Goal: Task Accomplishment & Management: Complete application form

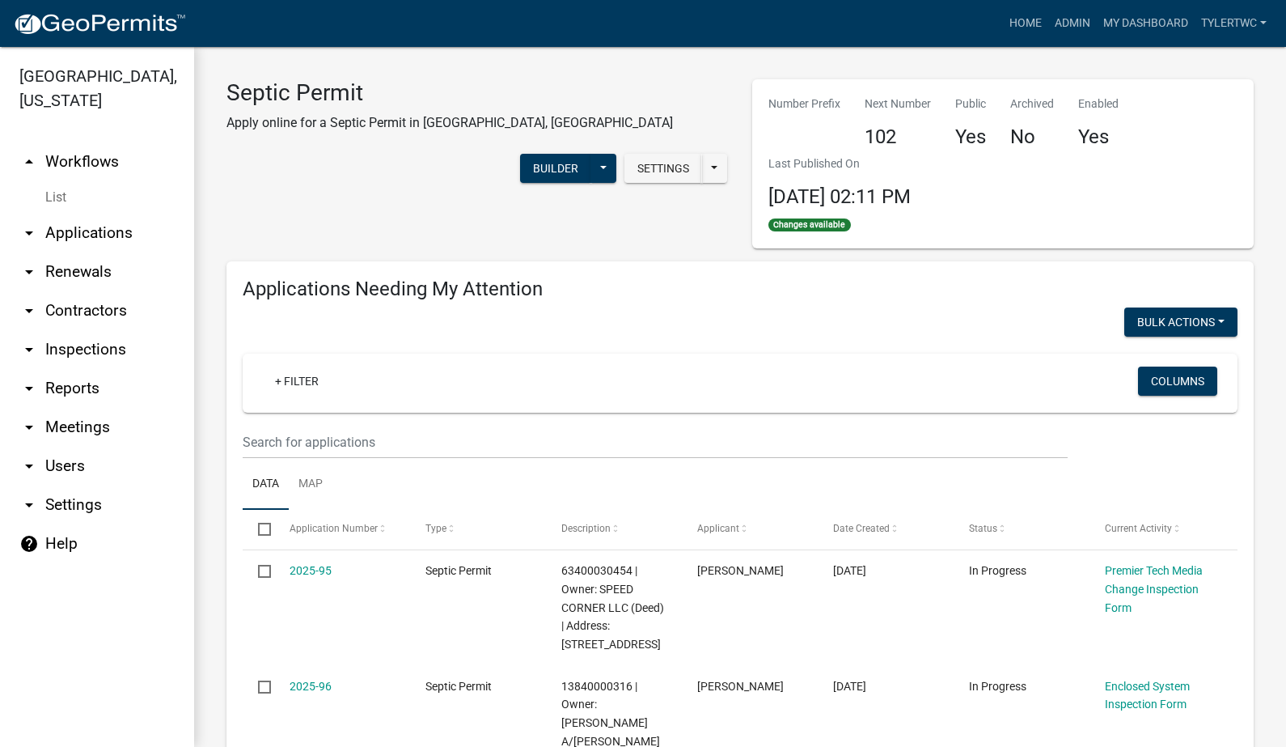
select select "2: 50"
select select "3: 100"
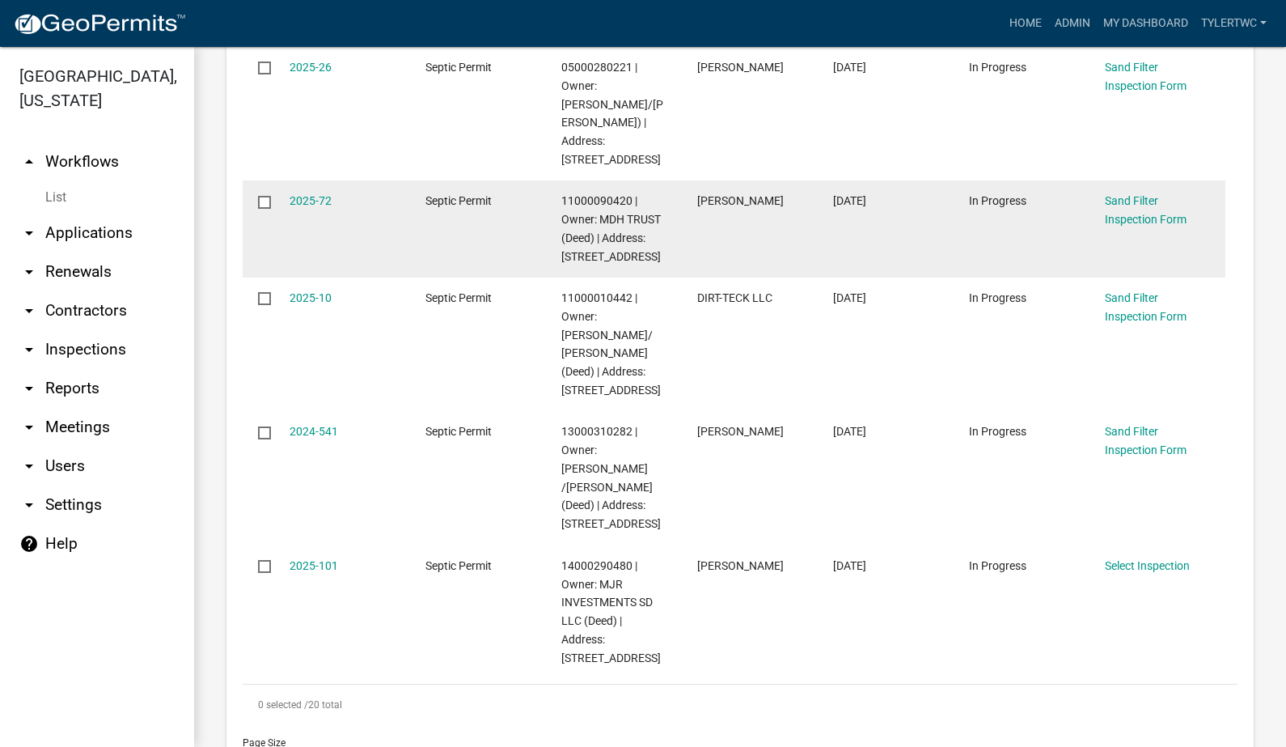
scroll to position [1887, 0]
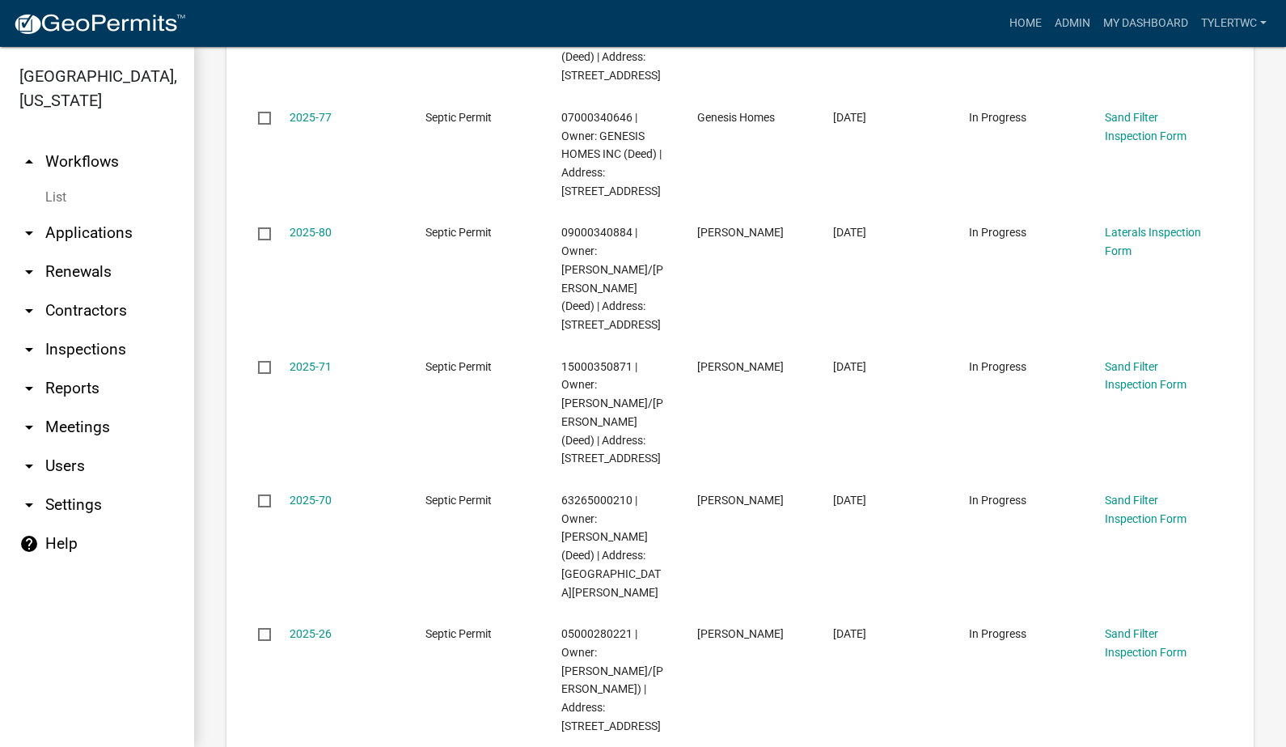
click at [75, 214] on link "arrow_drop_down Applications" at bounding box center [97, 233] width 194 height 39
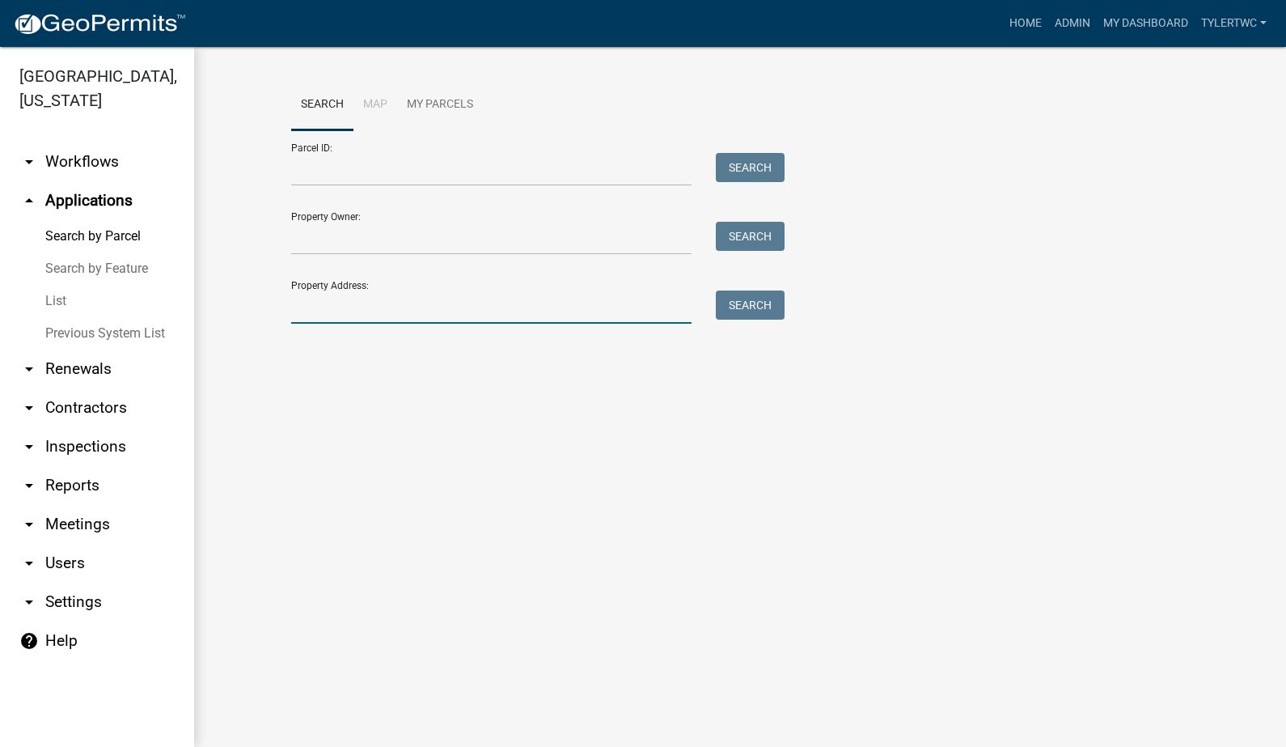
drag, startPoint x: 308, startPoint y: 307, endPoint x: 297, endPoint y: 298, distance: 14.9
click at [308, 307] on input "Property Address:" at bounding box center [491, 306] width 400 height 33
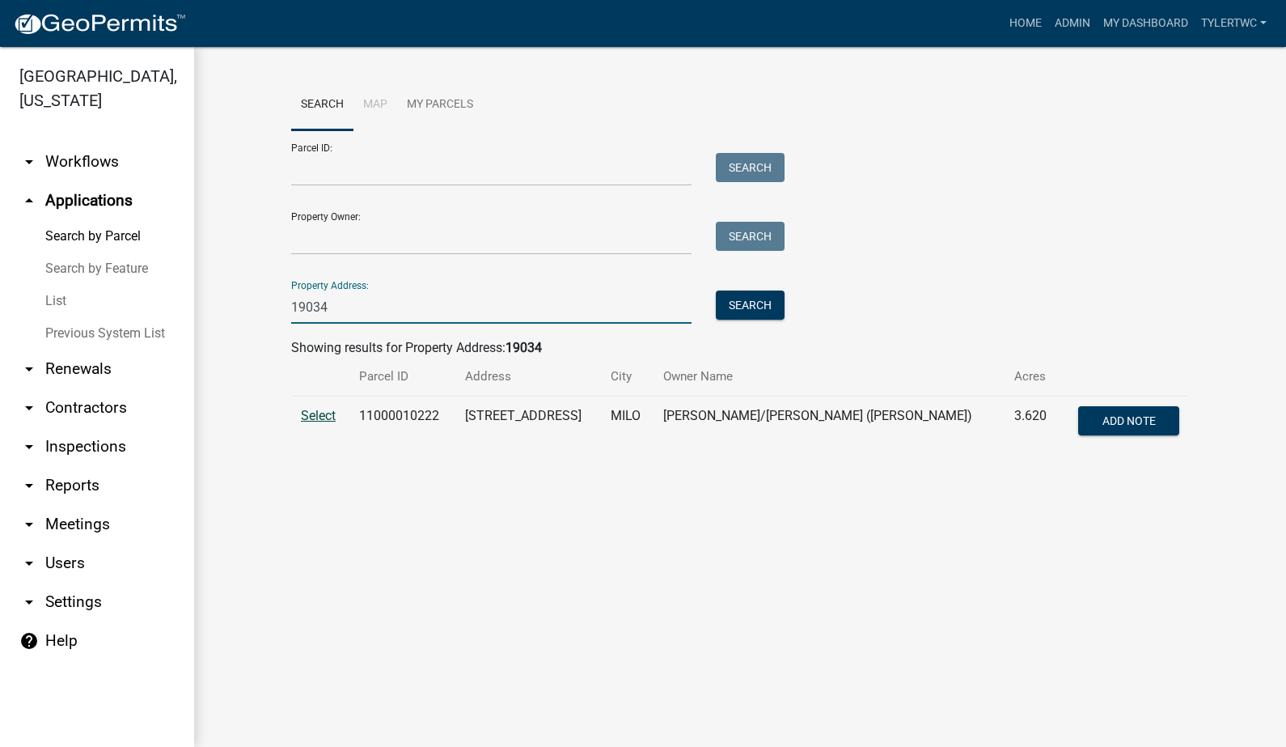
type input "19034"
click at [317, 421] on span "Select" at bounding box center [318, 415] width 35 height 15
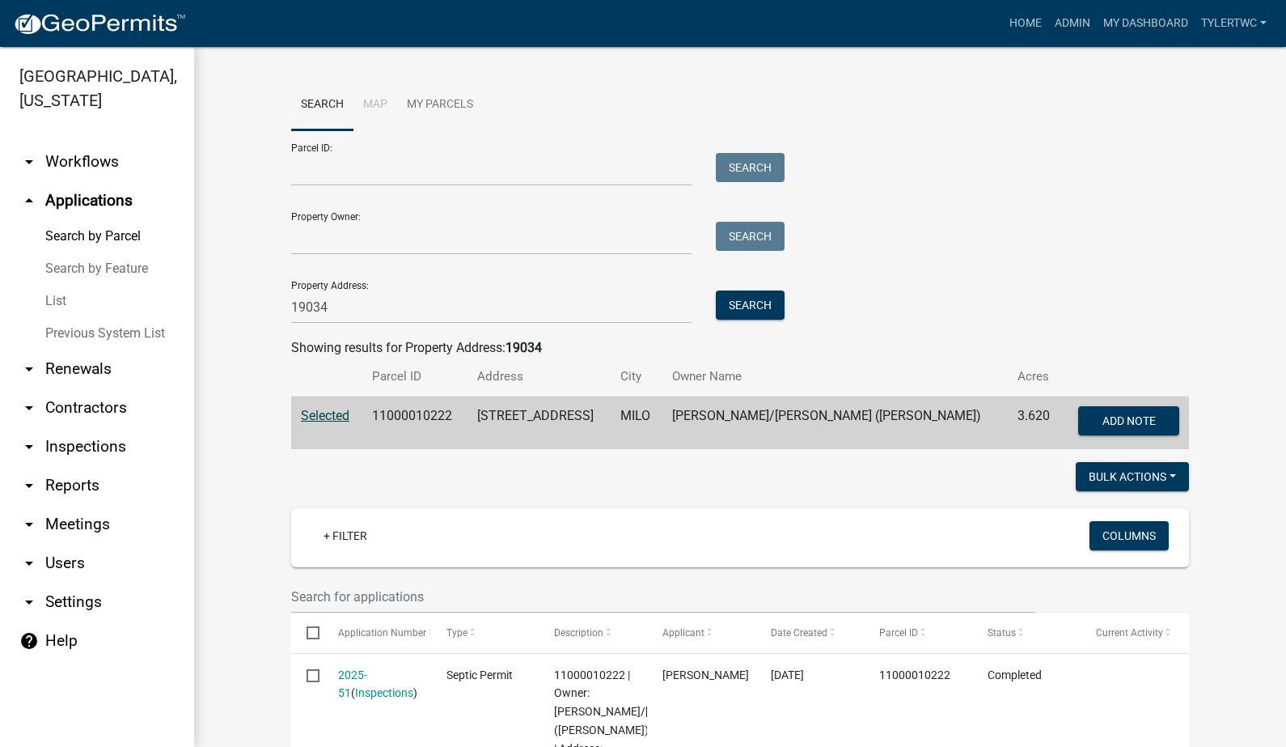
scroll to position [378, 0]
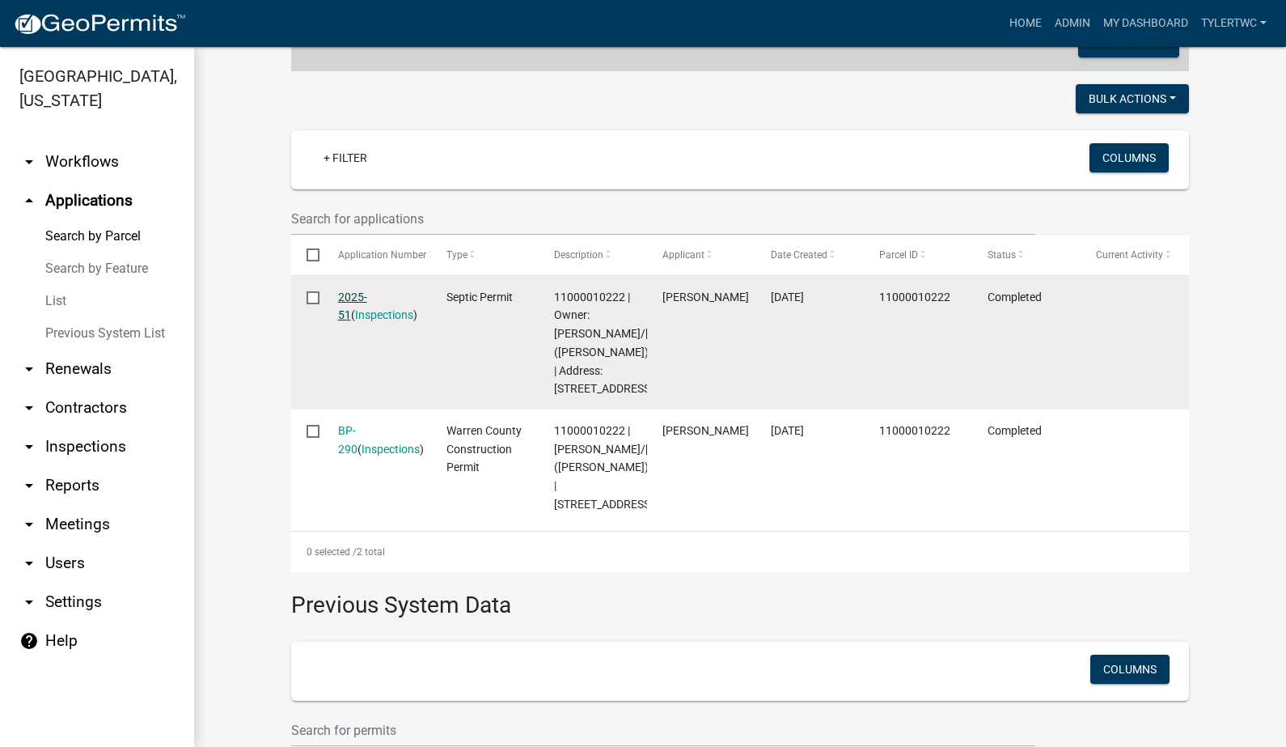
click at [343, 294] on link "2025-51" at bounding box center [352, 306] width 29 height 32
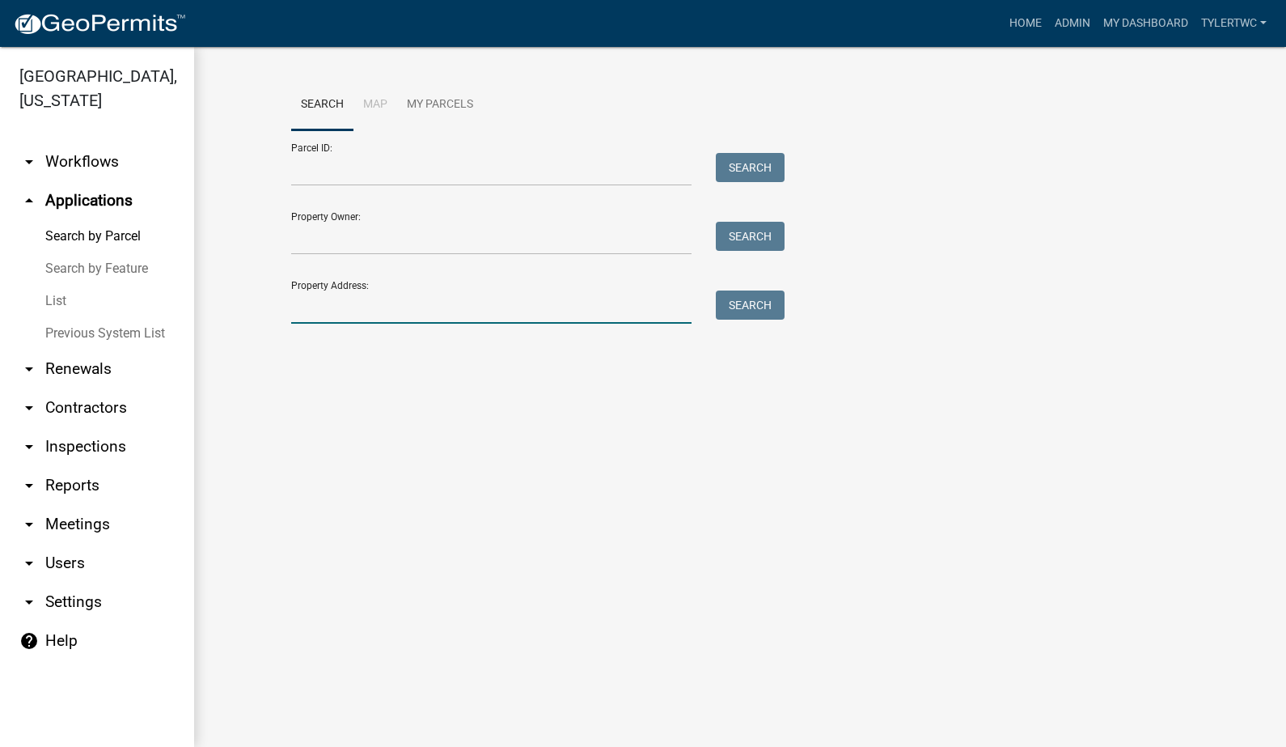
click at [445, 311] on input "Property Address:" at bounding box center [491, 306] width 400 height 33
click at [386, 312] on input "Property Address:" at bounding box center [491, 306] width 400 height 33
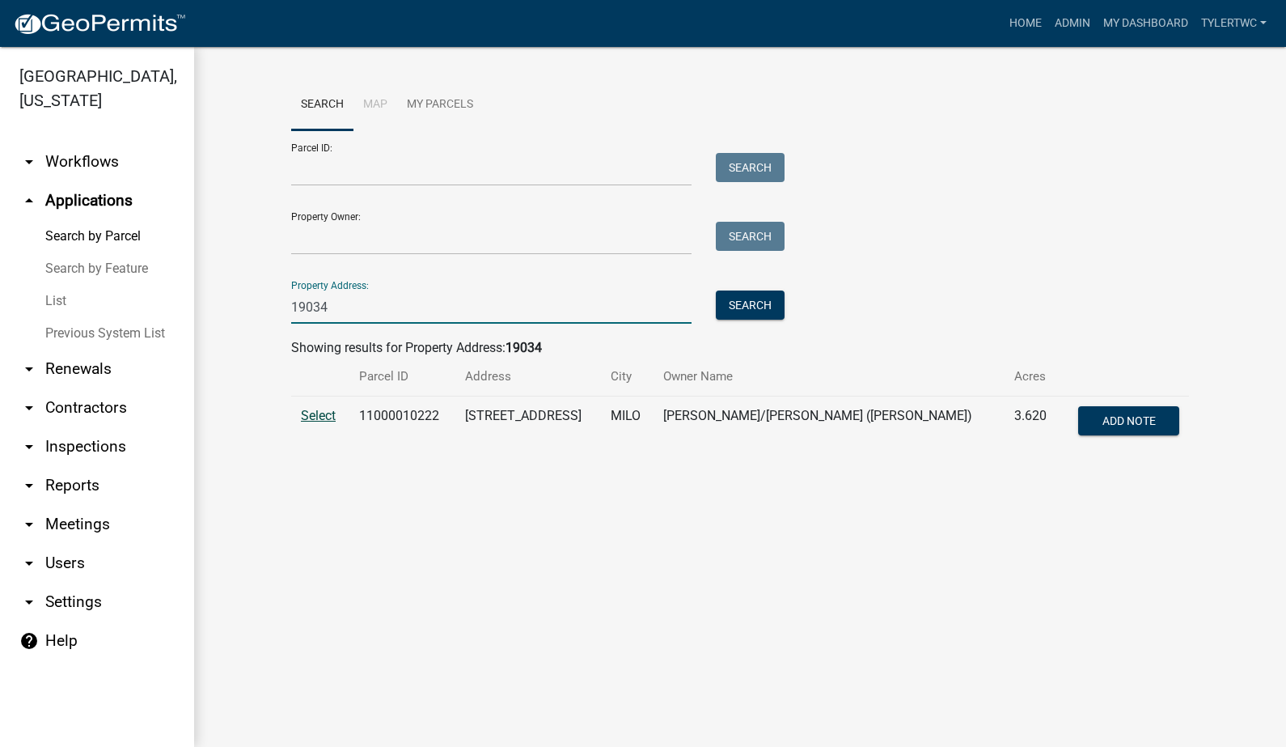
type input "19034"
click at [324, 409] on span "Select" at bounding box center [318, 415] width 35 height 15
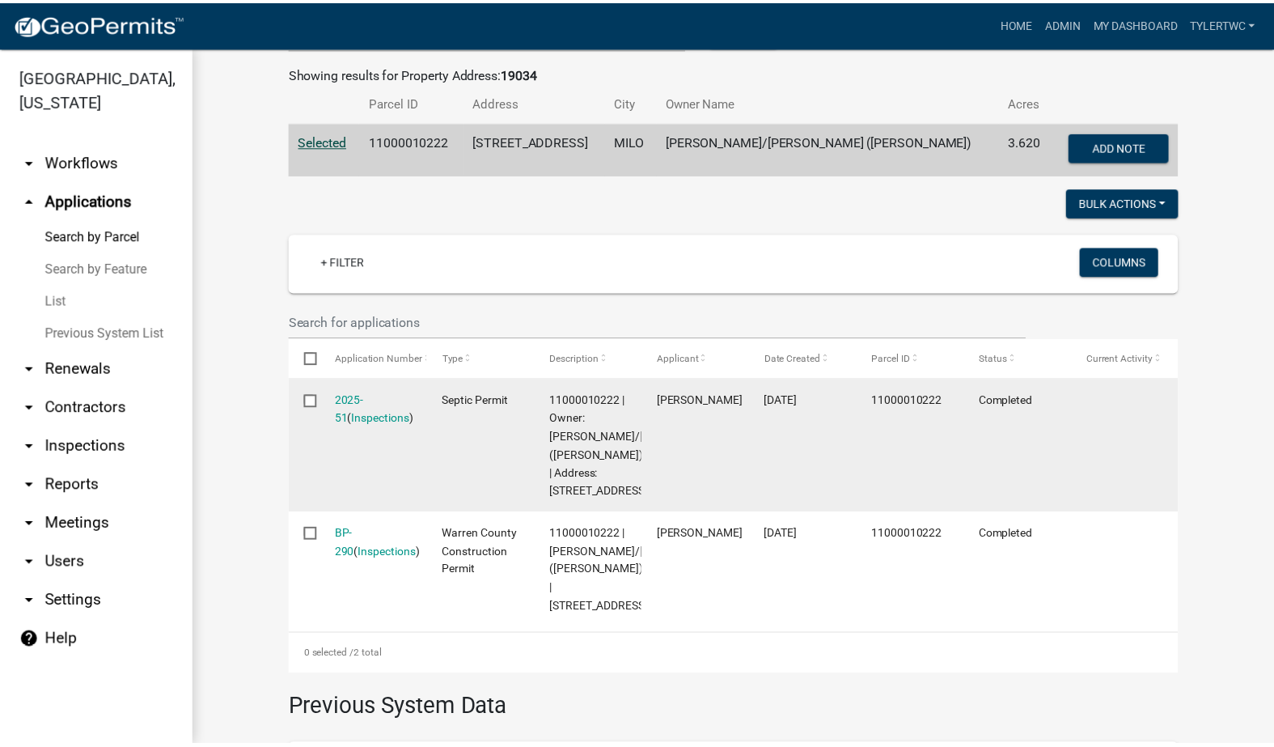
scroll to position [378, 0]
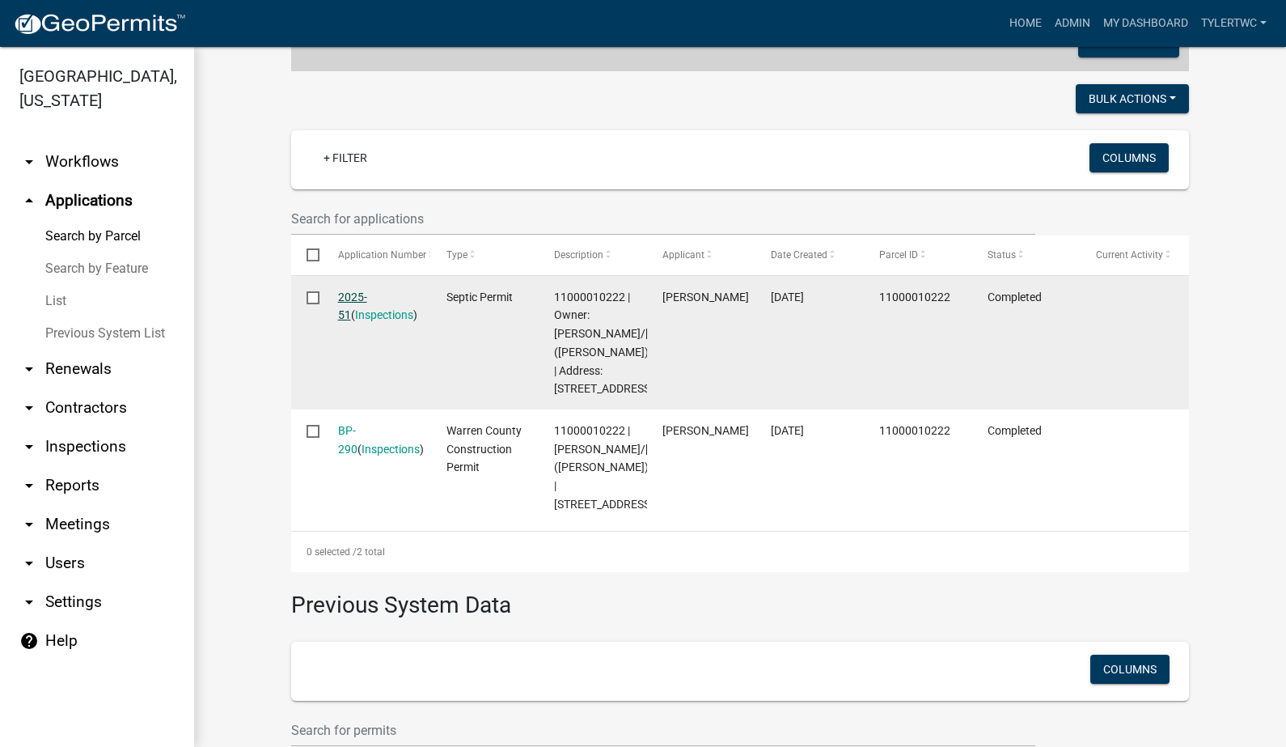
click at [344, 296] on link "2025-51" at bounding box center [352, 306] width 29 height 32
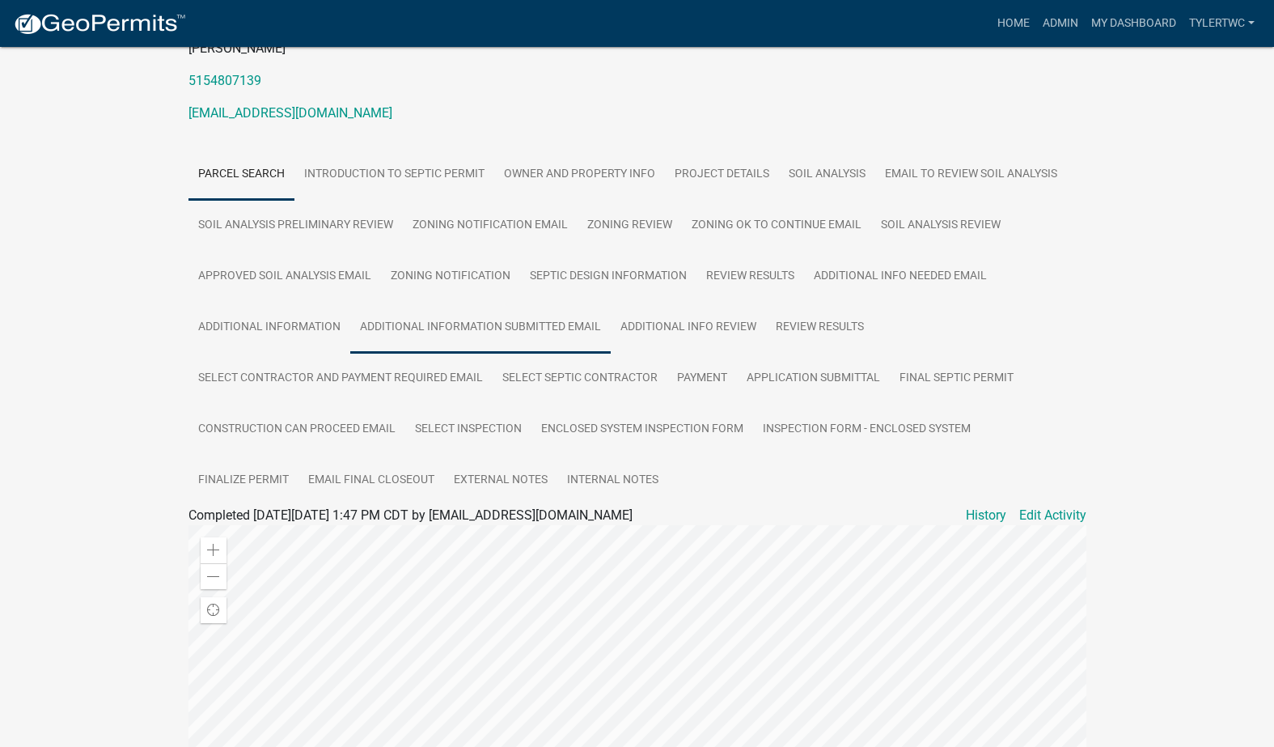
scroll to position [188, 0]
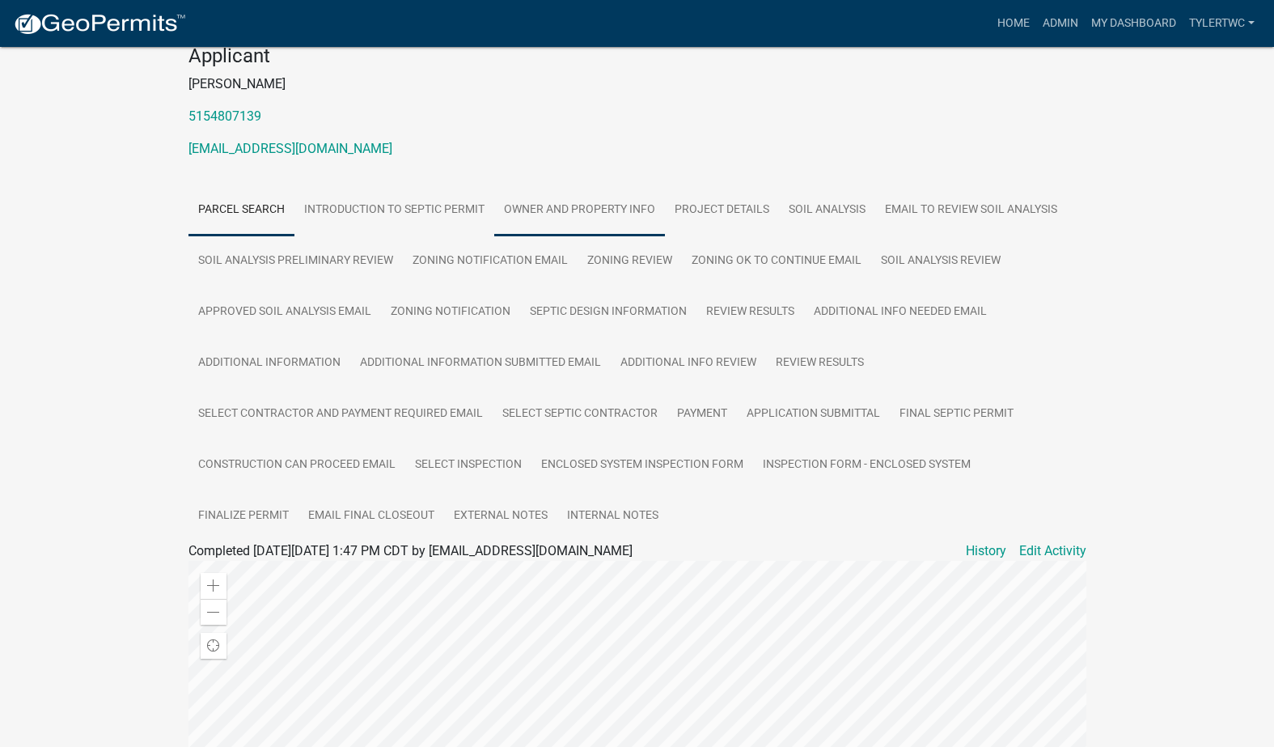
click at [596, 184] on link "Owner and Property Info" at bounding box center [579, 210] width 171 height 52
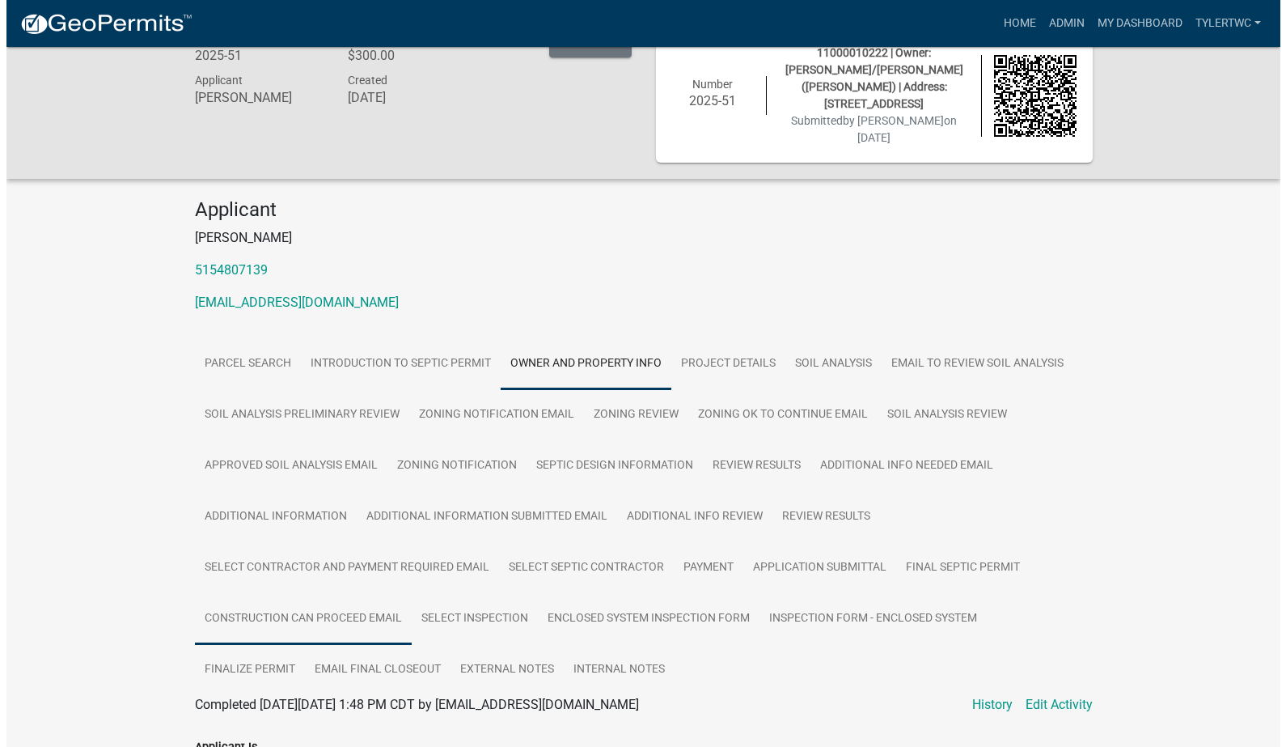
scroll to position [0, 0]
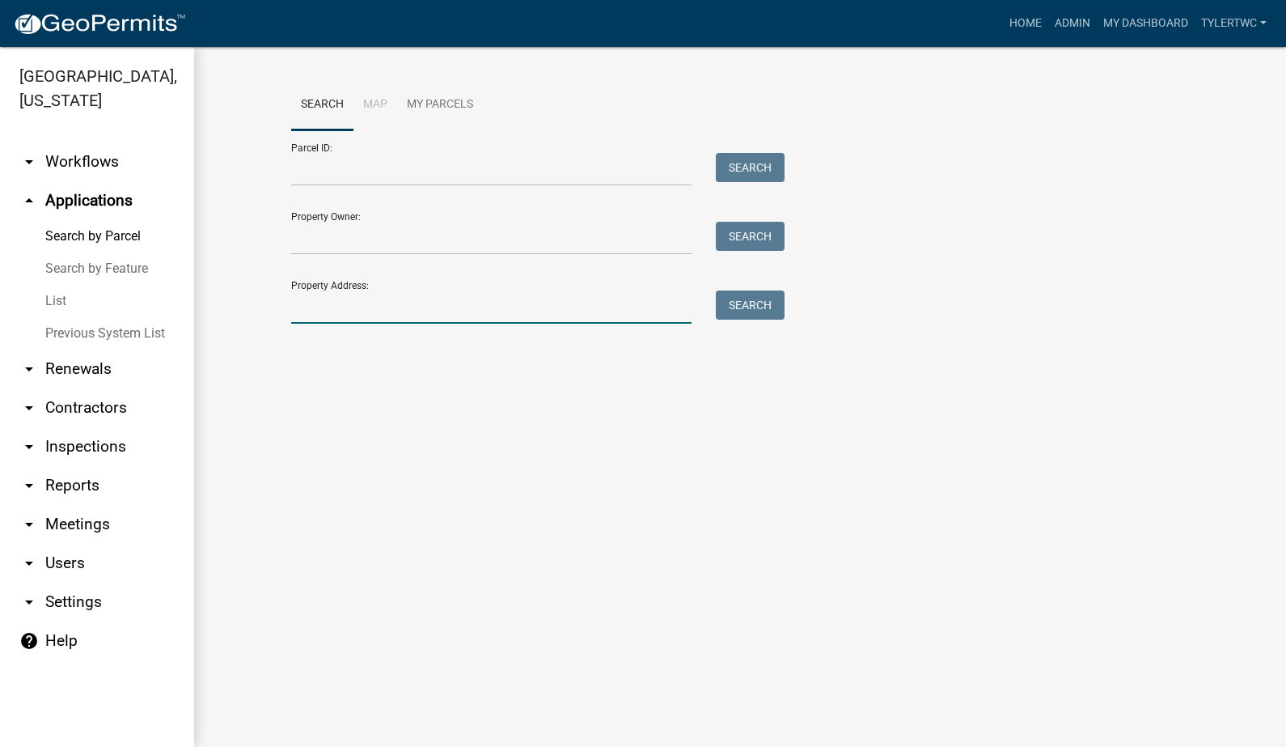
click at [519, 311] on input "Property Address:" at bounding box center [491, 306] width 400 height 33
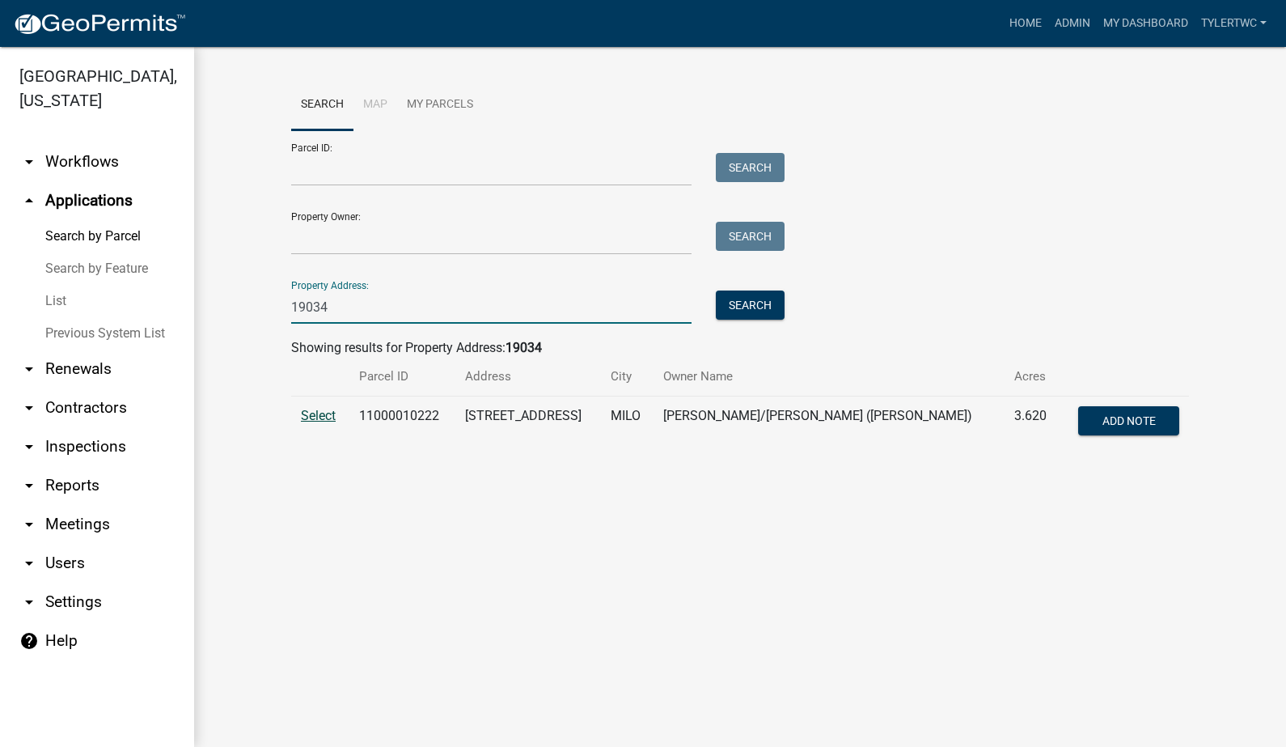
type input "19034"
click at [316, 416] on span "Select" at bounding box center [318, 415] width 35 height 15
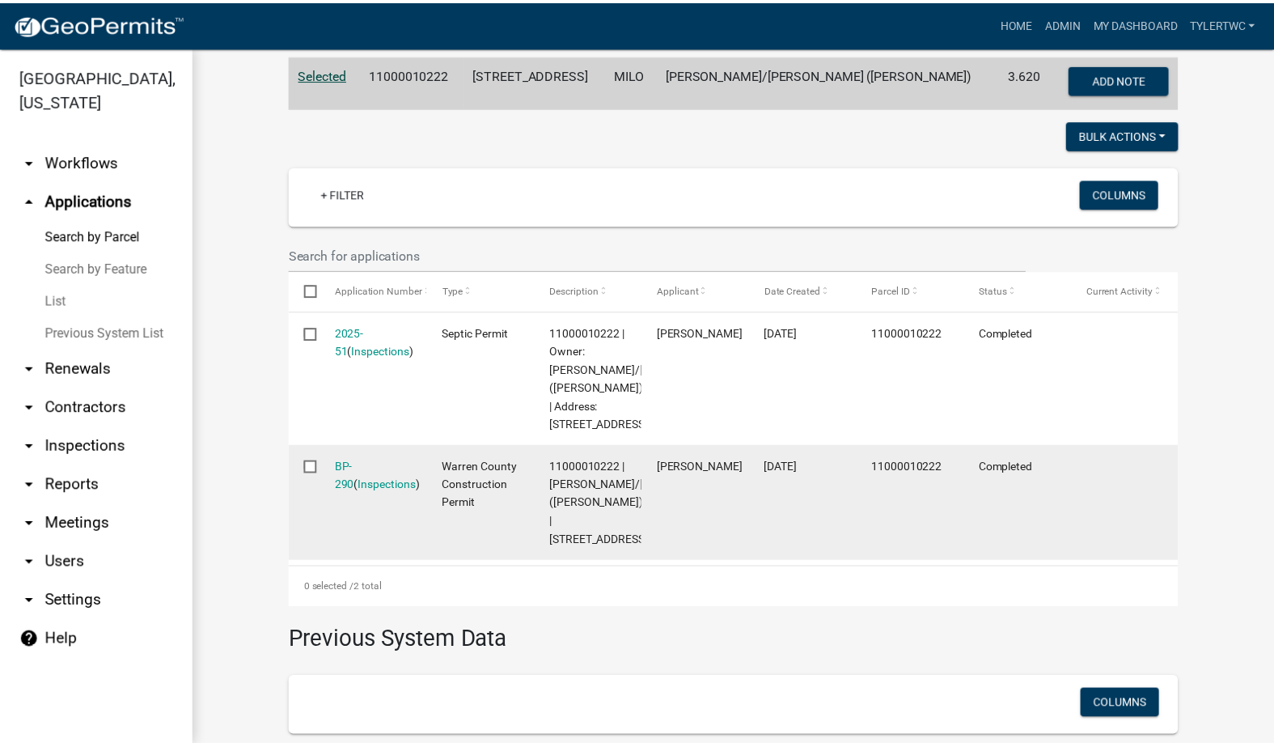
scroll to position [378, 0]
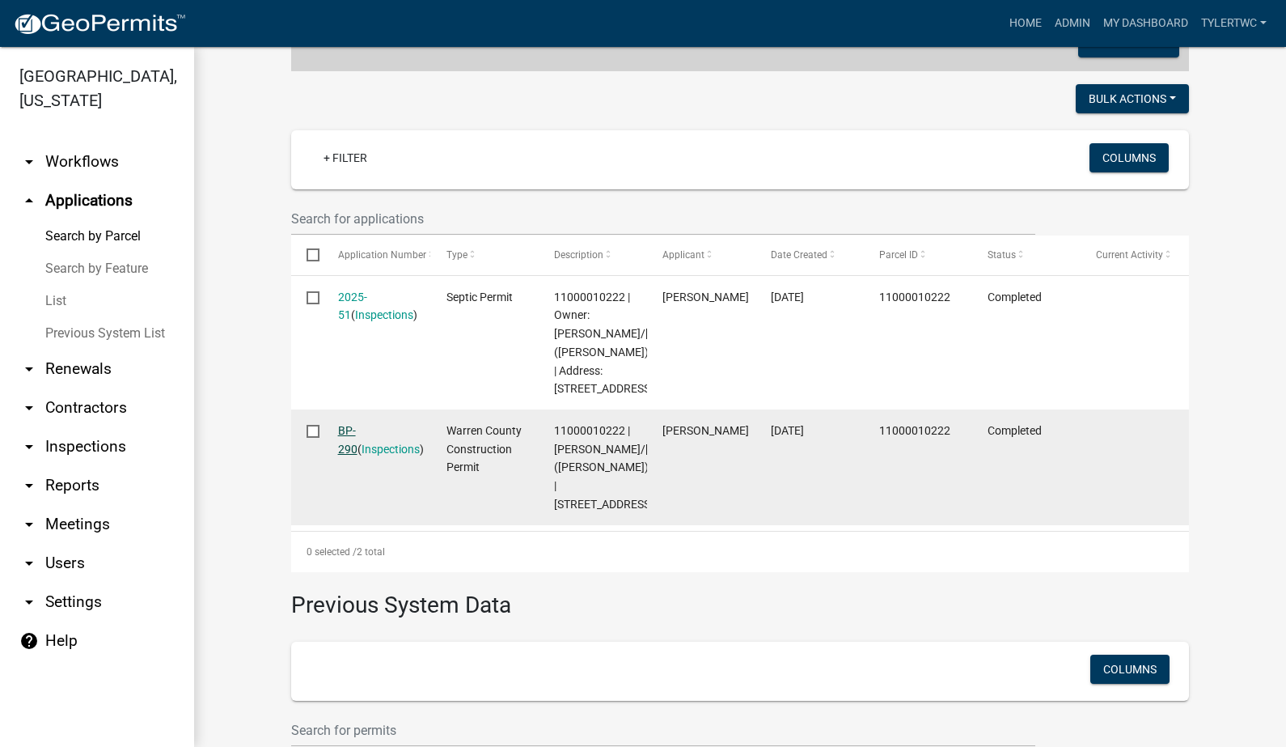
click at [352, 455] on link "BP-290" at bounding box center [347, 440] width 19 height 32
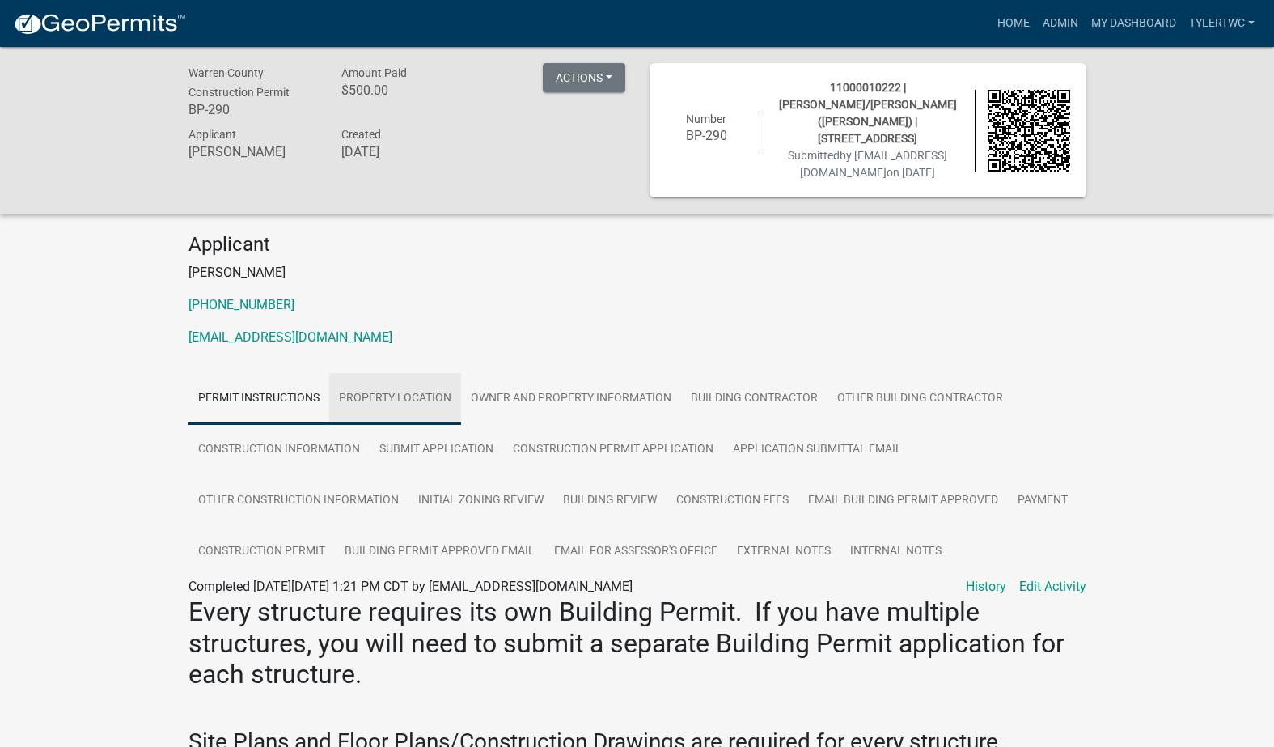
click at [395, 402] on link "Property Location" at bounding box center [395, 399] width 132 height 52
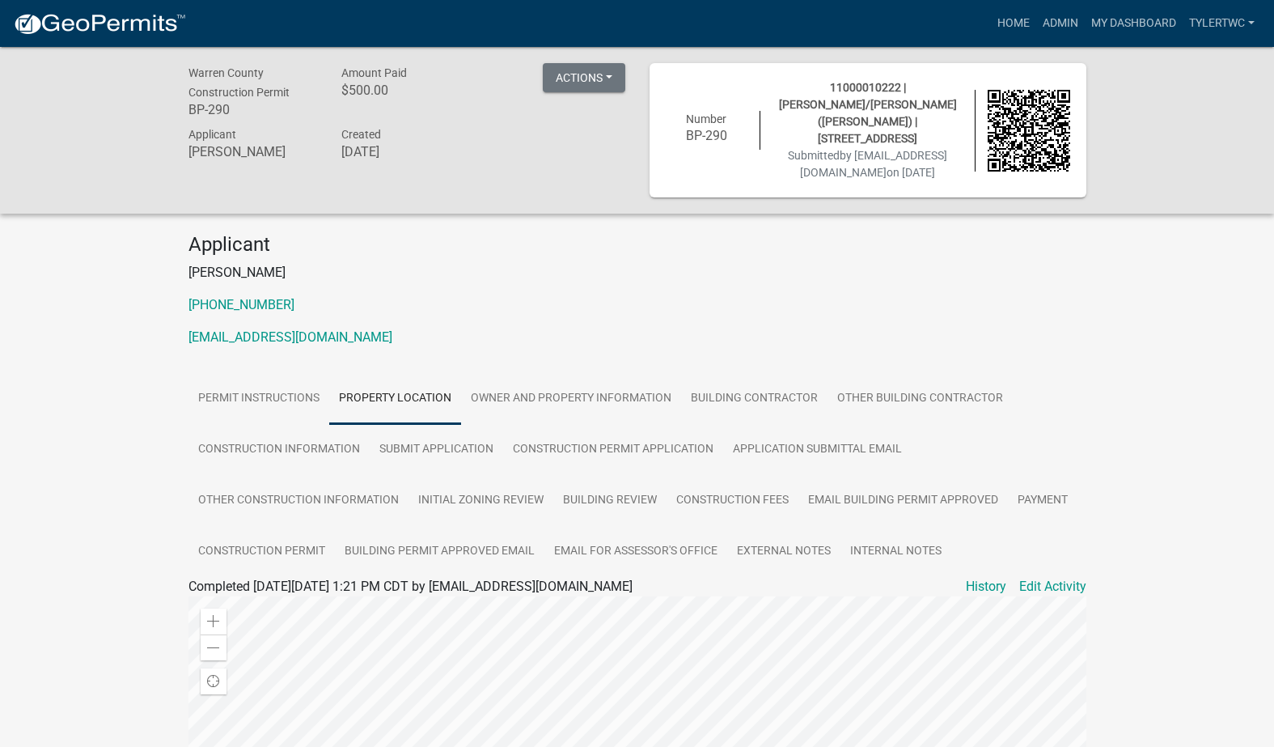
scroll to position [188, 0]
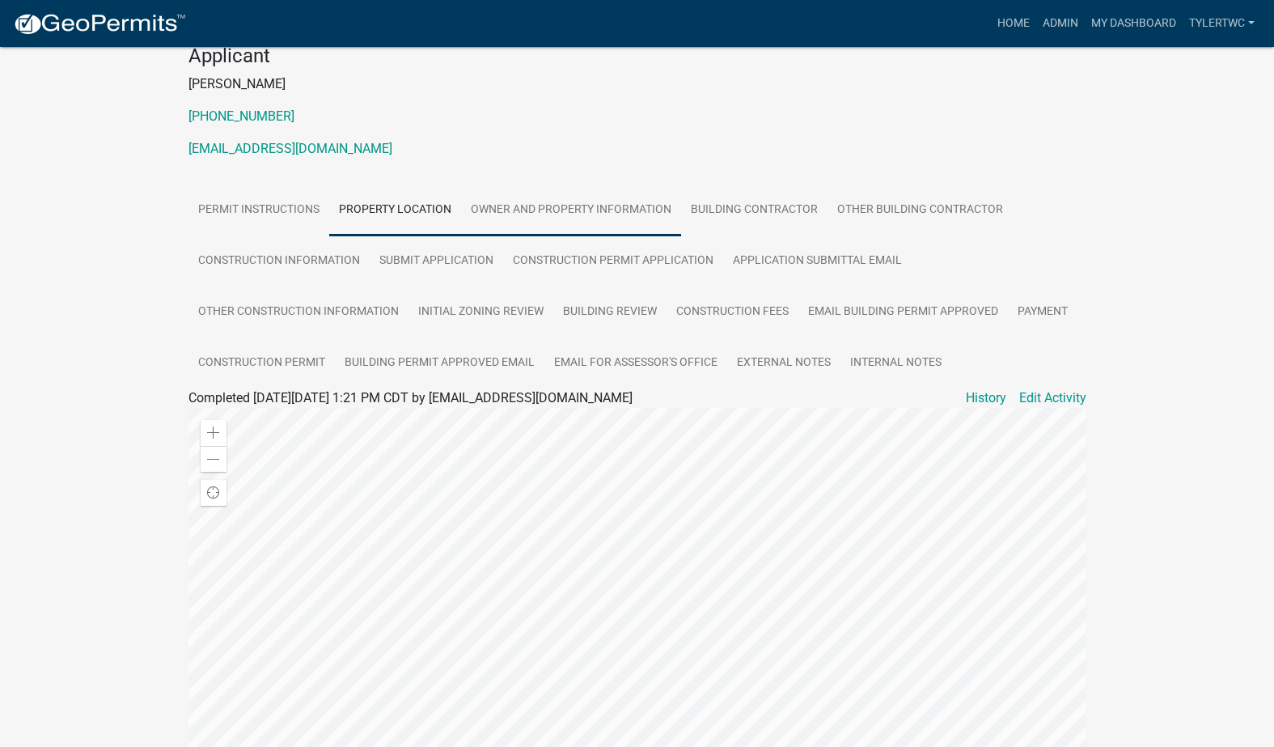
click at [548, 205] on link "Owner and Property Information" at bounding box center [571, 210] width 220 height 52
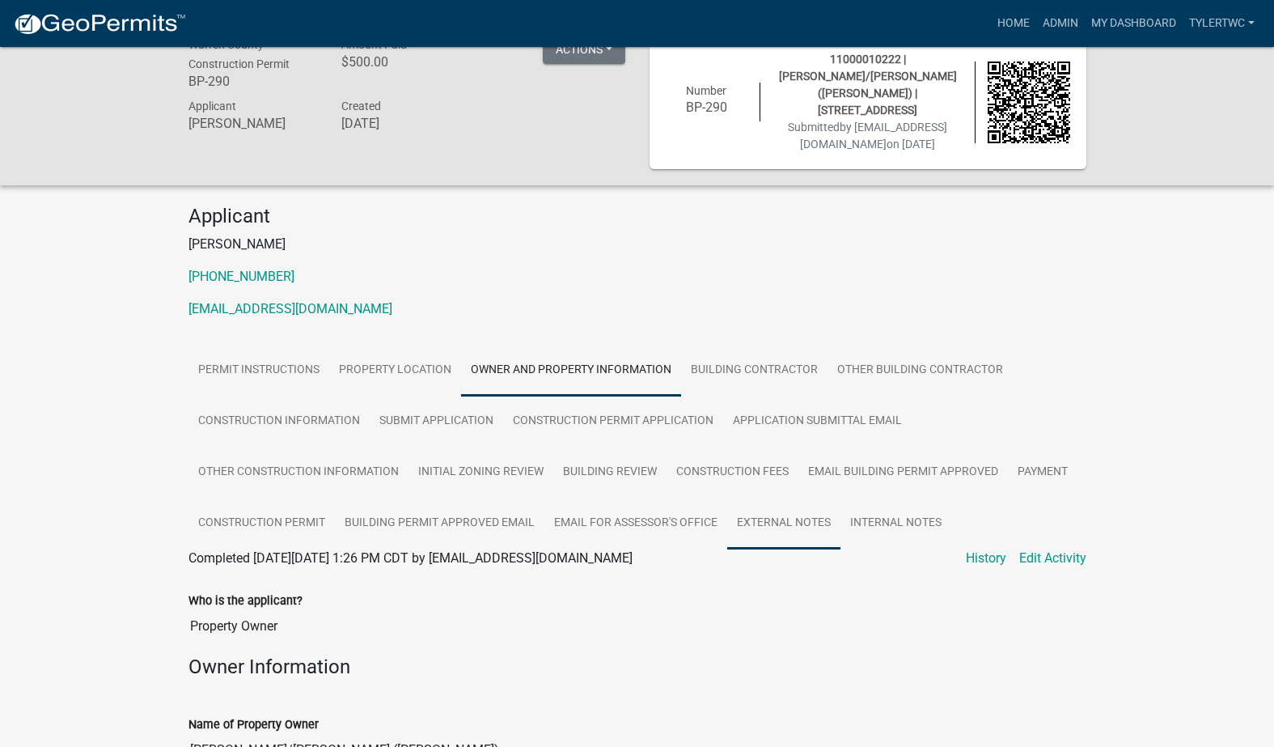
scroll to position [0, 0]
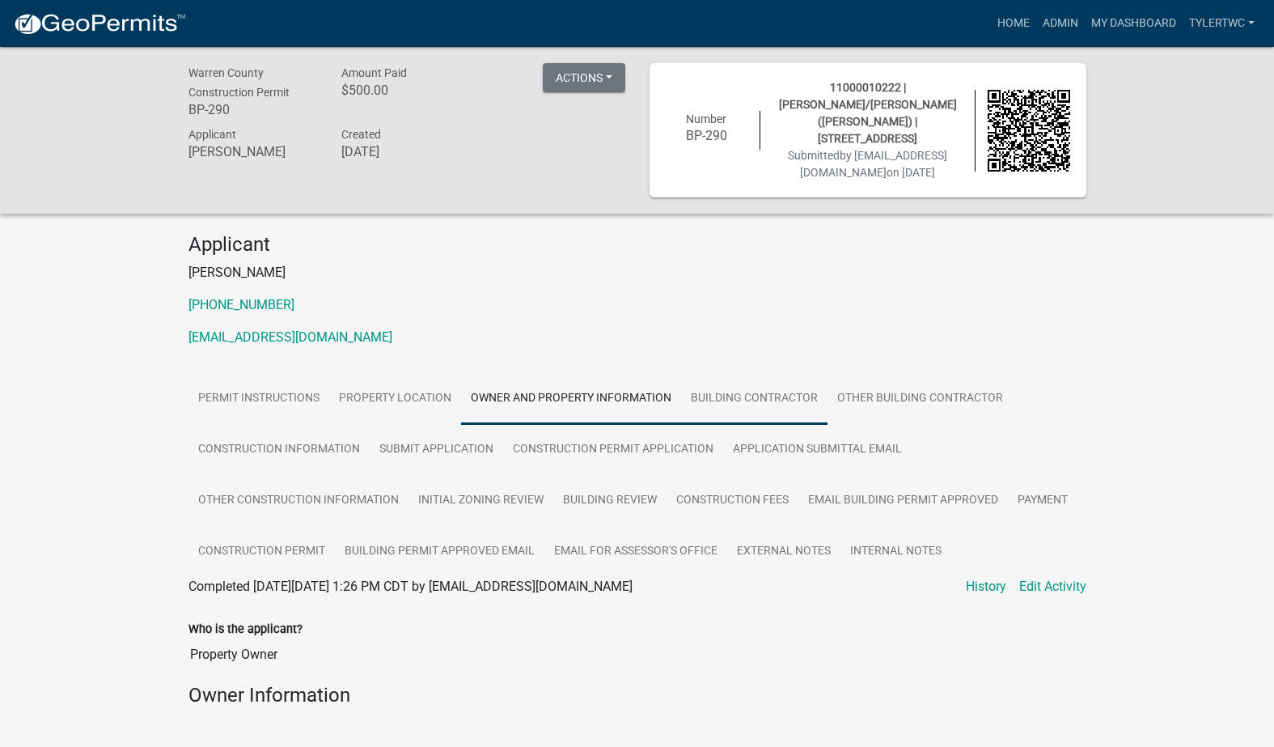
click at [750, 399] on link "Building Contractor" at bounding box center [754, 399] width 146 height 52
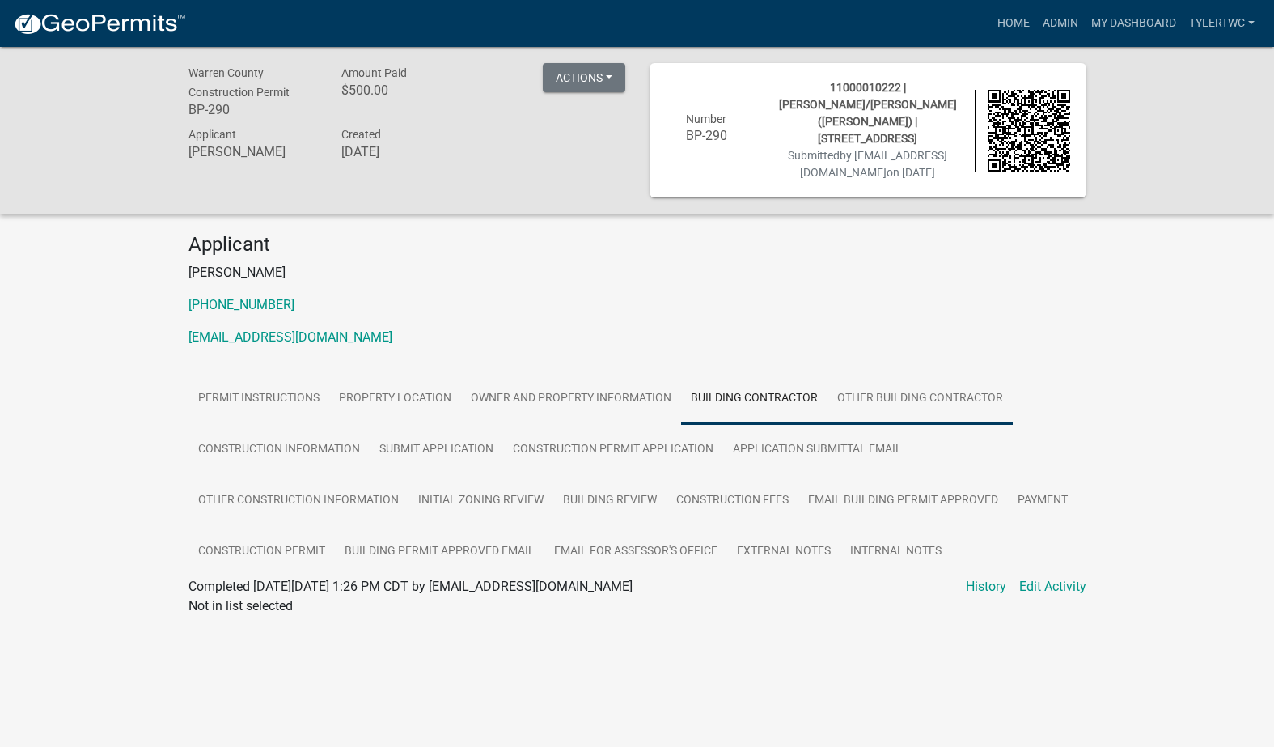
click at [896, 396] on link "Other Building Contractor" at bounding box center [920, 399] width 185 height 52
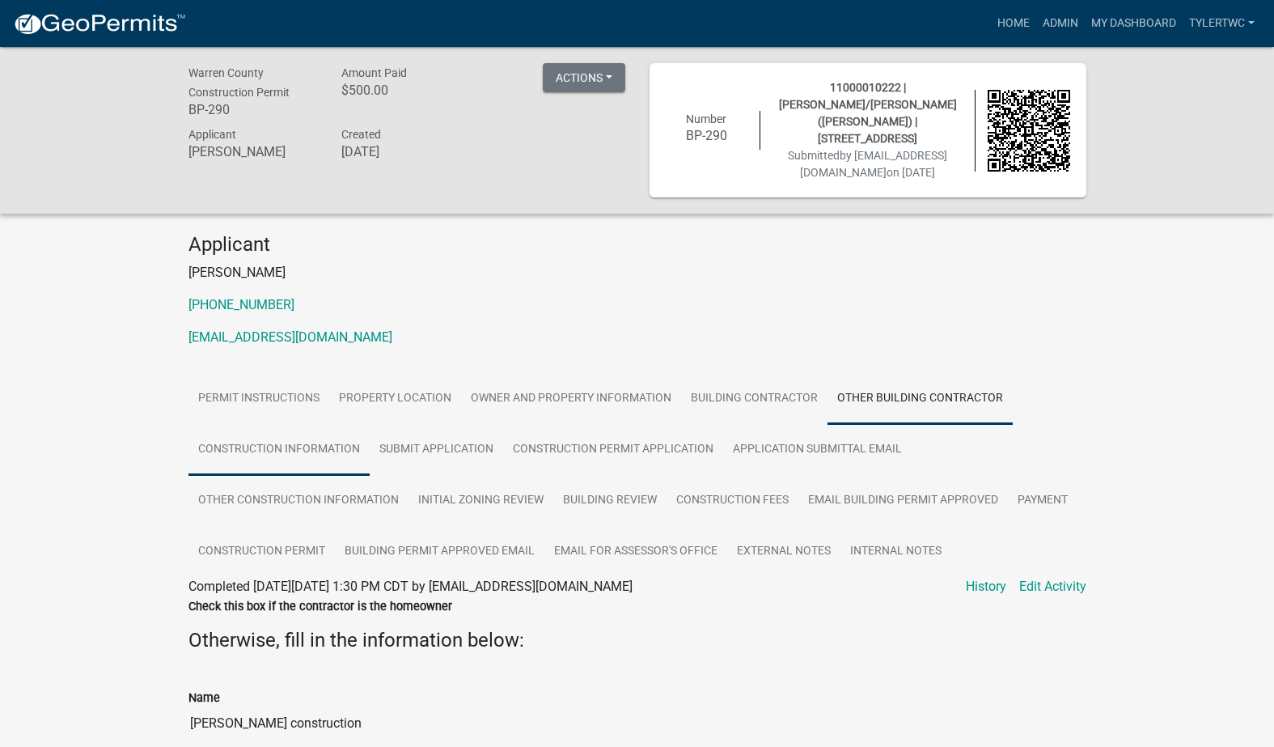
click at [289, 446] on link "Construction Information" at bounding box center [278, 450] width 181 height 52
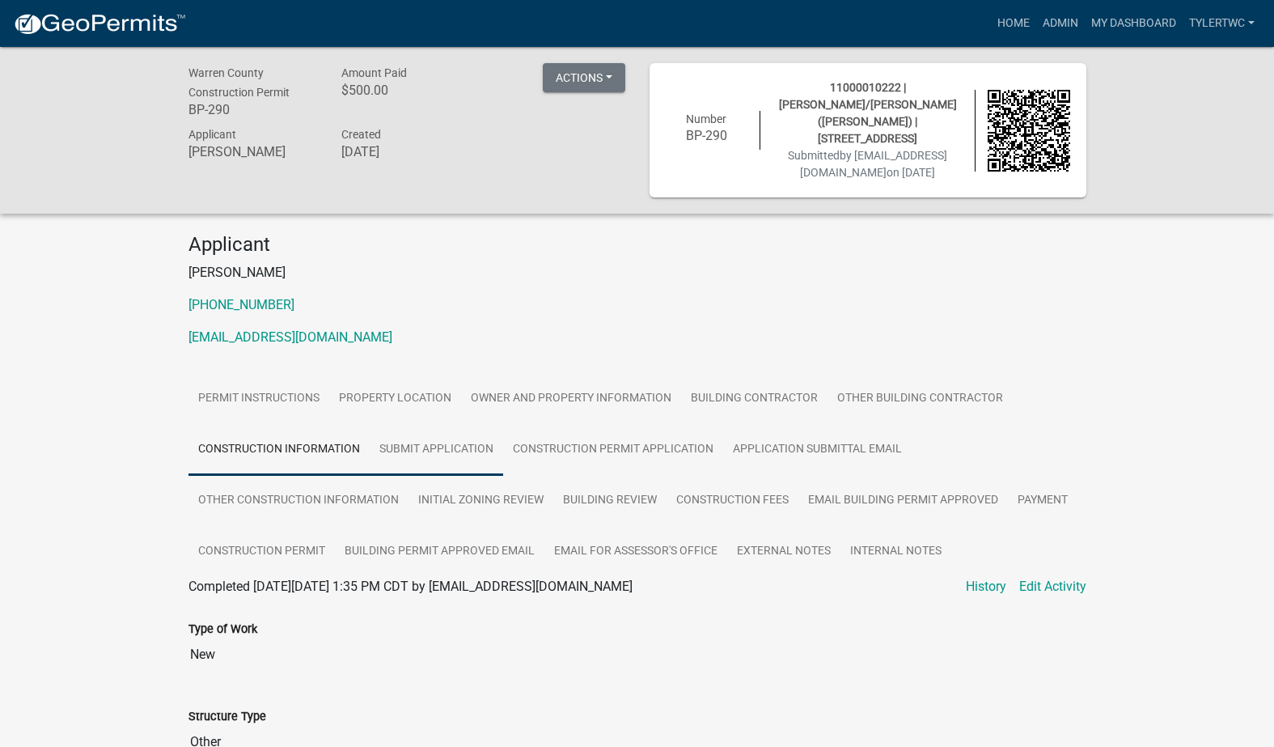
click at [424, 439] on link "Submit Application" at bounding box center [436, 450] width 133 height 52
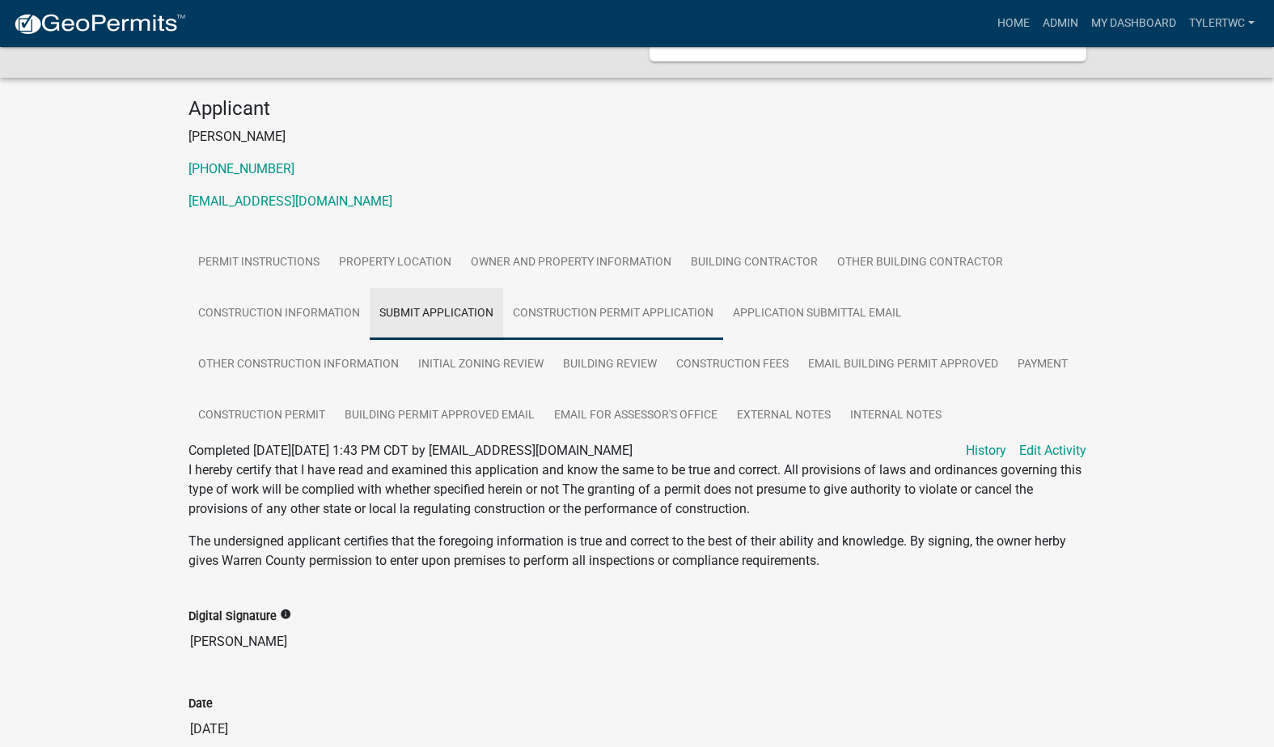
scroll to position [215, 0]
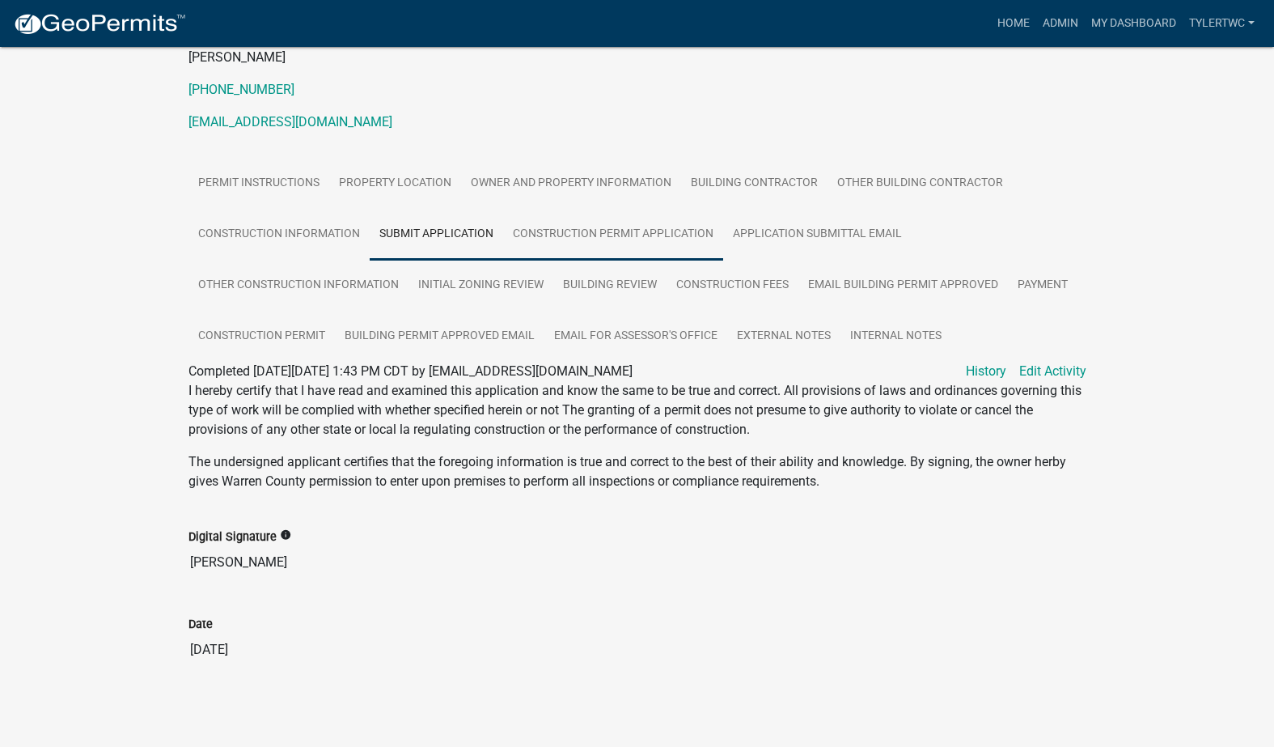
click at [590, 233] on link "Construction Permit Application" at bounding box center [613, 235] width 220 height 52
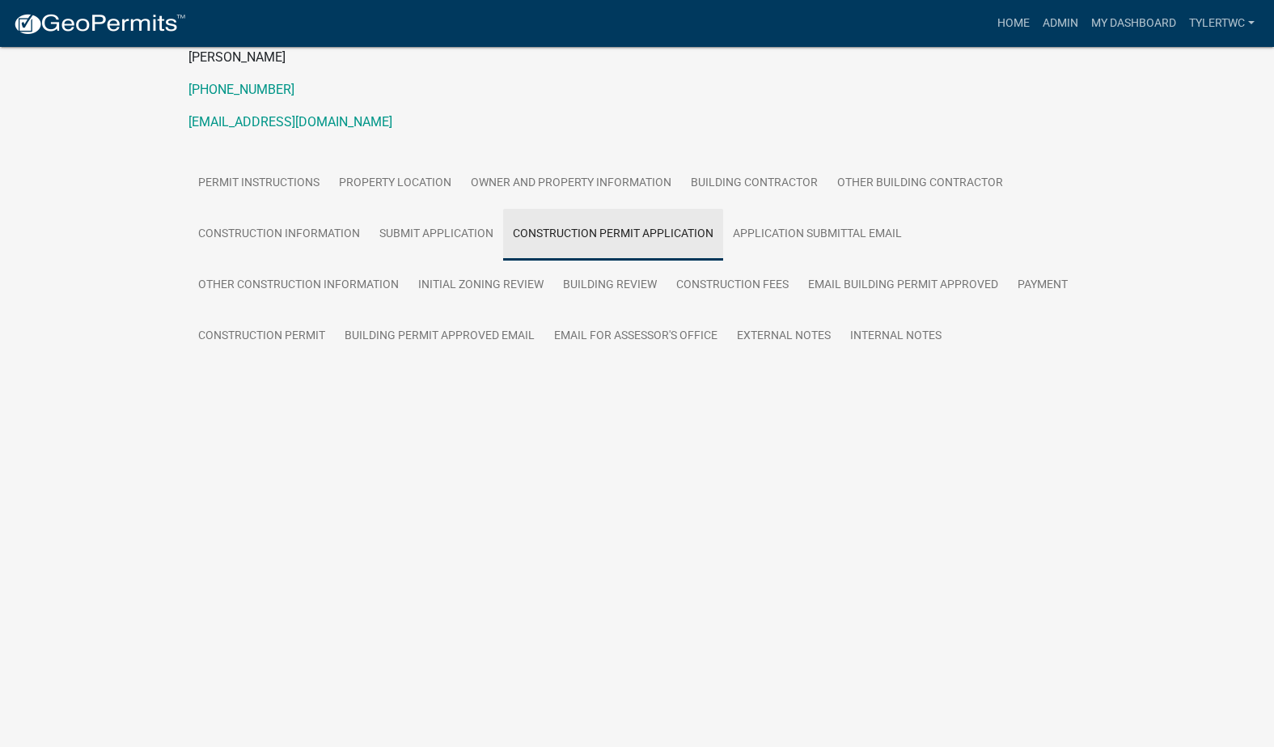
scroll to position [47, 0]
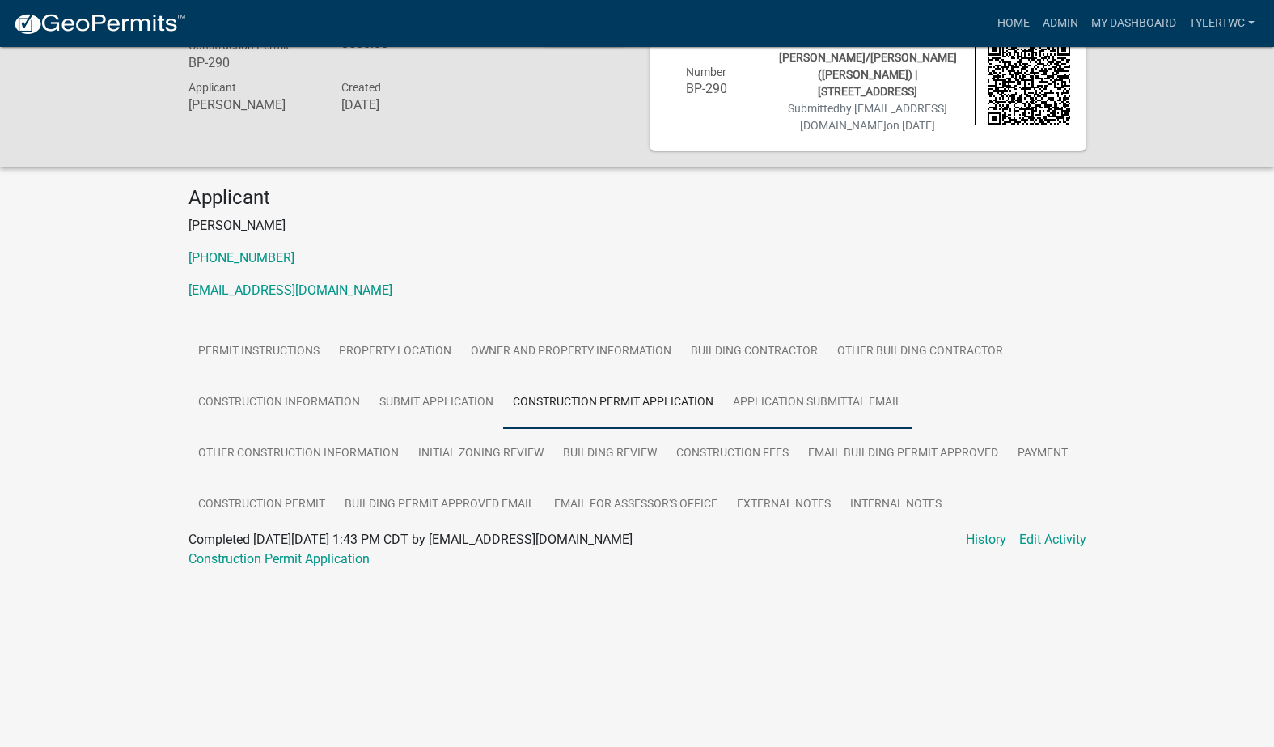
click at [823, 409] on link "Application Submittal Email" at bounding box center [817, 403] width 188 height 52
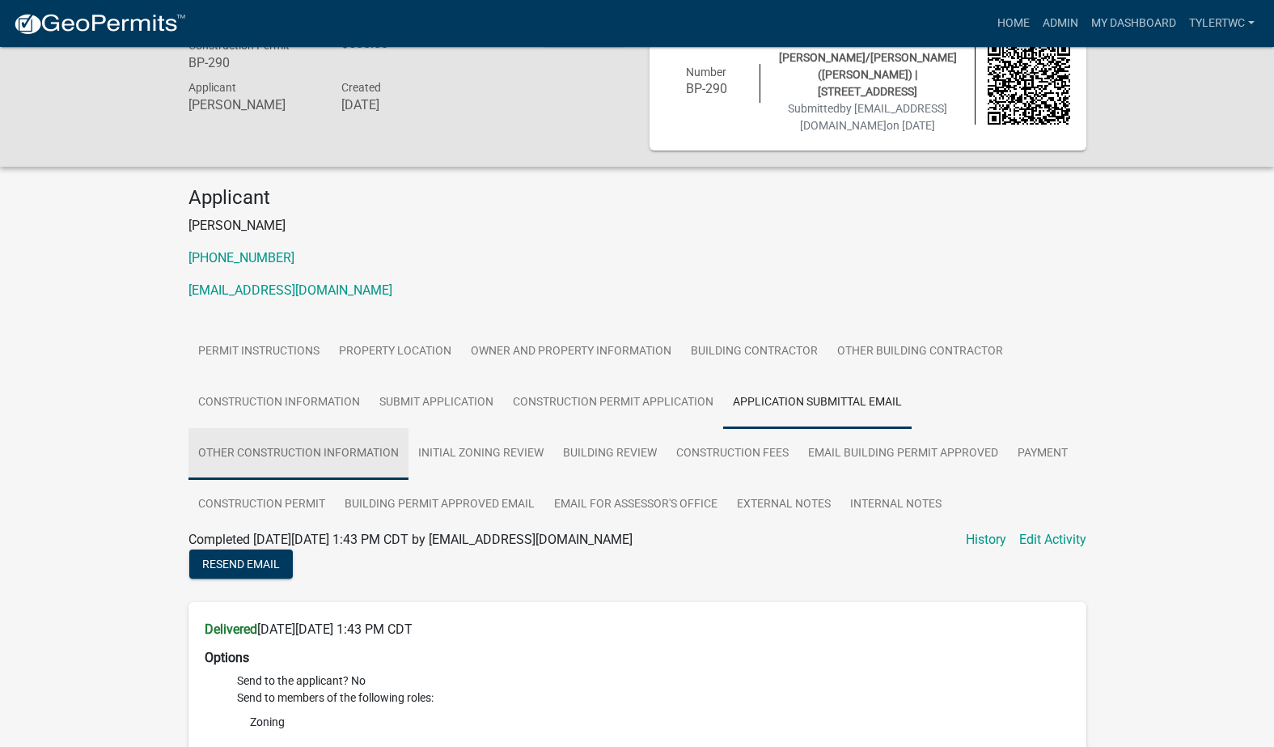
click at [283, 455] on link "Other Construction Information" at bounding box center [298, 454] width 220 height 52
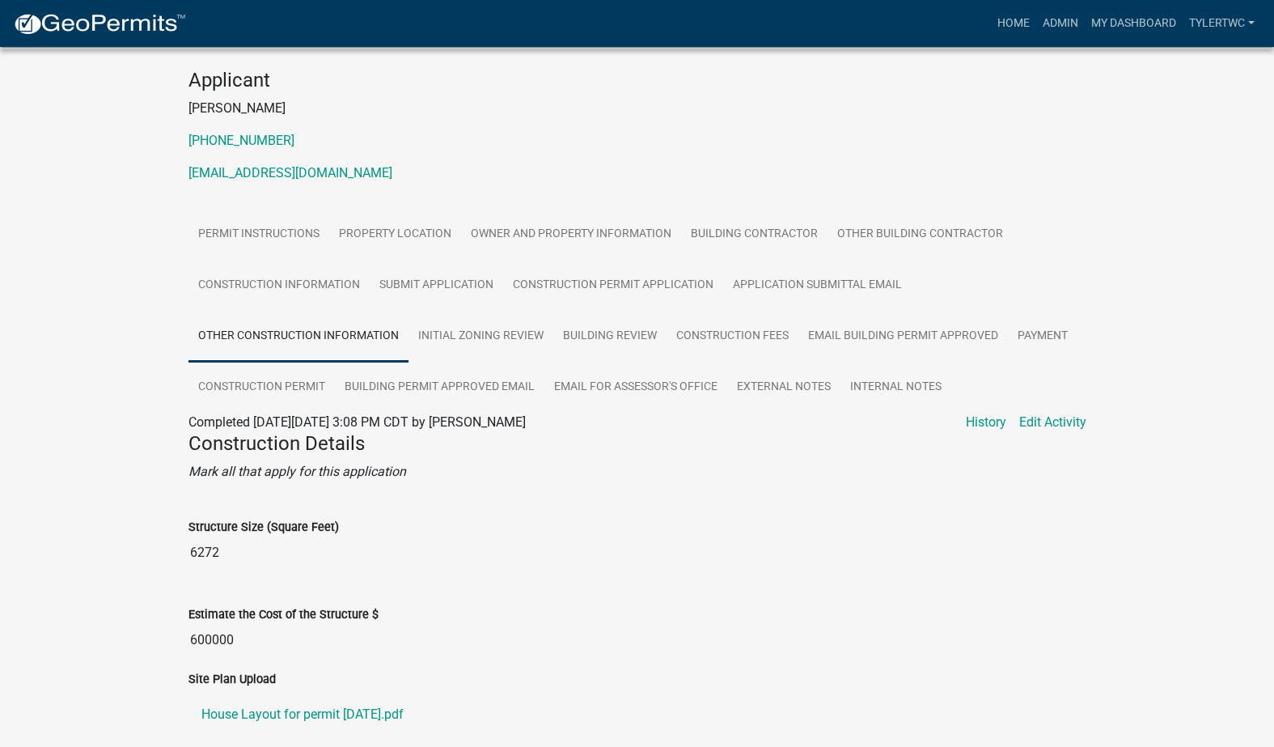
scroll to position [138, 0]
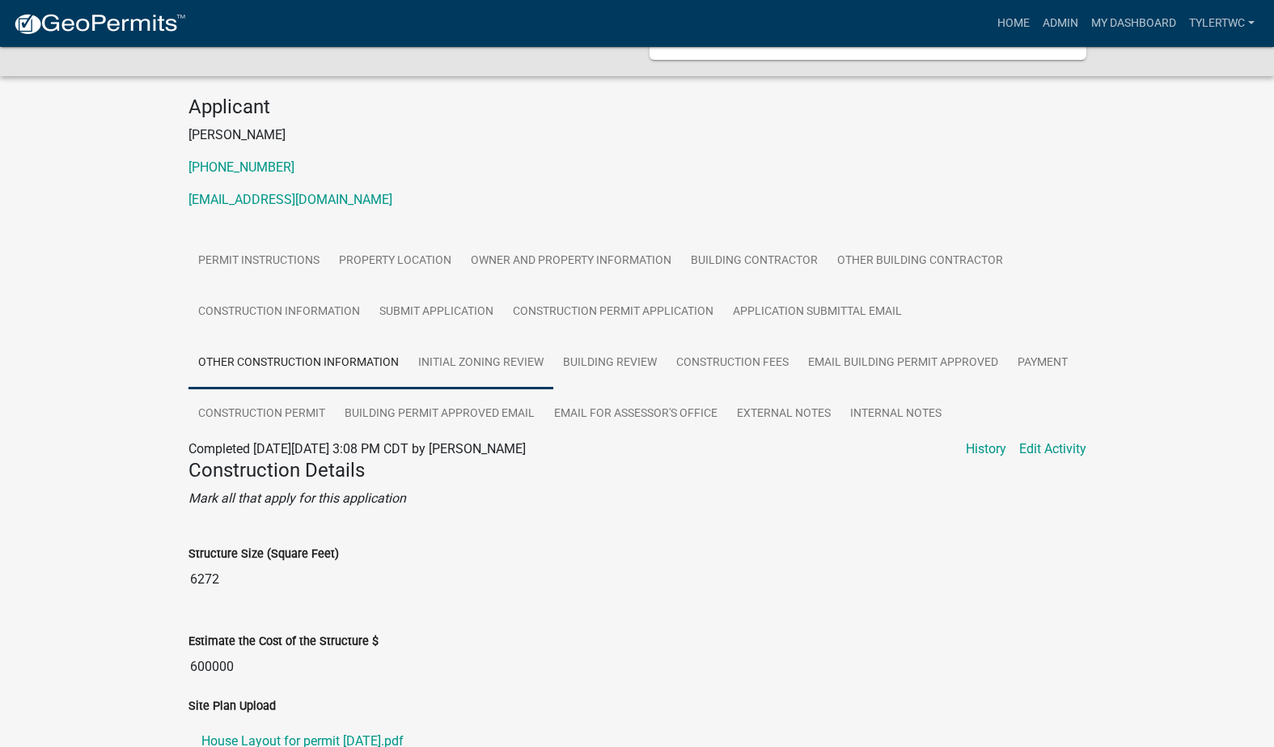
click at [476, 358] on link "Initial Zoning Review" at bounding box center [481, 363] width 145 height 52
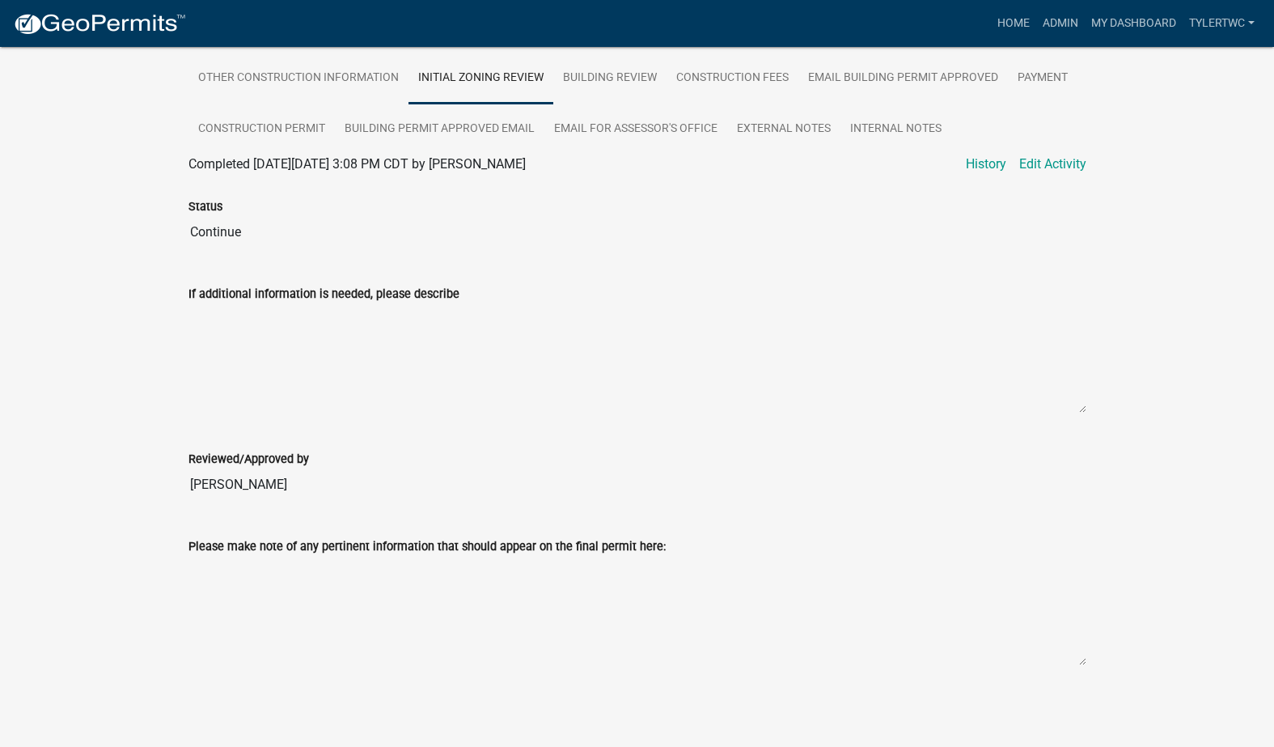
scroll to position [44, 0]
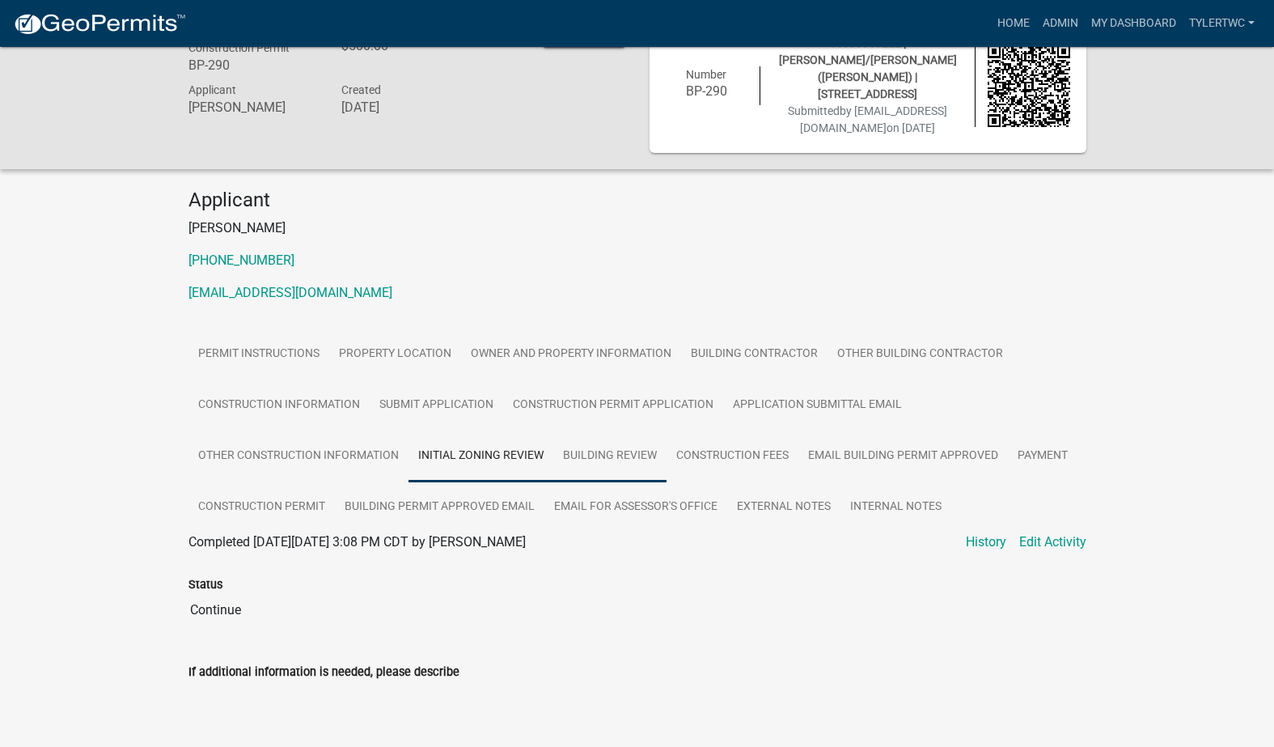
click at [633, 451] on link "Building Review" at bounding box center [609, 456] width 113 height 52
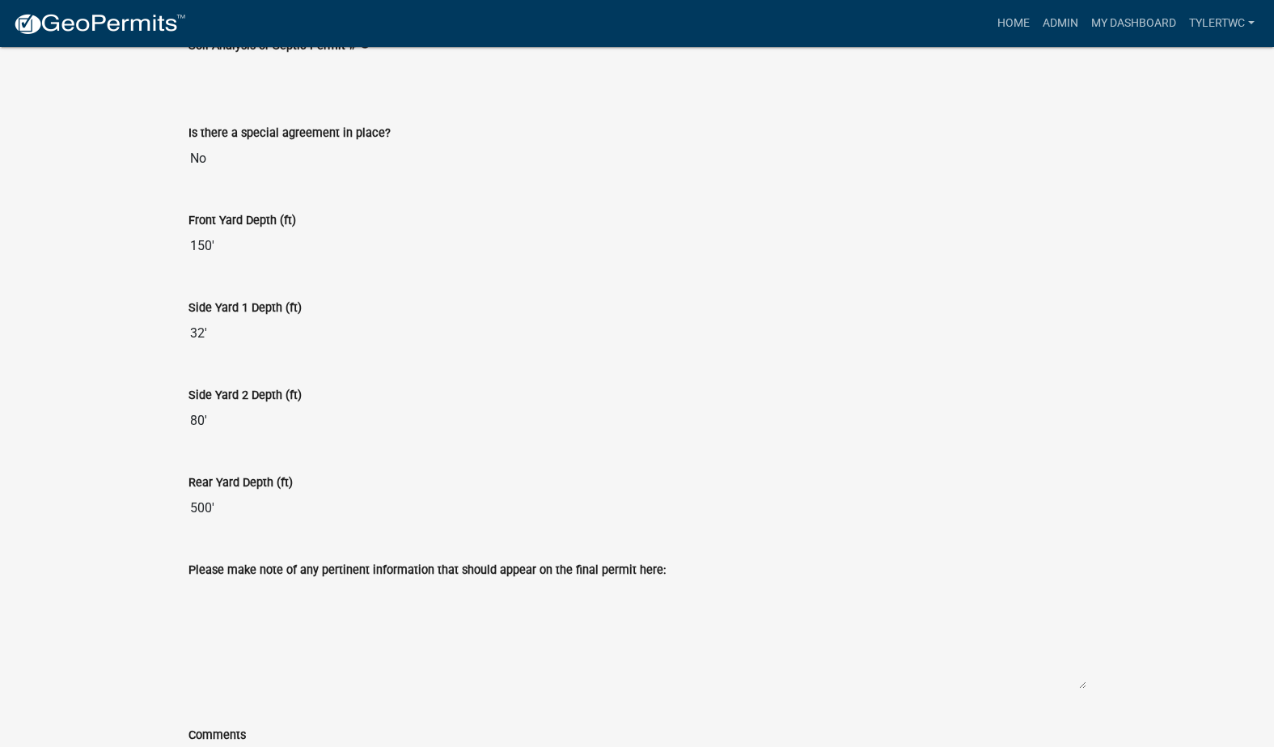
scroll to position [76, 0]
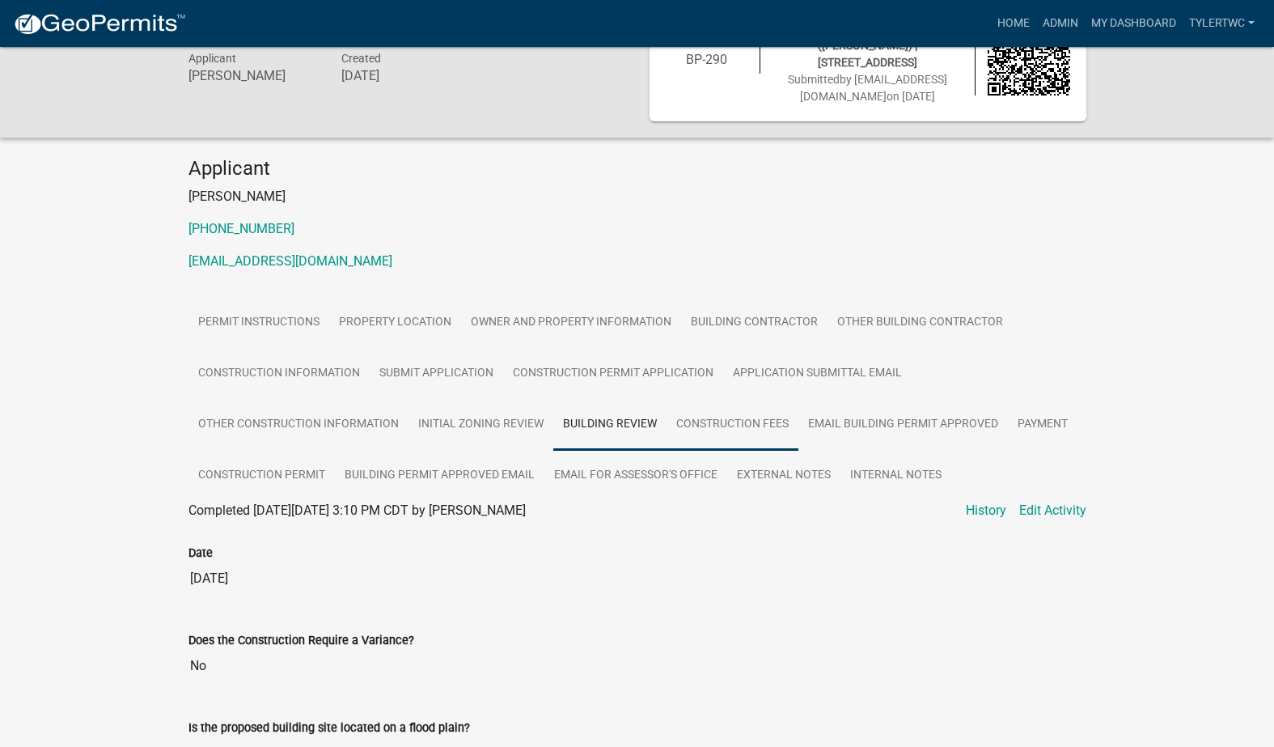
click at [751, 425] on link "Construction Fees" at bounding box center [733, 425] width 132 height 52
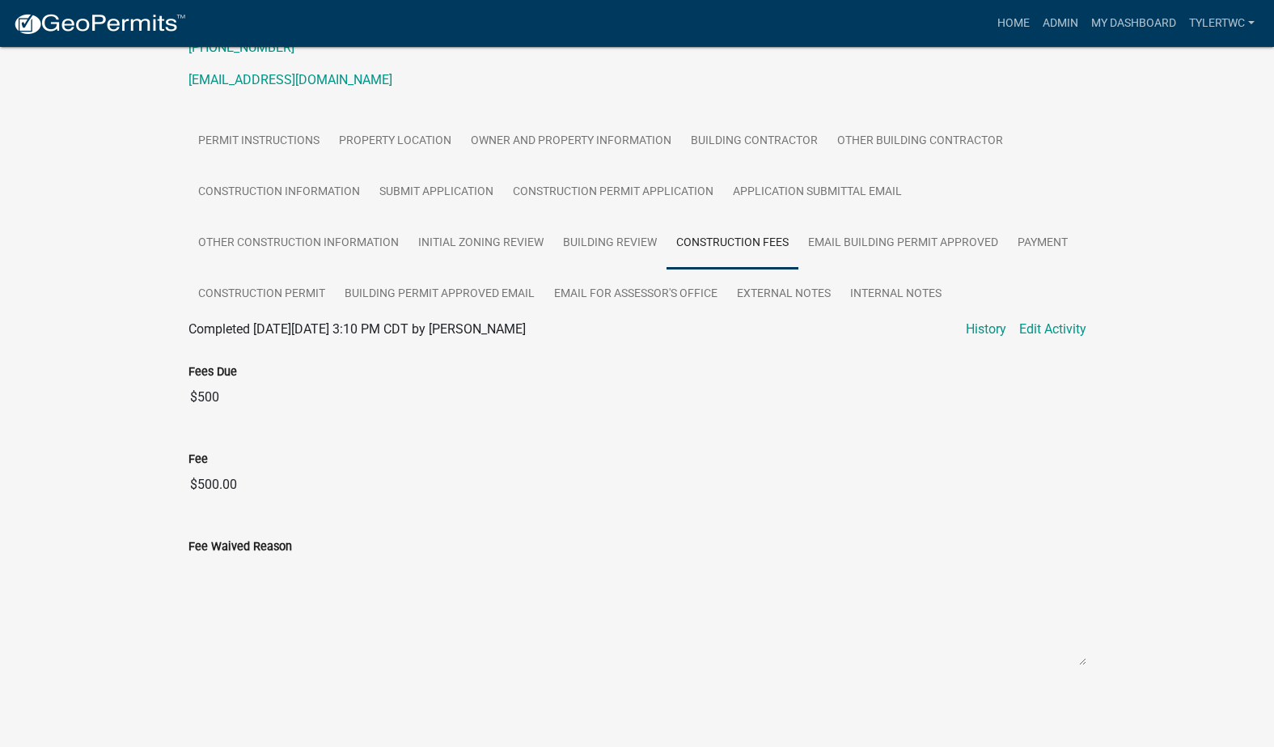
scroll to position [0, 0]
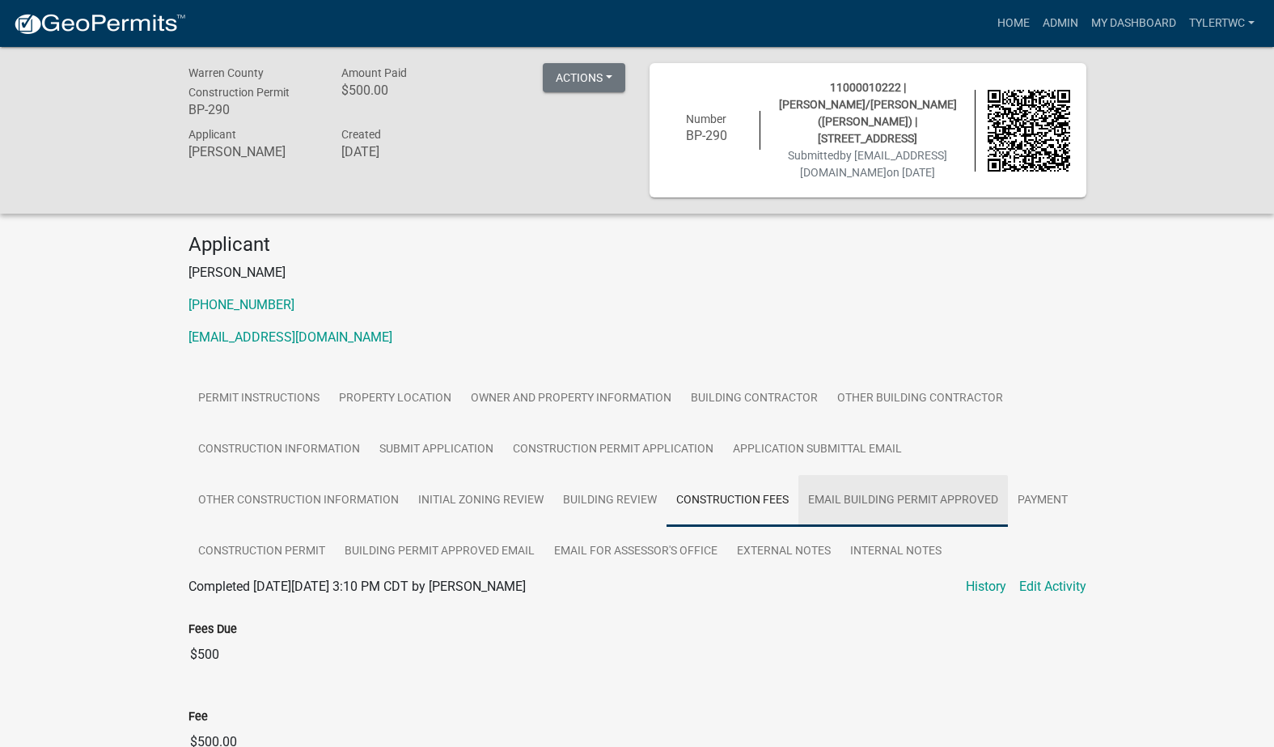
click at [902, 489] on link "Email Building Permit Approved" at bounding box center [903, 501] width 210 height 52
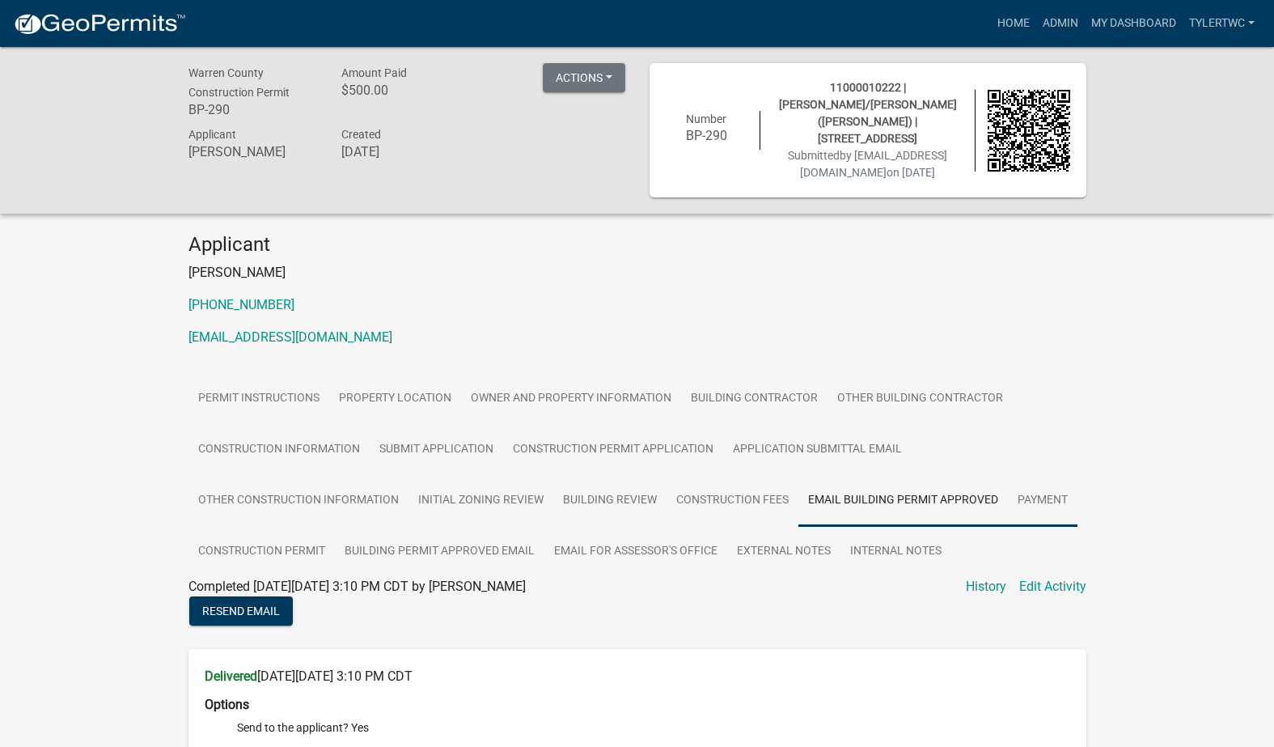
click at [1037, 506] on link "Payment" at bounding box center [1043, 501] width 70 height 52
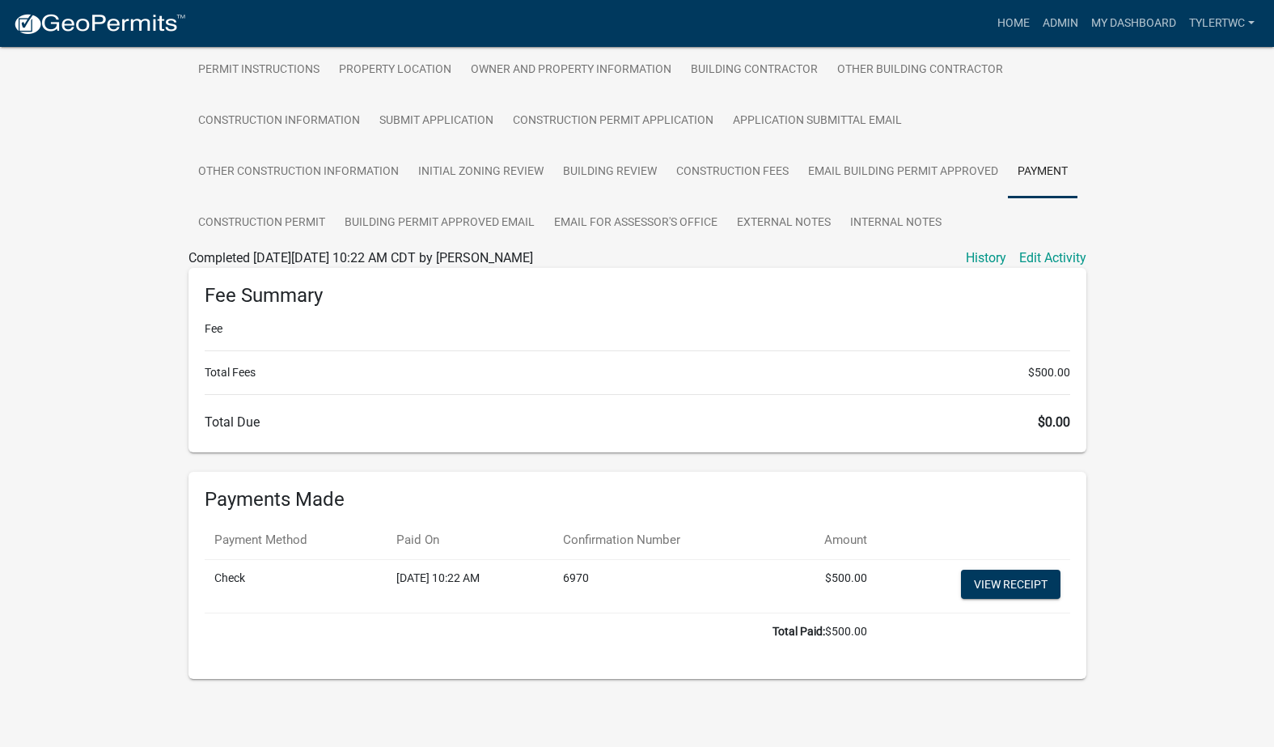
scroll to position [140, 0]
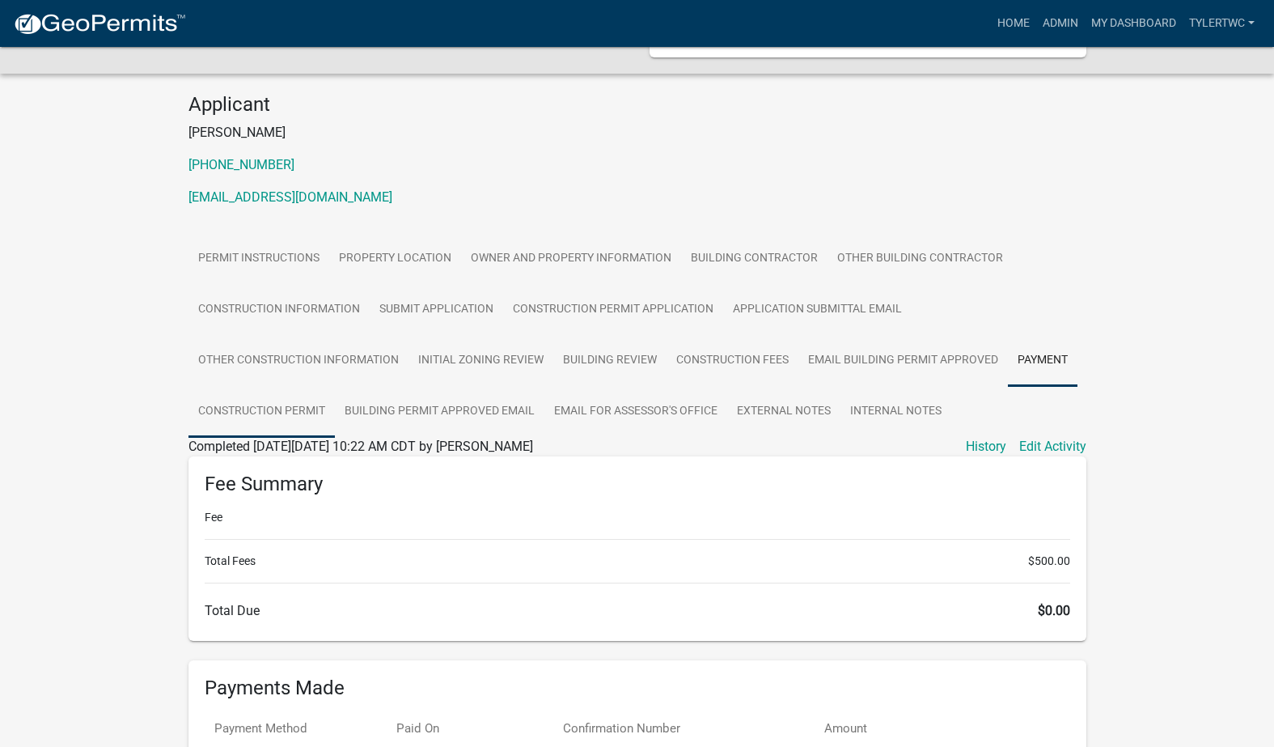
click at [290, 416] on link "Construction Permit" at bounding box center [261, 412] width 146 height 52
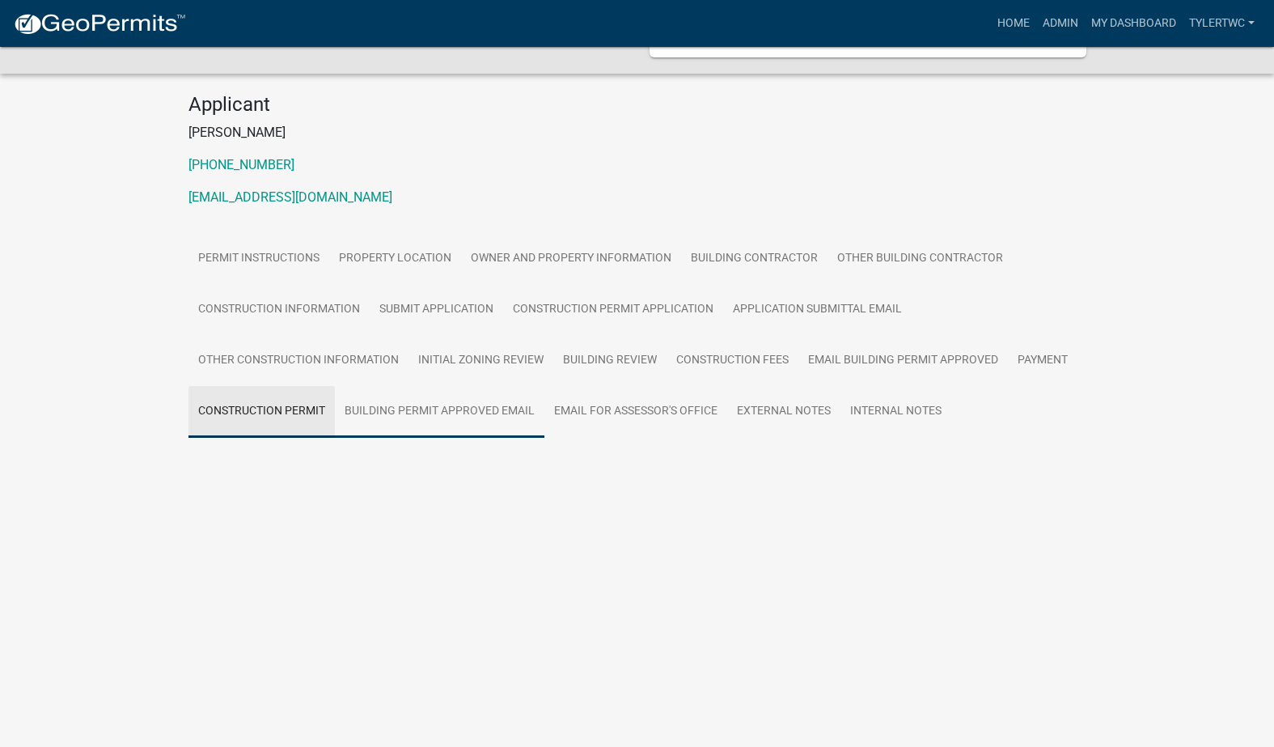
scroll to position [47, 0]
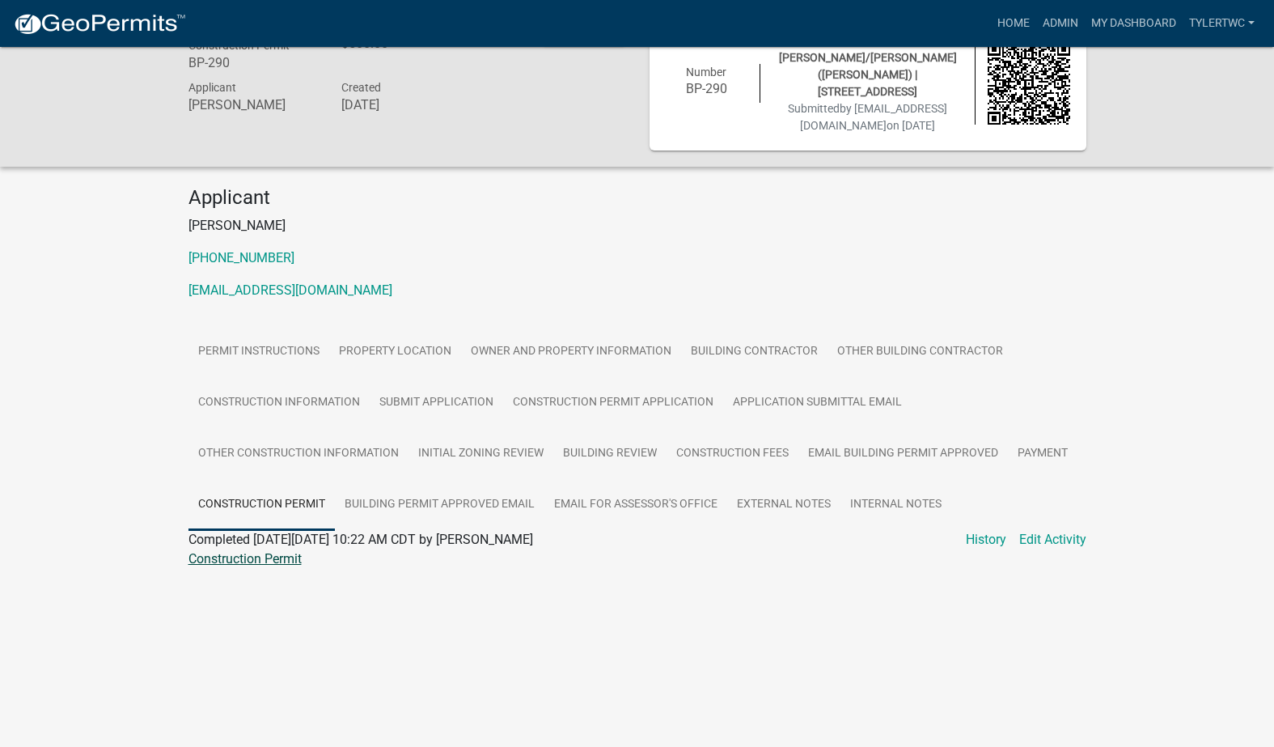
click at [273, 557] on link "Construction Permit" at bounding box center [244, 558] width 113 height 15
click at [489, 496] on link "Building Permit Approved Email" at bounding box center [440, 505] width 210 height 52
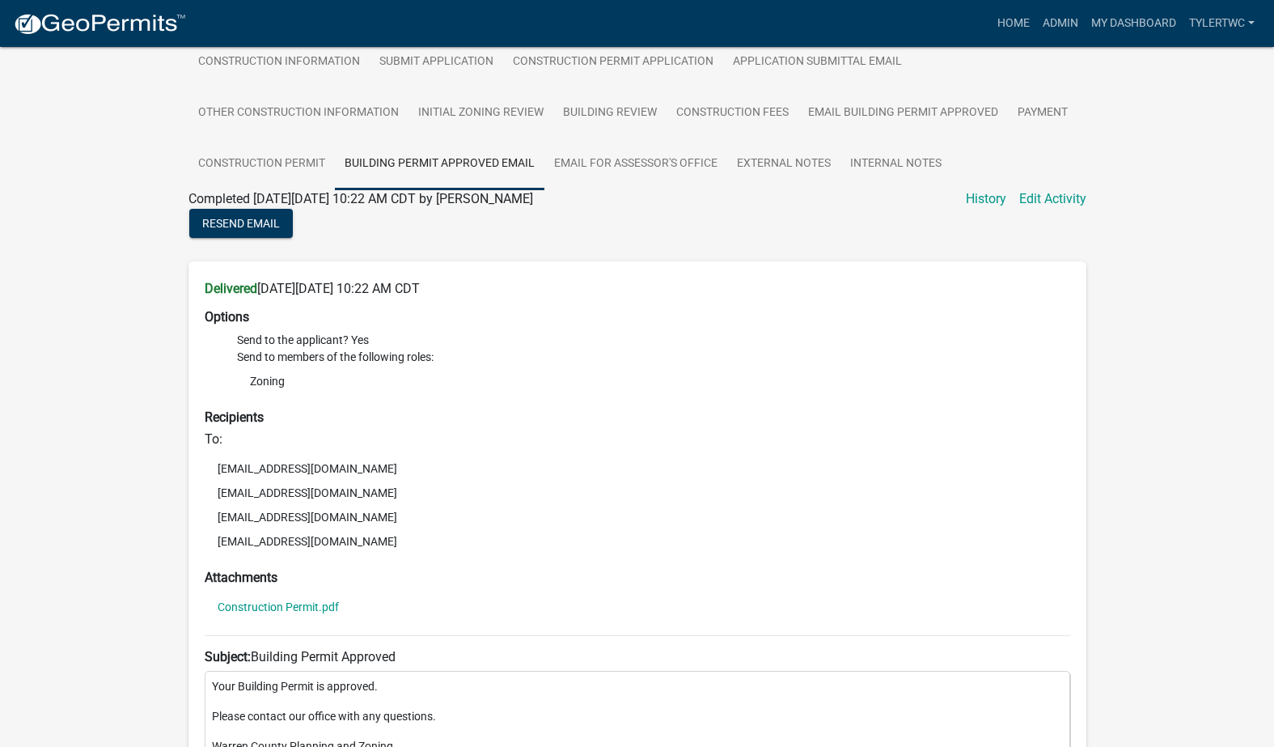
scroll to position [163, 0]
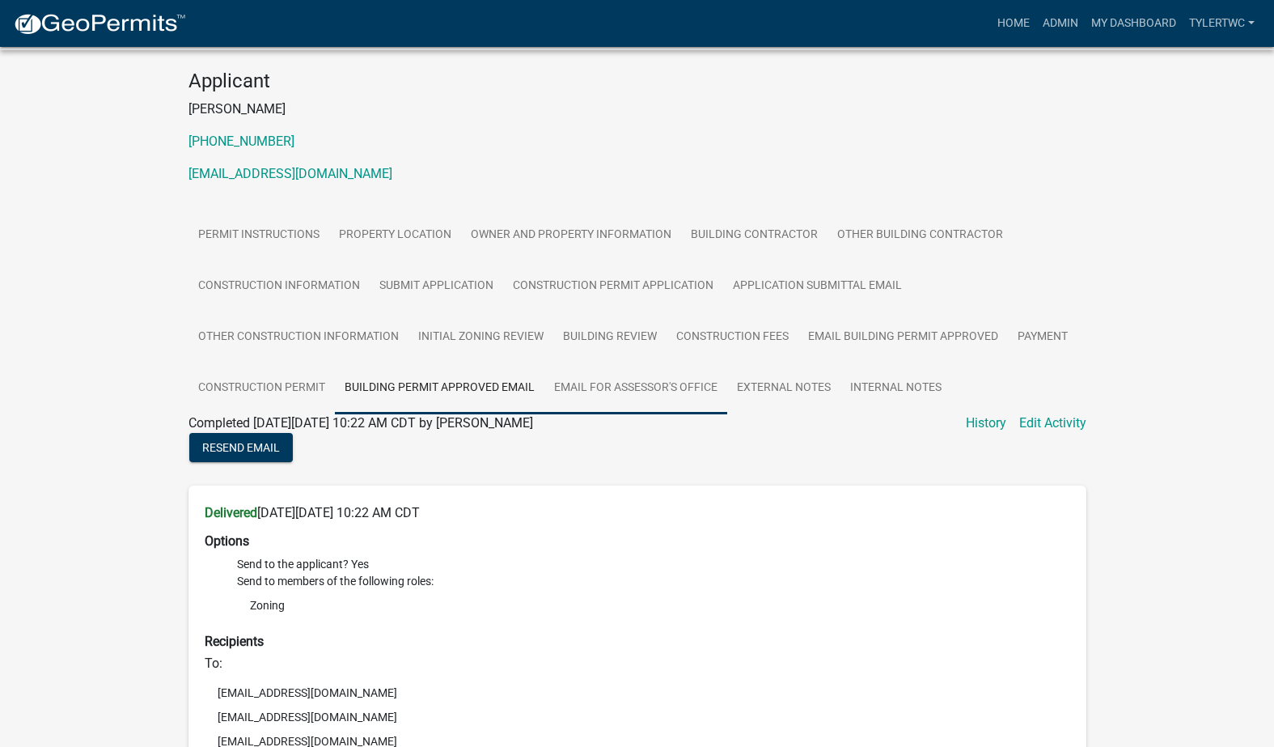
click at [640, 390] on link "Email for Assessor's Office" at bounding box center [635, 388] width 183 height 52
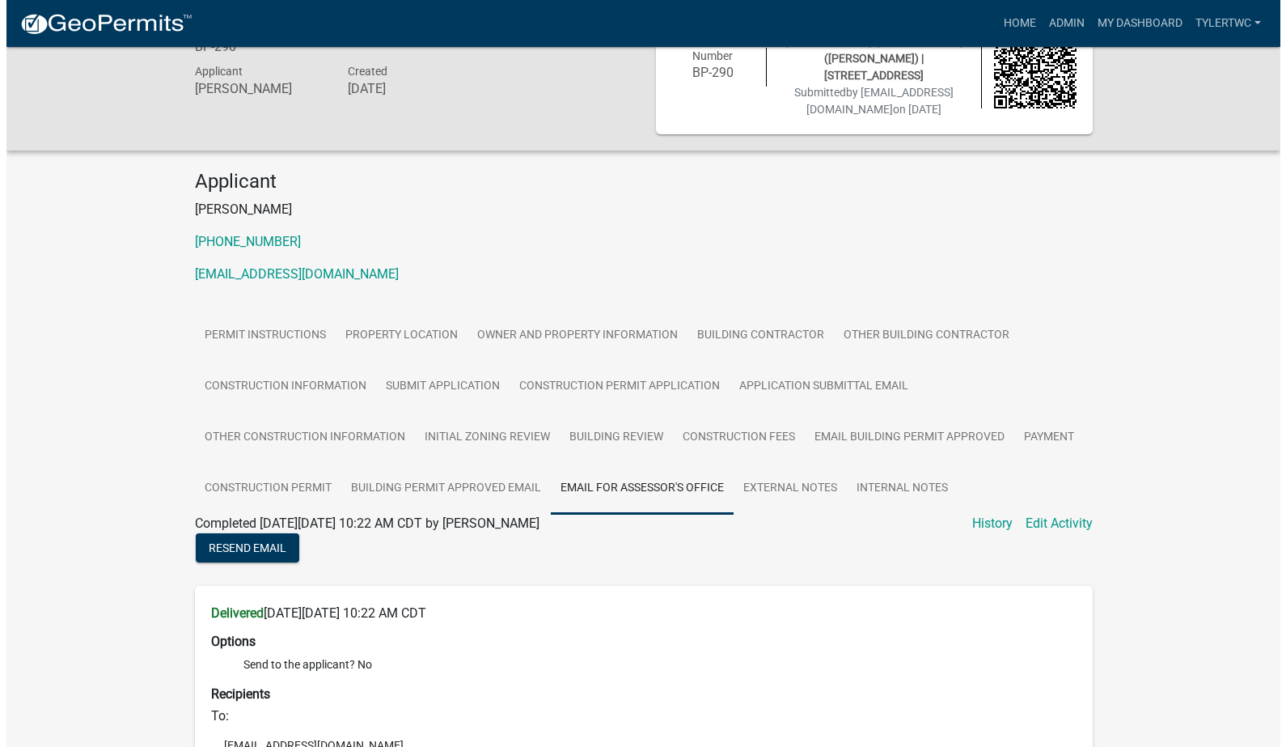
scroll to position [0, 0]
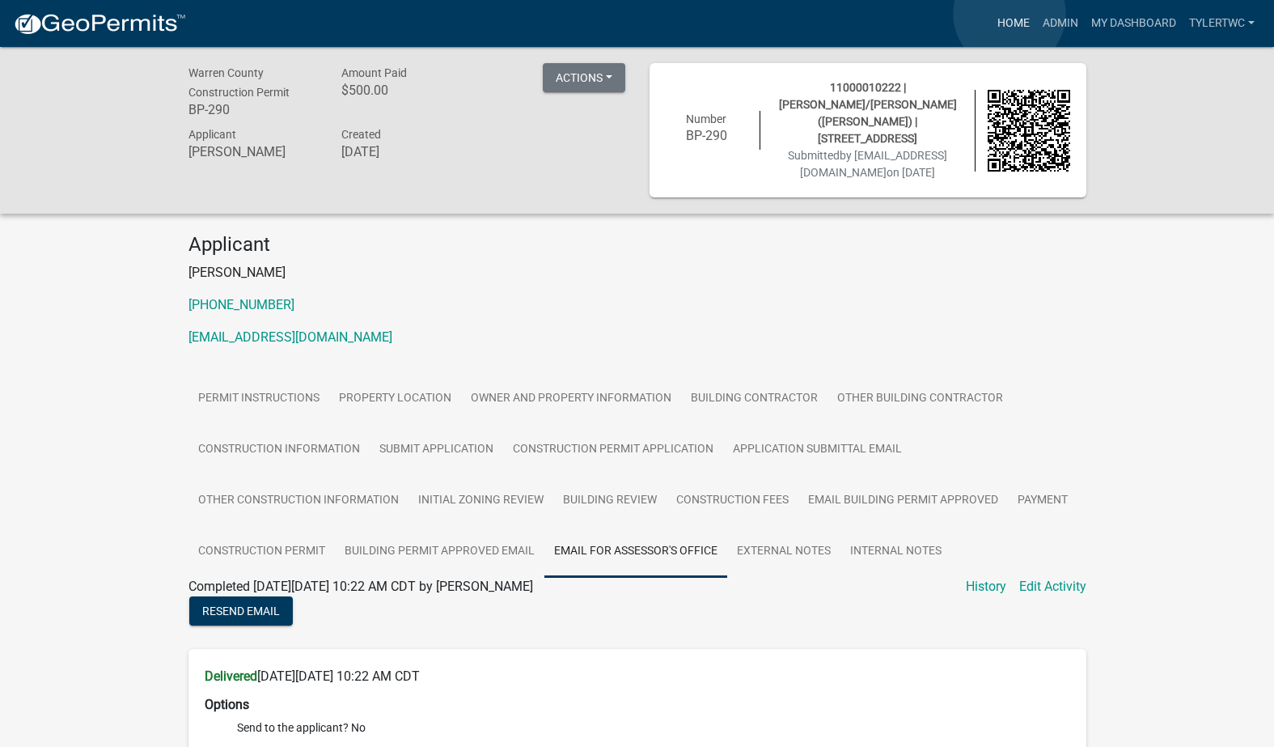
click at [1010, 15] on link "Home" at bounding box center [1013, 23] width 45 height 31
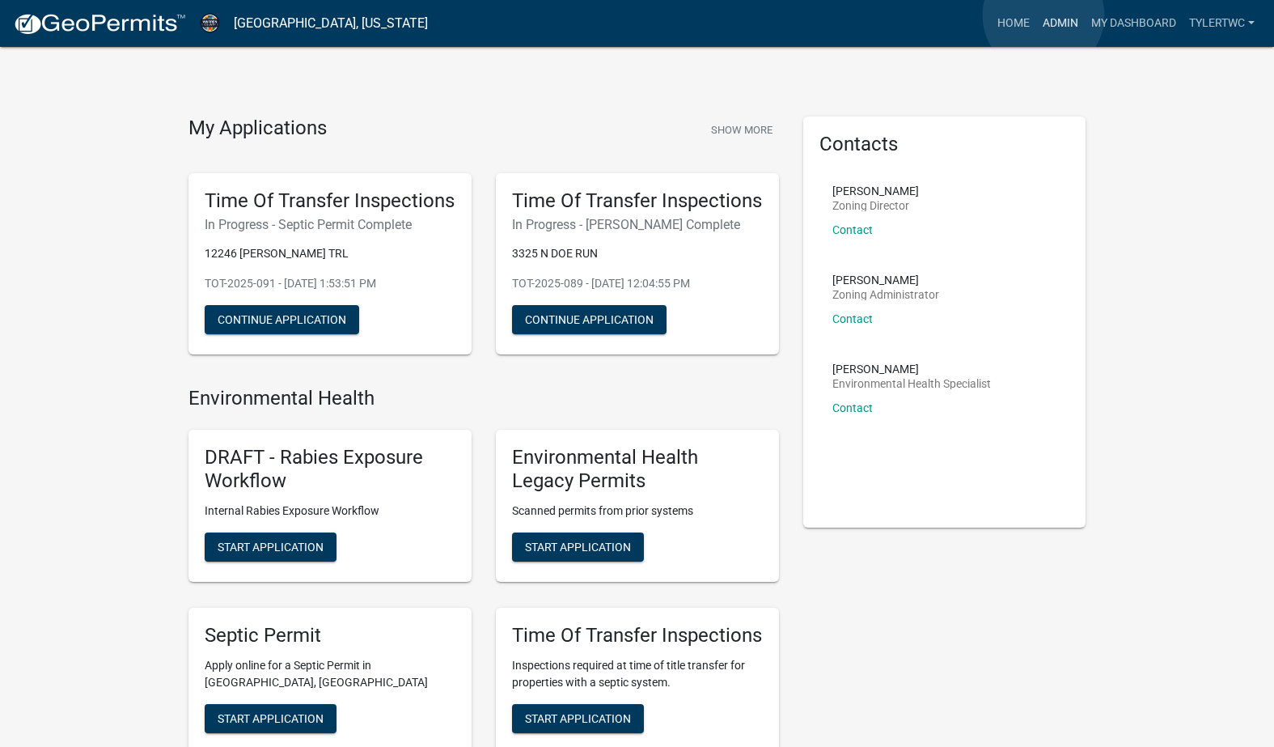
click at [1043, 16] on link "Admin" at bounding box center [1060, 23] width 49 height 31
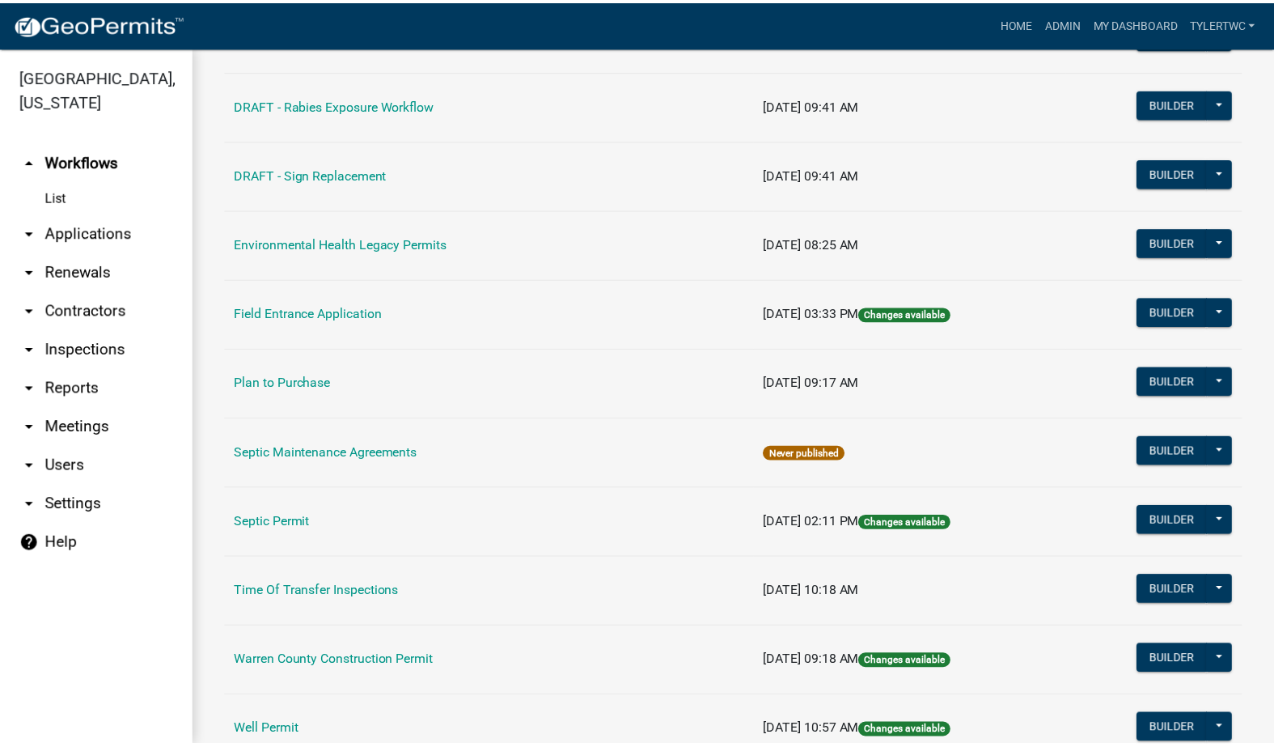
scroll to position [944, 0]
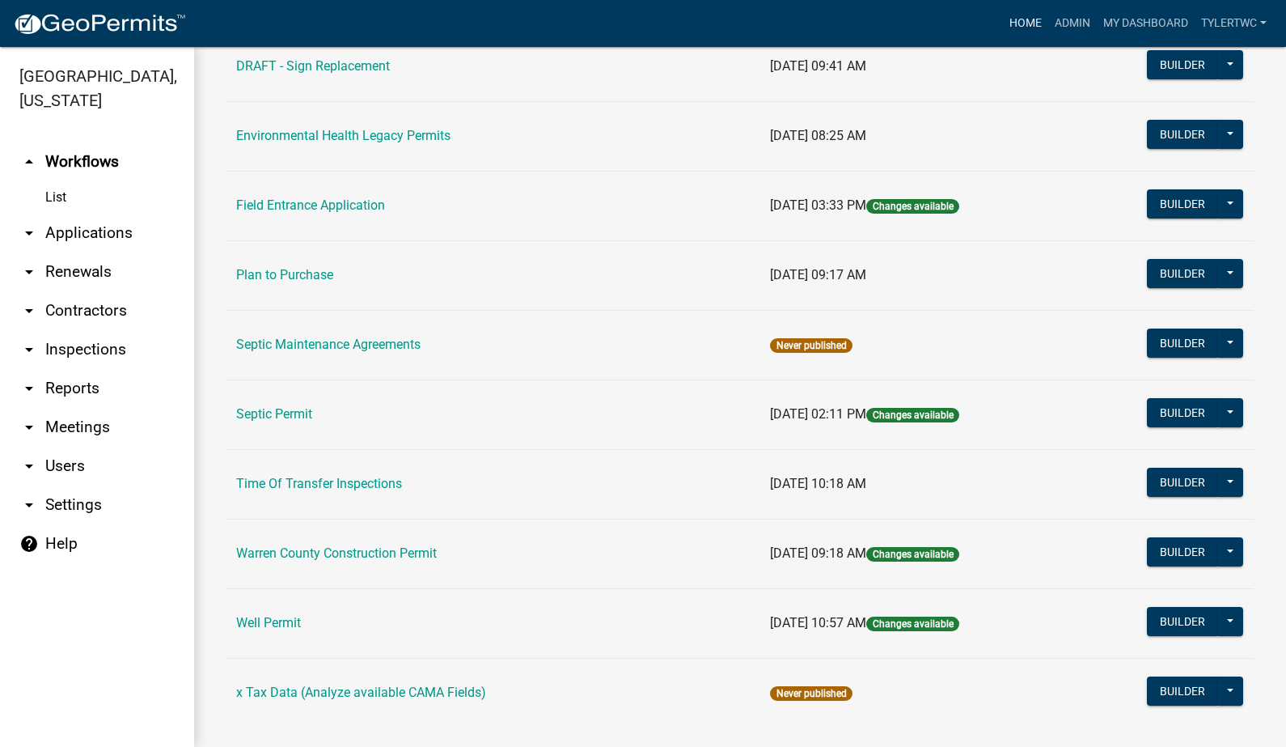
click at [1028, 21] on link "Home" at bounding box center [1025, 23] width 45 height 31
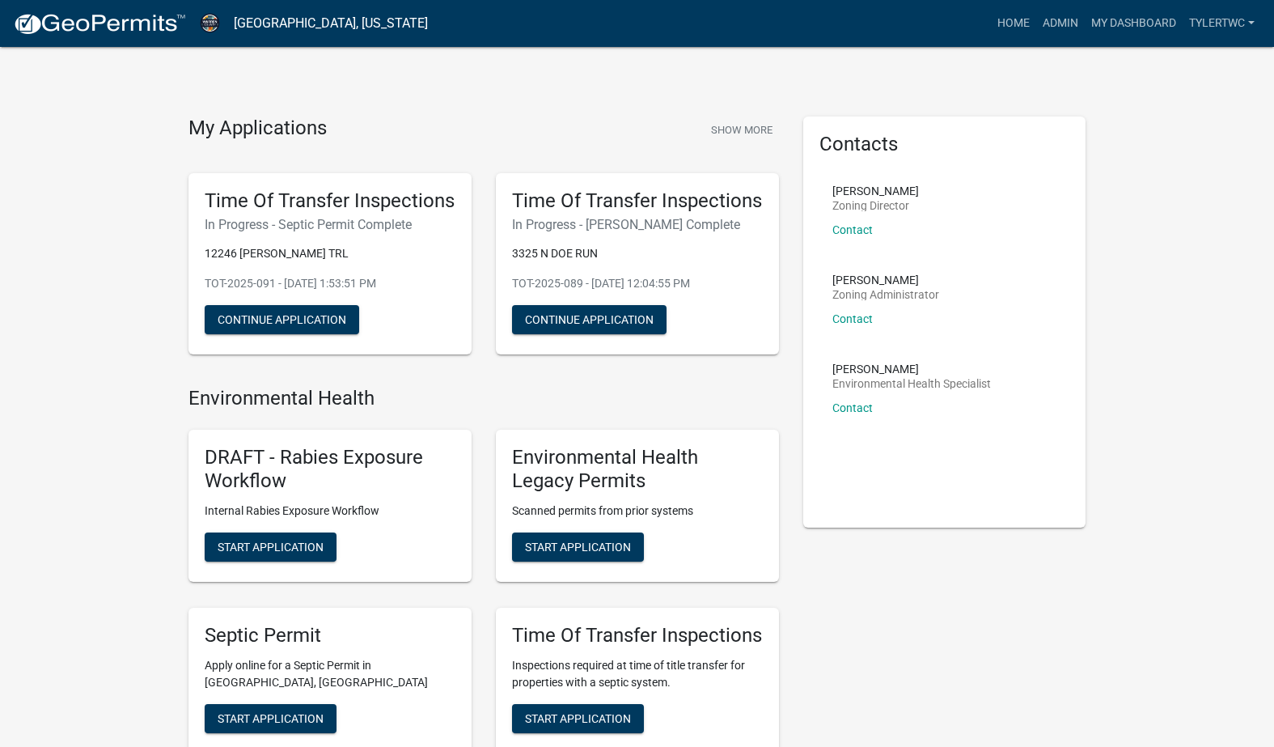
scroll to position [188, 0]
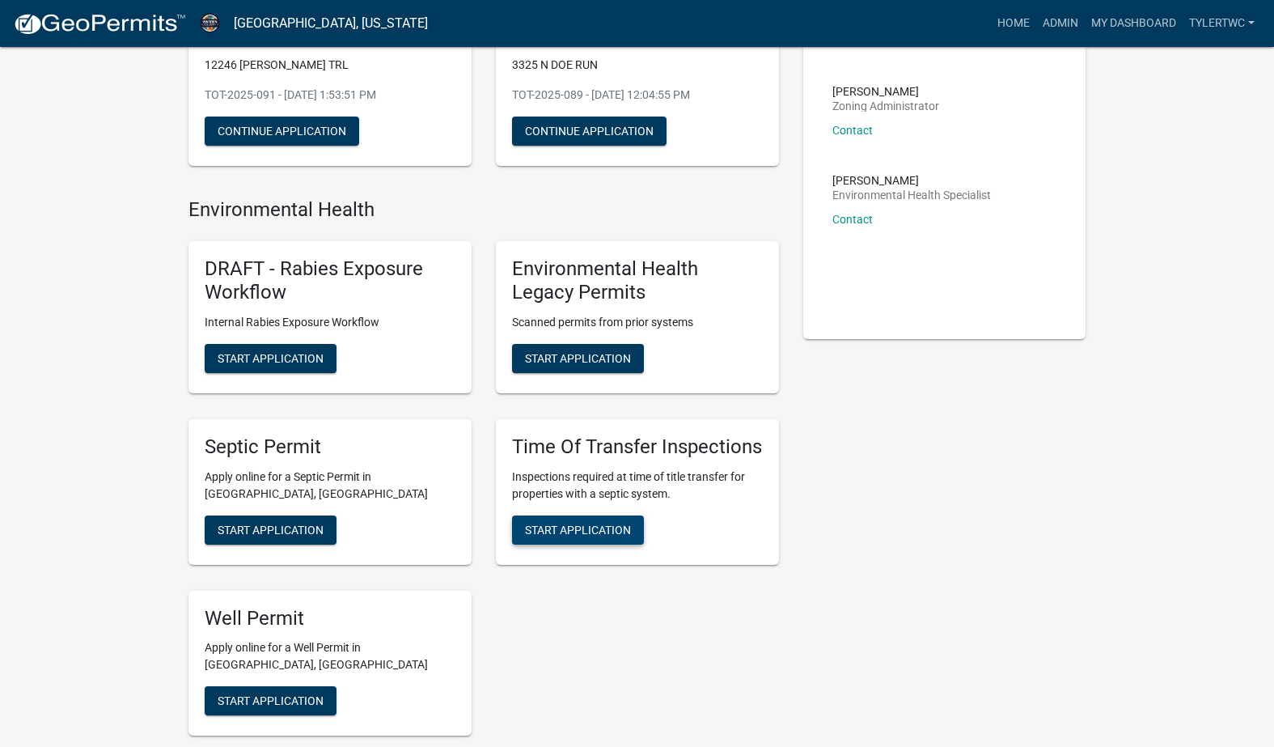
click at [582, 531] on span "Start Application" at bounding box center [578, 529] width 106 height 13
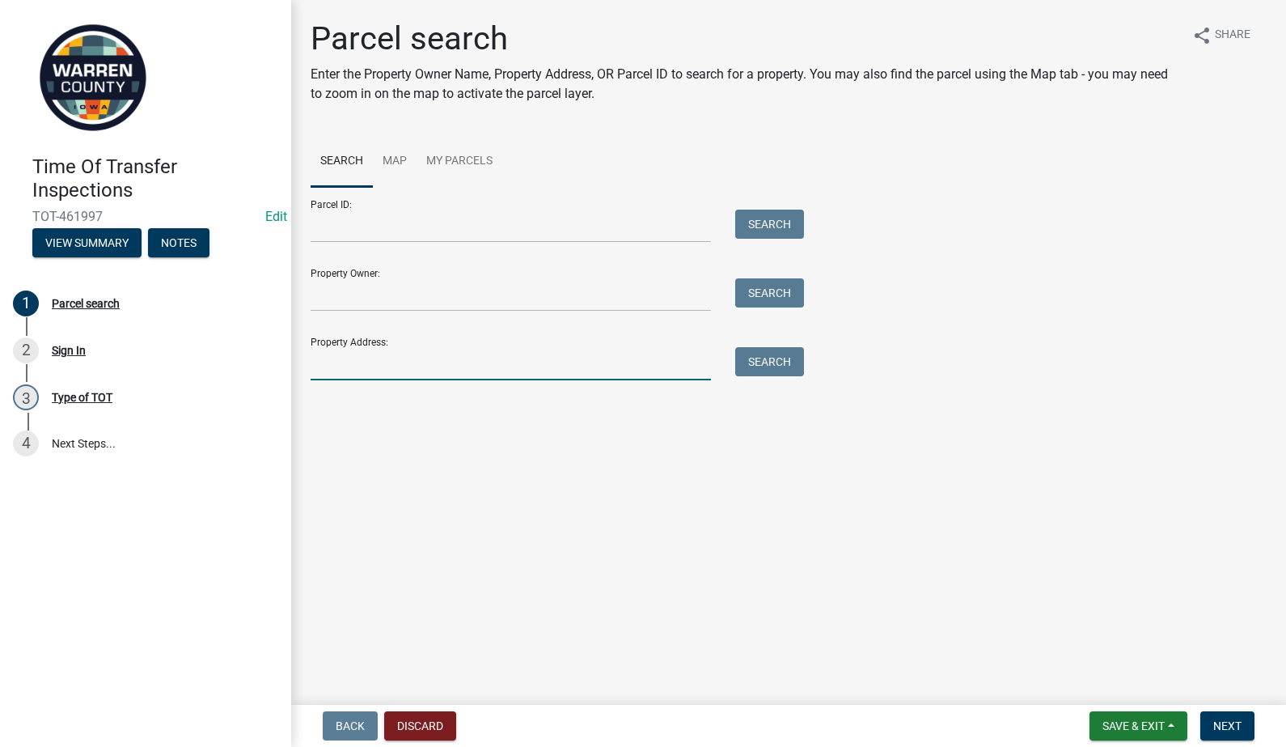
drag, startPoint x: 353, startPoint y: 372, endPoint x: 363, endPoint y: 373, distance: 10.5
click at [358, 372] on input "Property Address:" at bounding box center [511, 363] width 400 height 33
type input "7055"
click at [380, 362] on input "7055" at bounding box center [511, 363] width 400 height 33
click at [751, 349] on button "Search" at bounding box center [769, 361] width 69 height 29
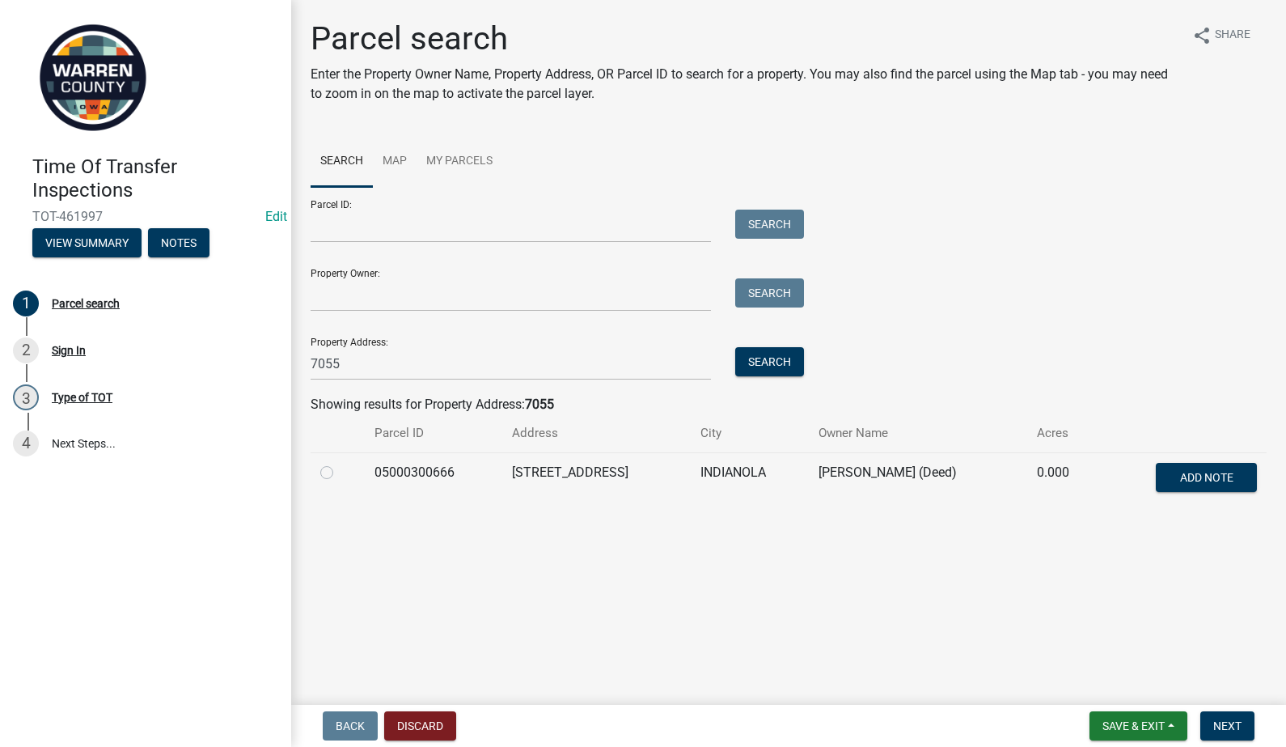
click at [340, 463] on label at bounding box center [340, 463] width 0 height 0
click at [340, 472] on input "radio" at bounding box center [345, 468] width 11 height 11
radio input "true"
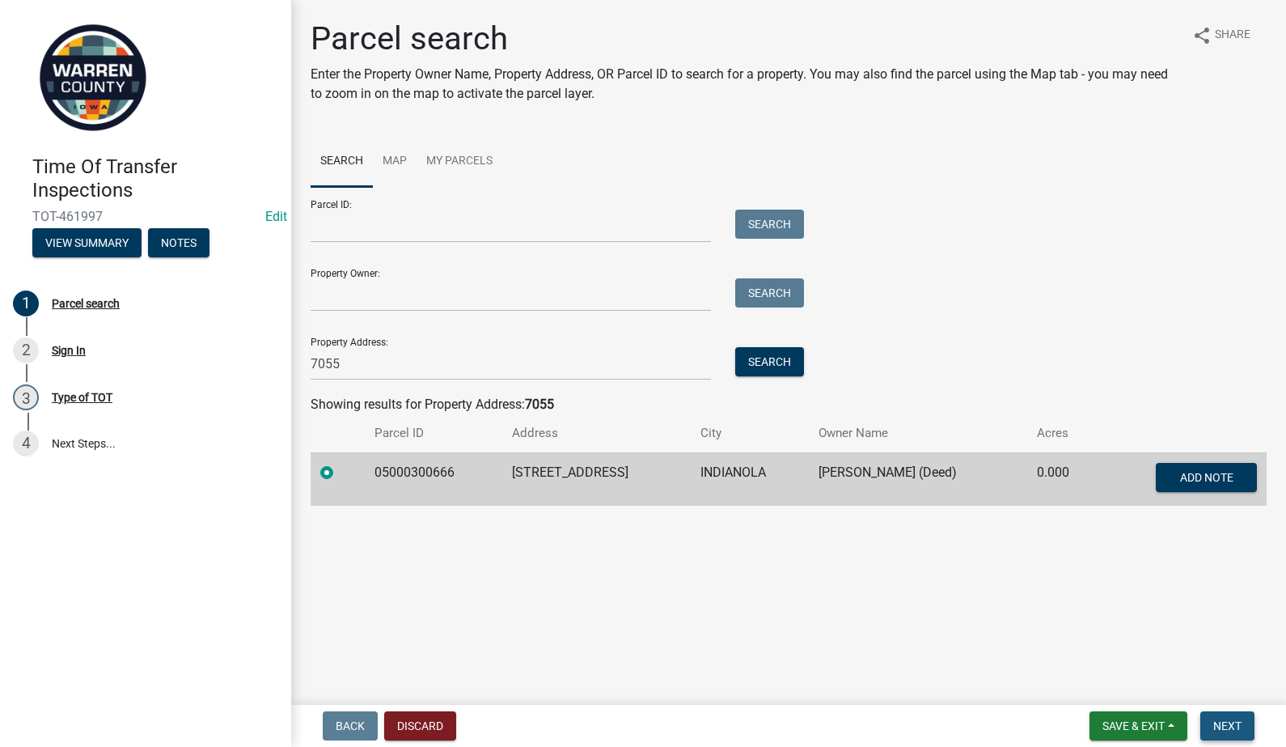
click at [1203, 716] on button "Next" at bounding box center [1227, 725] width 54 height 29
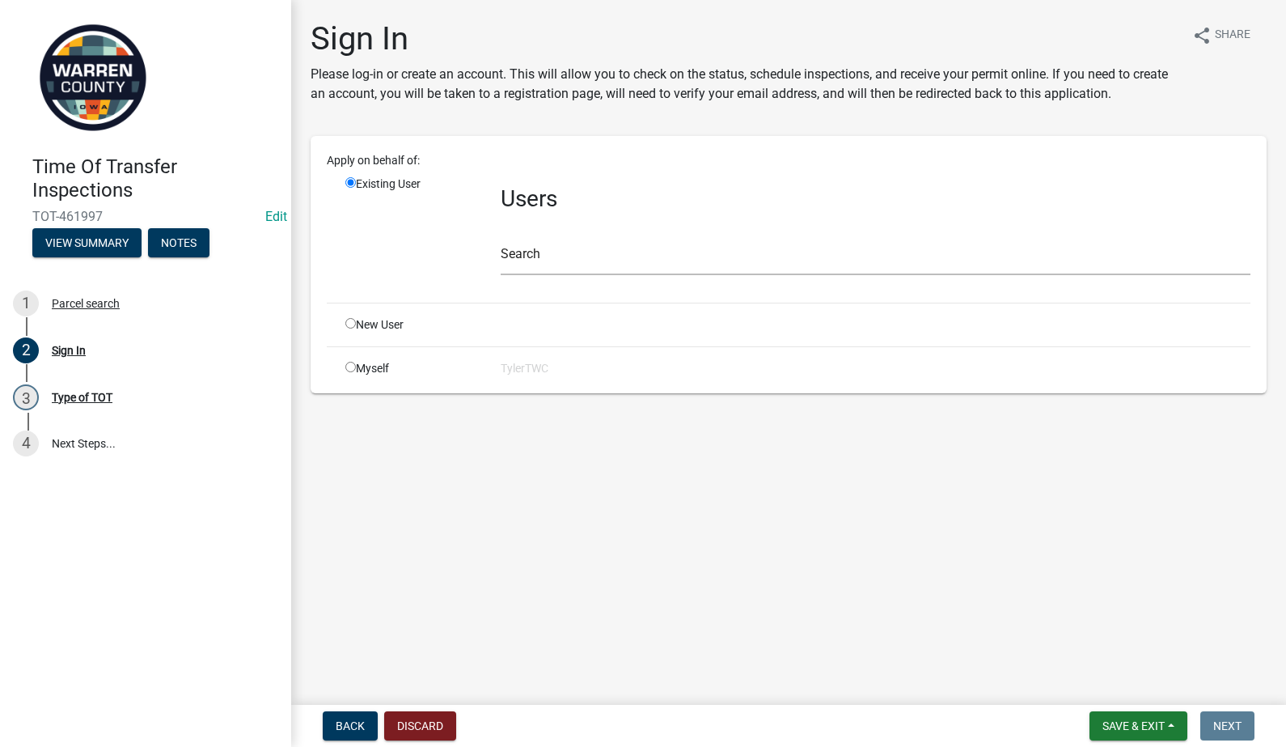
click at [349, 365] on input "radio" at bounding box center [350, 367] width 11 height 11
radio input "true"
radio input "false"
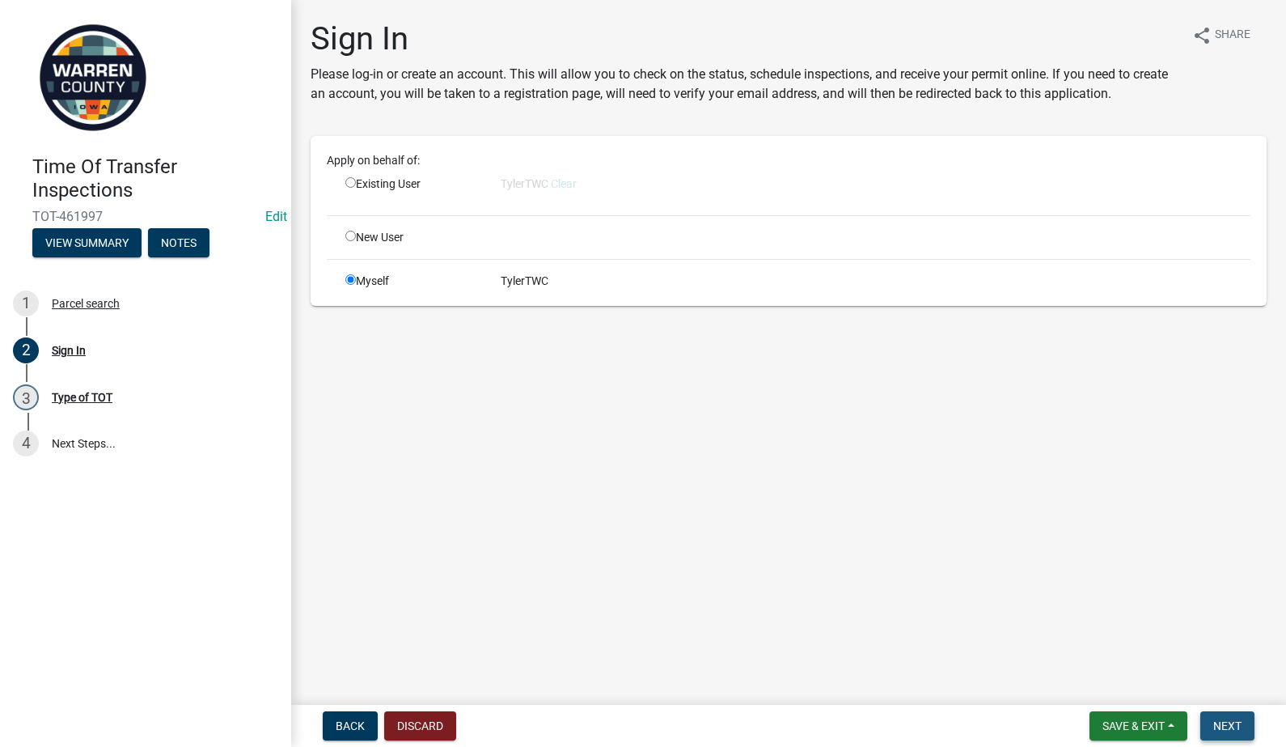
click at [1238, 728] on span "Next" at bounding box center [1227, 725] width 28 height 13
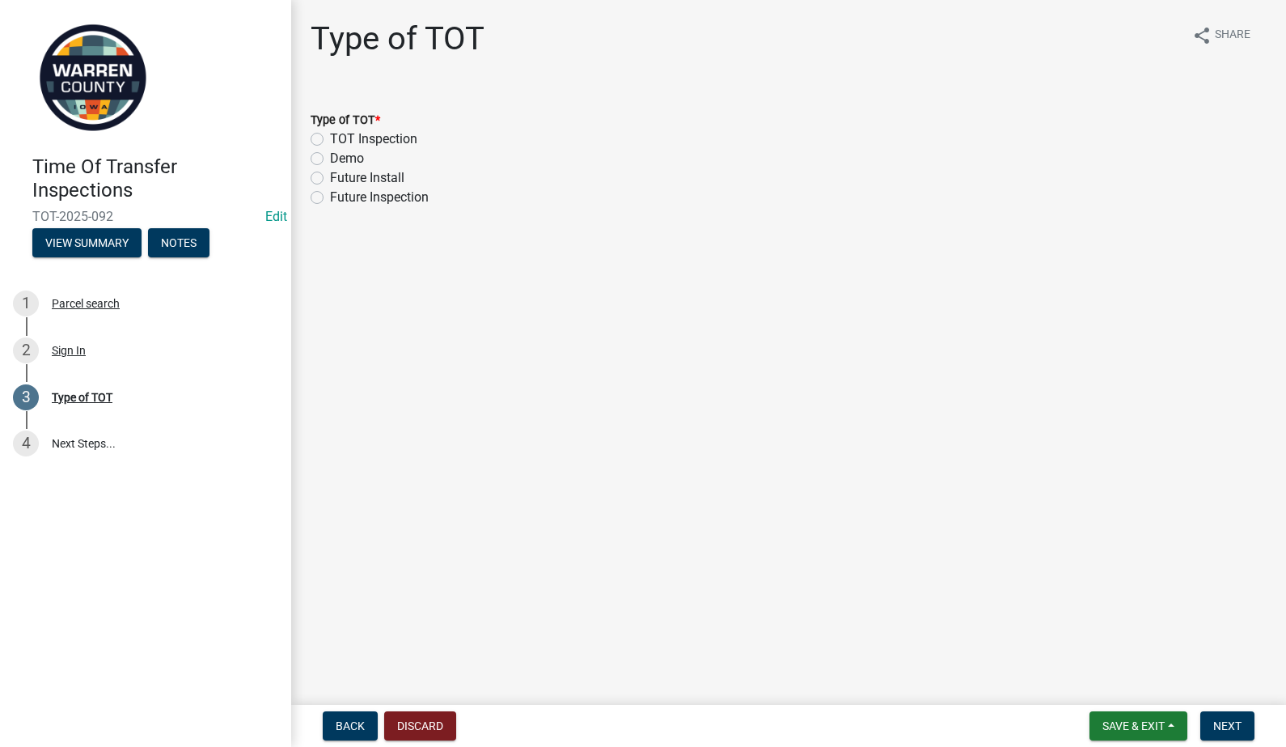
click at [330, 139] on label "TOT Inspection" at bounding box center [373, 138] width 87 height 19
click at [330, 139] on input "TOT Inspection" at bounding box center [335, 134] width 11 height 11
radio input "true"
click at [1237, 731] on span "Next" at bounding box center [1227, 725] width 28 height 13
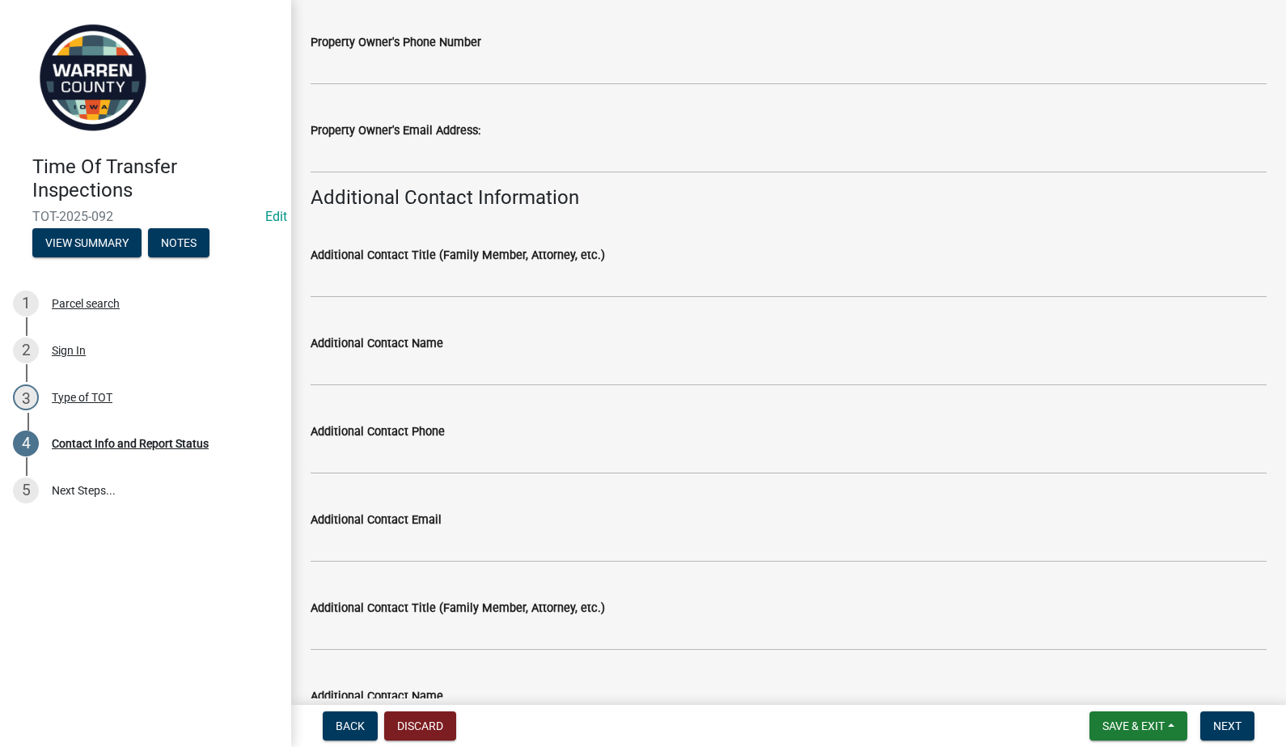
scroll to position [378, 0]
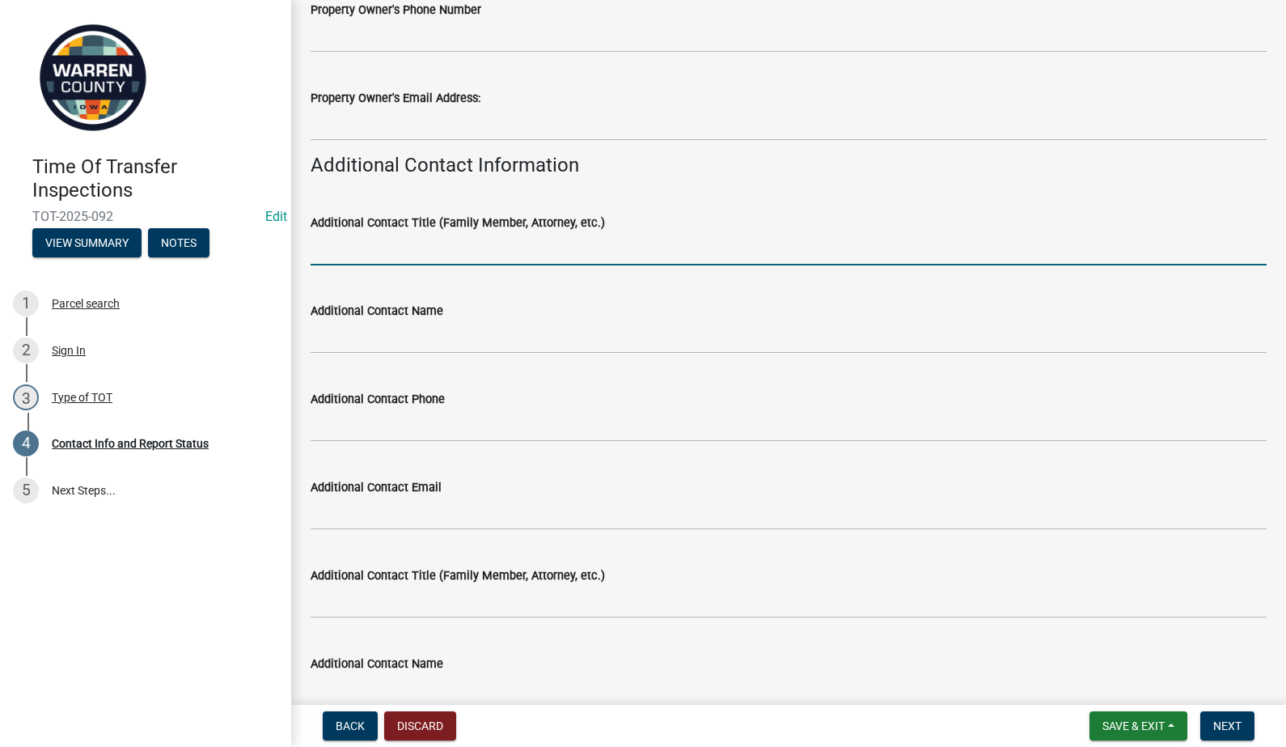
click at [409, 252] on input "Additional Contact Title (Family Member, Attorney, etc.)" at bounding box center [789, 248] width 956 height 33
type input "Realtor"
click at [384, 325] on input "Additional Contact Name" at bounding box center [789, 336] width 956 height 33
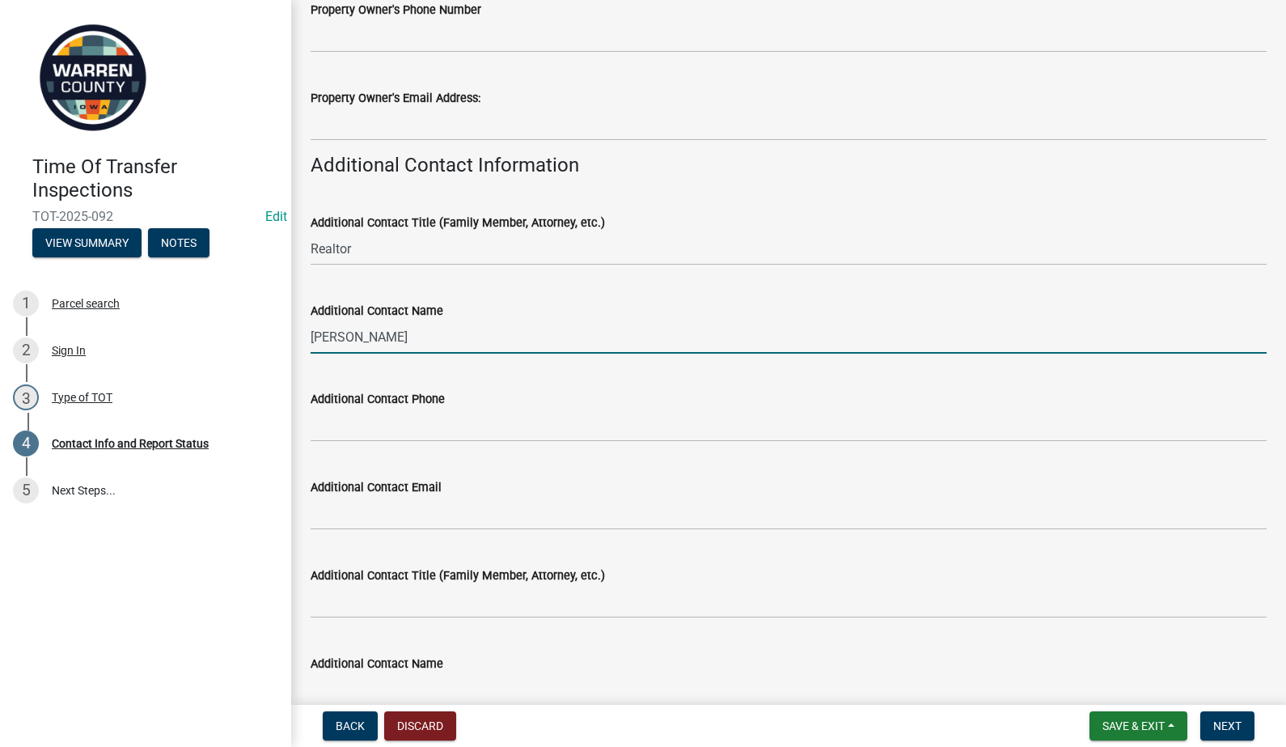
click at [377, 324] on input "[PERSON_NAME]" at bounding box center [789, 336] width 956 height 33
type input "[PERSON_NAME]"
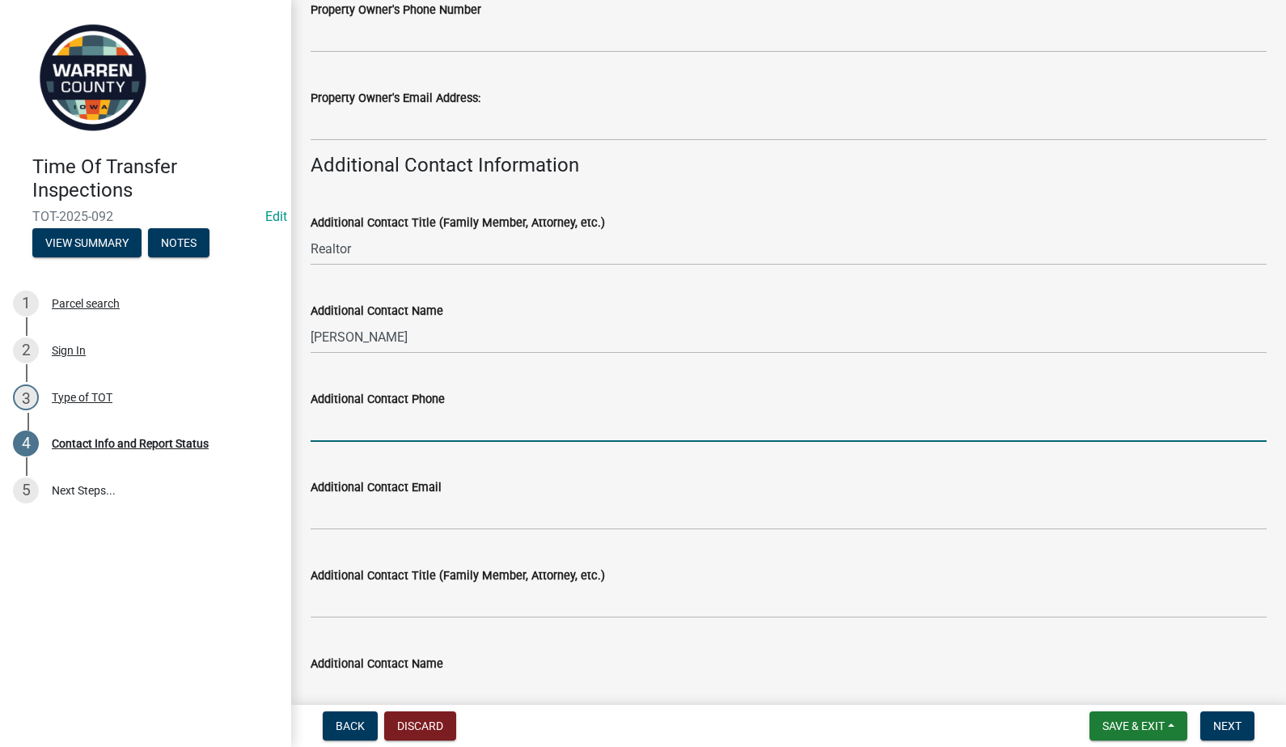
click at [413, 414] on input "Additional Contact Phone" at bounding box center [789, 425] width 956 height 33
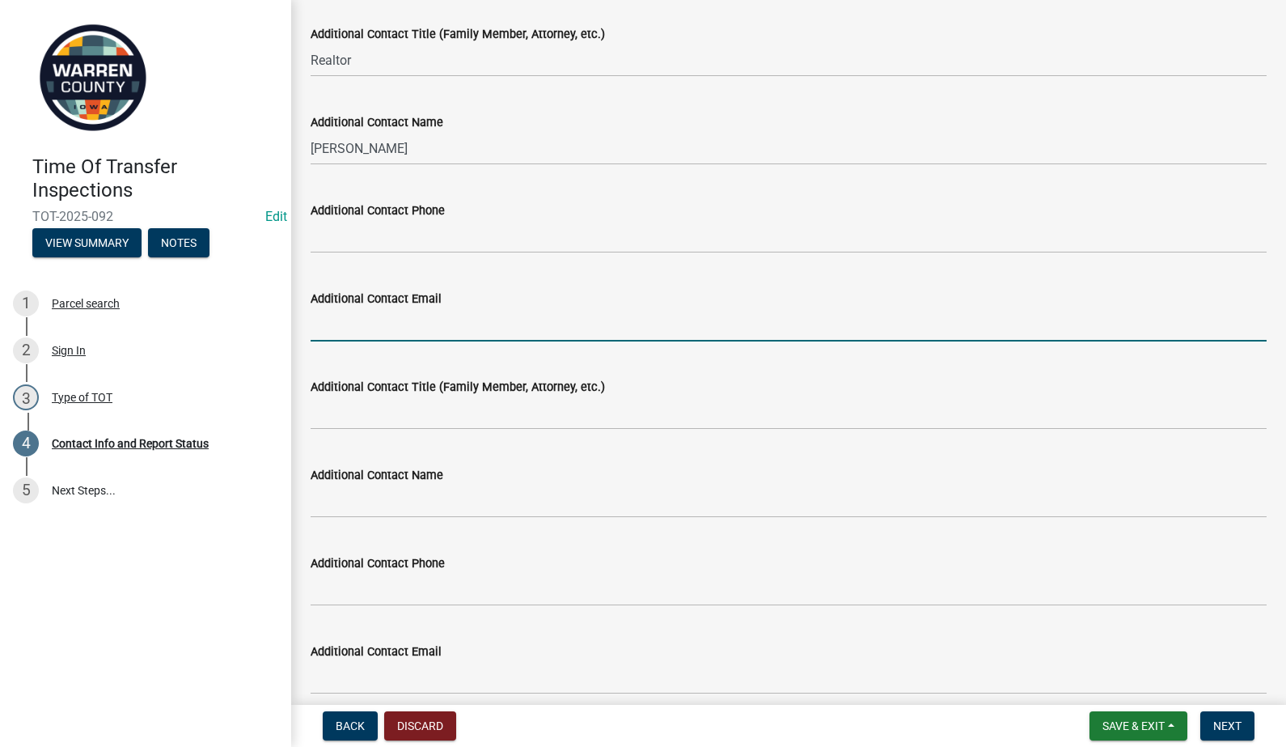
click at [406, 328] on input "Additional Contact Email" at bounding box center [789, 324] width 956 height 33
paste input "[PERSON_NAME][EMAIL_ADDRESS][DOMAIN_NAME]"
type input "[PERSON_NAME][EMAIL_ADDRESS][DOMAIN_NAME]"
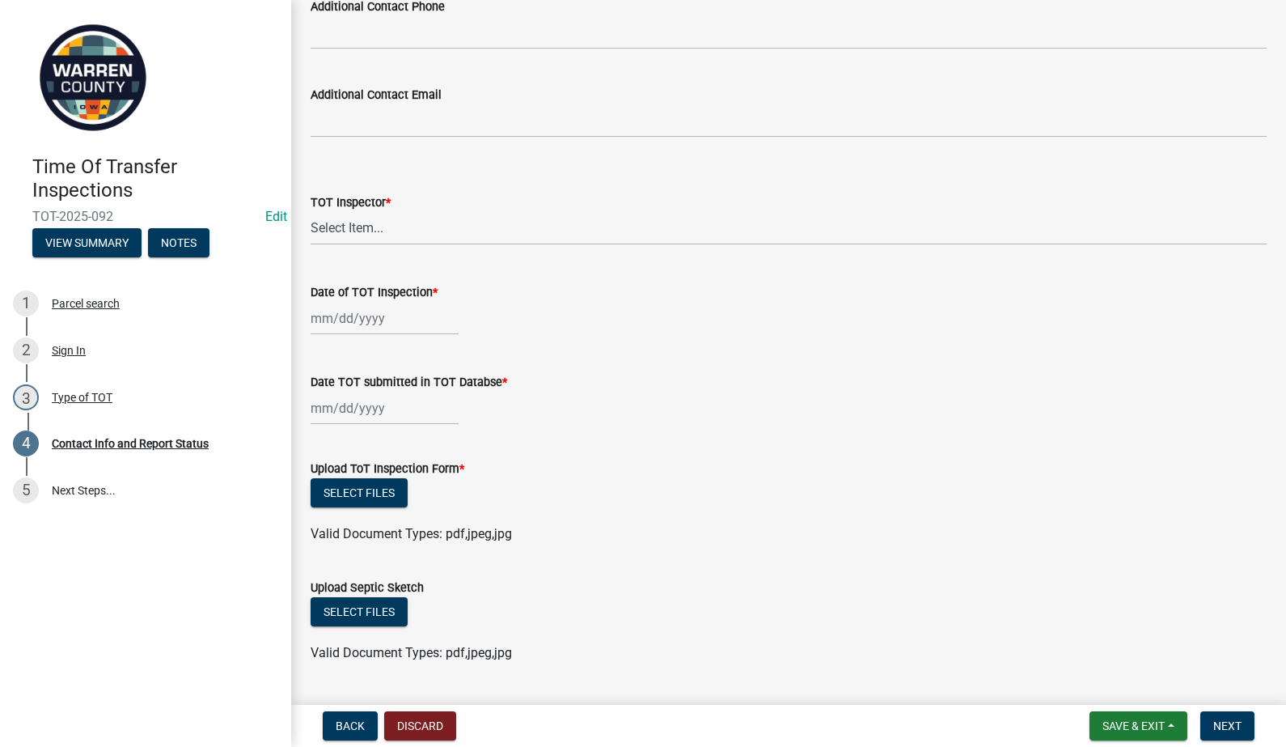
scroll to position [1510, 0]
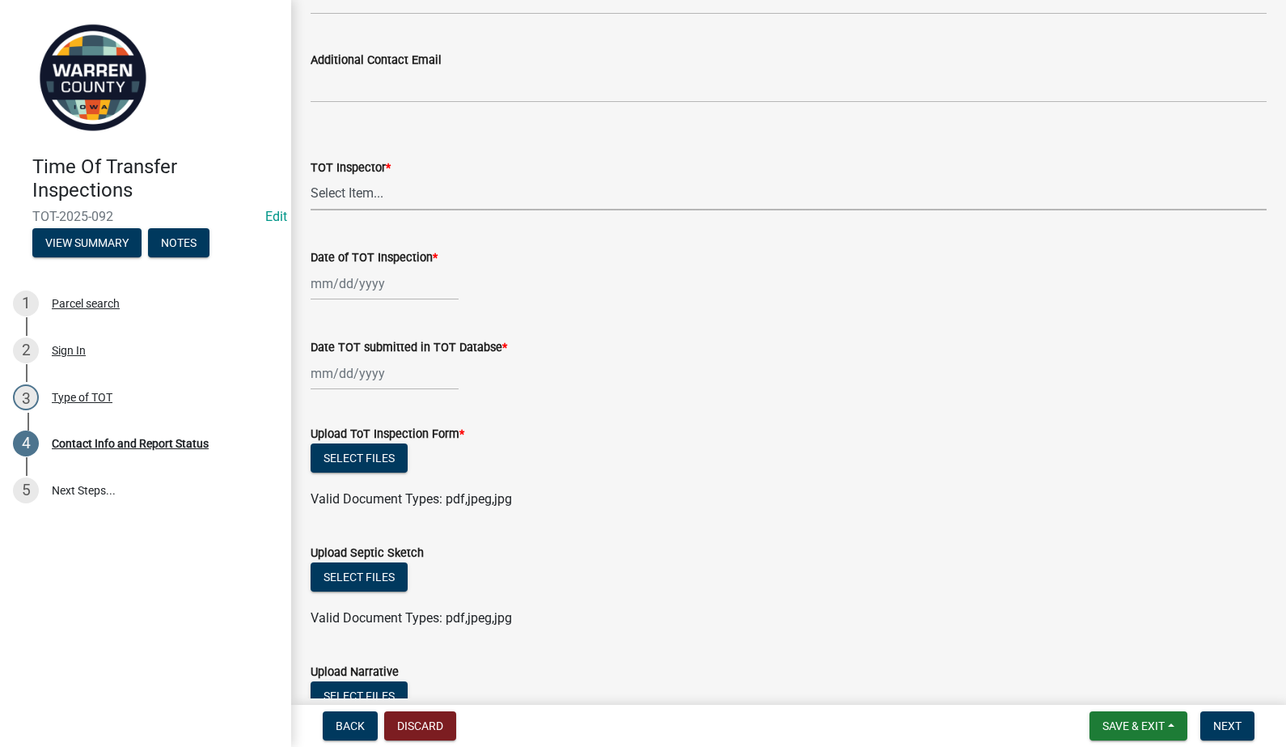
click at [362, 194] on select "Select Item... [PERSON_NAME] #13190 [PERSON_NAME] #8479 [PERSON_NAME] #2007 [PE…" at bounding box center [789, 193] width 956 height 33
click at [311, 177] on select "Select Item... [PERSON_NAME] #13190 [PERSON_NAME] #8479 [PERSON_NAME] #2007 [PE…" at bounding box center [789, 193] width 956 height 33
select select "2d91a7e0-5cb1-4373-af5a-ed3e5a453d55"
click at [332, 287] on div at bounding box center [385, 283] width 148 height 33
select select "8"
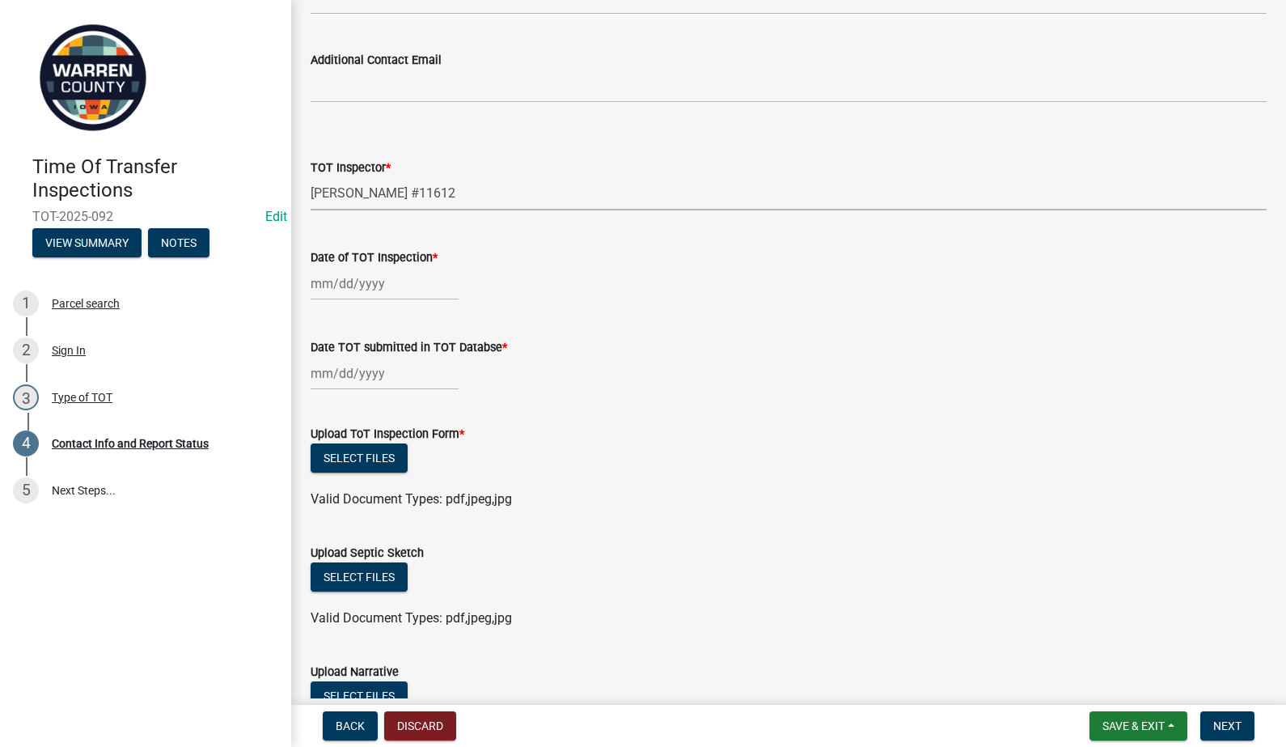
select select "2025"
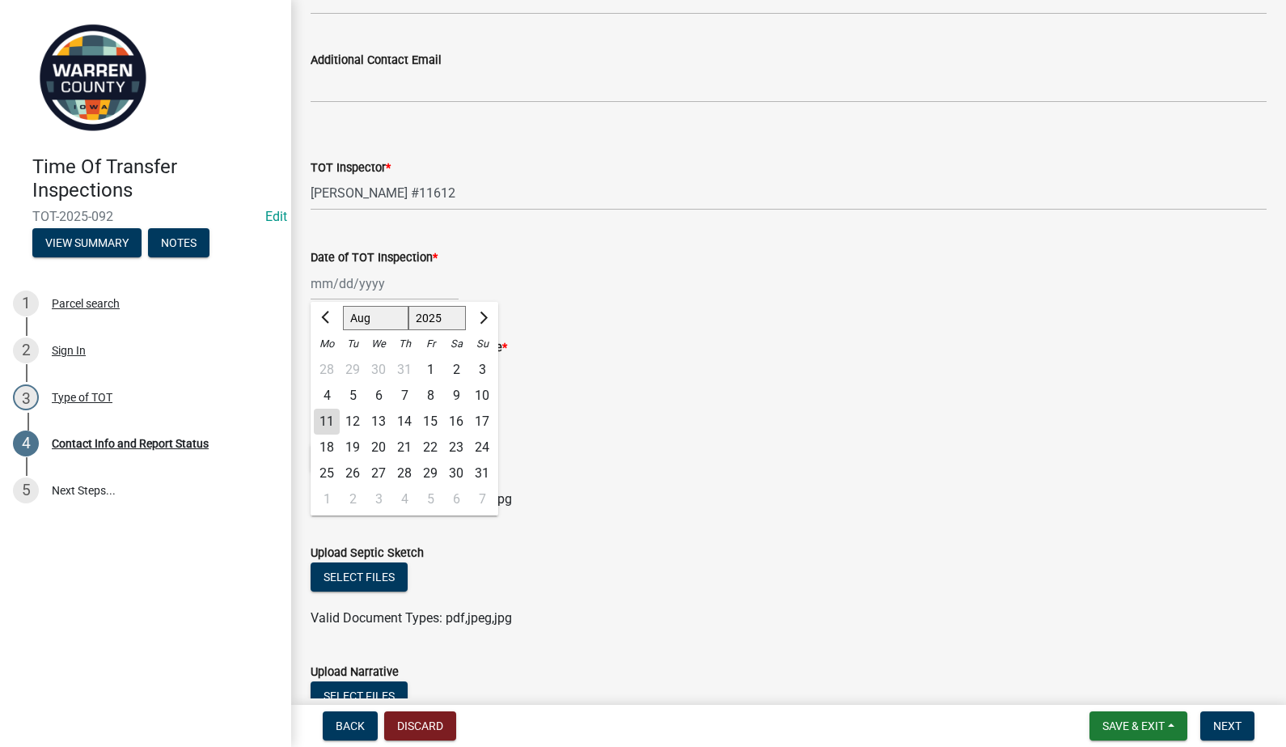
click at [429, 392] on div "8" at bounding box center [430, 396] width 26 height 26
type input "[DATE]"
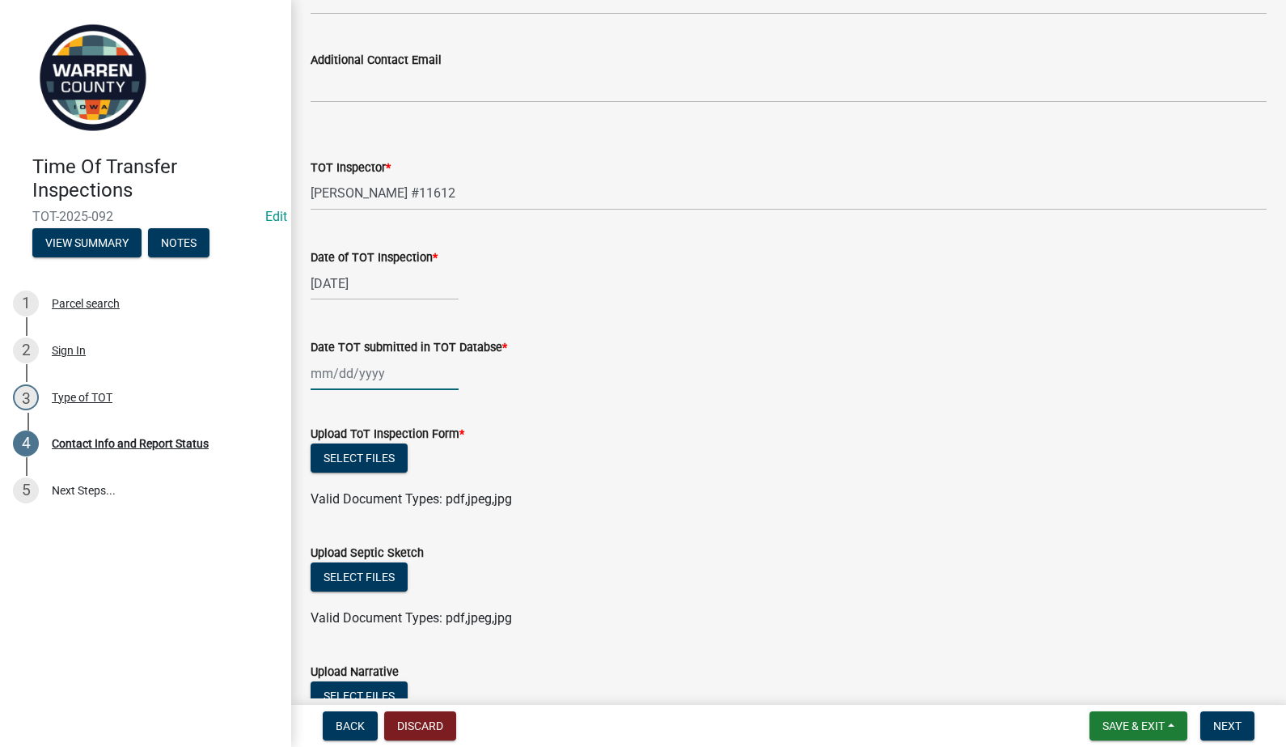
click at [337, 377] on div at bounding box center [385, 373] width 148 height 33
select select "8"
select select "2025"
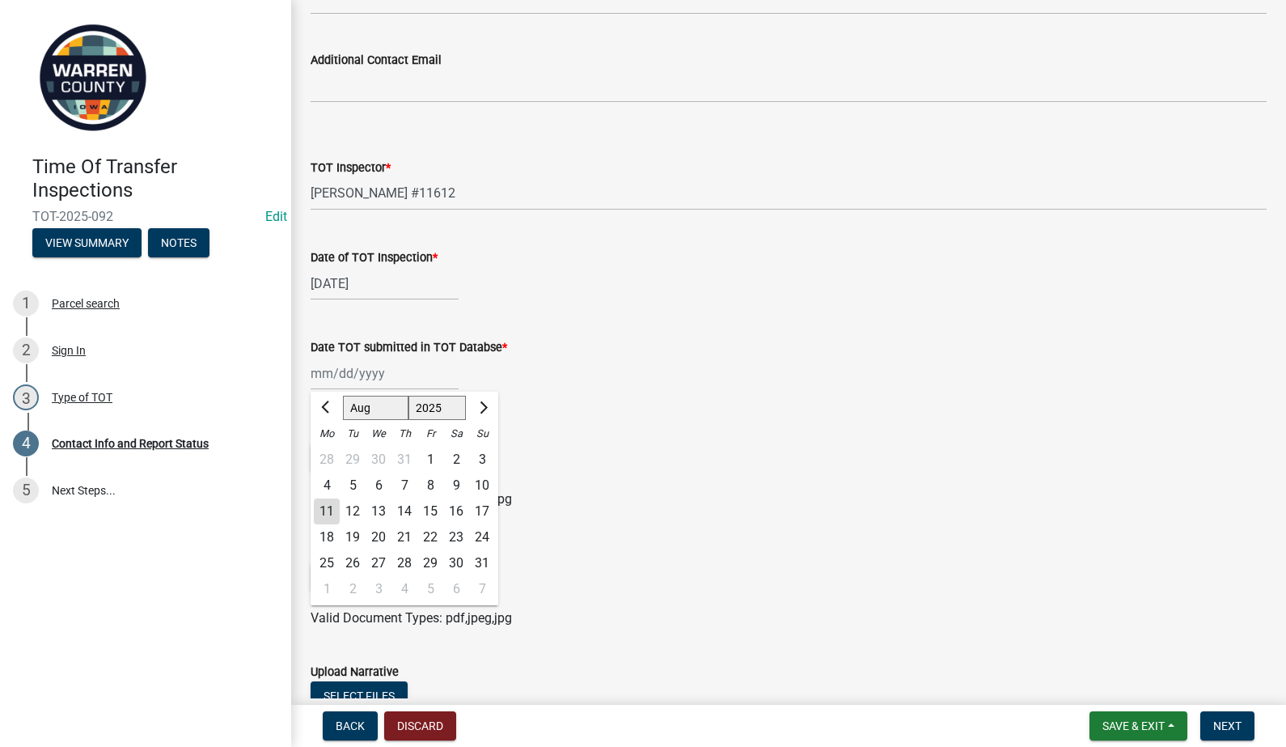
click at [476, 480] on div "10" at bounding box center [482, 485] width 26 height 26
type input "[DATE]"
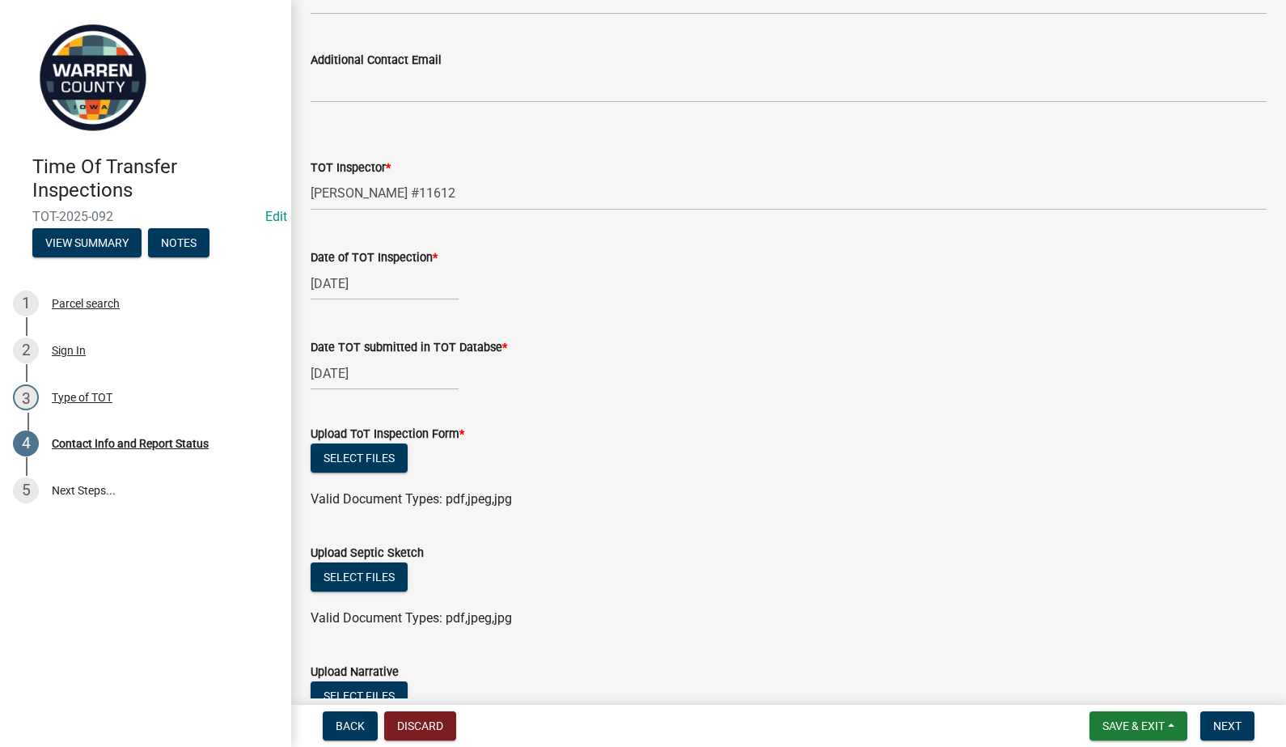
click at [618, 397] on wm-data-entity-input "Date TOT submitted in TOT Databse * [DATE]" at bounding box center [789, 360] width 956 height 90
click at [368, 461] on button "Select files" at bounding box center [359, 457] width 97 height 29
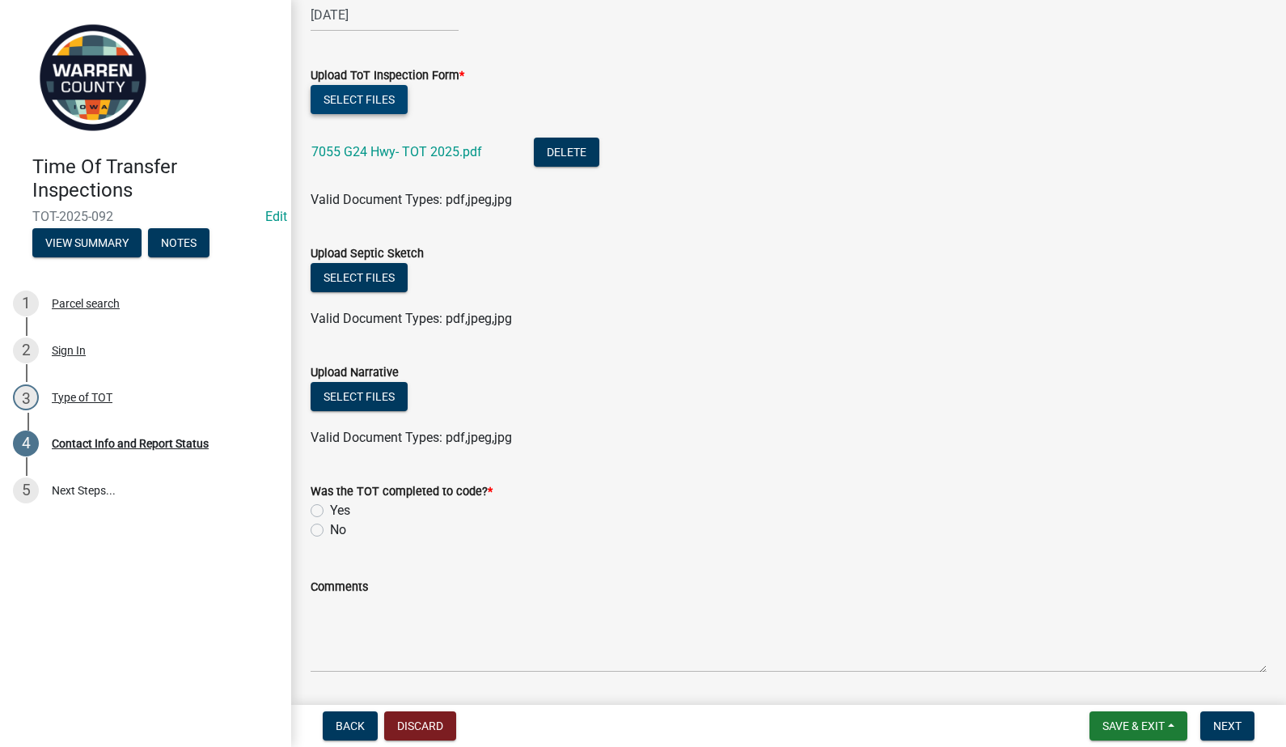
scroll to position [1919, 0]
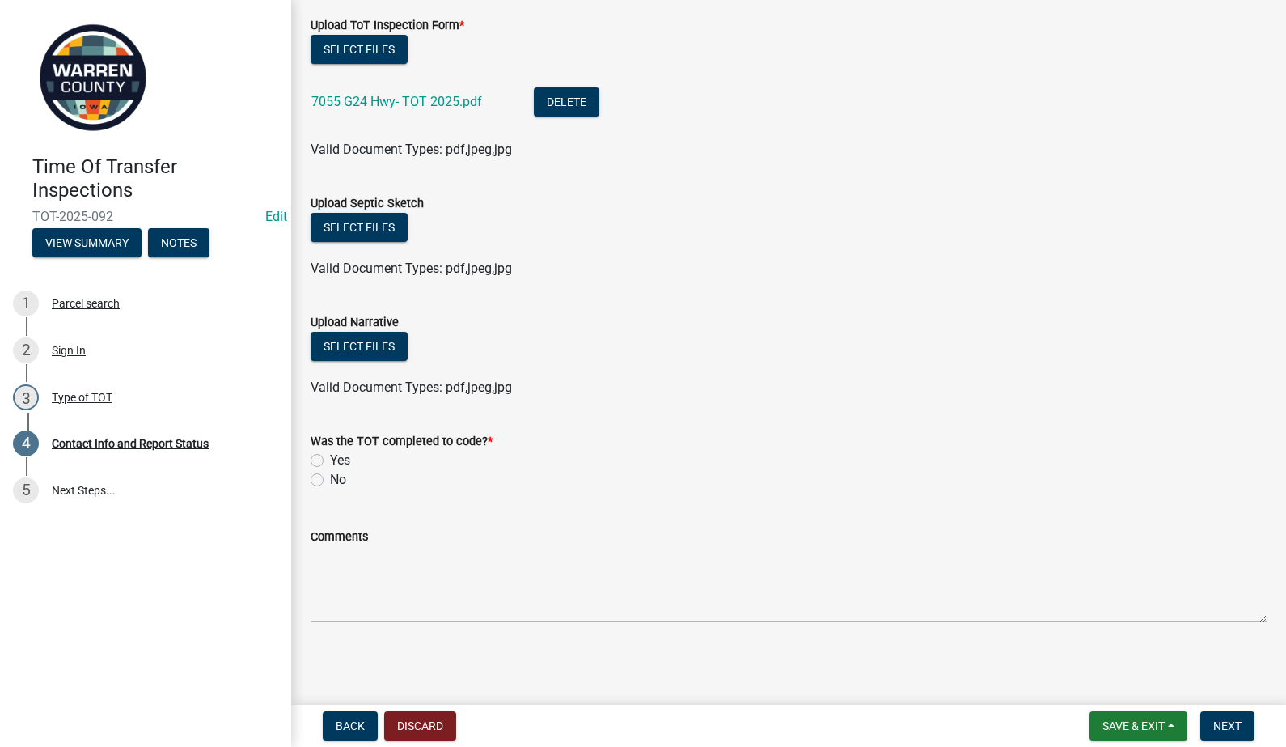
click at [330, 457] on label "Yes" at bounding box center [340, 460] width 20 height 19
click at [330, 457] on input "Yes" at bounding box center [335, 456] width 11 height 11
radio input "true"
click at [1229, 727] on span "Next" at bounding box center [1227, 725] width 28 height 13
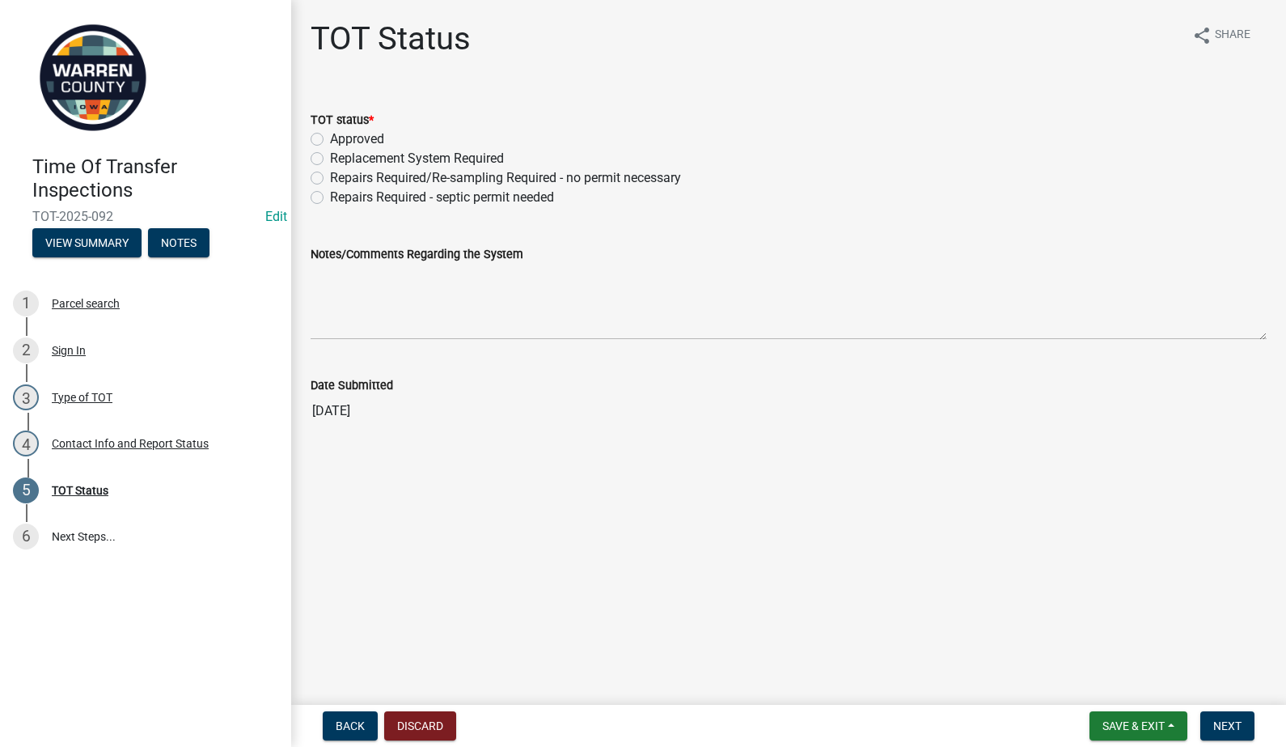
click at [330, 155] on label "Replacement System Required" at bounding box center [417, 158] width 174 height 19
click at [330, 155] on input "Replacement System Required" at bounding box center [335, 154] width 11 height 11
radio input "true"
click at [390, 293] on textarea "Notes/Comments Regarding the System" at bounding box center [789, 302] width 956 height 76
paste textarea "New code compliant system required."
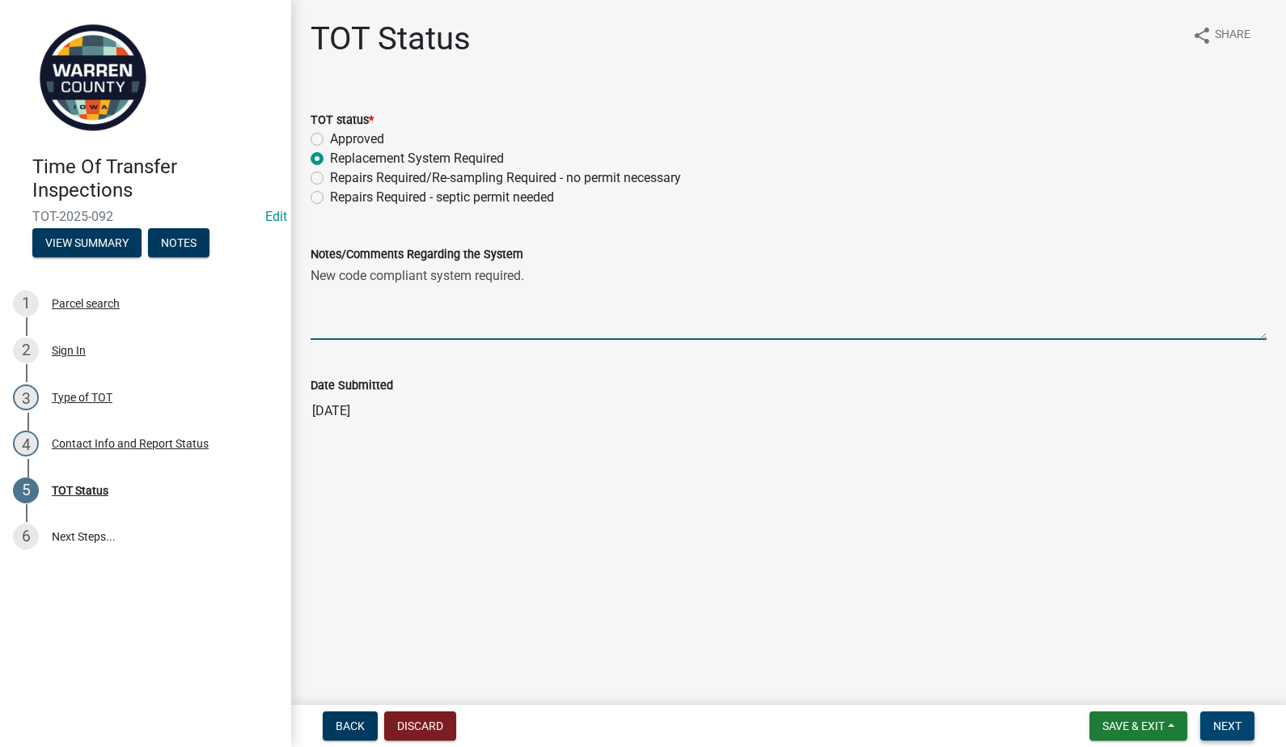
type textarea "New code compliant system required."
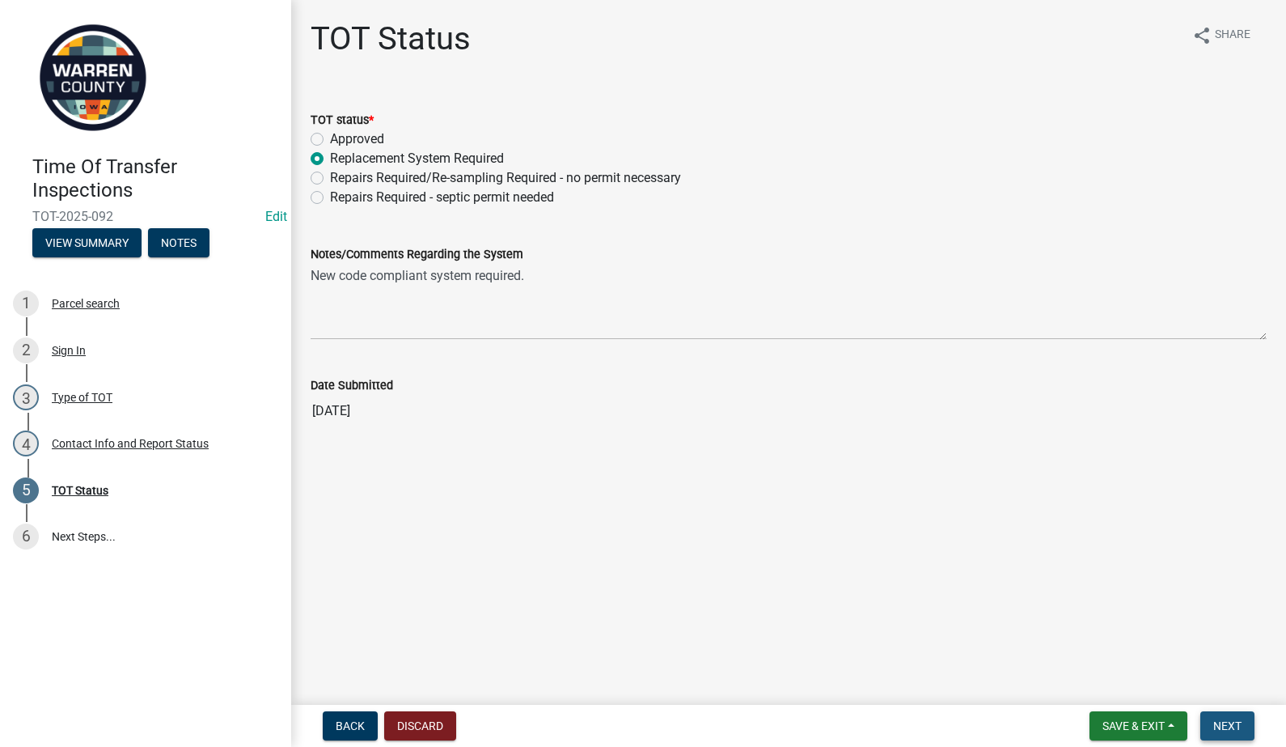
click at [1243, 724] on button "Next" at bounding box center [1227, 725] width 54 height 29
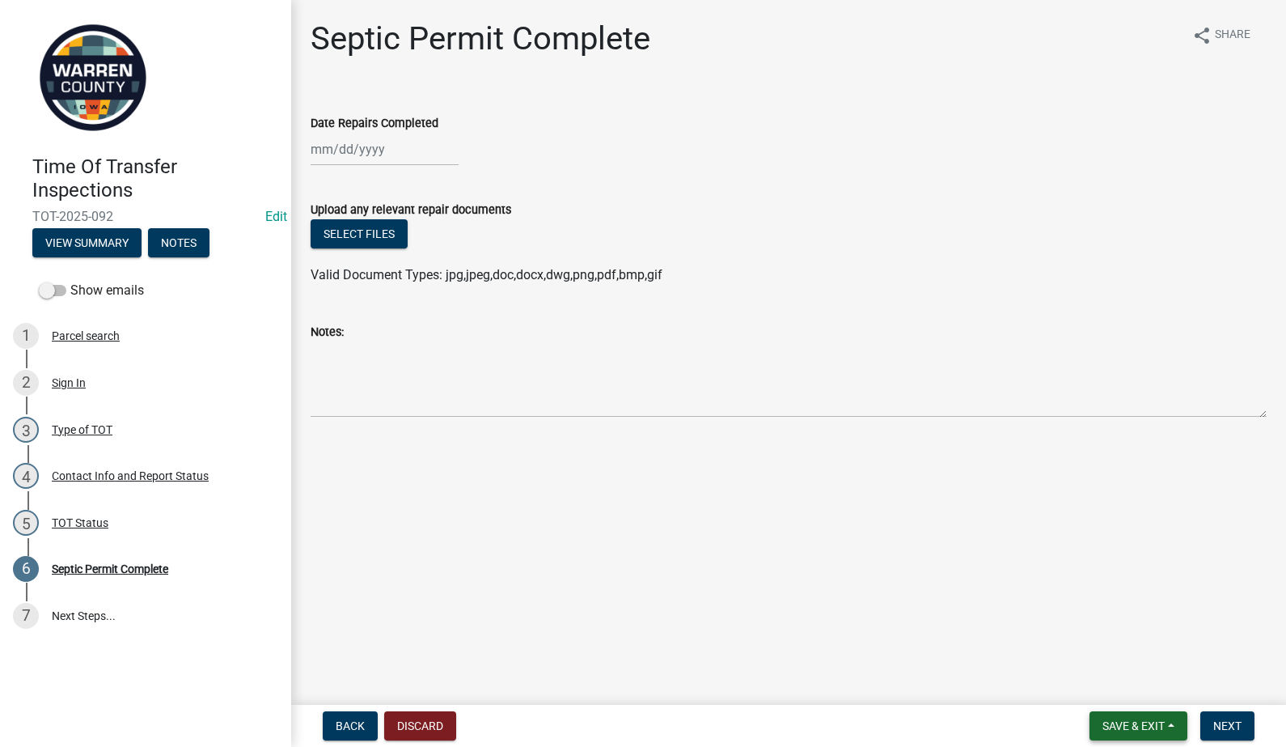
click at [1110, 727] on span "Save & Exit" at bounding box center [1134, 725] width 62 height 13
click at [1107, 682] on button "Save & Exit" at bounding box center [1122, 683] width 129 height 39
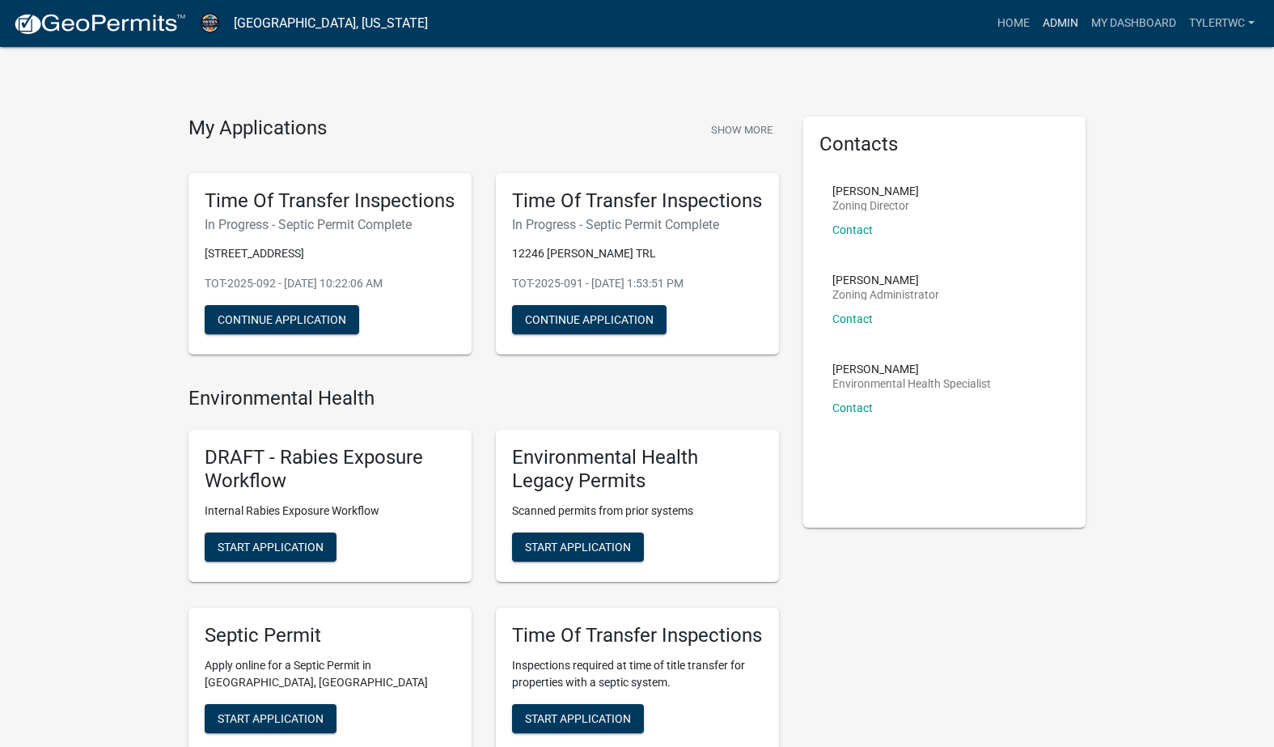
click at [1050, 24] on link "Admin" at bounding box center [1060, 23] width 49 height 31
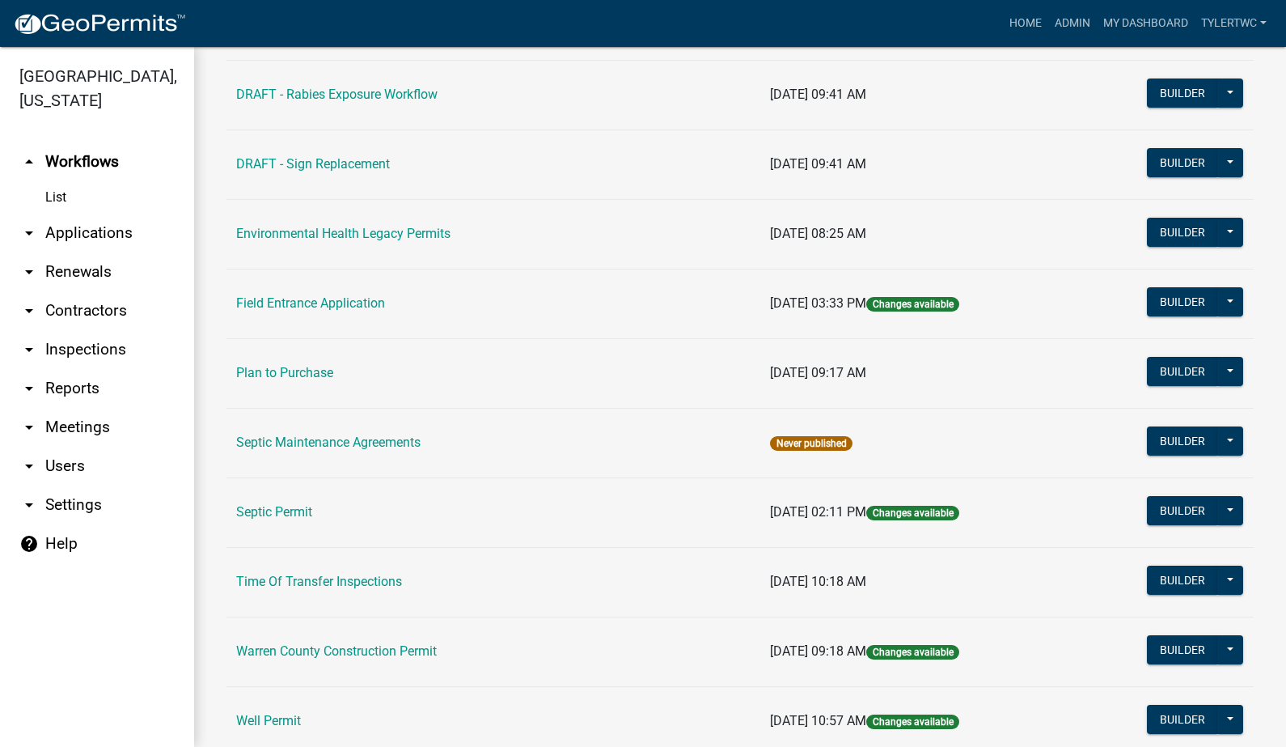
scroll to position [970, 0]
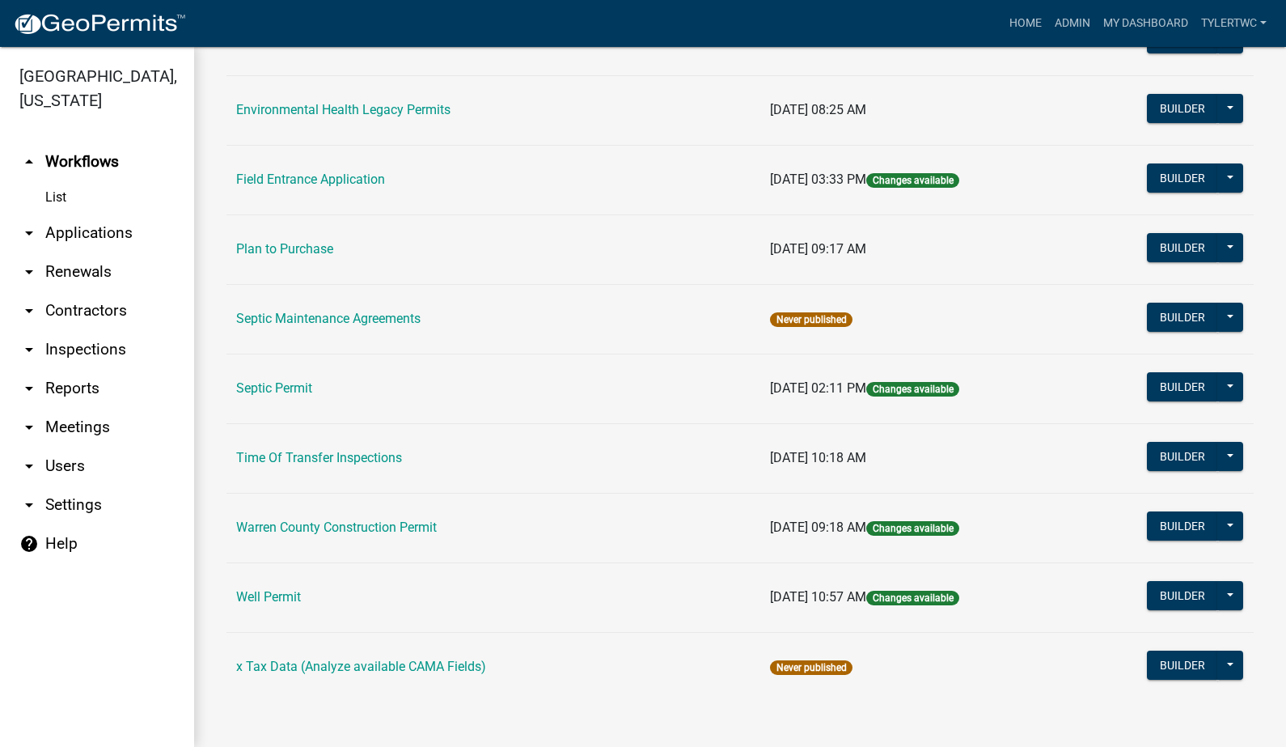
drag, startPoint x: 259, startPoint y: 389, endPoint x: 15, endPoint y: 560, distance: 298.0
click at [259, 389] on link "Septic Permit" at bounding box center [274, 387] width 76 height 15
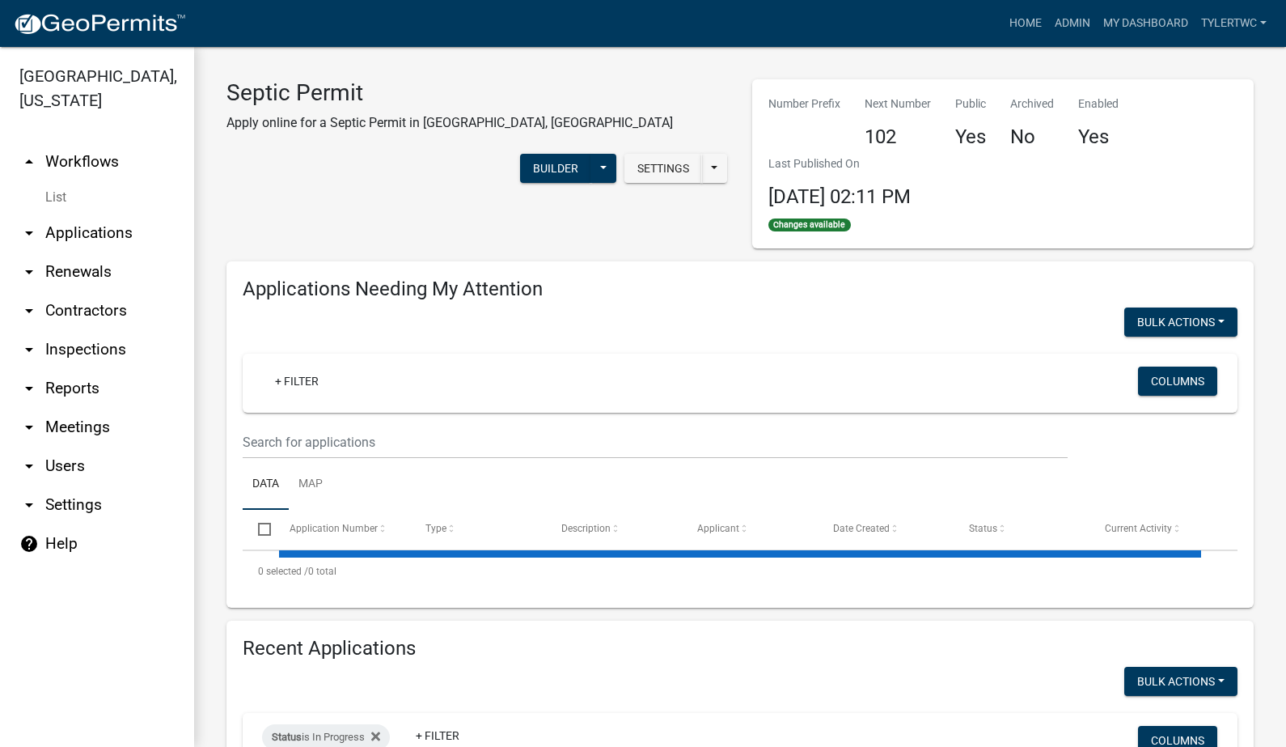
select select "2: 50"
select select "3: 100"
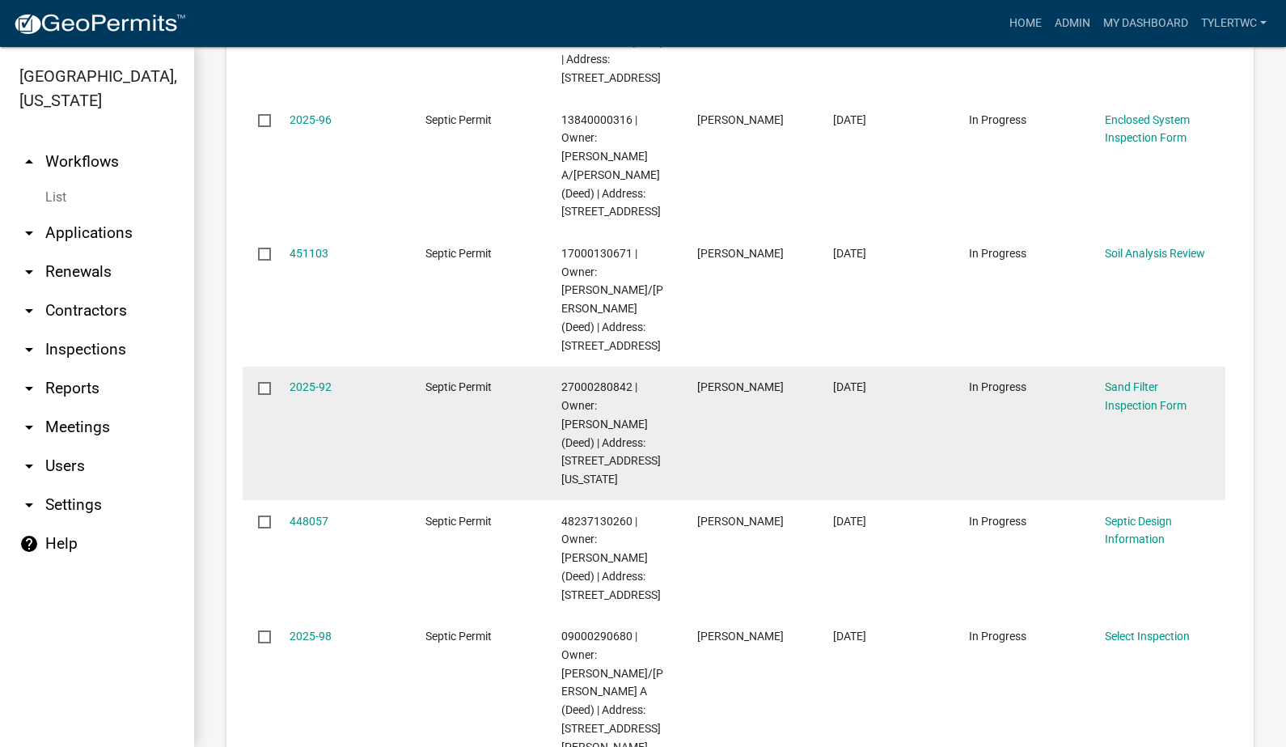
scroll to position [755, 0]
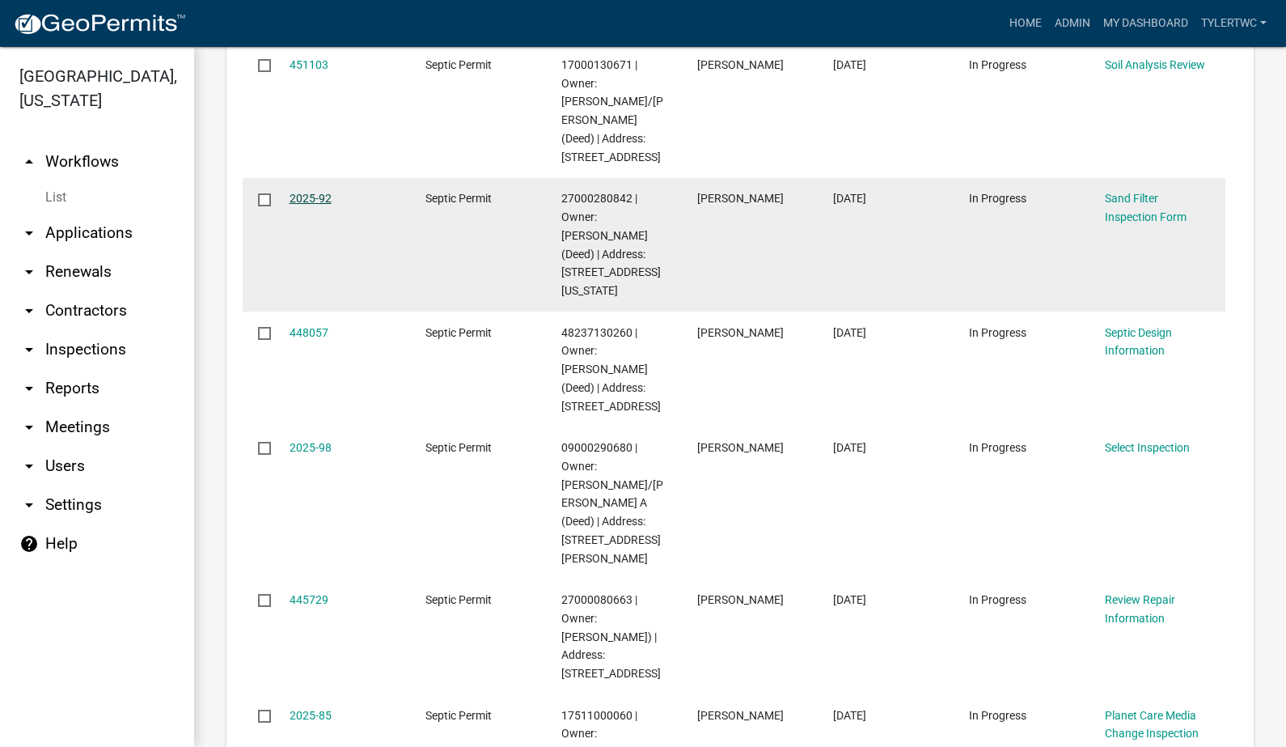
click at [299, 196] on link "2025-92" at bounding box center [311, 198] width 42 height 13
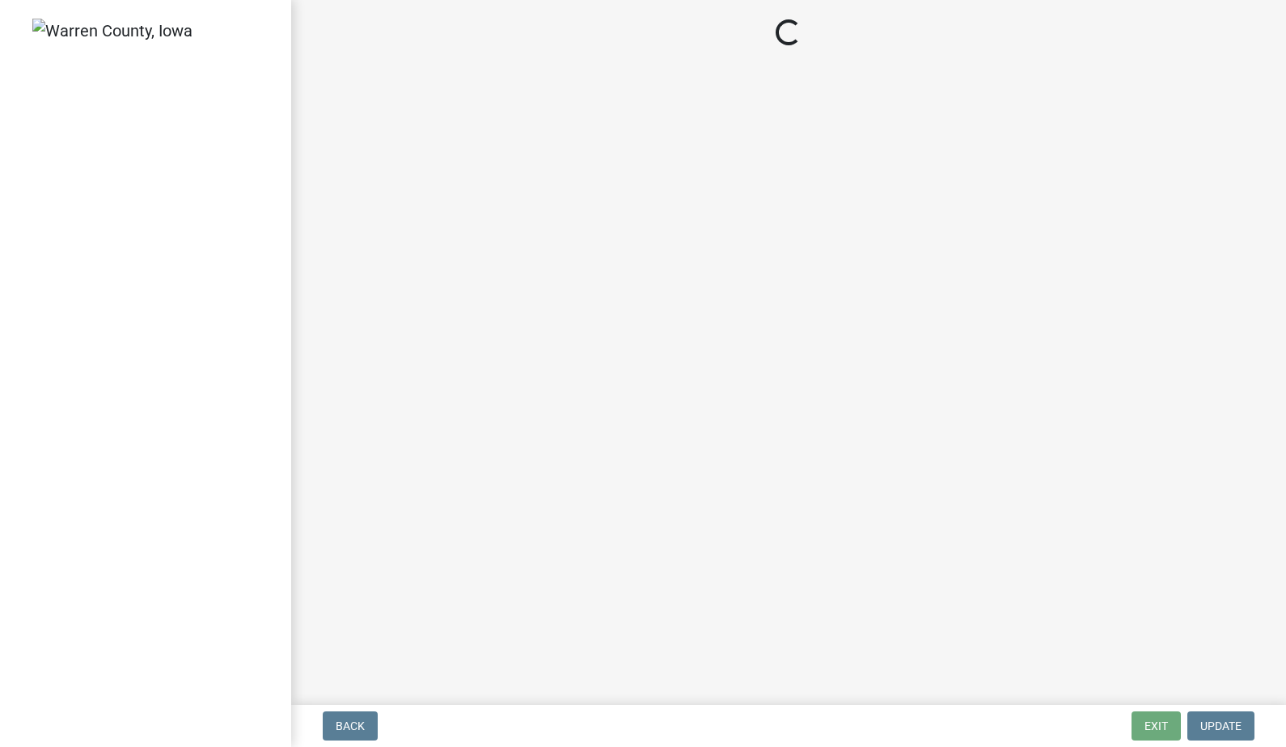
select select "712890e3-0e22-400e-a79f-3f3f8890de95"
select select "d1e22d4f-68e7-4e9d-8701-604dd084f30f"
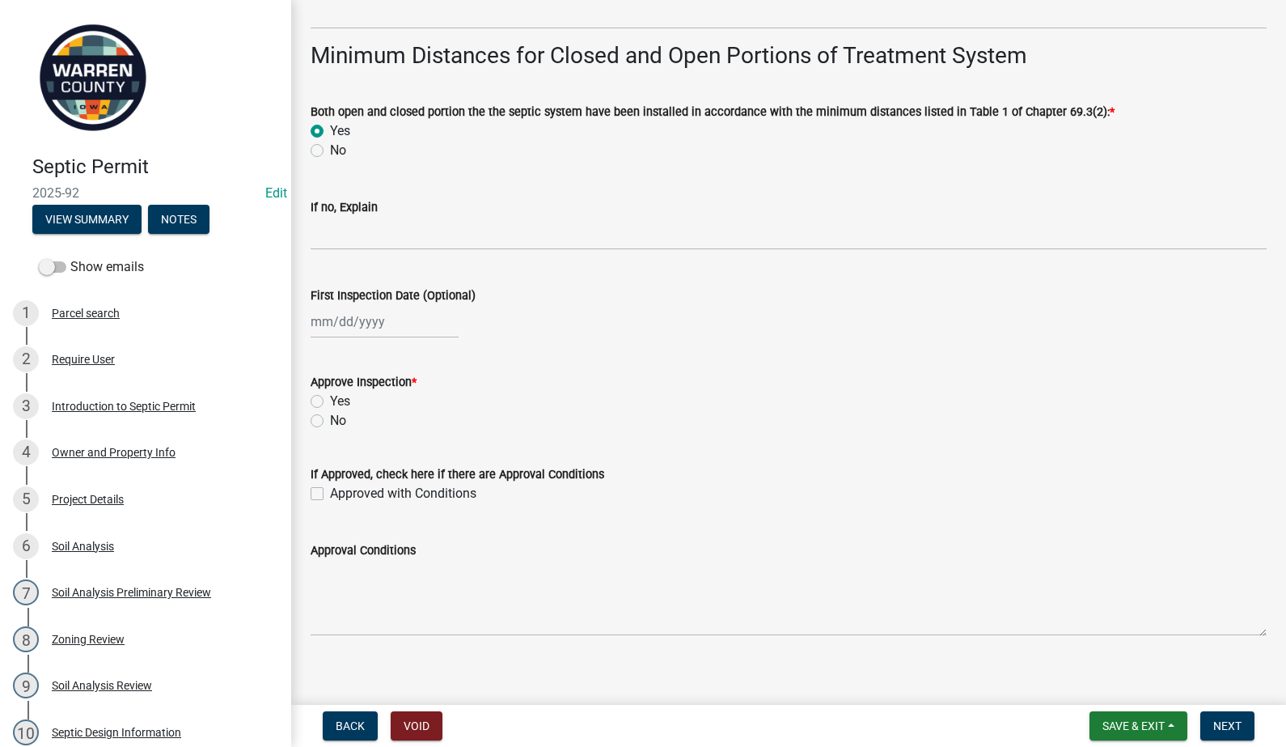
scroll to position [3685, 0]
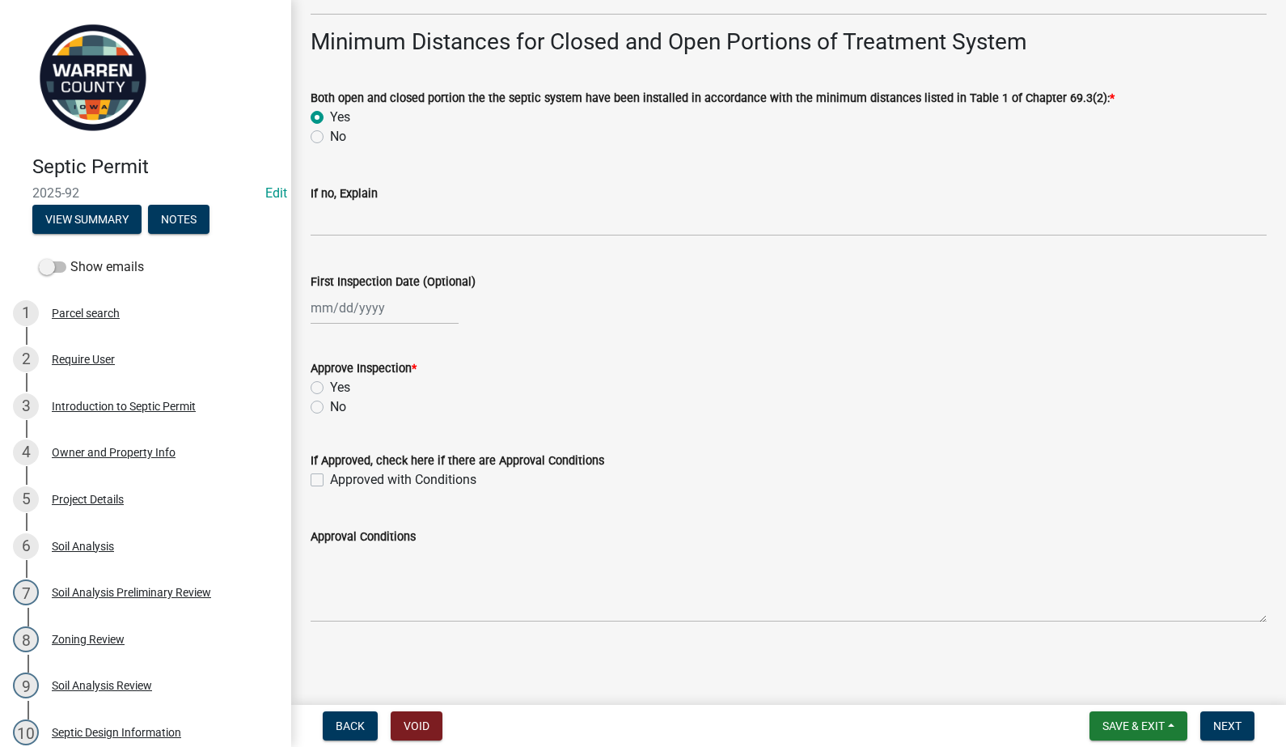
click at [309, 480] on div "If Approved, check here if there are Approval Conditions Approved with Conditio…" at bounding box center [788, 460] width 980 height 58
click at [330, 479] on label "Approved with Conditions" at bounding box center [403, 479] width 146 height 19
click at [330, 479] on input "Approved with Conditions" at bounding box center [335, 475] width 11 height 11
checkbox input "true"
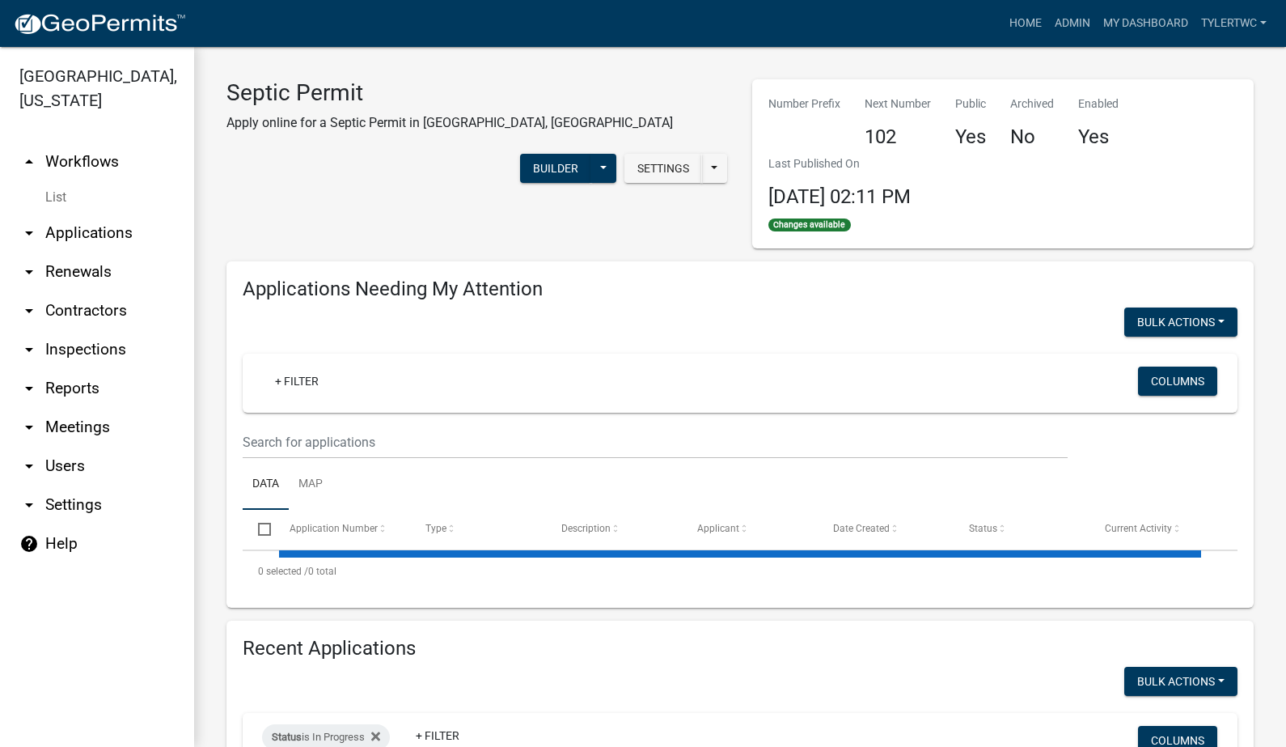
select select "2: 50"
select select "3: 100"
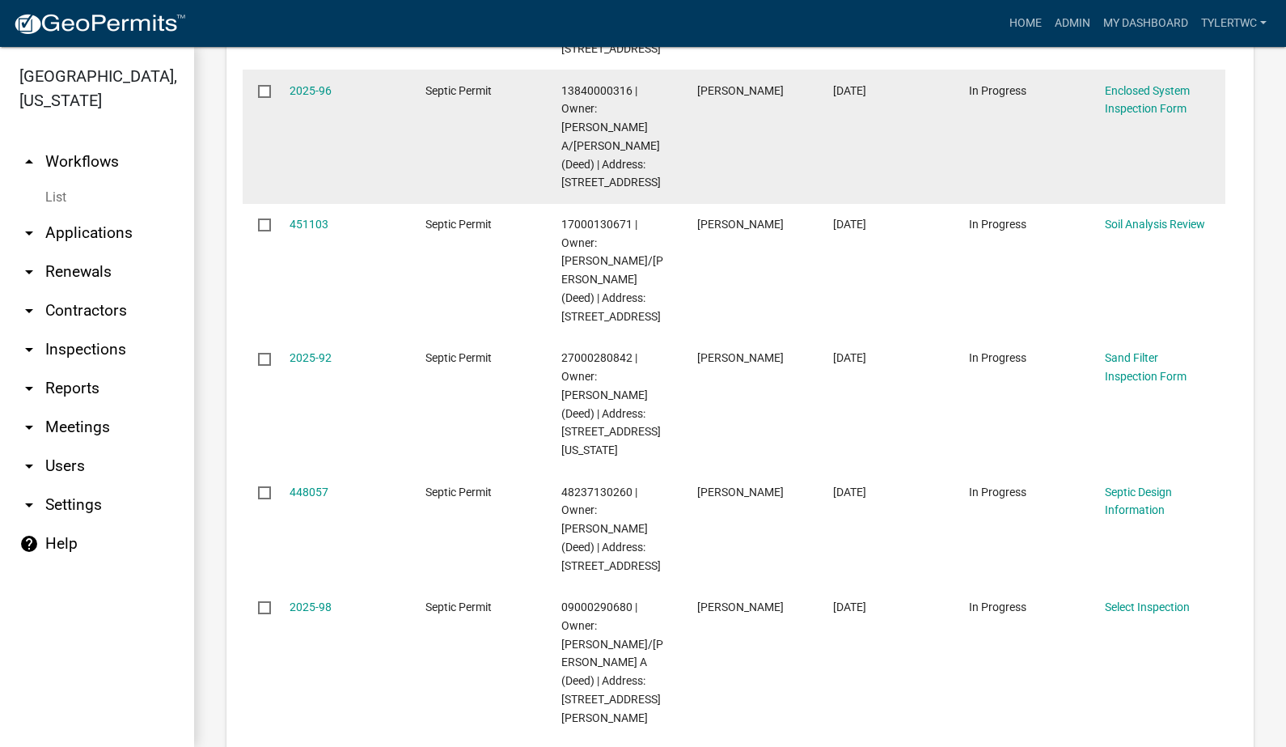
scroll to position [566, 0]
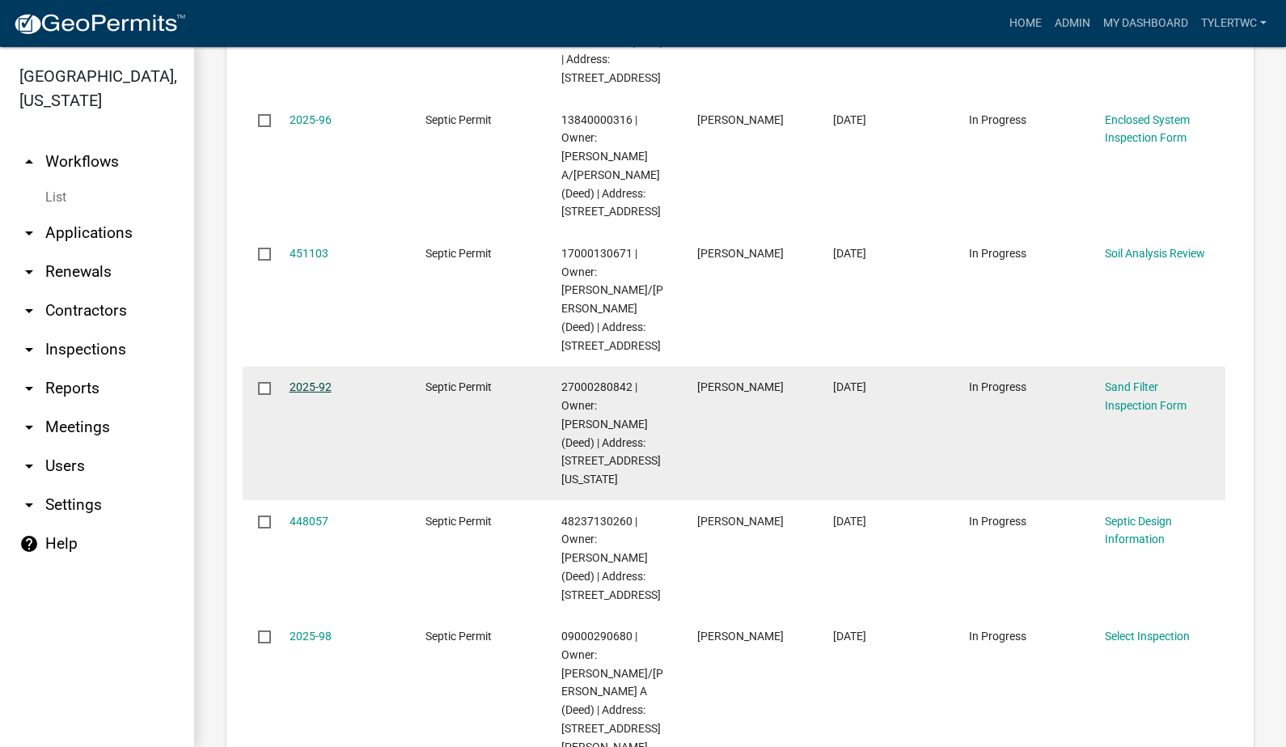
click at [307, 387] on link "2025-92" at bounding box center [311, 386] width 42 height 13
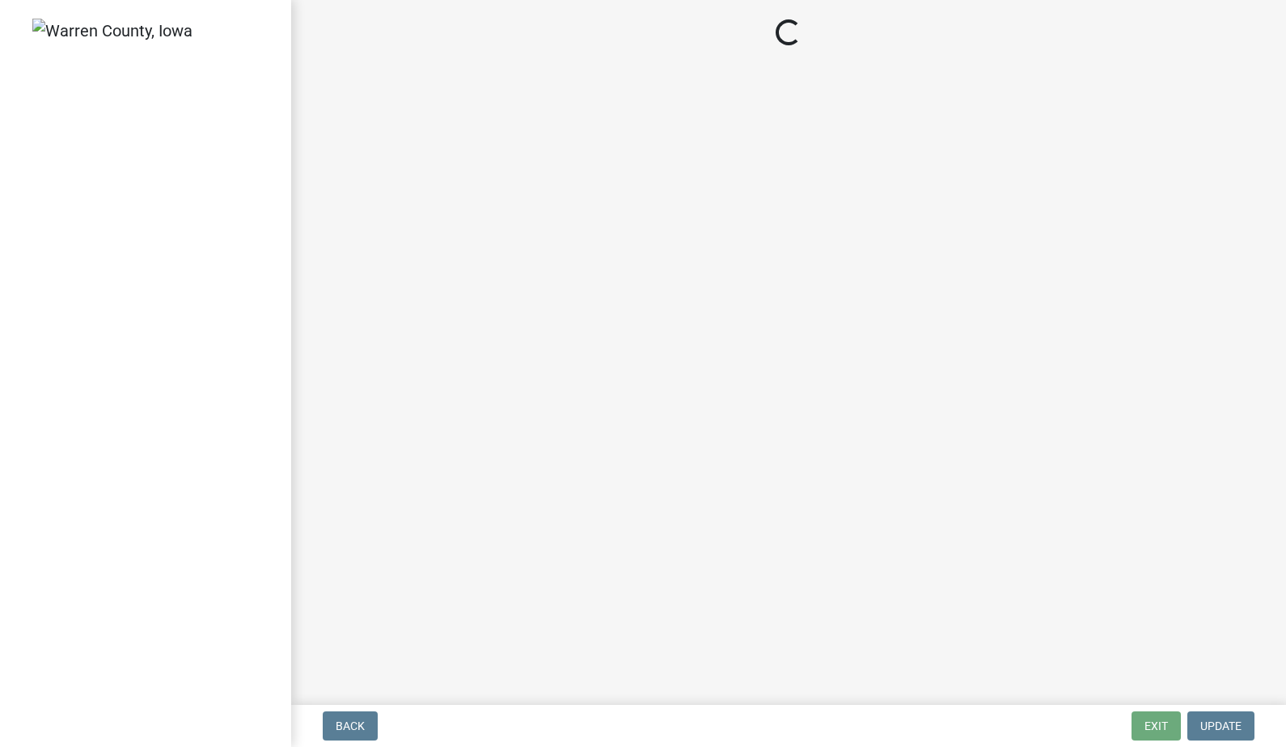
select select "712890e3-0e22-400e-a79f-3f3f8890de95"
select select "d1e22d4f-68e7-4e9d-8701-604dd084f30f"
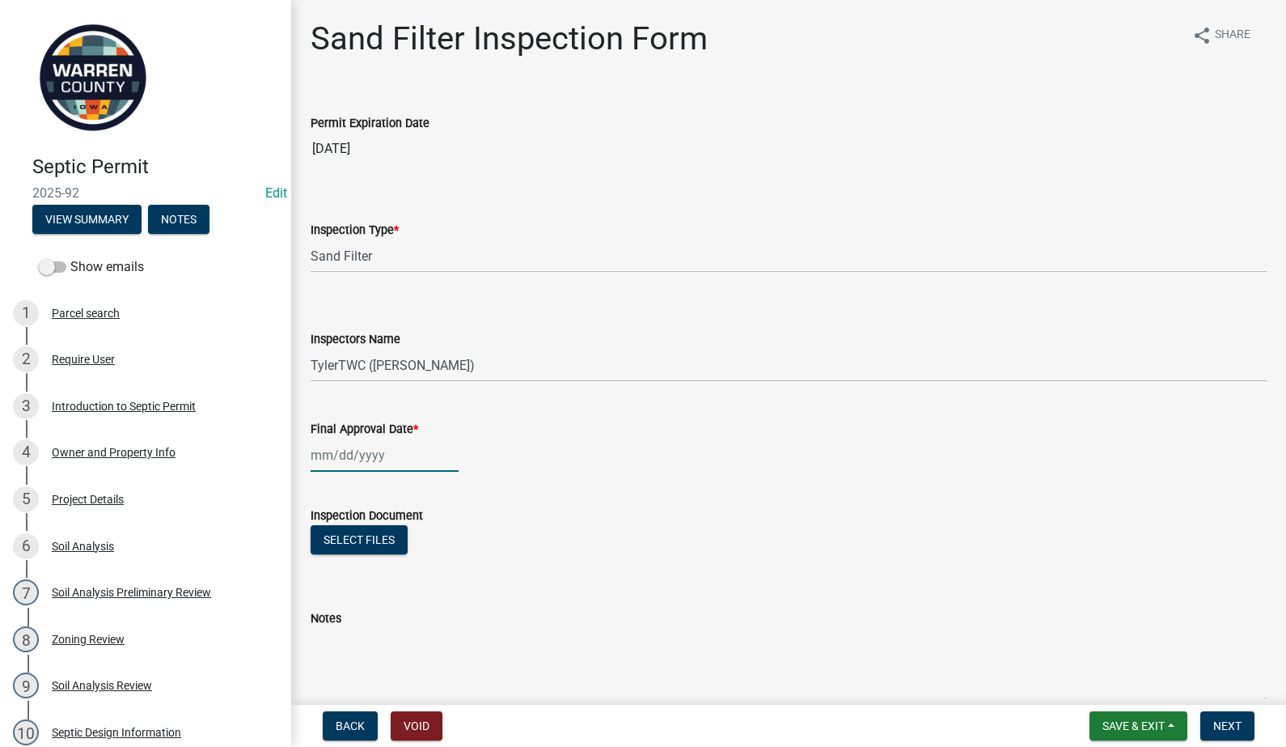
click at [332, 459] on div at bounding box center [385, 454] width 148 height 33
select select "8"
select select "2025"
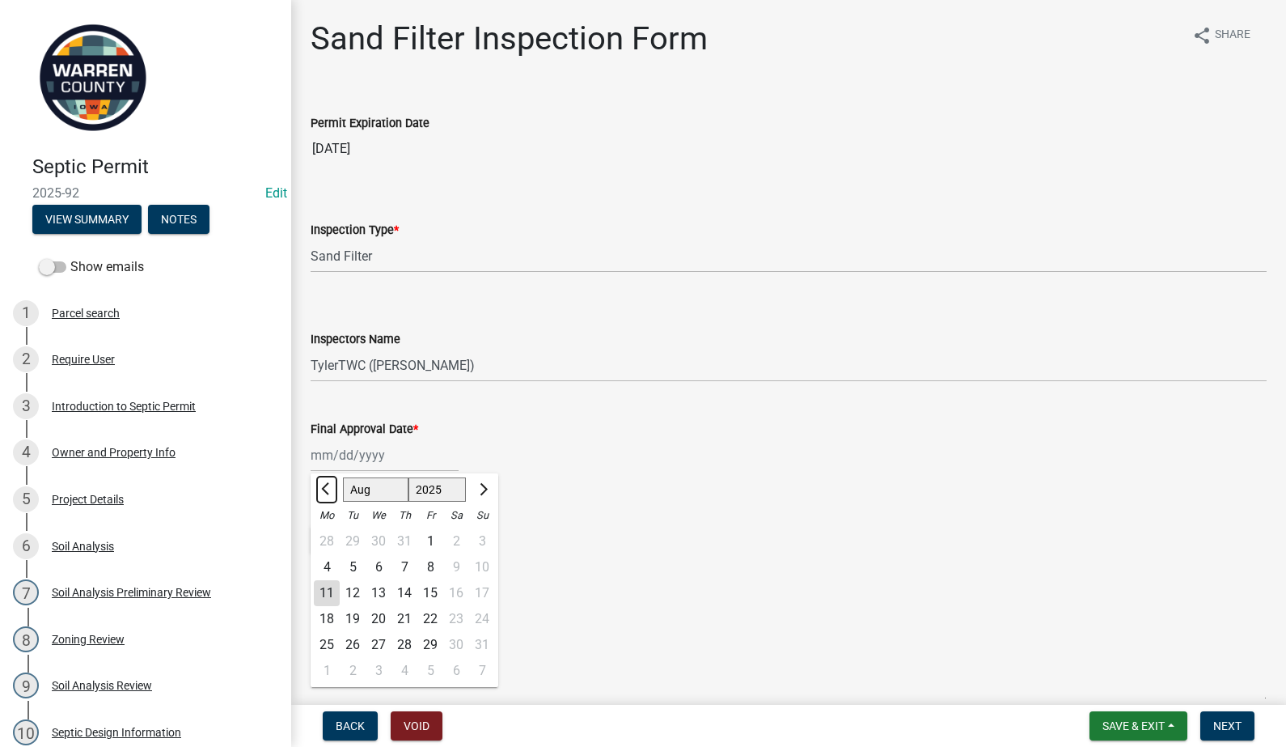
click at [321, 489] on button "Previous month" at bounding box center [326, 489] width 19 height 26
select select "7"
click at [430, 595] on div "18" at bounding box center [430, 593] width 26 height 26
type input "[DATE]"
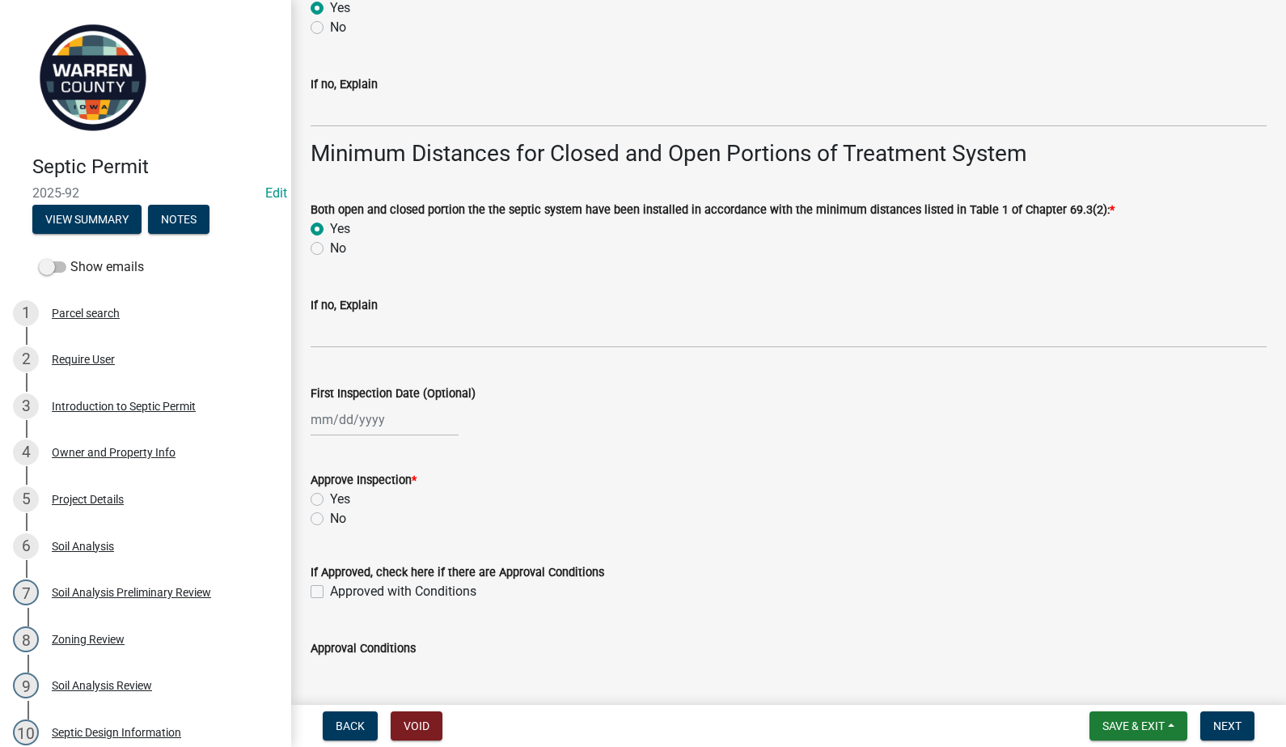
scroll to position [3685, 0]
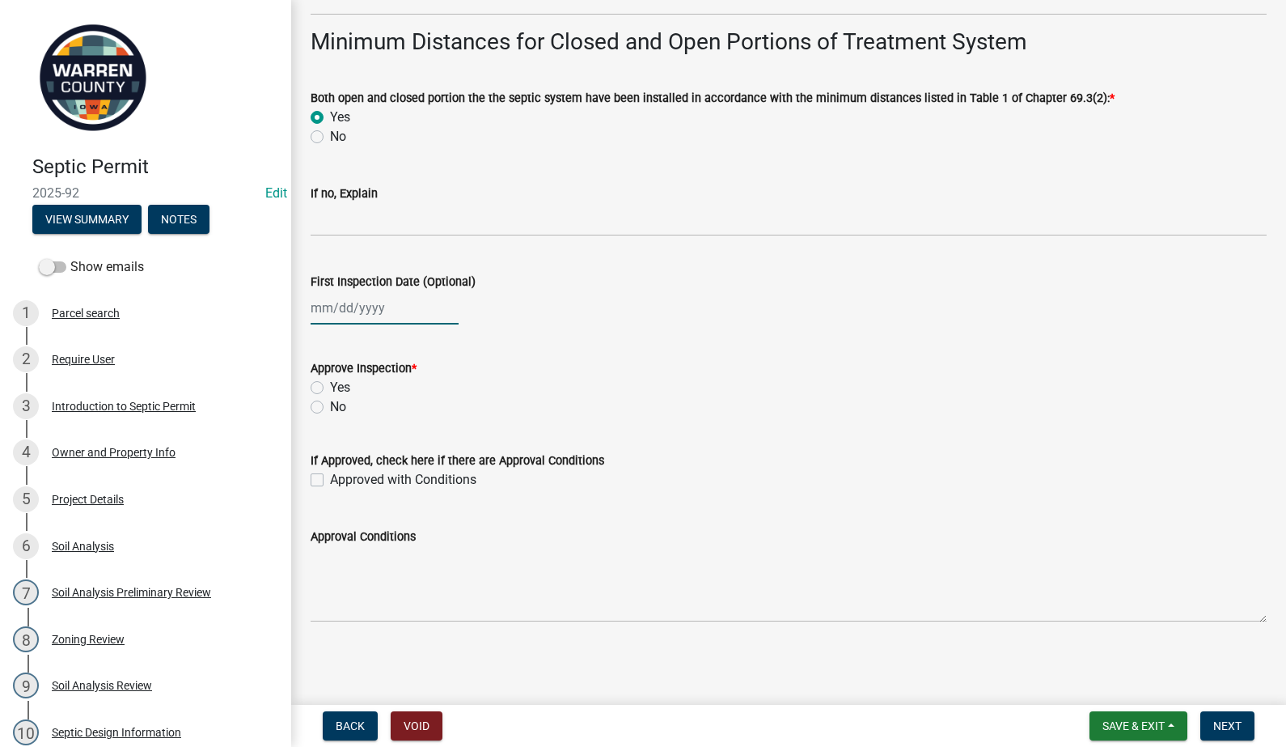
click at [370, 312] on div at bounding box center [385, 307] width 148 height 33
select select "8"
select select "2025"
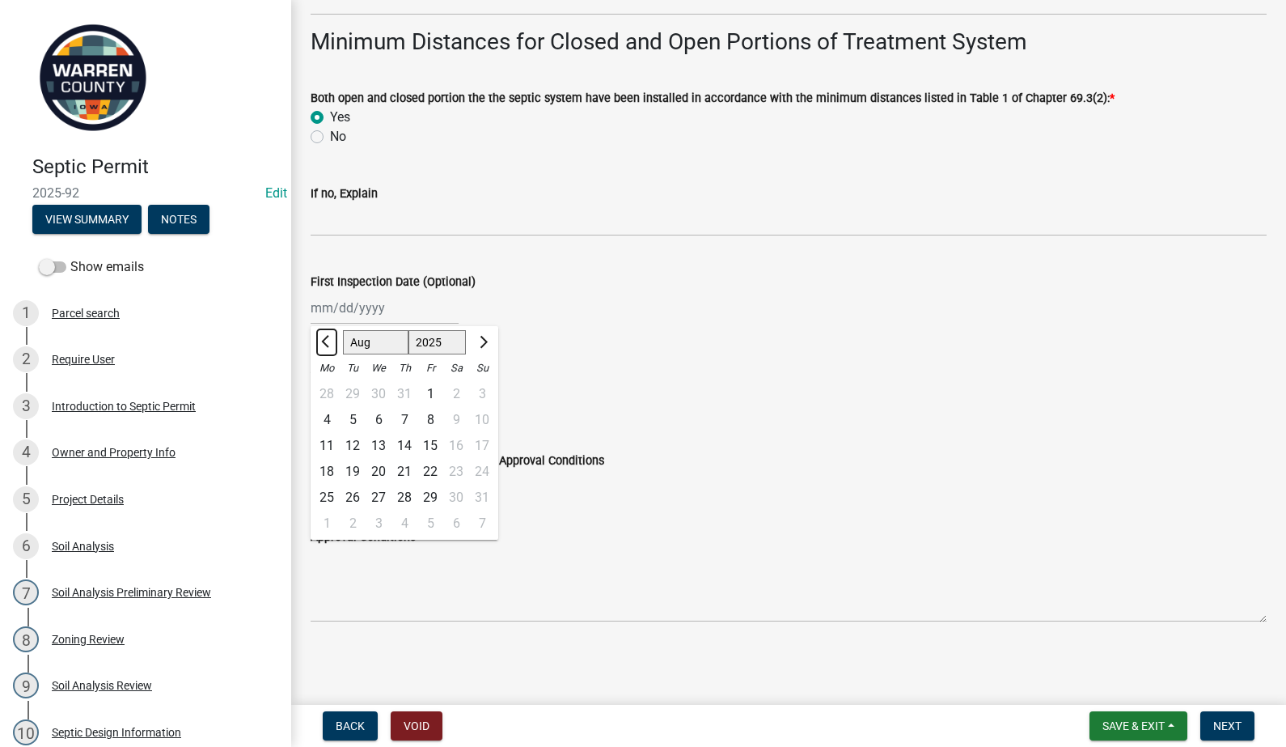
click at [327, 342] on span "Previous month" at bounding box center [327, 342] width 12 height 12
select select "7"
click at [425, 446] on div "18" at bounding box center [430, 446] width 26 height 26
type input "[DATE]"
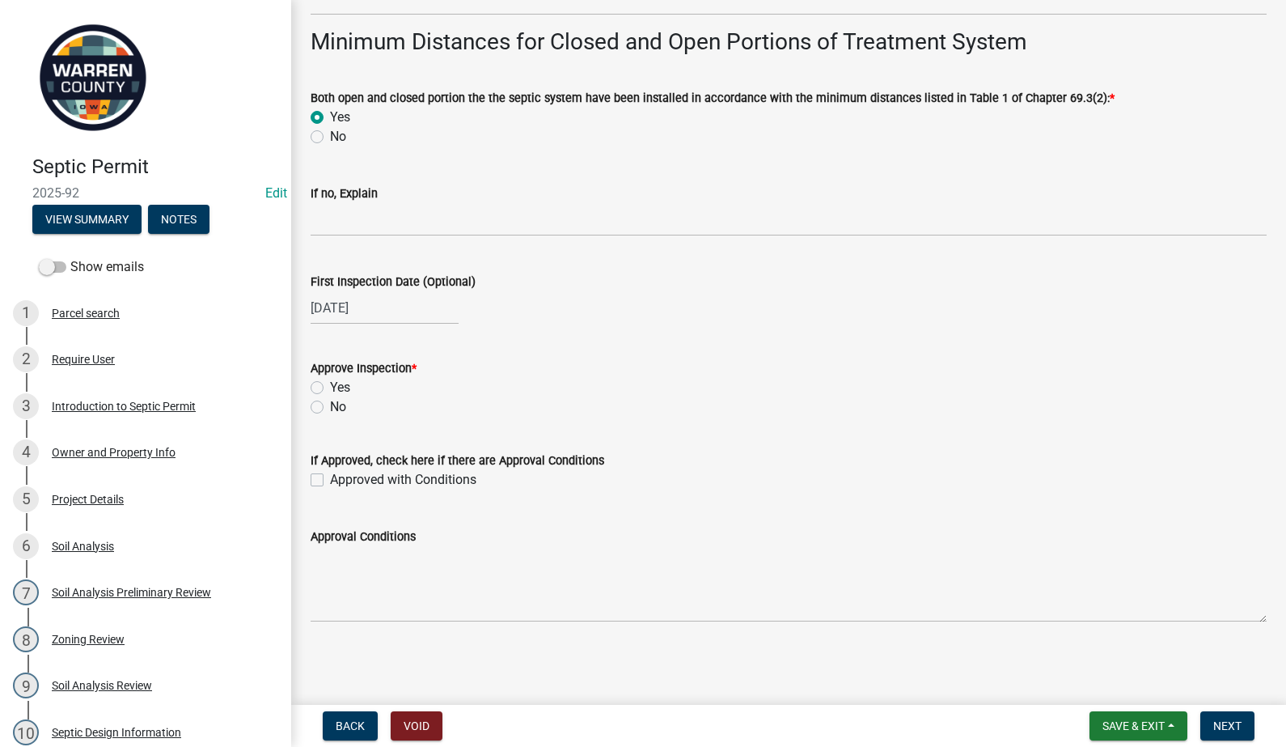
click at [330, 384] on label "Yes" at bounding box center [340, 387] width 20 height 19
click at [330, 384] on input "Yes" at bounding box center [335, 383] width 11 height 11
radio input "true"
click at [330, 476] on label "Approved with Conditions" at bounding box center [403, 479] width 146 height 19
click at [330, 476] on input "Approved with Conditions" at bounding box center [335, 475] width 11 height 11
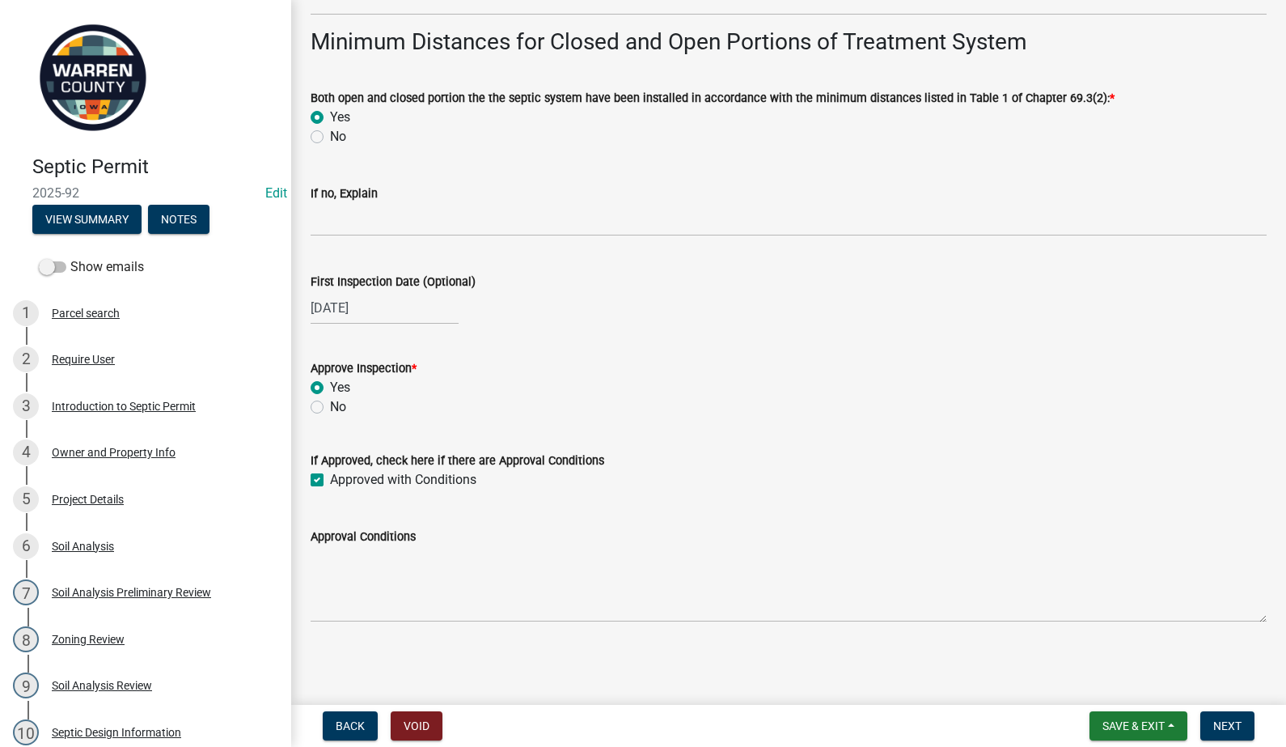
checkbox input "true"
click at [388, 575] on textarea "Approval Conditions" at bounding box center [789, 584] width 956 height 76
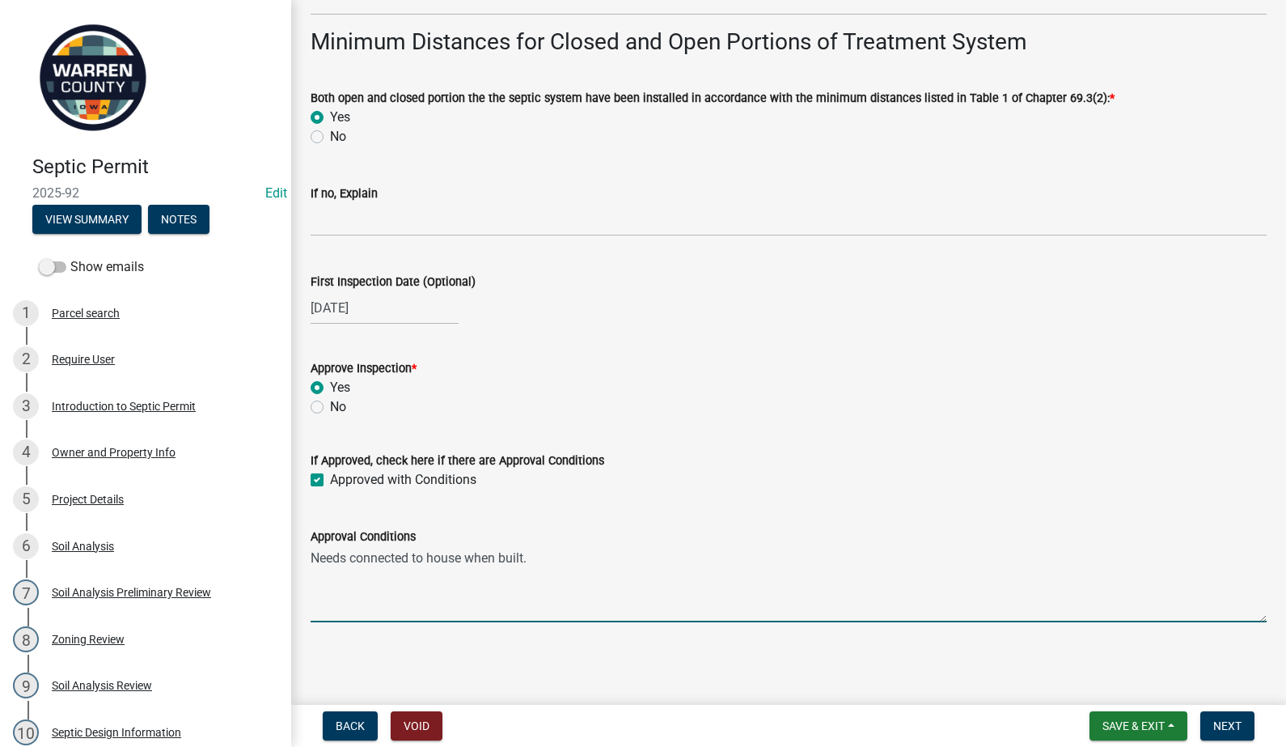
click at [315, 557] on textarea "Needs connected to house when built." at bounding box center [789, 584] width 956 height 76
click at [1044, 557] on textarea "Needs to have agreement with Zoning to live in camper while building home. Need…" at bounding box center [789, 584] width 956 height 76
type textarea "Needs to have agreement with Zoning to live in camper while building home. Need…"
click at [1226, 721] on span "Next" at bounding box center [1227, 725] width 28 height 13
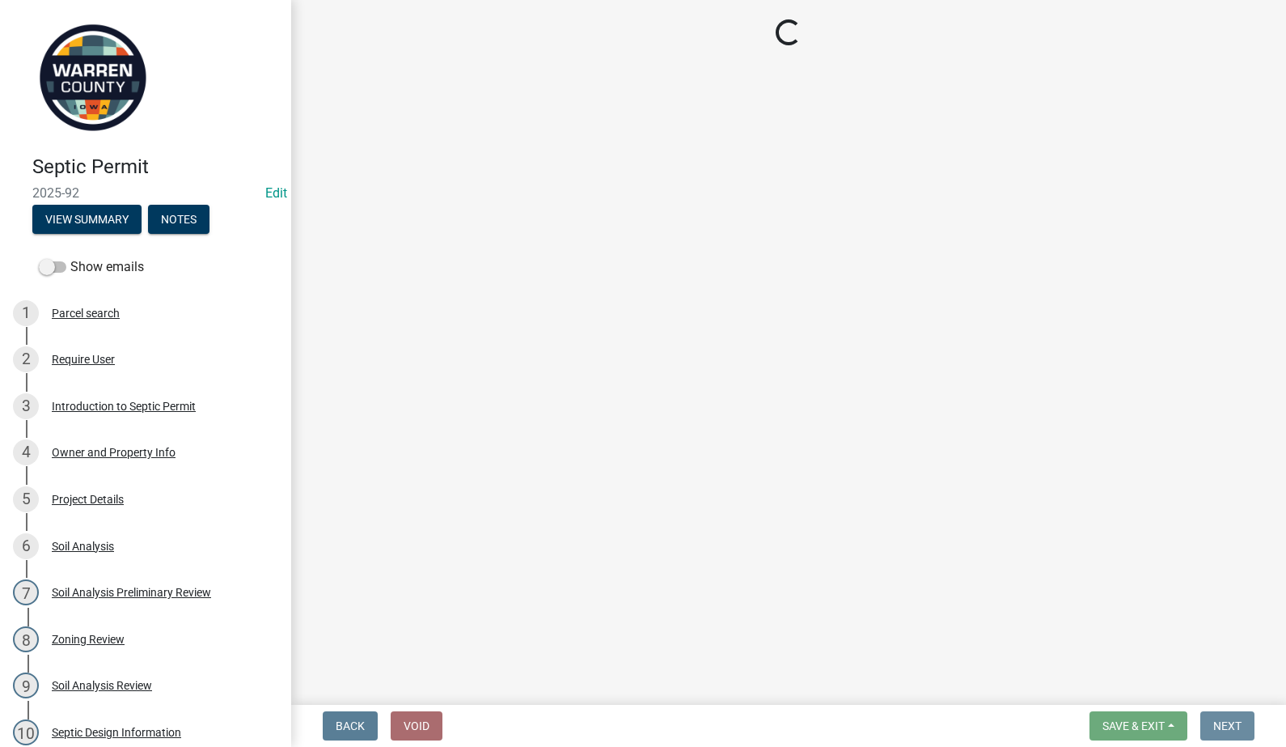
scroll to position [0, 0]
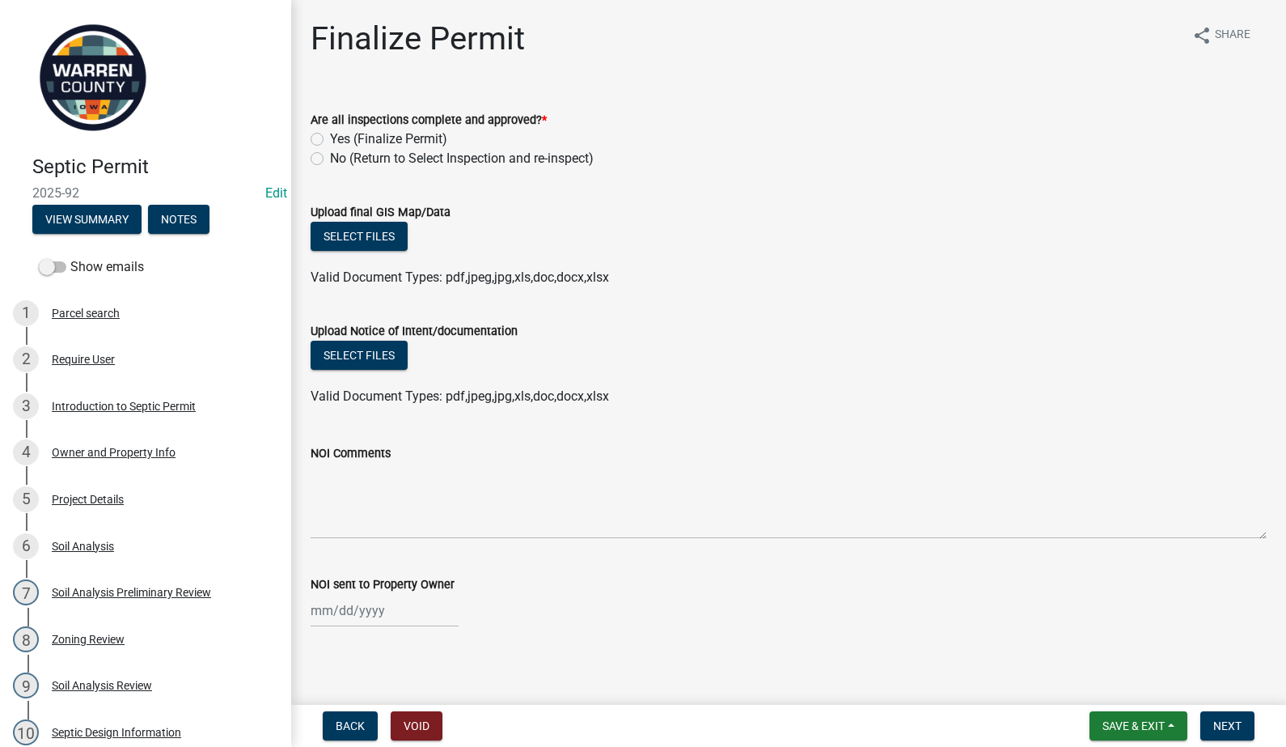
click at [330, 135] on label "Yes (Finalize Permit)" at bounding box center [388, 138] width 117 height 19
click at [330, 135] on input "Yes (Finalize Permit)" at bounding box center [335, 134] width 11 height 11
radio input "true"
click at [388, 236] on button "Select files" at bounding box center [359, 236] width 97 height 29
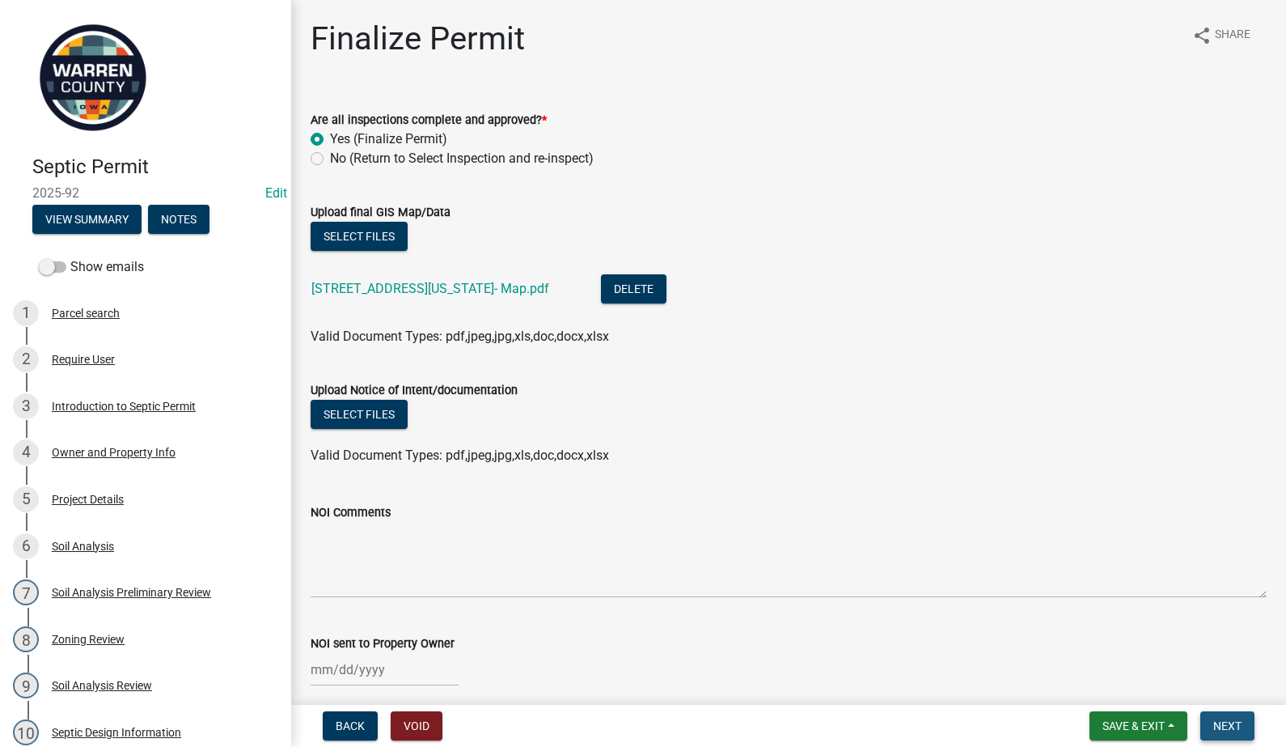
click at [1230, 718] on button "Next" at bounding box center [1227, 725] width 54 height 29
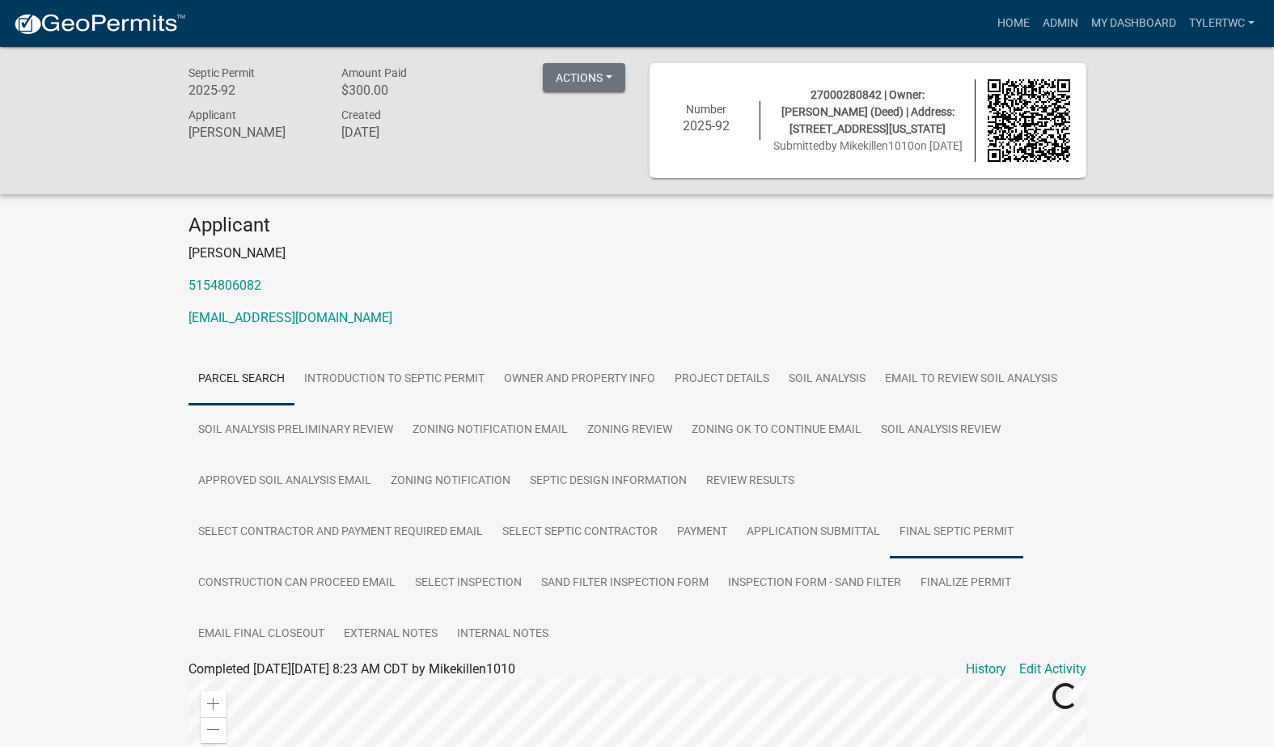
click at [921, 531] on link "Final Septic Permit" at bounding box center [956, 532] width 133 height 52
click at [256, 688] on link "Final Septic Permit" at bounding box center [242, 687] width 108 height 15
click at [810, 580] on link "Inspection Form - Sand Filter" at bounding box center [814, 583] width 193 height 52
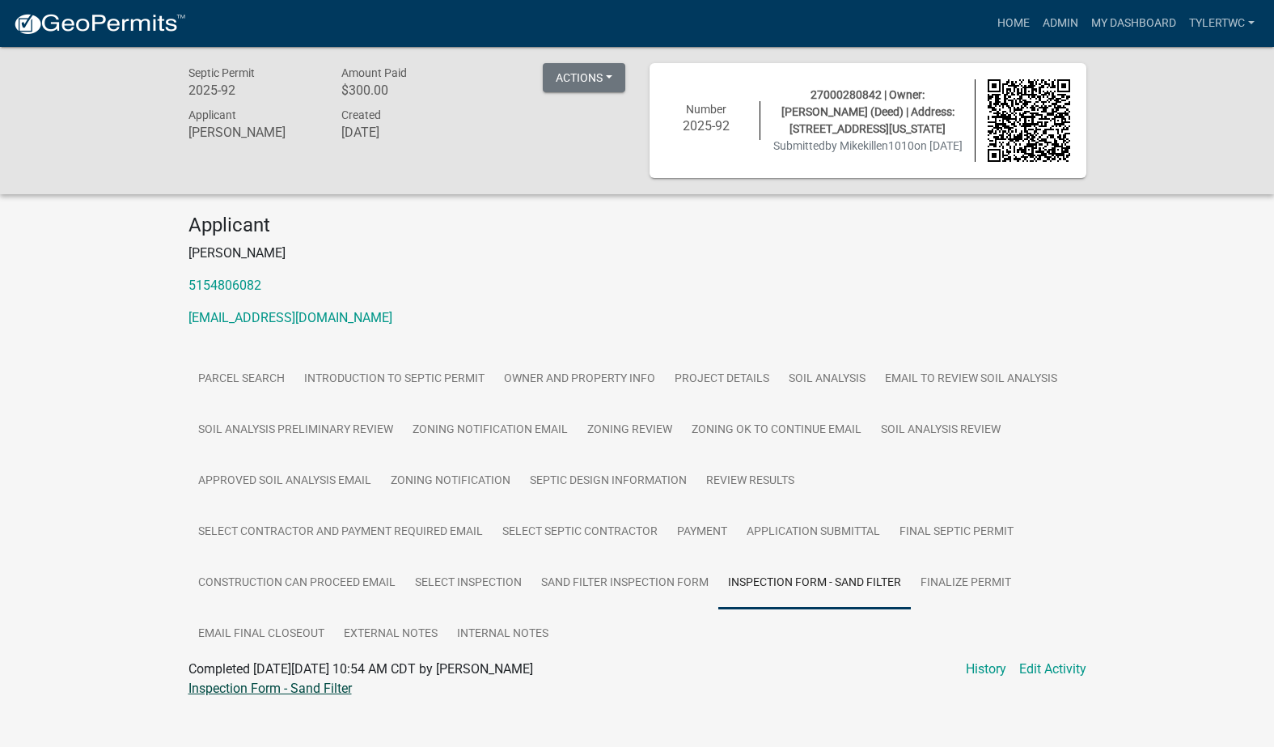
click at [281, 694] on link "Inspection Form - Sand Filter" at bounding box center [269, 687] width 163 height 15
click at [1058, 14] on link "Admin" at bounding box center [1060, 23] width 49 height 31
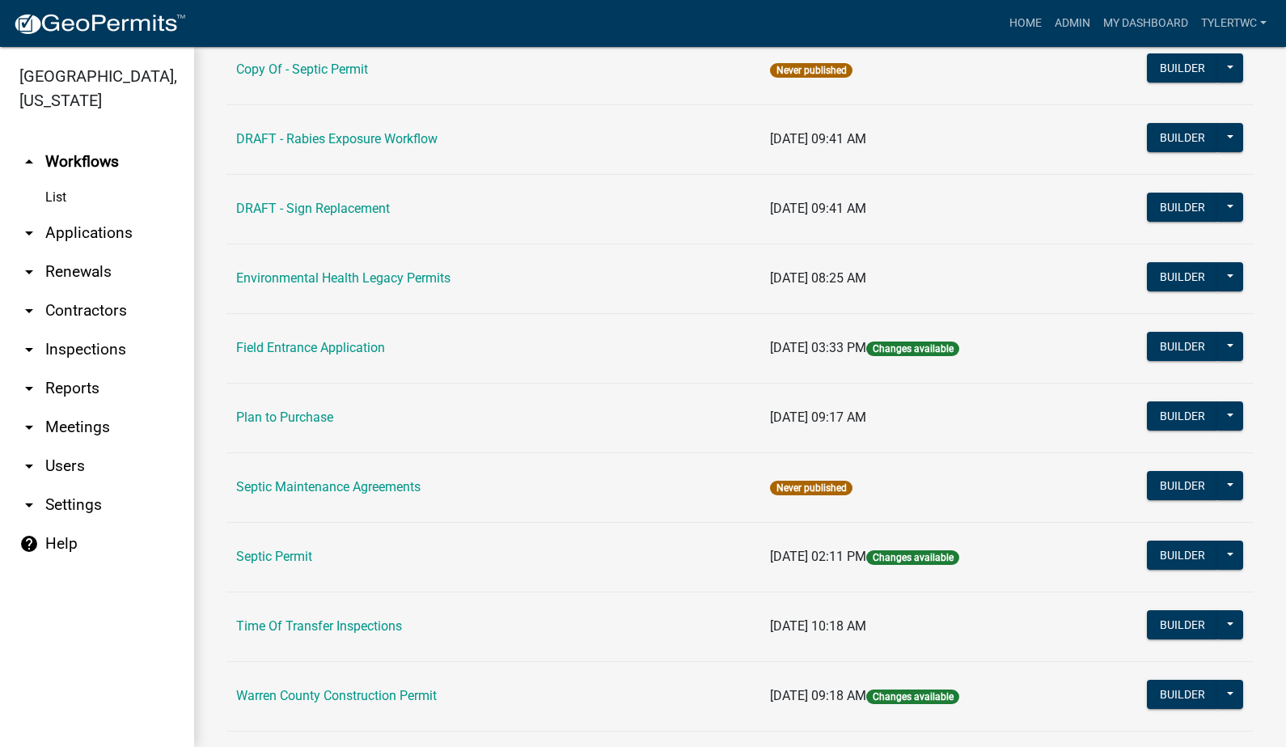
scroll to position [970, 0]
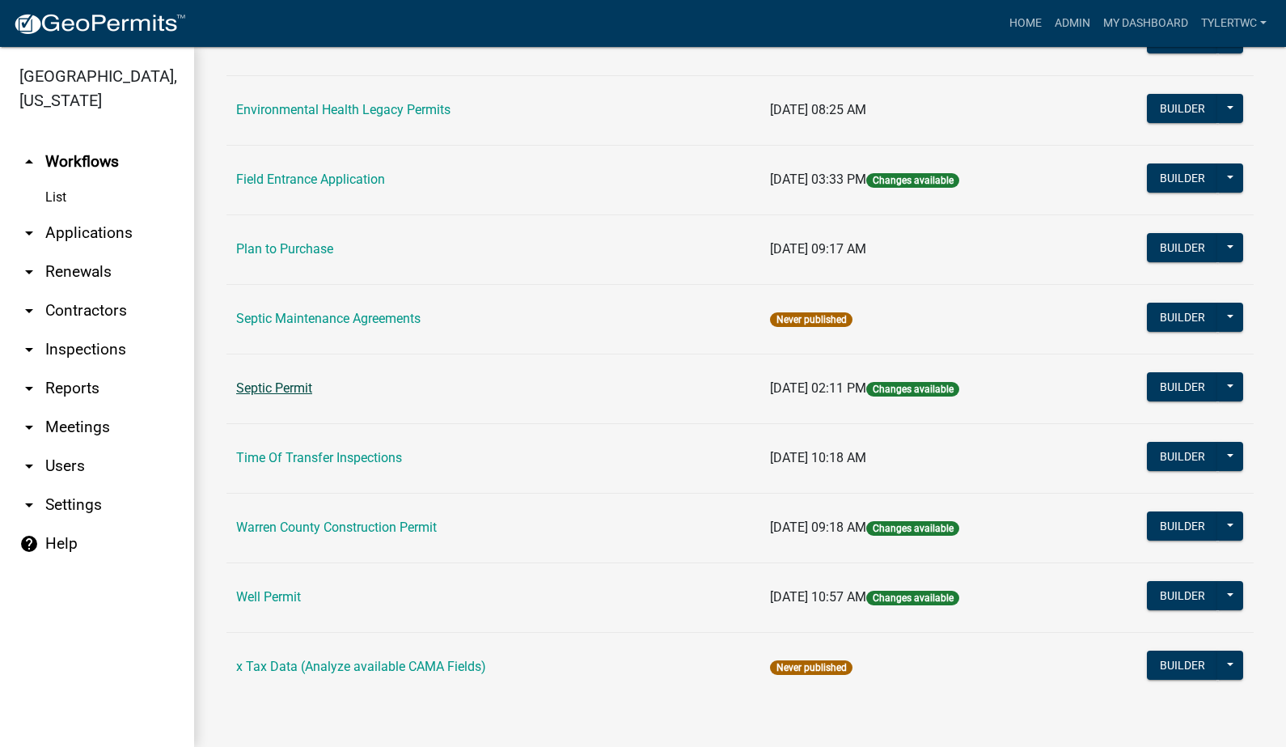
click at [280, 386] on link "Septic Permit" at bounding box center [274, 387] width 76 height 15
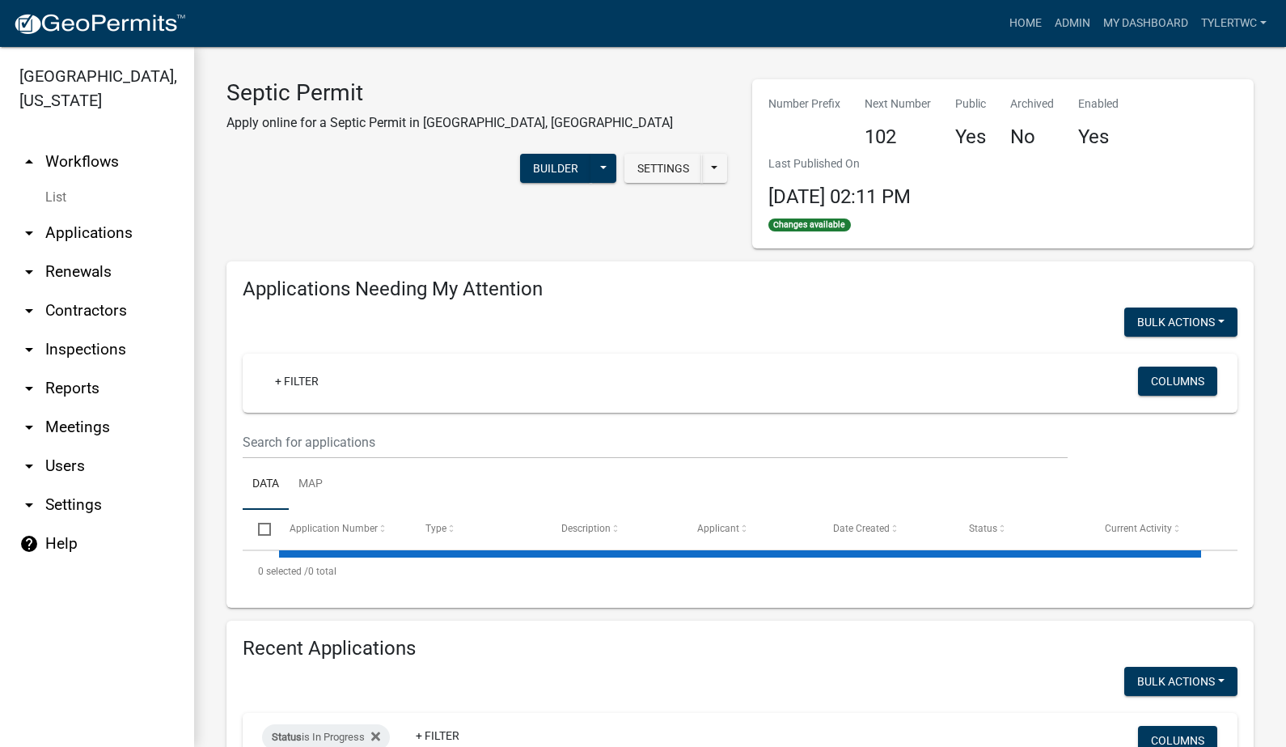
select select "2: 50"
select select "3: 100"
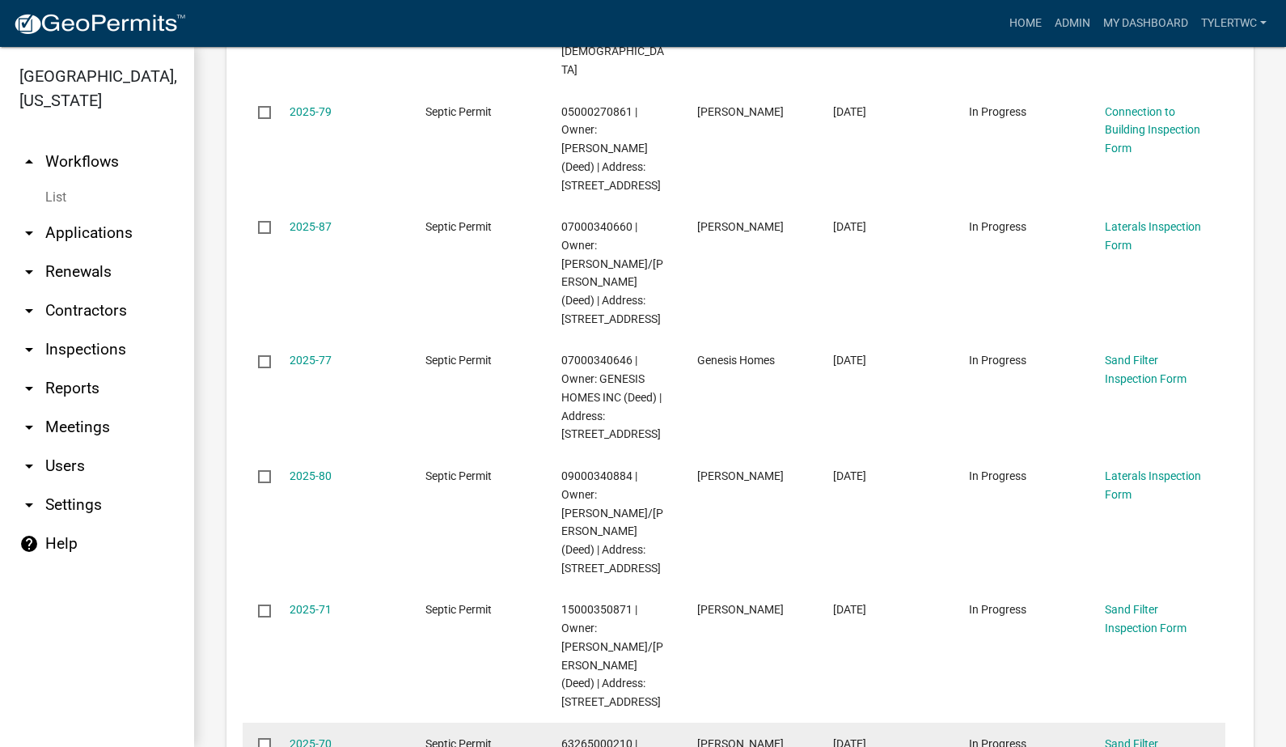
scroll to position [1321, 0]
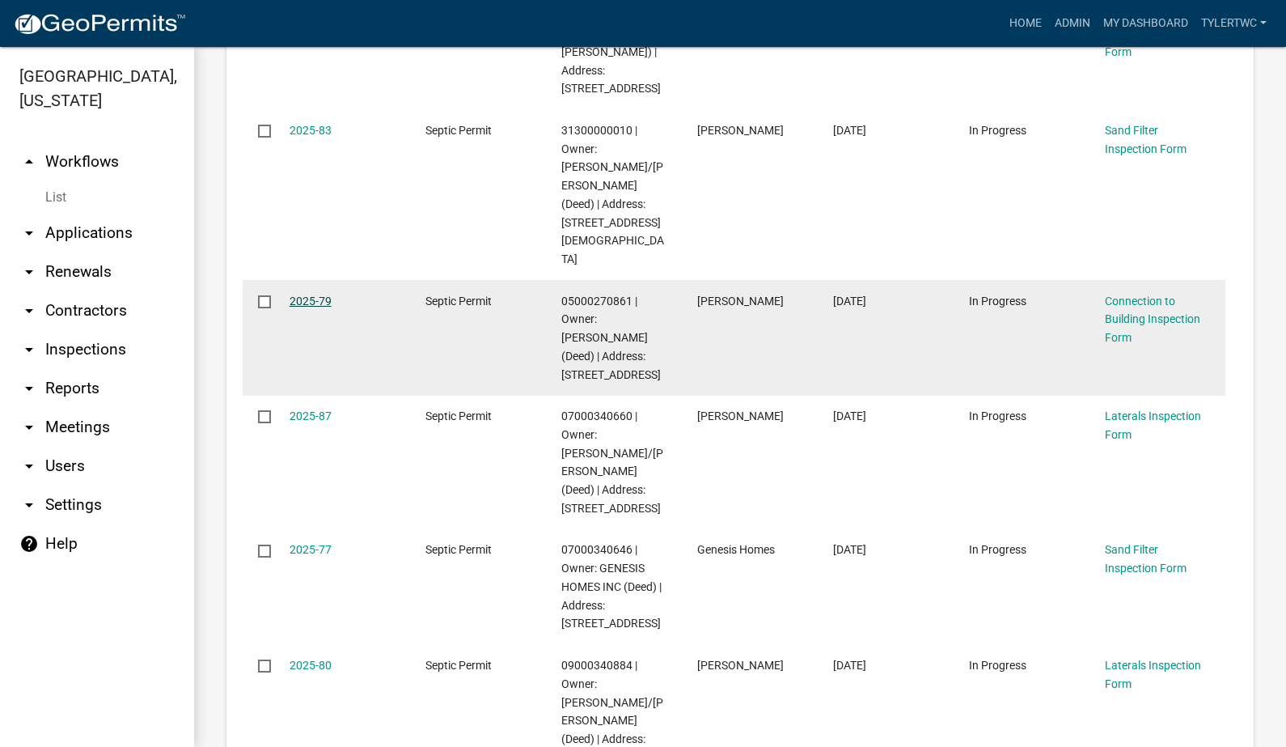
click at [323, 294] on link "2025-79" at bounding box center [311, 300] width 42 height 13
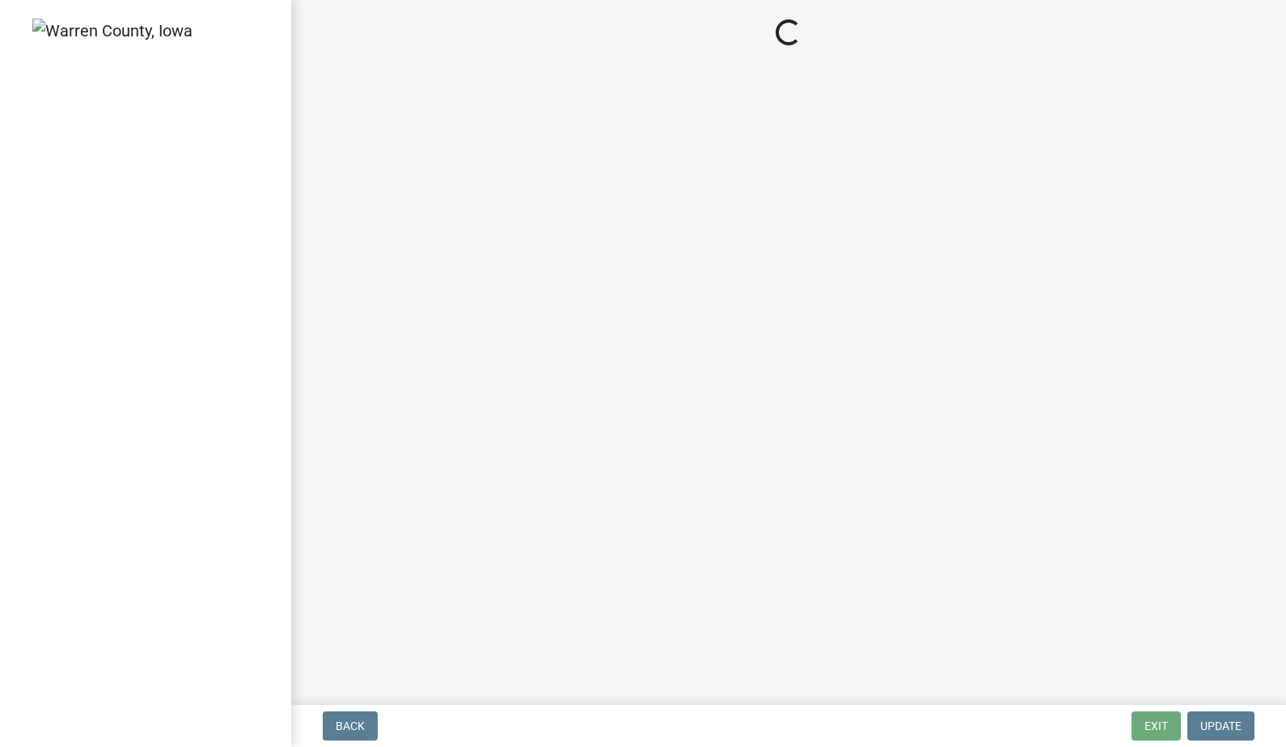
select select "58f9ba88-1b73-41f2-bd2f-990ce55c6b39"
select select "d1e22d4f-68e7-4e9d-8701-604dd084f30f"
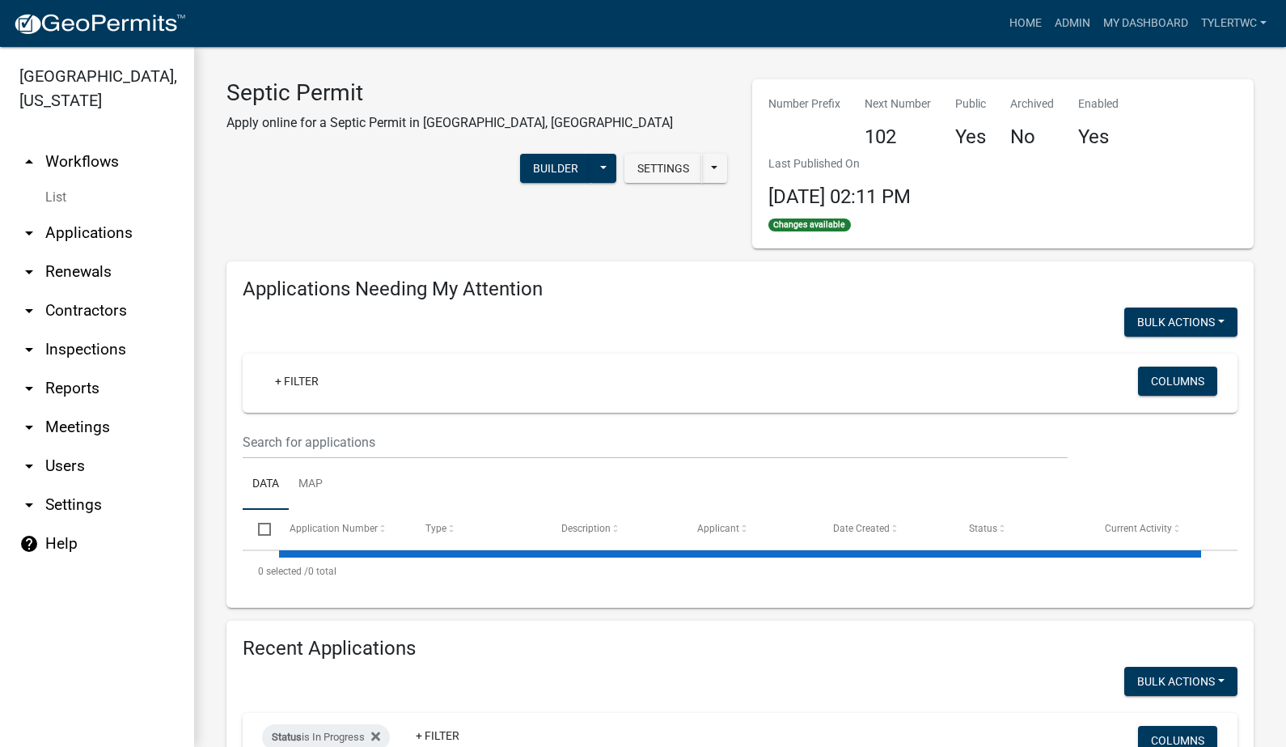
select select "2: 50"
select select "3: 100"
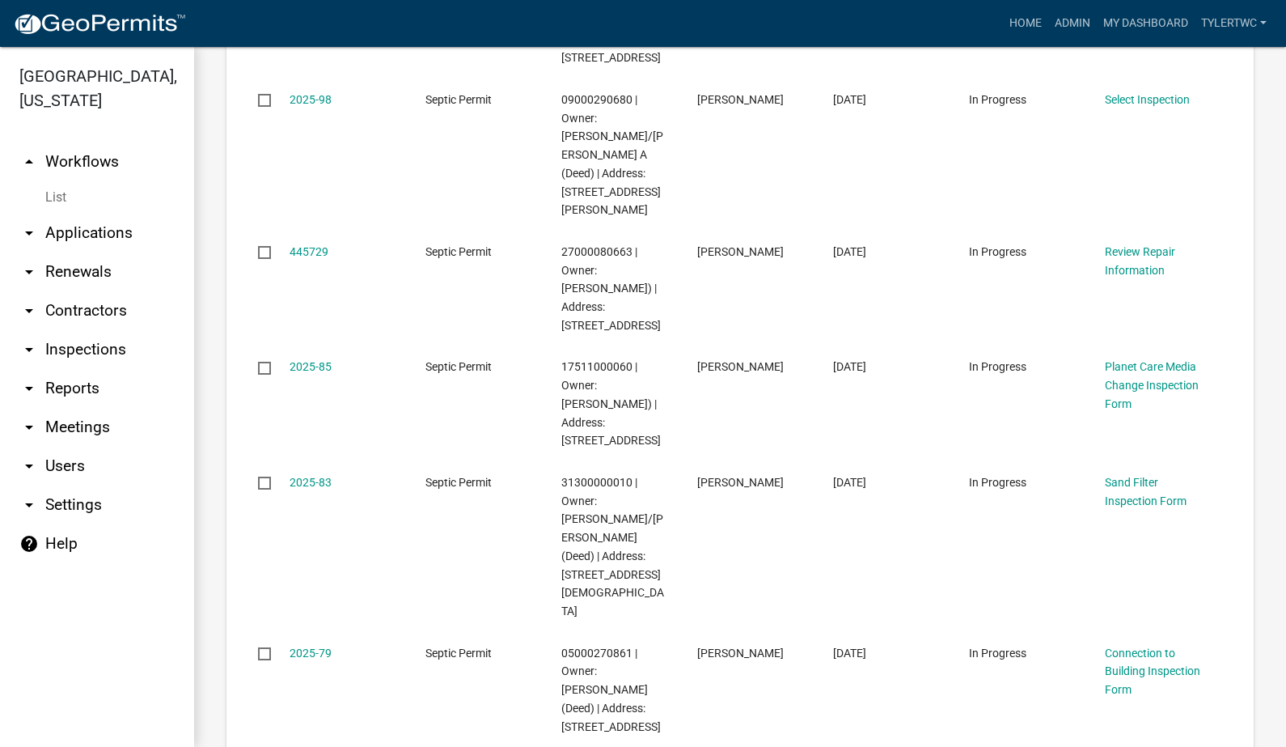
scroll to position [944, 0]
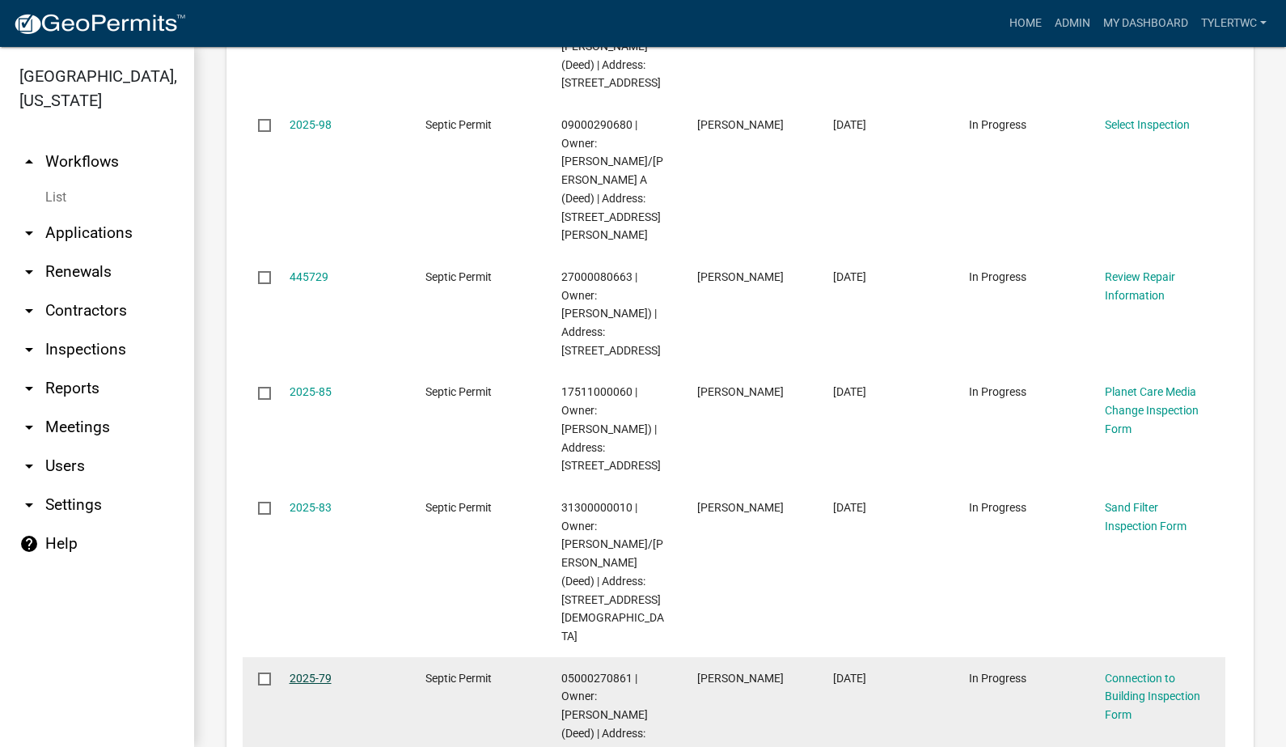
click at [316, 671] on link "2025-79" at bounding box center [311, 677] width 42 height 13
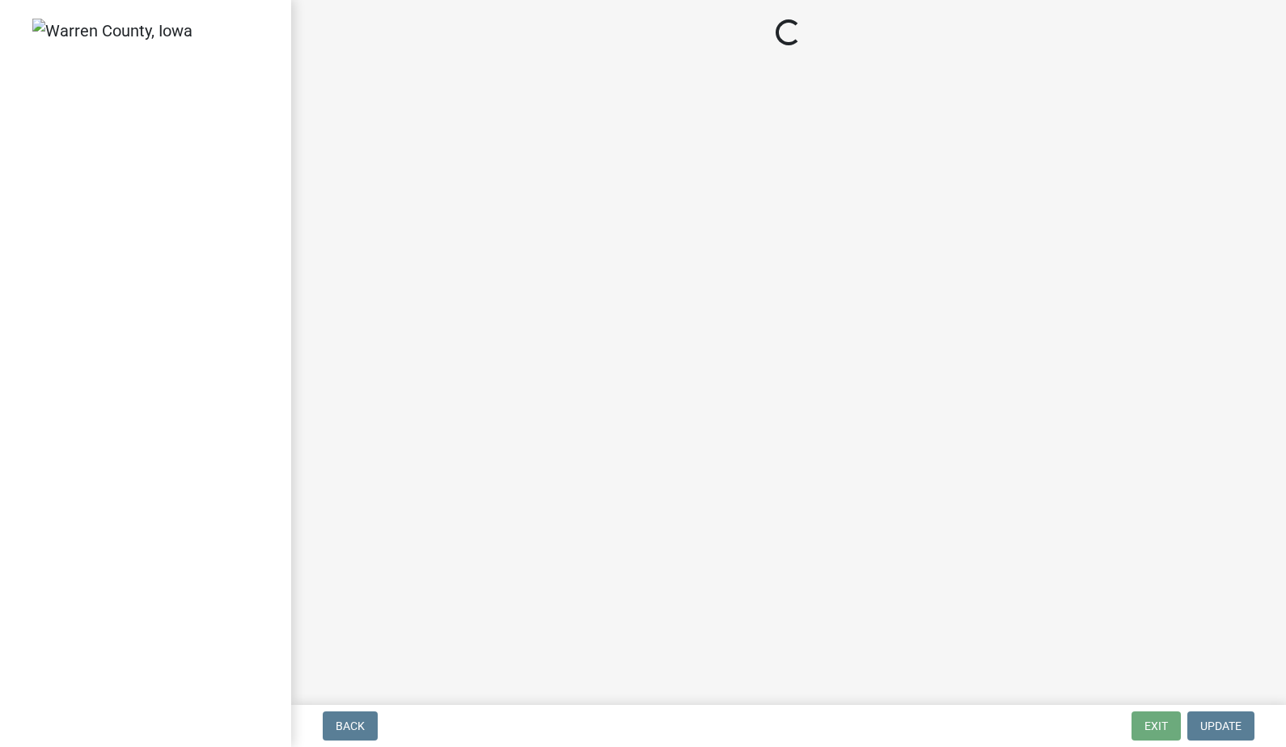
select select "58f9ba88-1b73-41f2-bd2f-990ce55c6b39"
select select "d1e22d4f-68e7-4e9d-8701-604dd084f30f"
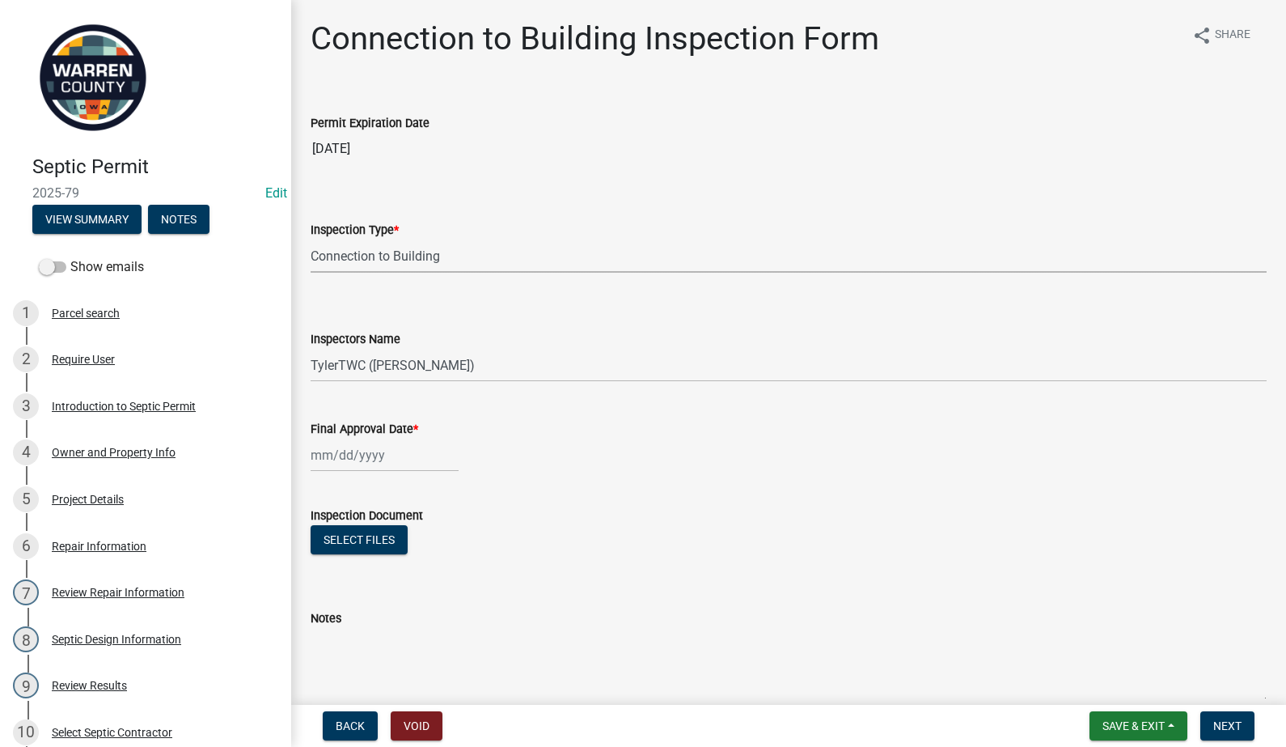
click at [405, 252] on select "Select Item... Connection to Building" at bounding box center [789, 255] width 956 height 33
click at [406, 252] on select "Select Item... Connection to Building" at bounding box center [789, 255] width 956 height 33
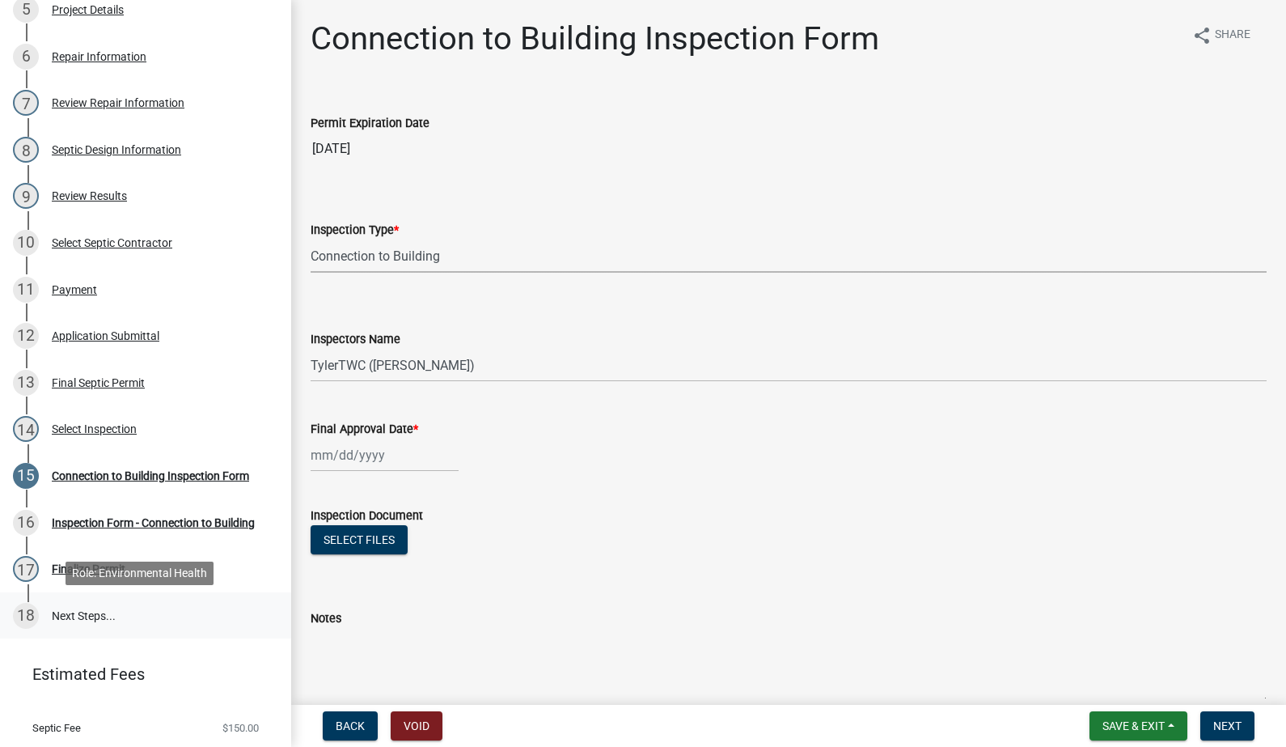
scroll to position [531, 0]
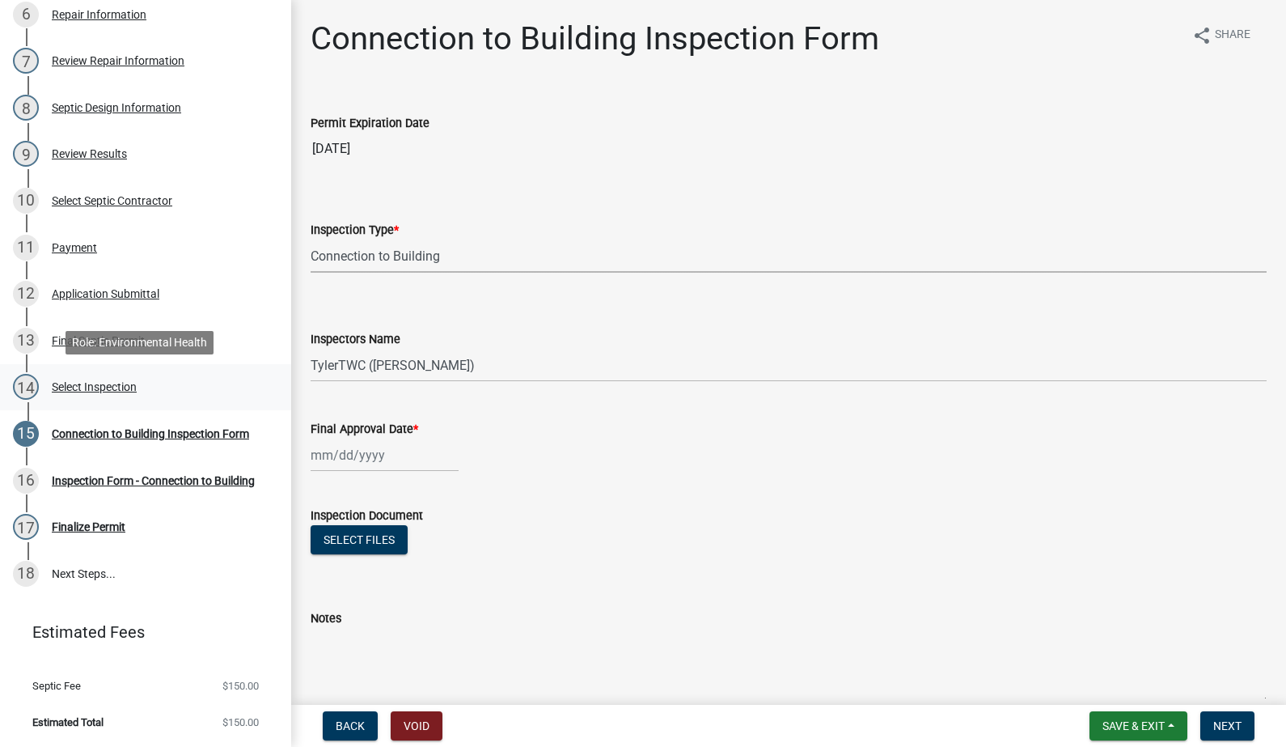
click at [99, 391] on div "Select Inspection" at bounding box center [94, 386] width 85 height 11
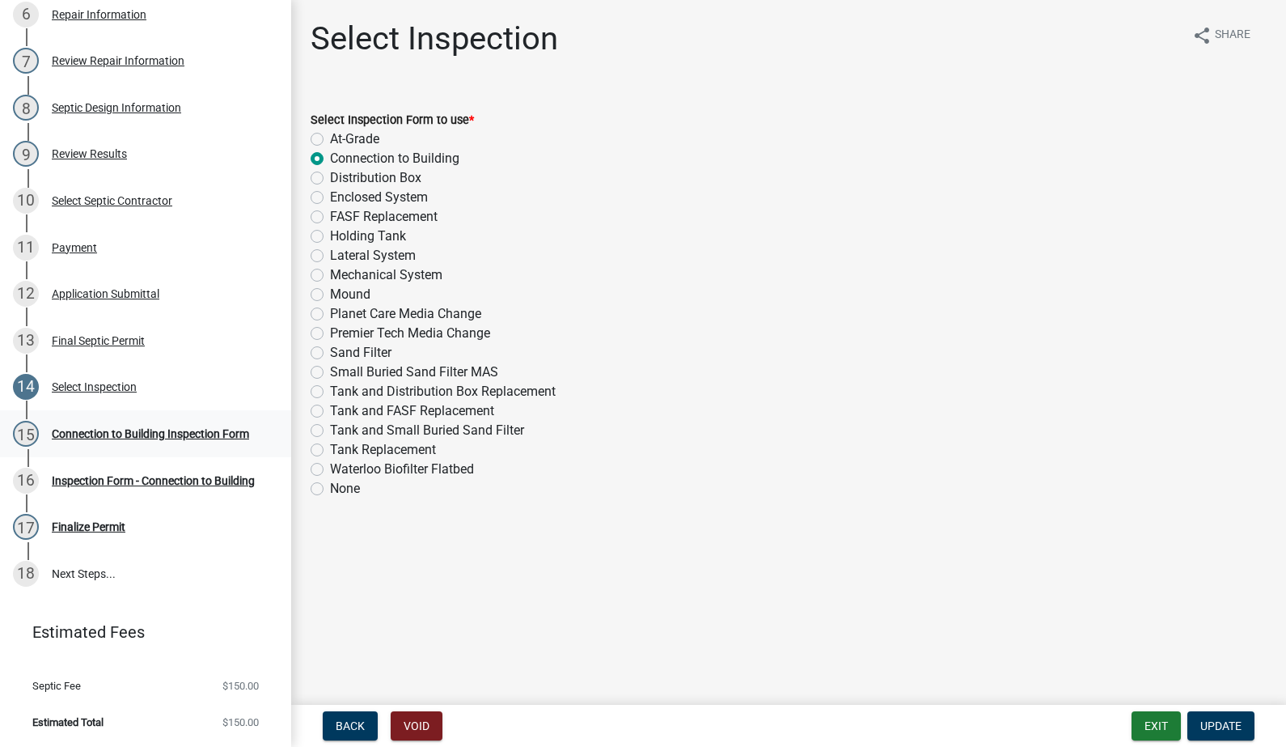
click at [134, 421] on div "15 Connection to Building Inspection Form" at bounding box center [139, 434] width 252 height 26
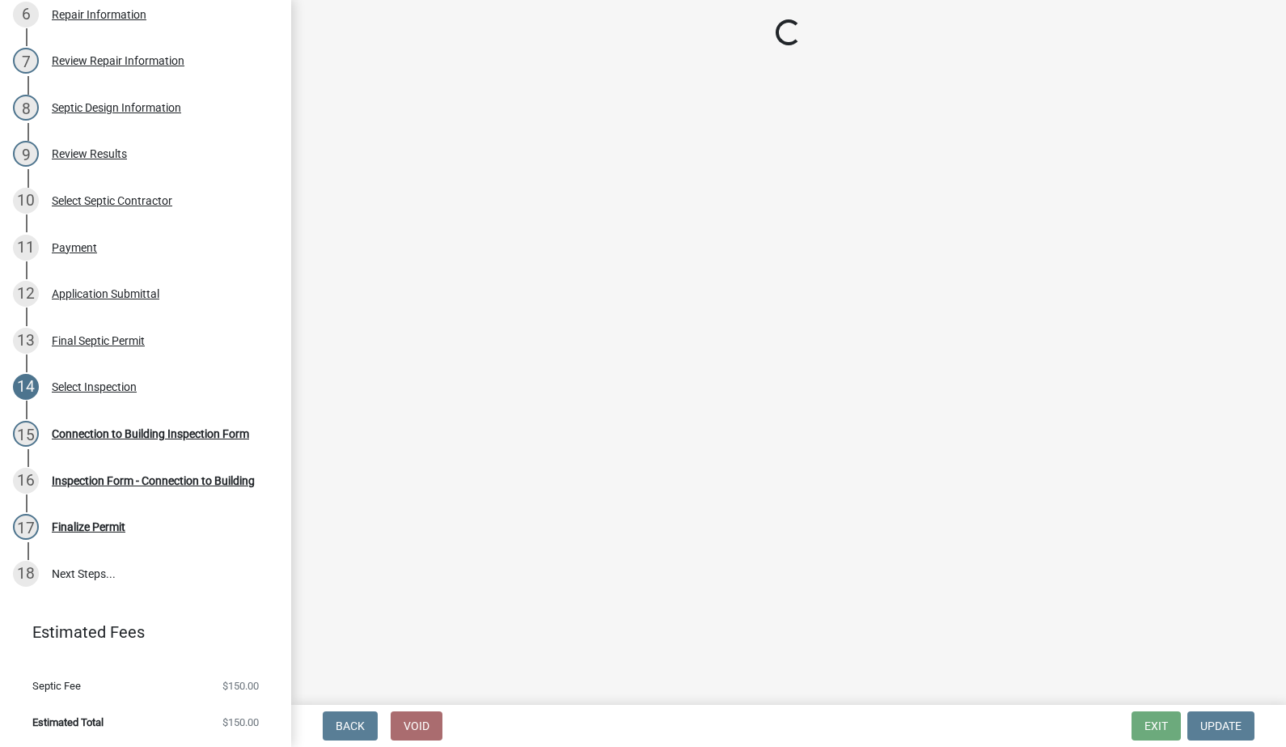
select select "58f9ba88-1b73-41f2-bd2f-990ce55c6b39"
select select "d1e22d4f-68e7-4e9d-8701-604dd084f30f"
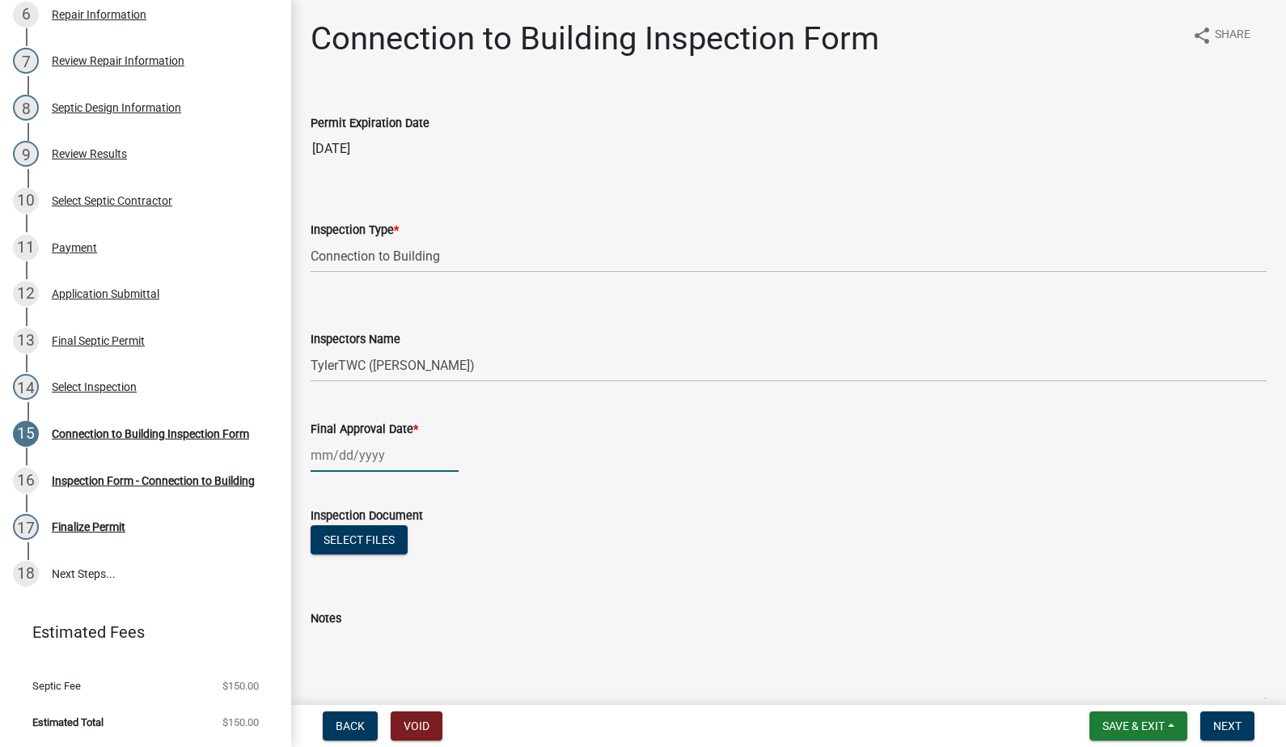
click at [366, 456] on div at bounding box center [385, 454] width 148 height 33
select select "8"
select select "2025"
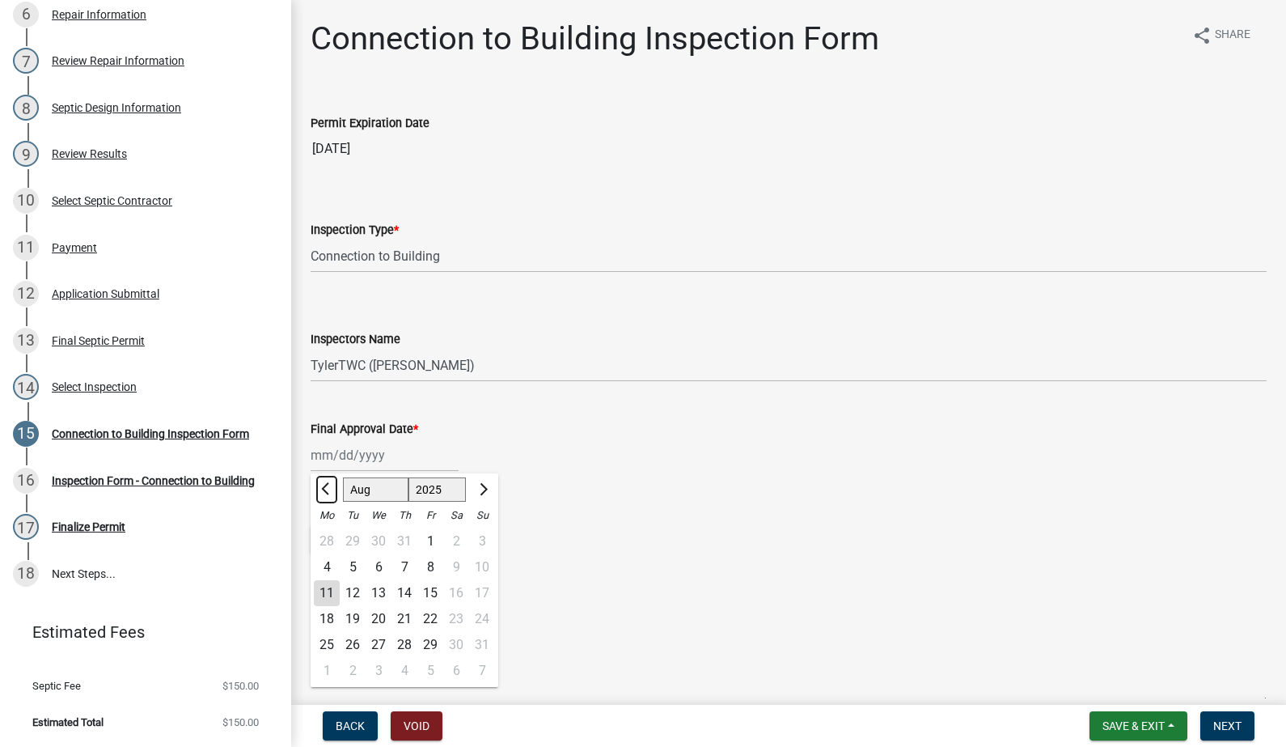
click at [322, 493] on button "Previous month" at bounding box center [326, 489] width 19 height 26
select select "7"
click at [327, 618] on div "21" at bounding box center [327, 619] width 26 height 26
type input "[DATE]"
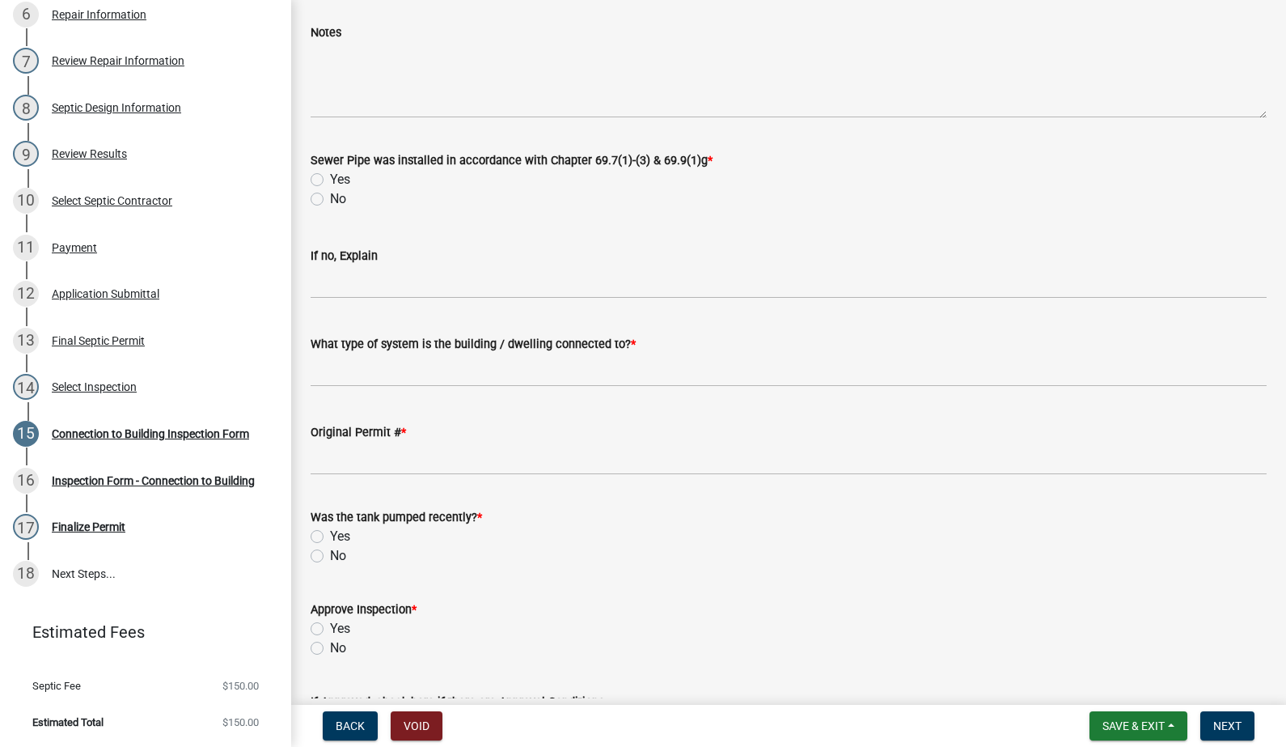
scroll to position [566, 0]
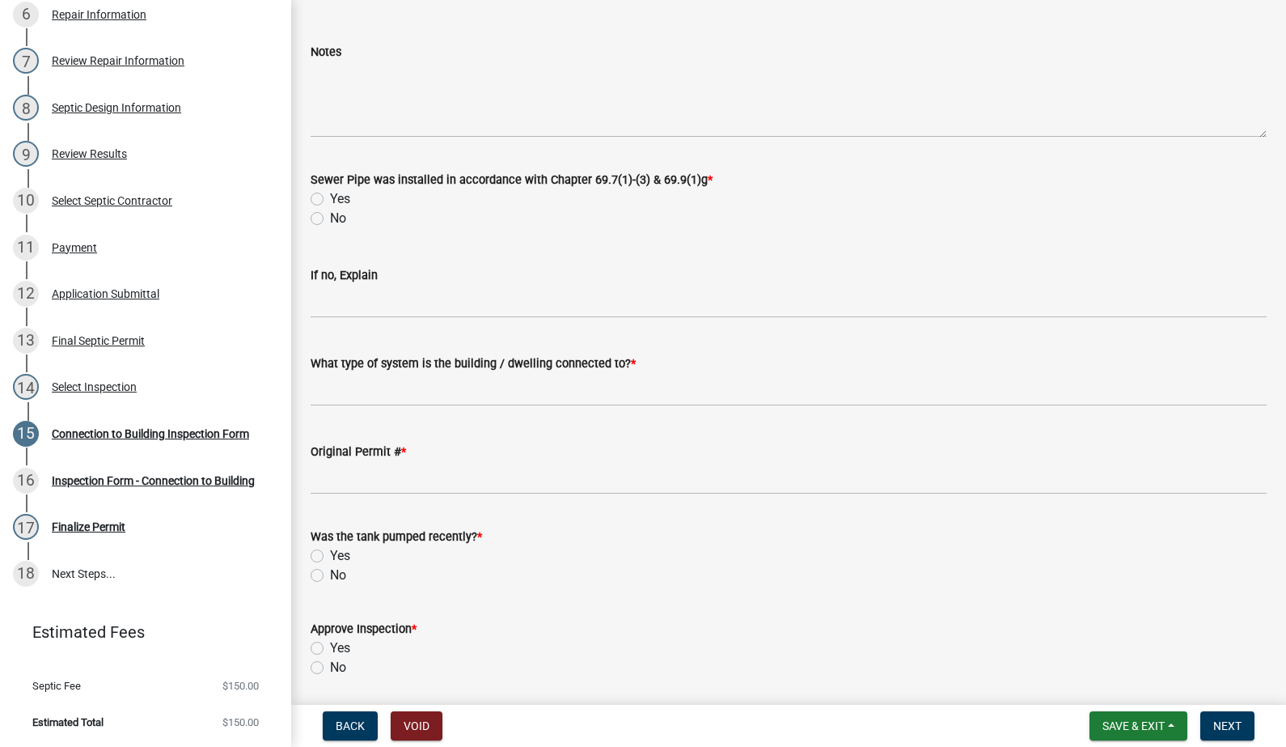
click at [330, 200] on label "Yes" at bounding box center [340, 198] width 20 height 19
click at [330, 200] on input "Yes" at bounding box center [335, 194] width 11 height 11
radio input "true"
click at [623, 402] on input "What type of system is the building / dwelling connected to? *" at bounding box center [789, 389] width 956 height 33
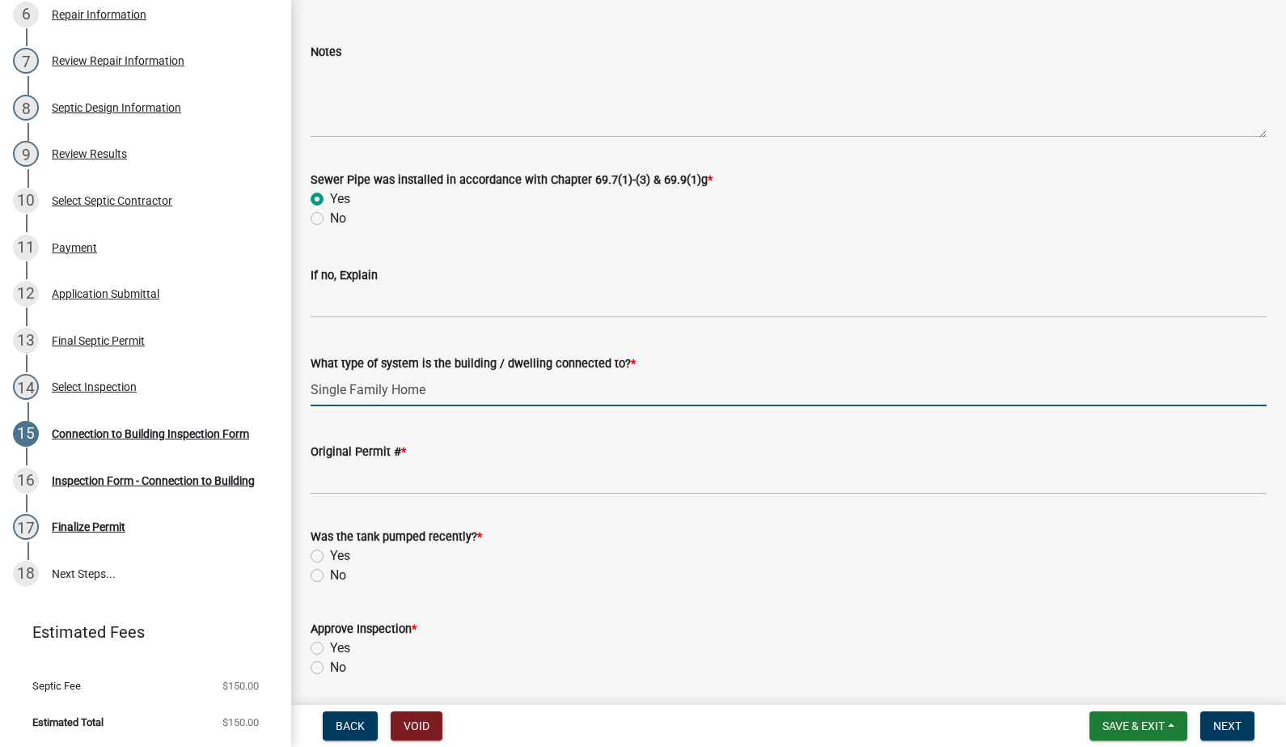
type input "Single Family Home"
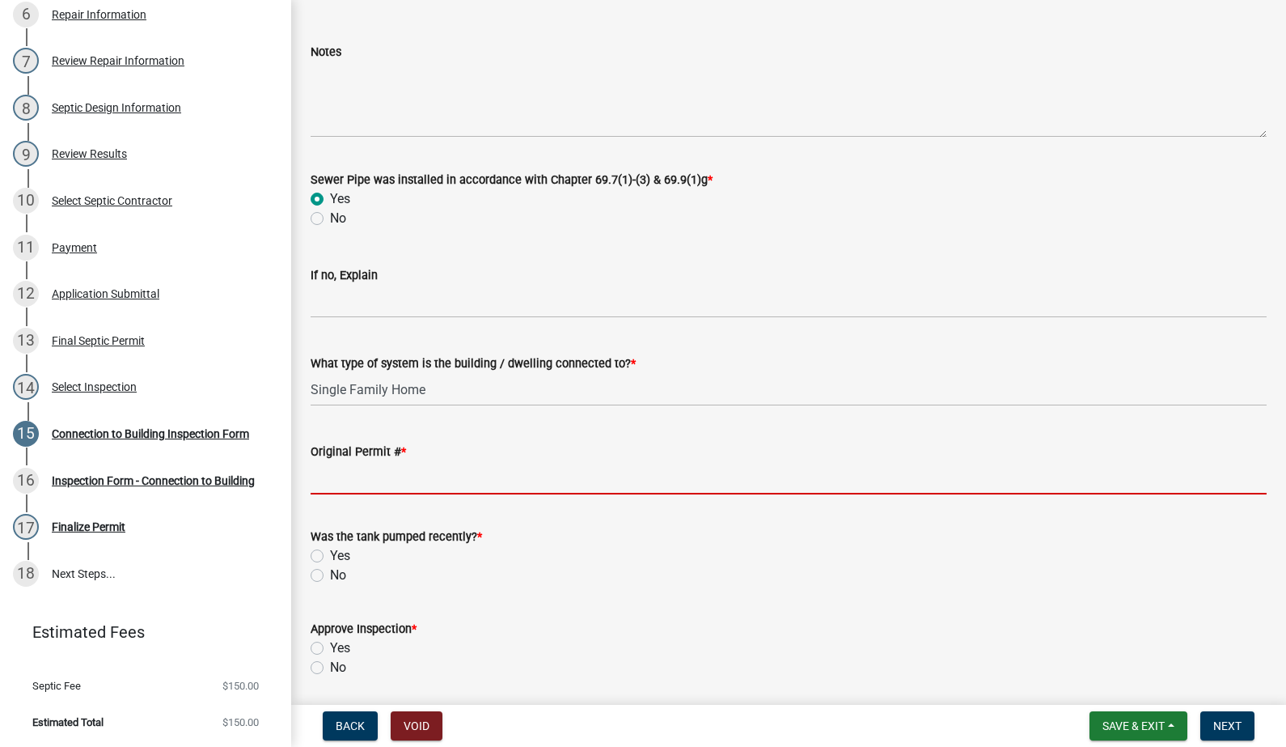
drag, startPoint x: 430, startPoint y: 476, endPoint x: 453, endPoint y: 484, distance: 24.8
click at [430, 476] on input "Original Permit # *" at bounding box center [789, 477] width 956 height 33
click at [464, 468] on input "Original Permit # *" at bounding box center [789, 477] width 956 height 33
click at [468, 482] on input "Original Permit # *" at bounding box center [789, 477] width 956 height 33
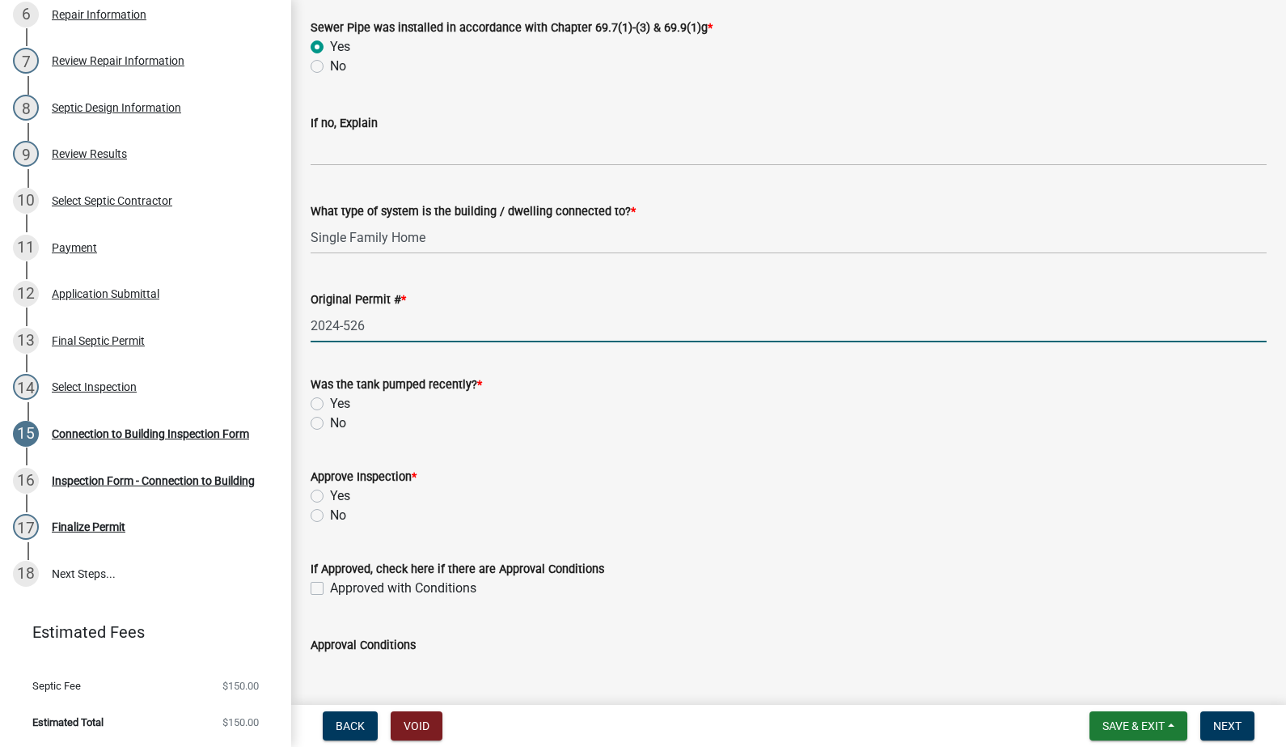
scroll to position [755, 0]
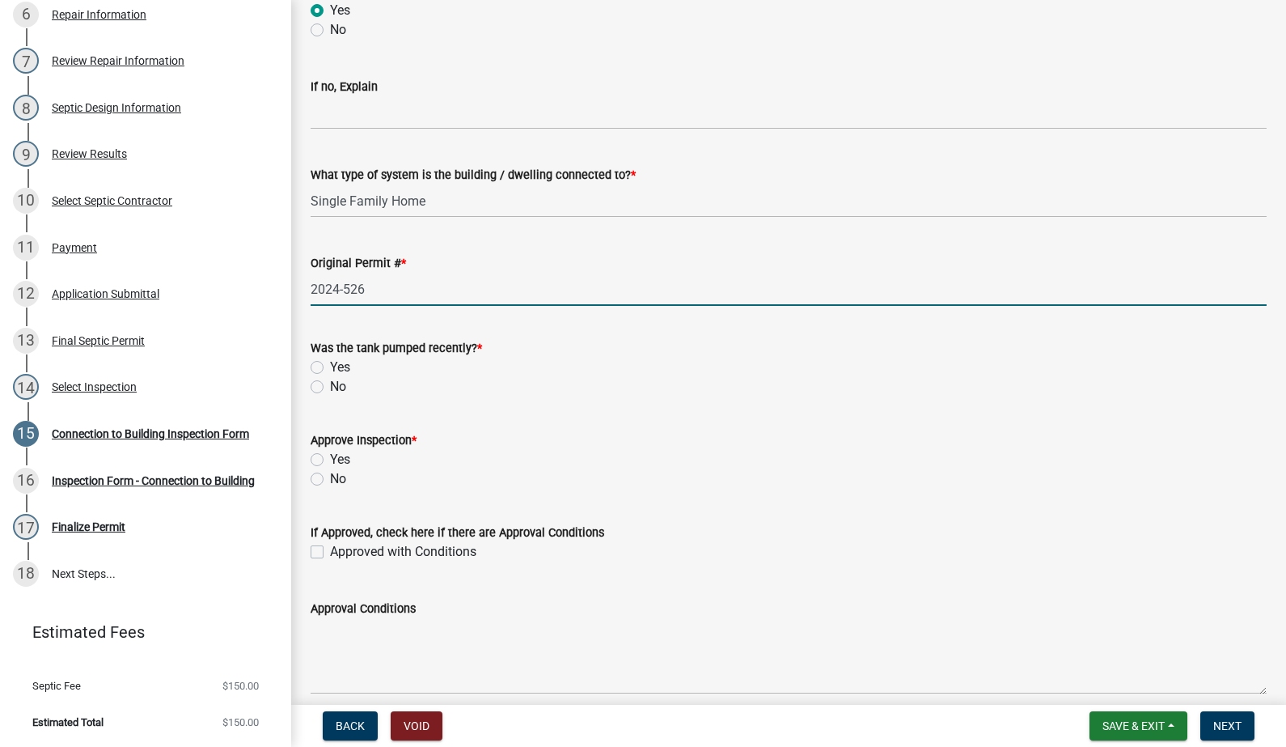
type input "2024-526"
click at [330, 385] on label "No" at bounding box center [338, 386] width 16 height 19
click at [330, 385] on input "No" at bounding box center [335, 382] width 11 height 11
radio input "true"
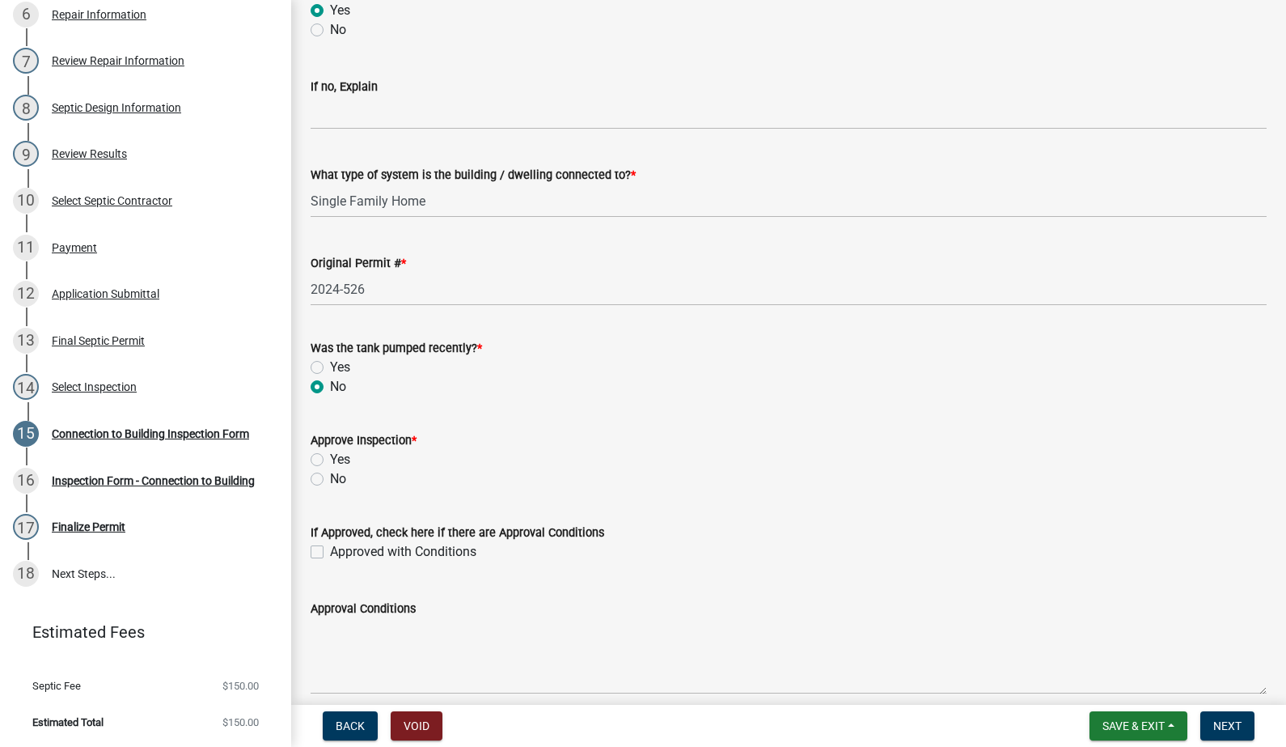
click at [330, 459] on label "Yes" at bounding box center [340, 459] width 20 height 19
click at [330, 459] on input "Yes" at bounding box center [335, 455] width 11 height 11
radio input "true"
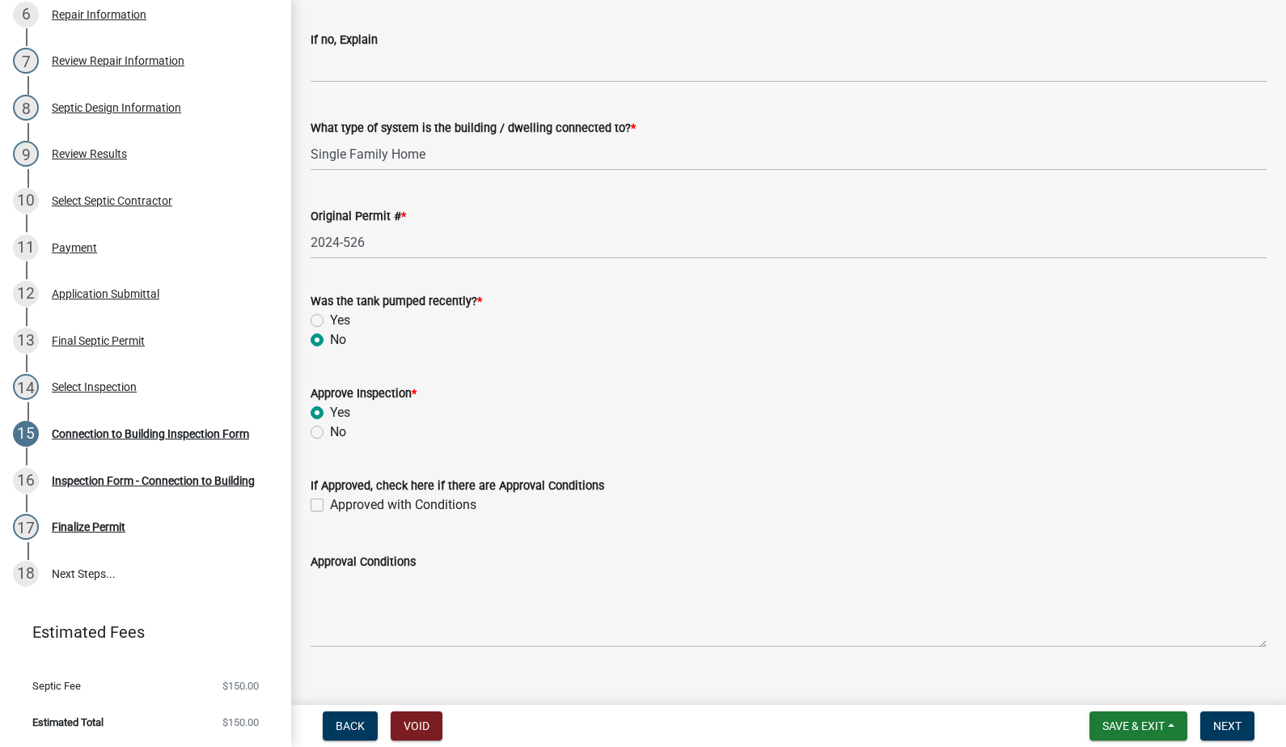
scroll to position [827, 0]
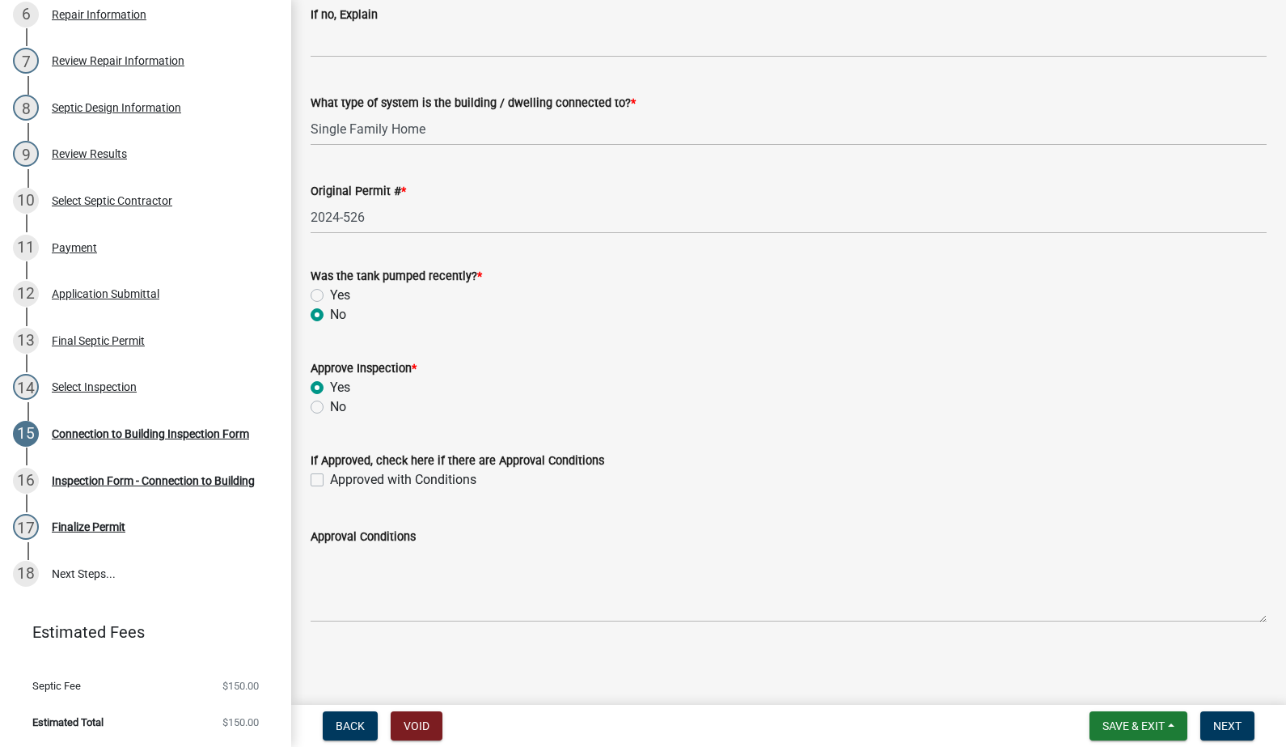
click at [330, 482] on label "Approved with Conditions" at bounding box center [403, 479] width 146 height 19
click at [330, 480] on input "Approved with Conditions" at bounding box center [335, 475] width 11 height 11
checkbox input "true"
drag, startPoint x: 425, startPoint y: 589, endPoint x: 427, endPoint y: 578, distance: 10.6
click at [426, 588] on textarea "Approval Conditions" at bounding box center [789, 584] width 956 height 76
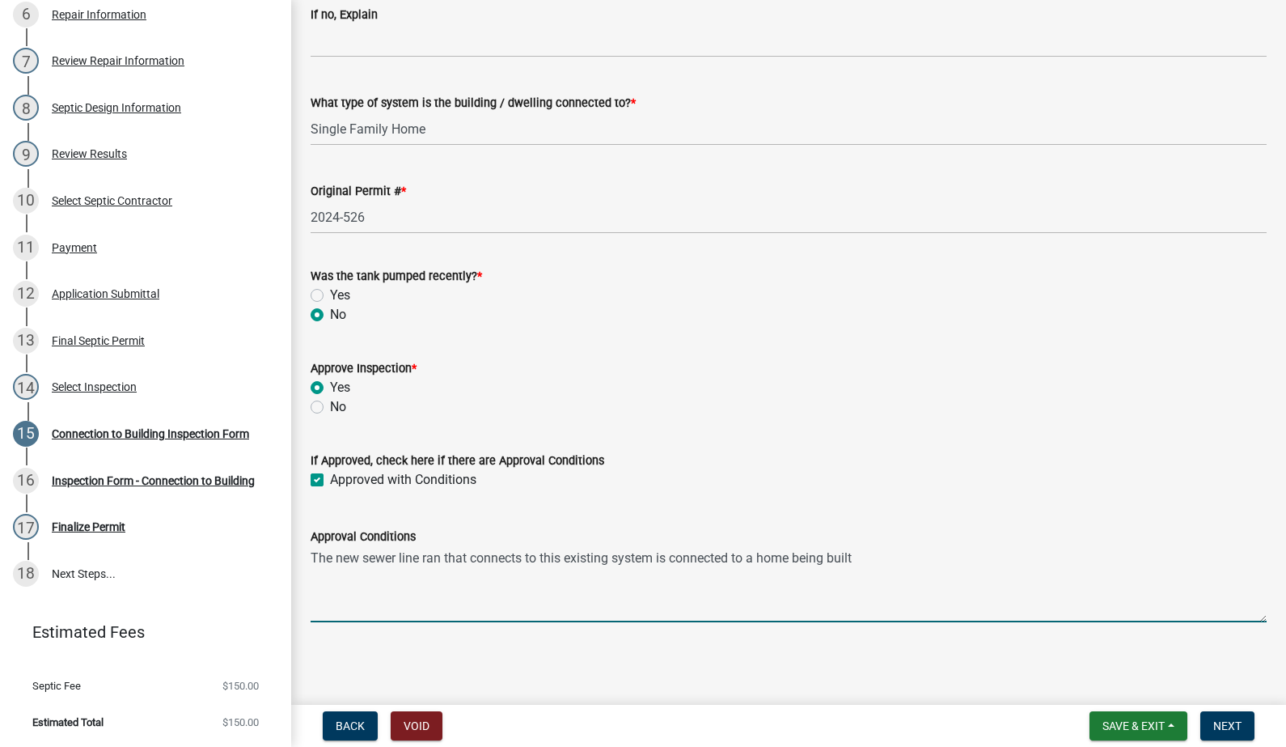
click at [924, 555] on textarea "The new sewer line ran that connects to this existing system is connected to a …" at bounding box center [789, 584] width 956 height 76
click at [1150, 553] on textarea "The new sewer line ran that connects to this existing system is connected to a …" at bounding box center [789, 584] width 956 height 76
click at [554, 576] on textarea "The new sewer line ran that connects to this existing system is connected to a …" at bounding box center [789, 584] width 956 height 76
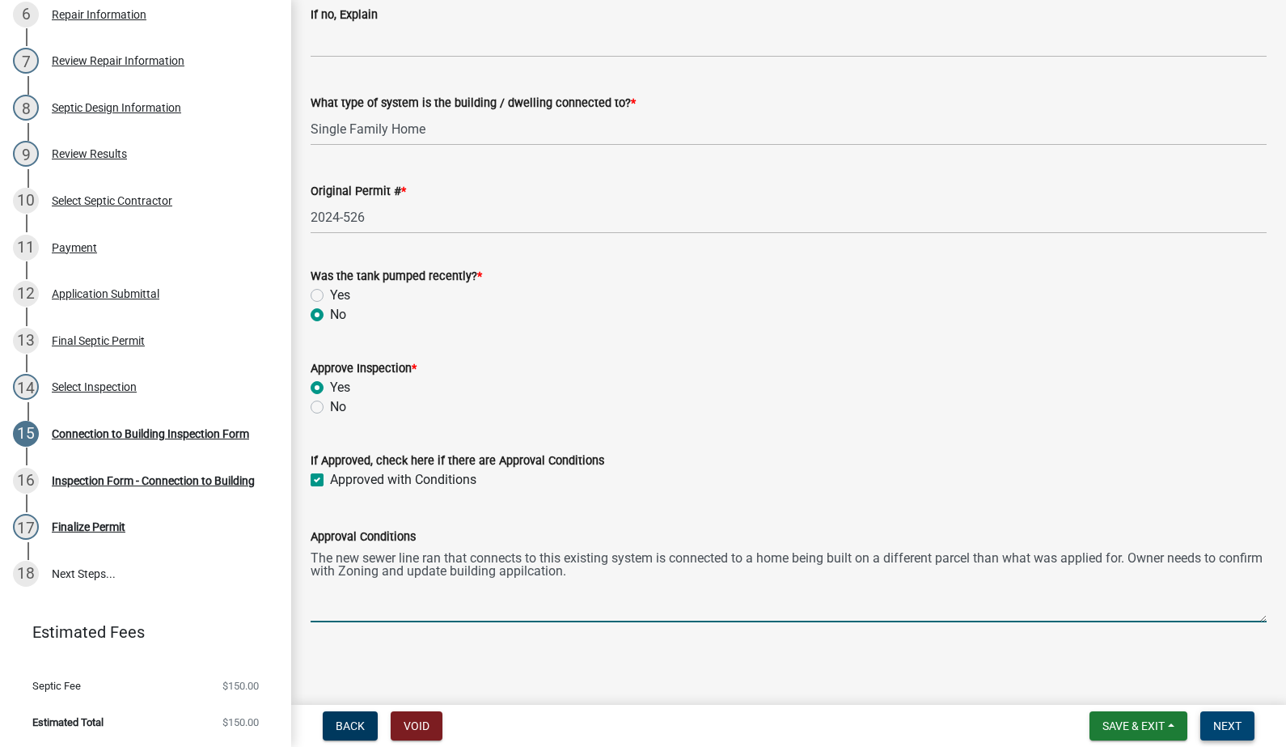
type textarea "The new sewer line ran that connects to this existing system is connected to a …"
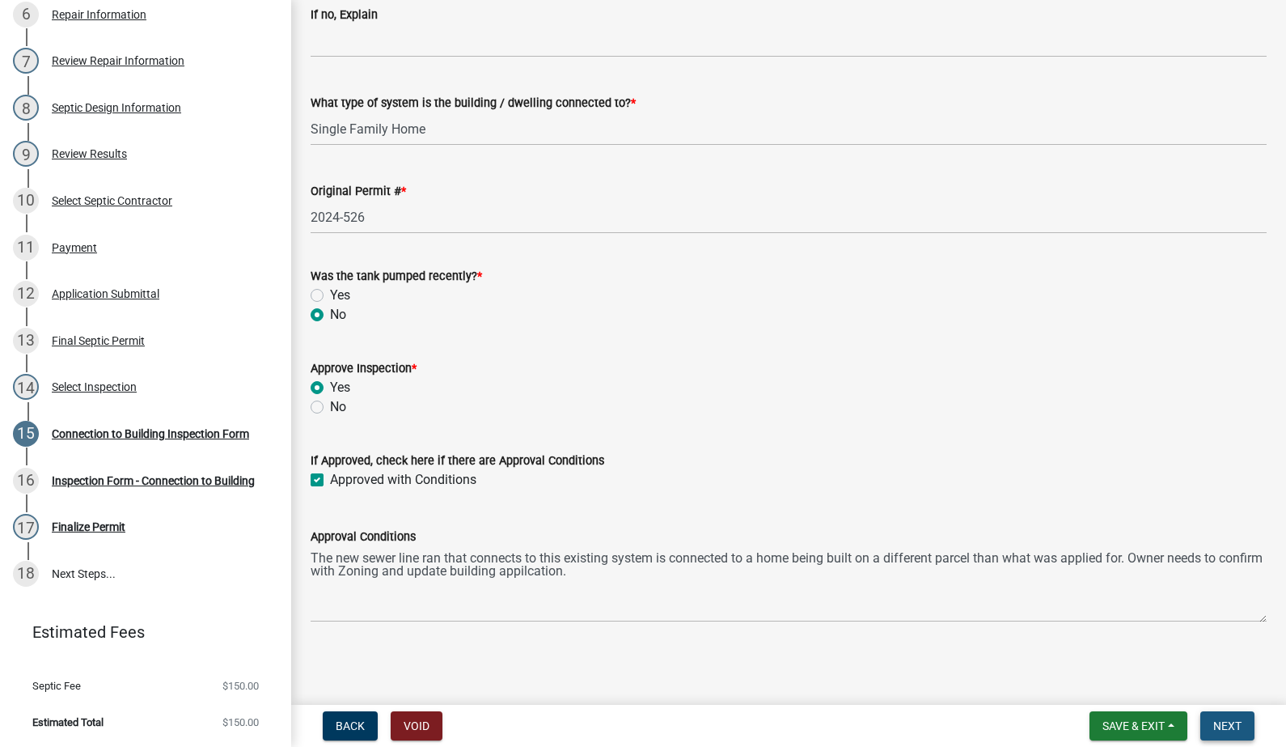
click at [1214, 719] on span "Next" at bounding box center [1227, 725] width 28 height 13
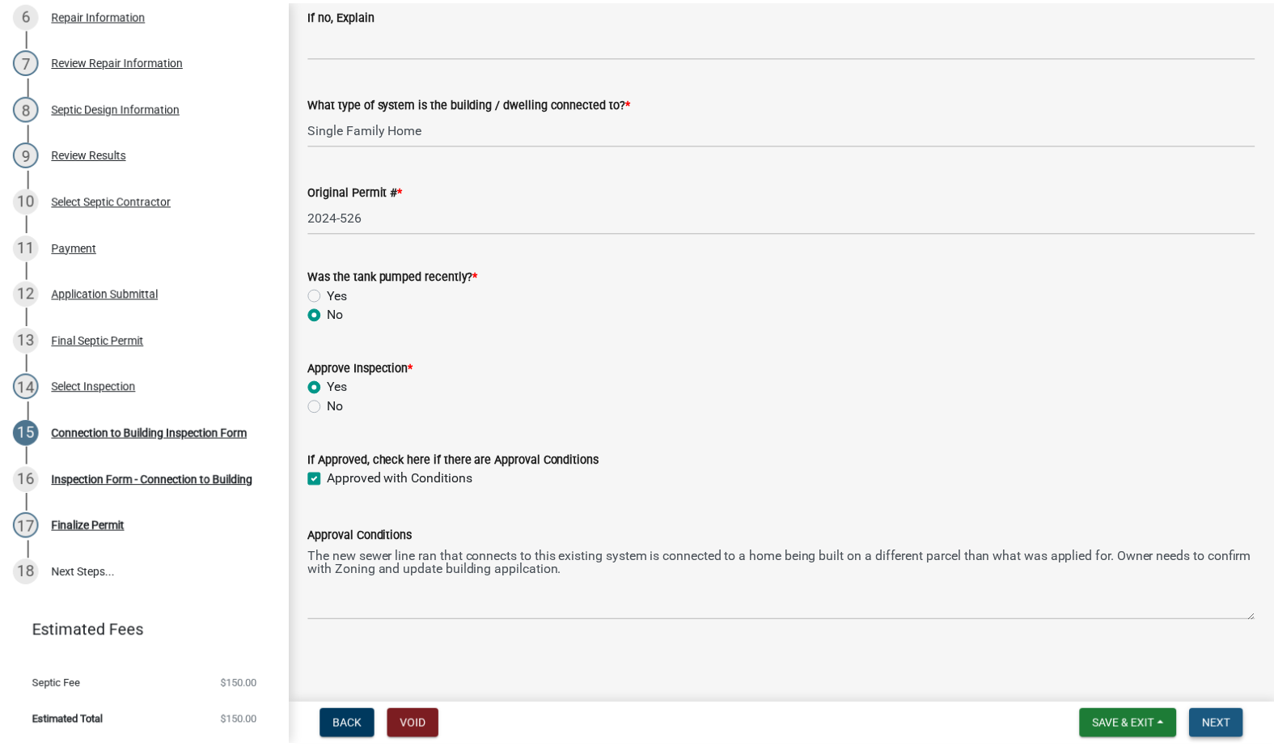
scroll to position [0, 0]
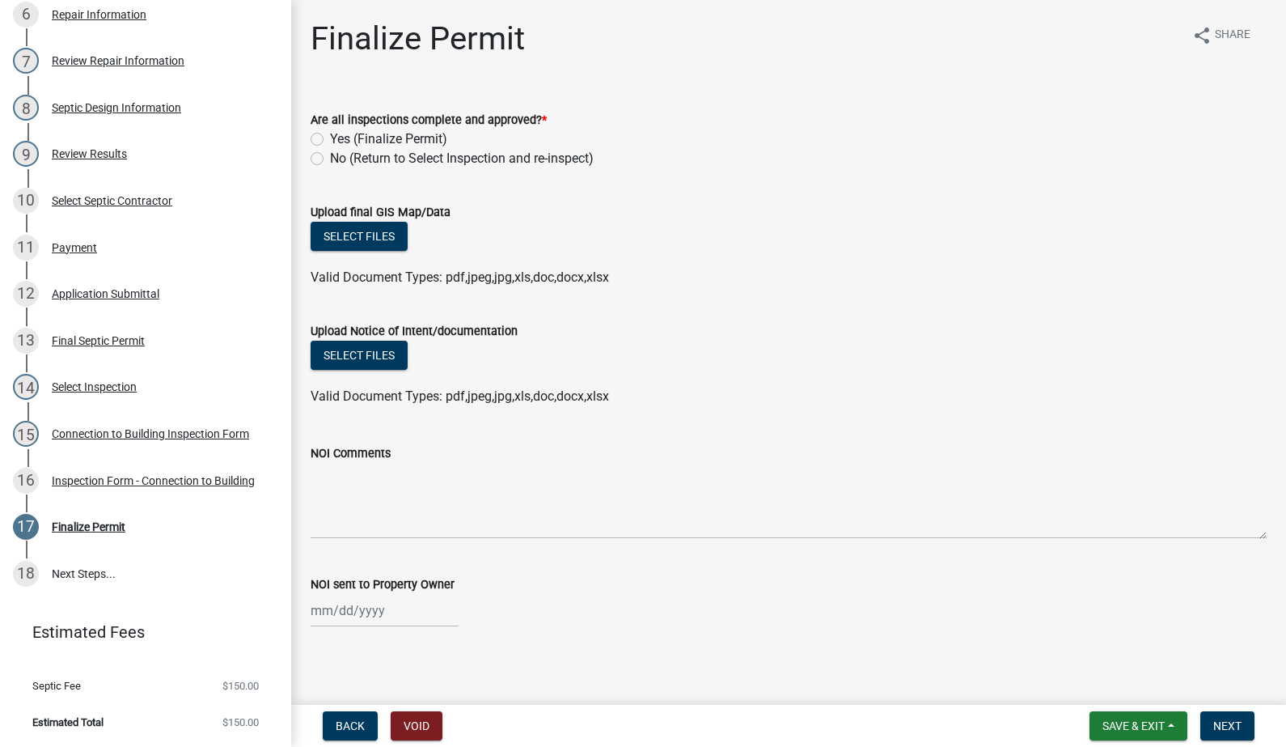
click at [330, 138] on label "Yes (Finalize Permit)" at bounding box center [388, 138] width 117 height 19
click at [330, 138] on input "Yes (Finalize Permit)" at bounding box center [335, 134] width 11 height 11
radio input "true"
click at [377, 239] on button "Select files" at bounding box center [359, 236] width 97 height 29
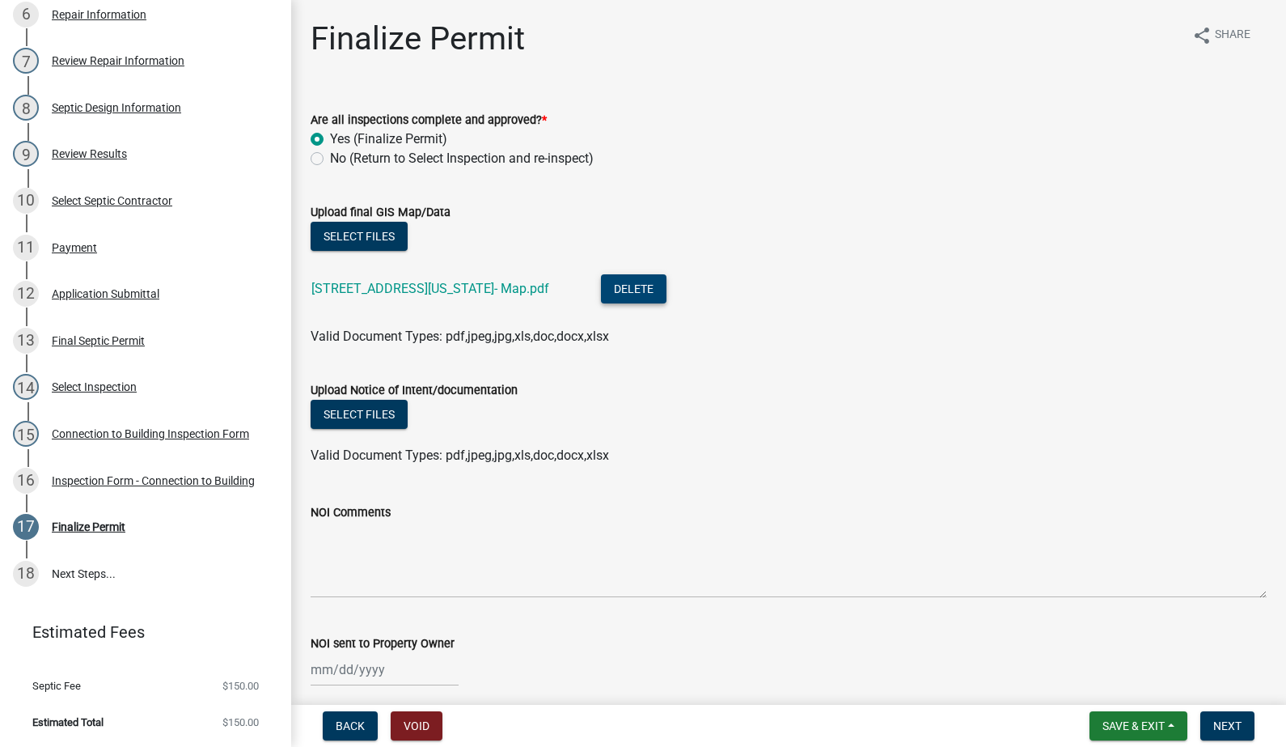
click at [601, 288] on button "Delete" at bounding box center [634, 288] width 66 height 29
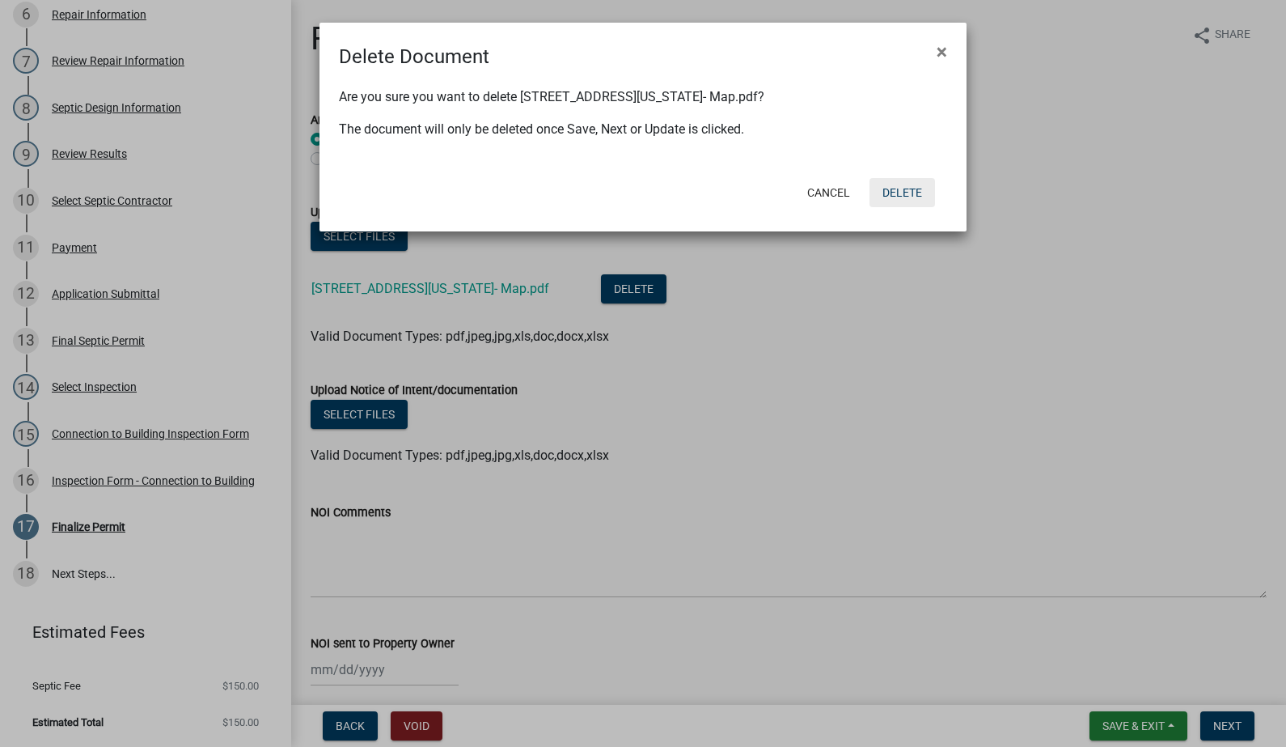
click at [910, 205] on button "Delete" at bounding box center [903, 192] width 66 height 29
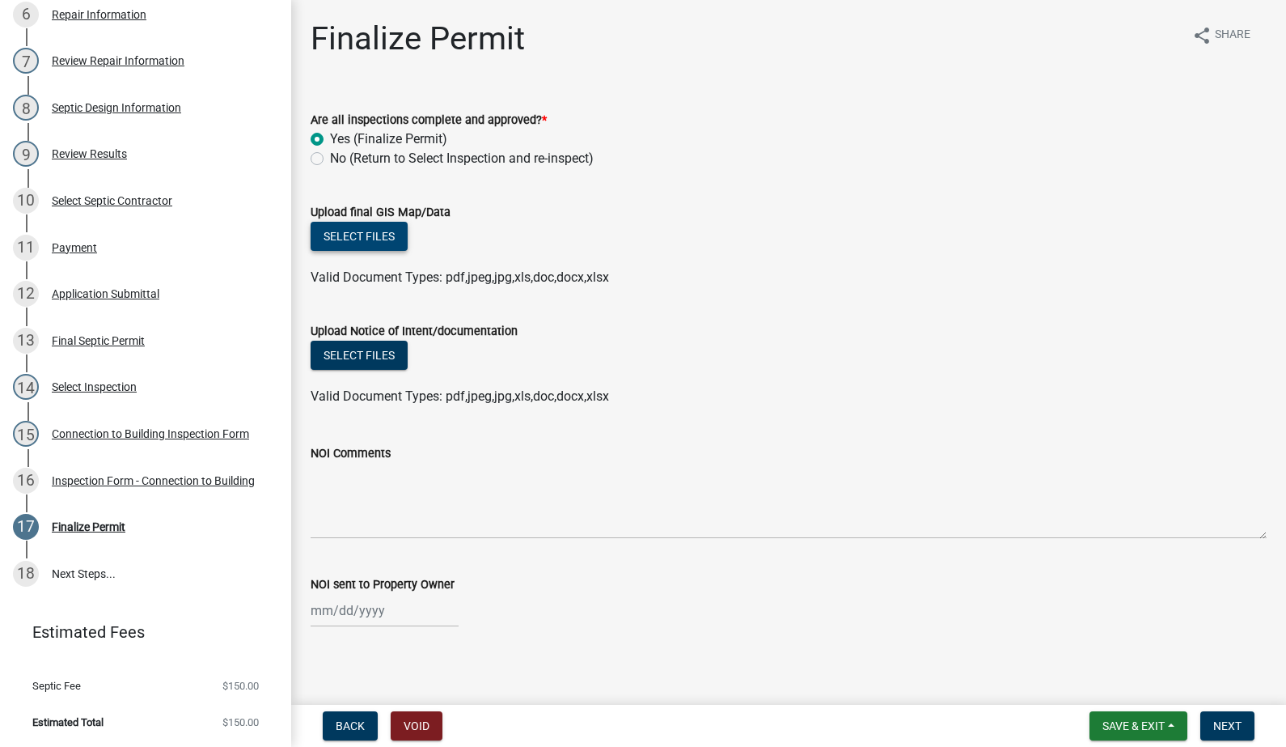
click at [383, 246] on button "Select files" at bounding box center [359, 236] width 97 height 29
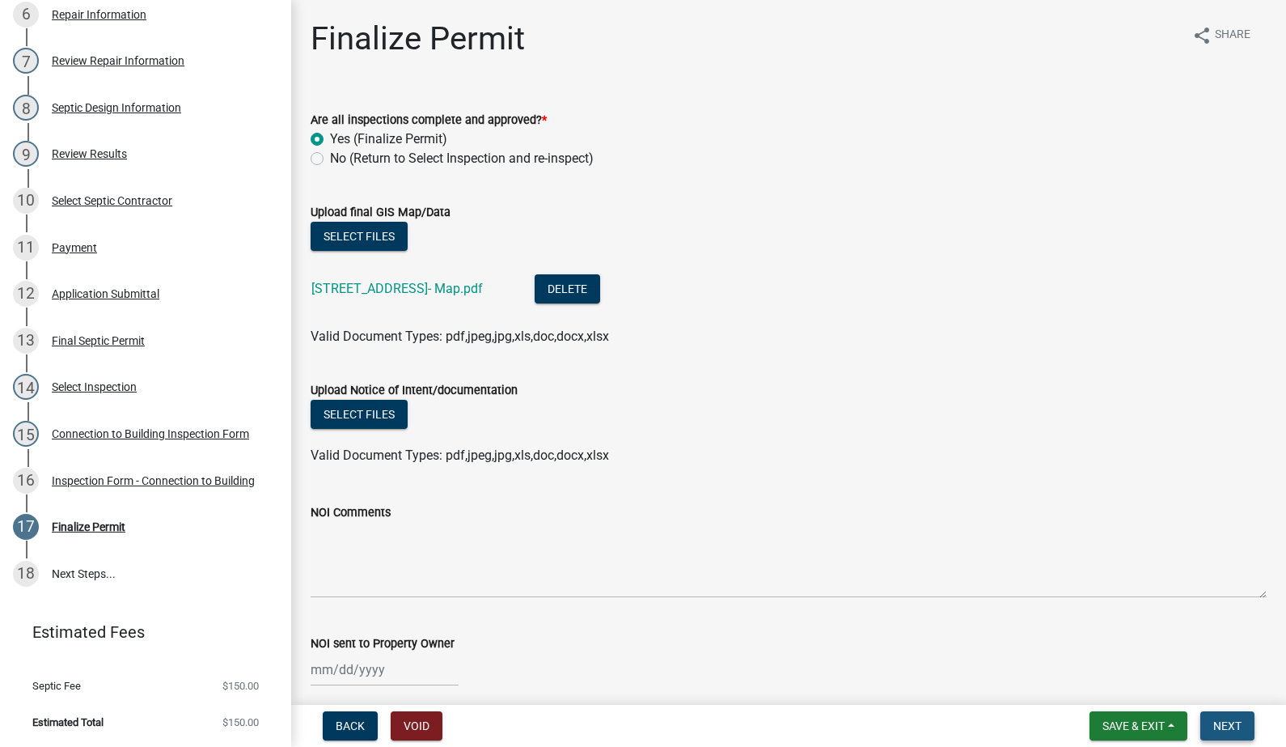
click at [1221, 718] on button "Next" at bounding box center [1227, 725] width 54 height 29
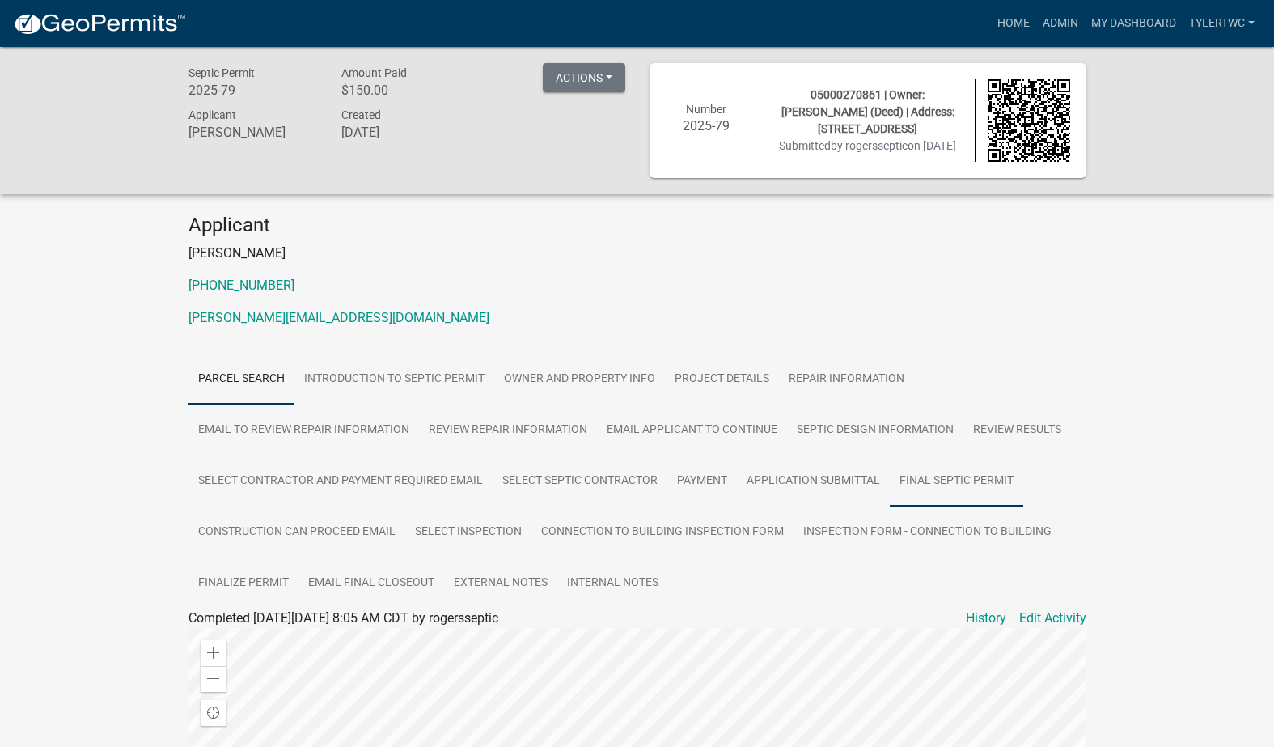
drag, startPoint x: 936, startPoint y: 485, endPoint x: 955, endPoint y: 473, distance: 22.2
click at [936, 485] on link "Final Septic Permit" at bounding box center [956, 481] width 133 height 52
click at [251, 625] on span "Completed [DATE][DATE] 7:52 AM CDT by [PERSON_NAME]" at bounding box center [356, 617] width 337 height 15
click at [247, 643] on link "Final Septic Permit" at bounding box center [242, 636] width 108 height 15
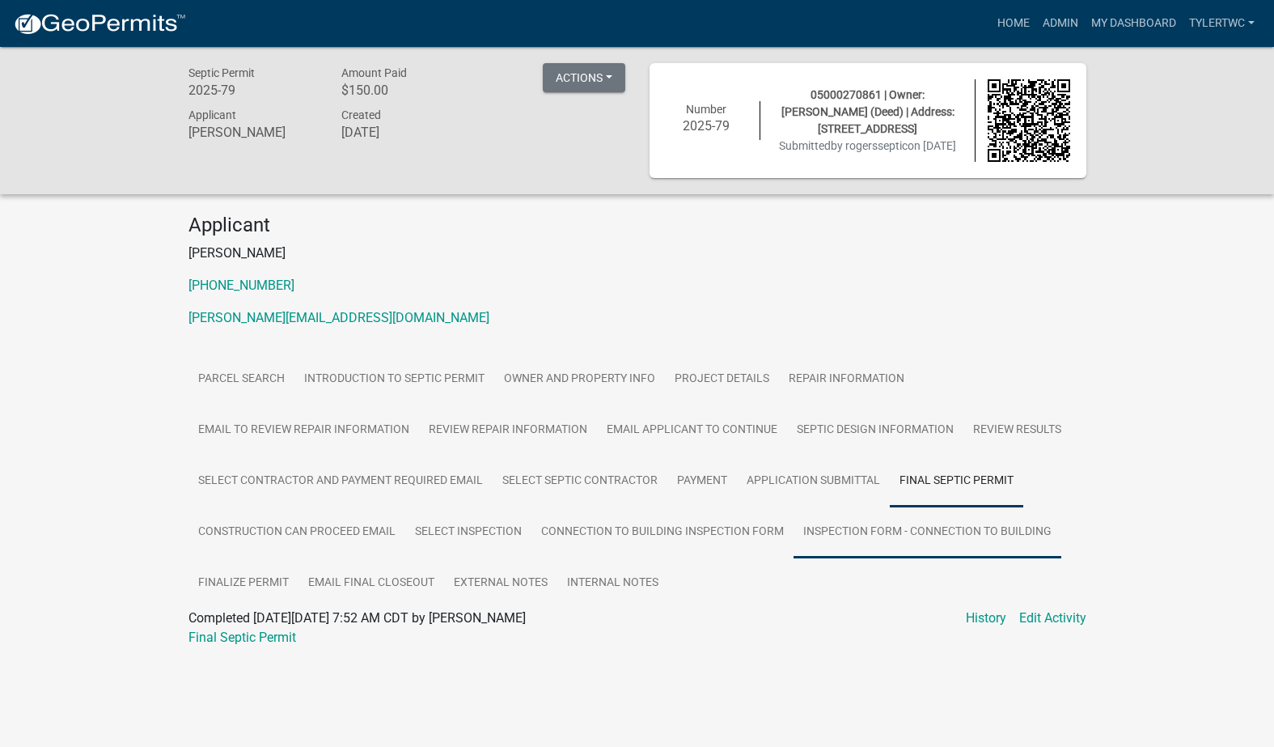
click at [925, 523] on link "Inspection Form - Connection to Building" at bounding box center [928, 532] width 268 height 52
click at [366, 641] on link "Inspection Form - Connection to Building" at bounding box center [303, 636] width 231 height 15
click at [1060, 22] on link "Admin" at bounding box center [1060, 23] width 49 height 31
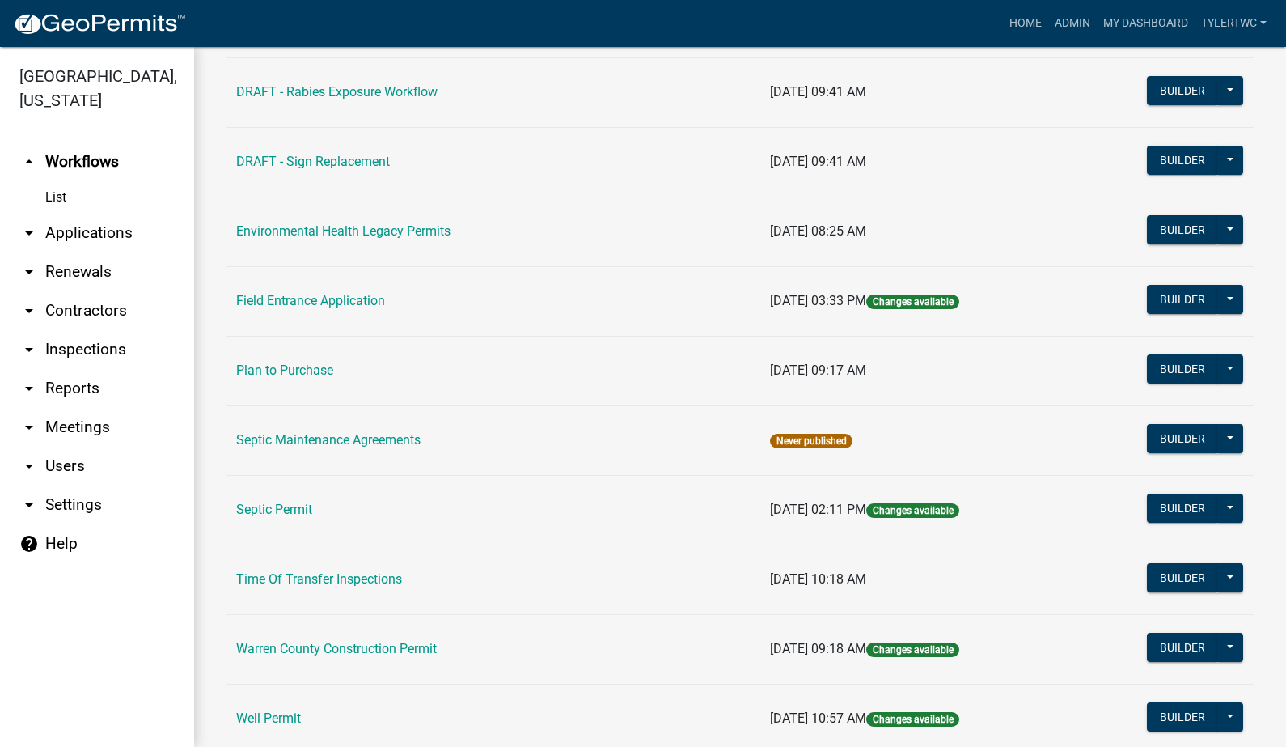
scroll to position [970, 0]
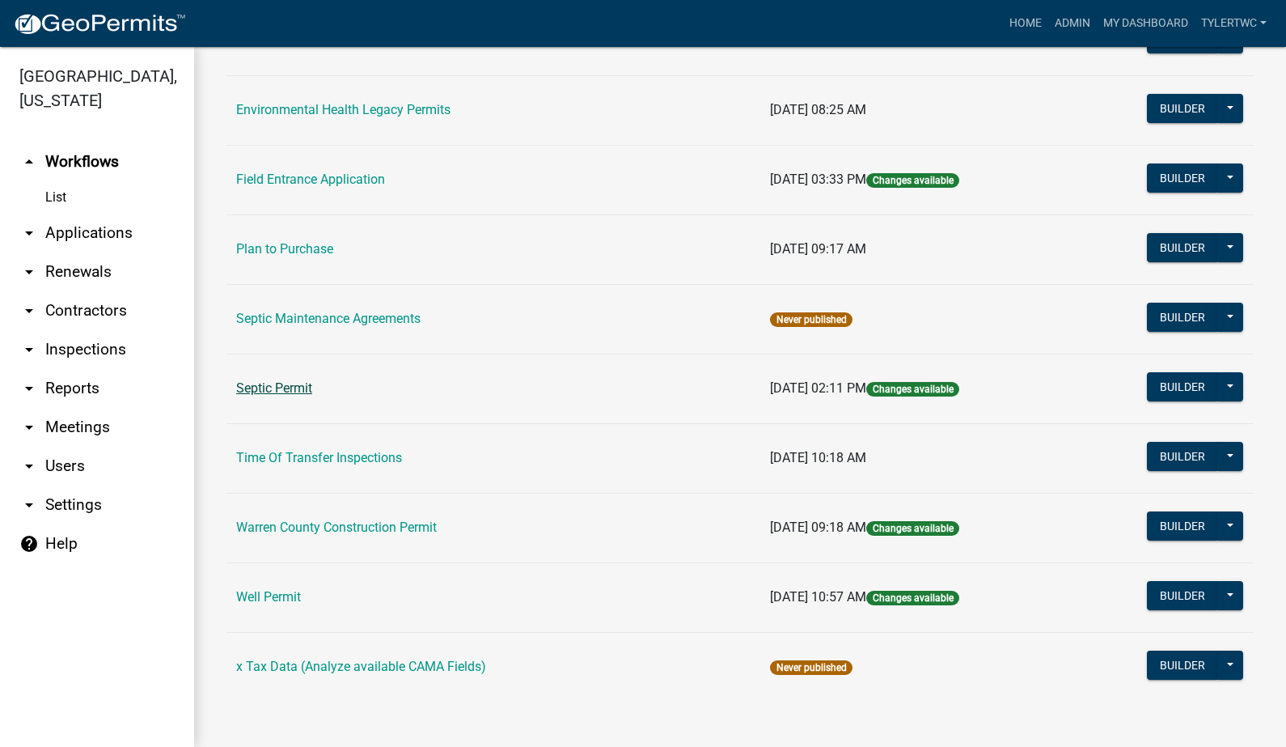
click at [286, 380] on link "Septic Permit" at bounding box center [274, 387] width 76 height 15
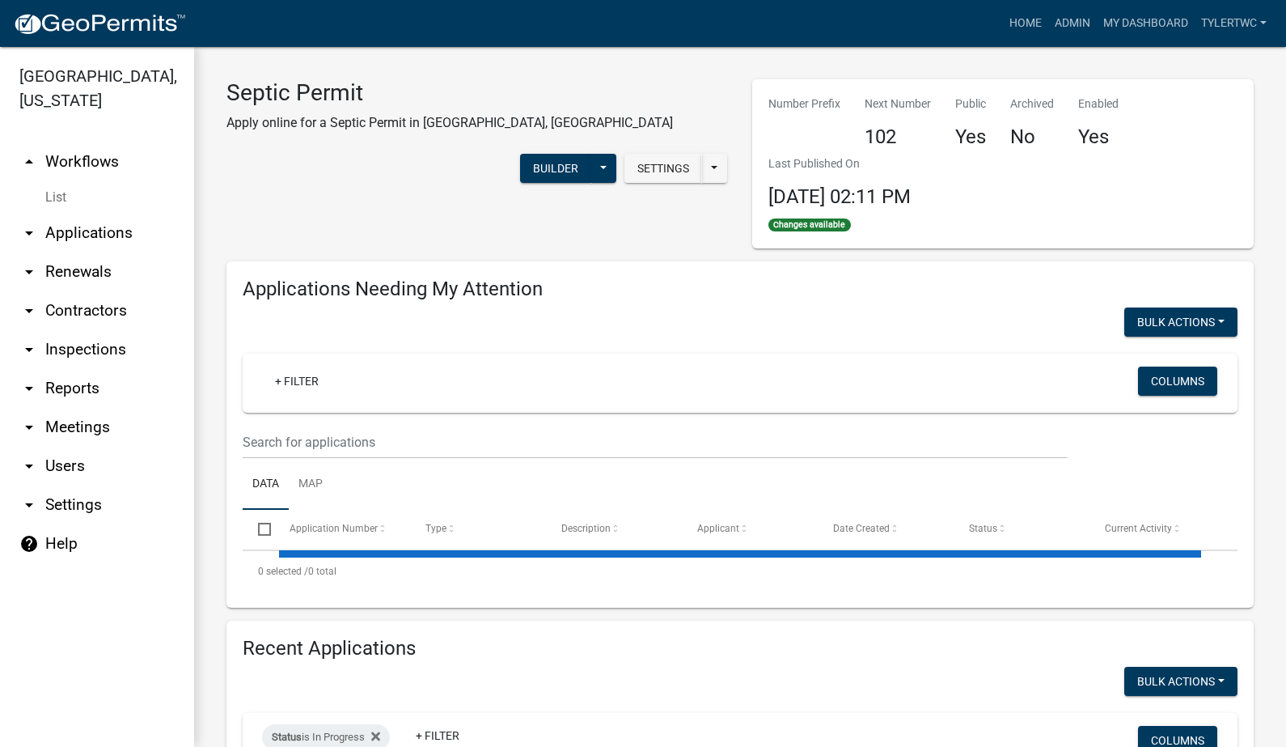
select select "2: 50"
select select "3: 100"
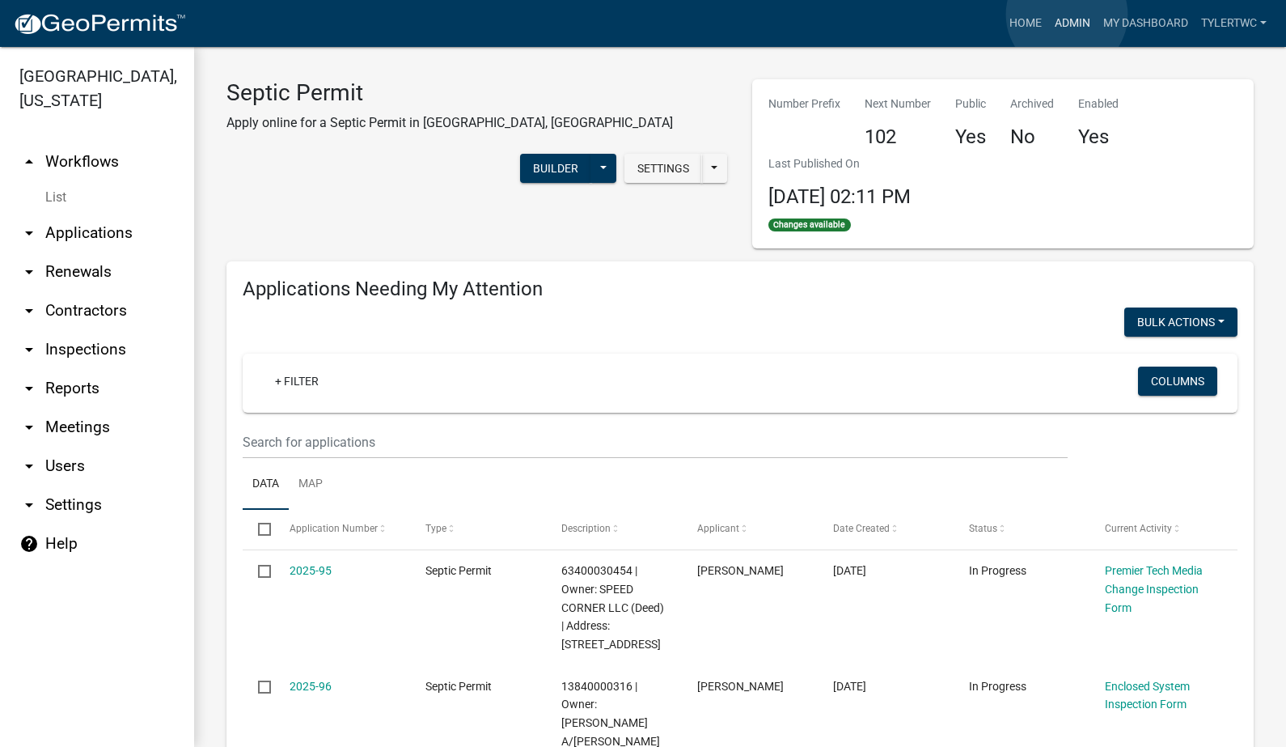
click at [1067, 15] on link "Admin" at bounding box center [1072, 23] width 49 height 31
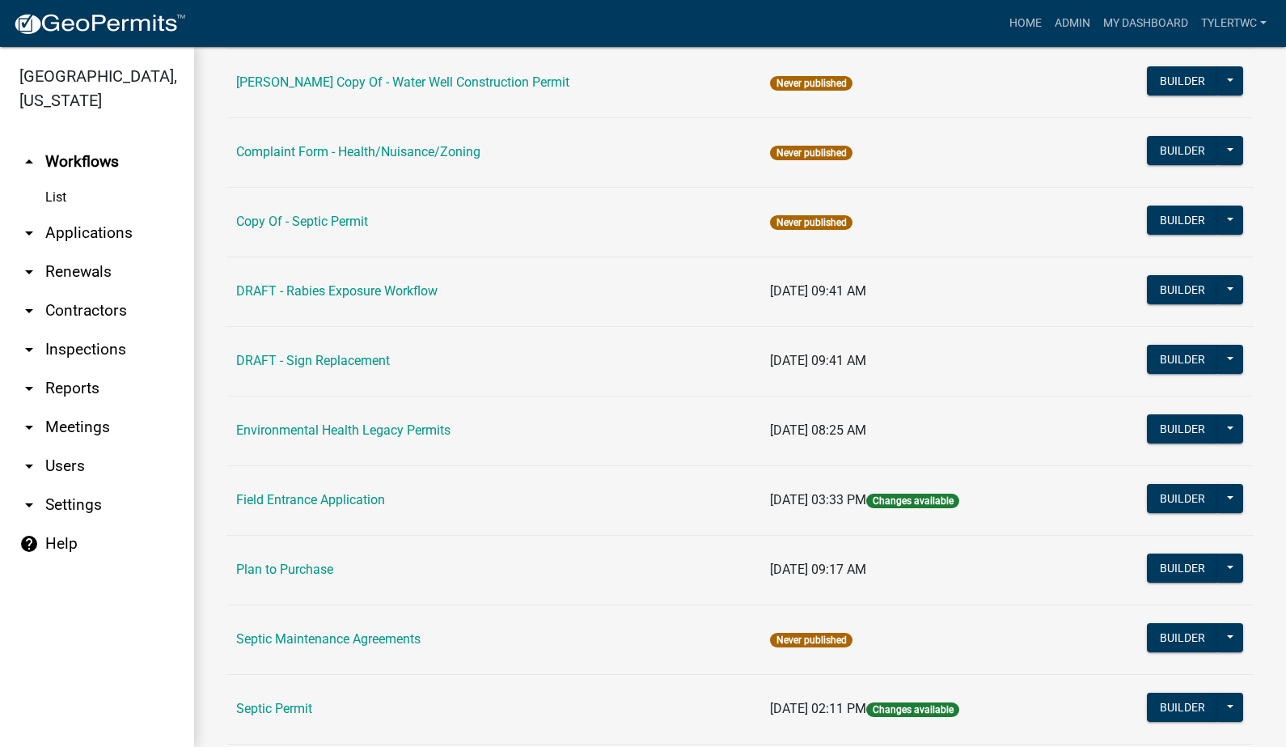
scroll to position [970, 0]
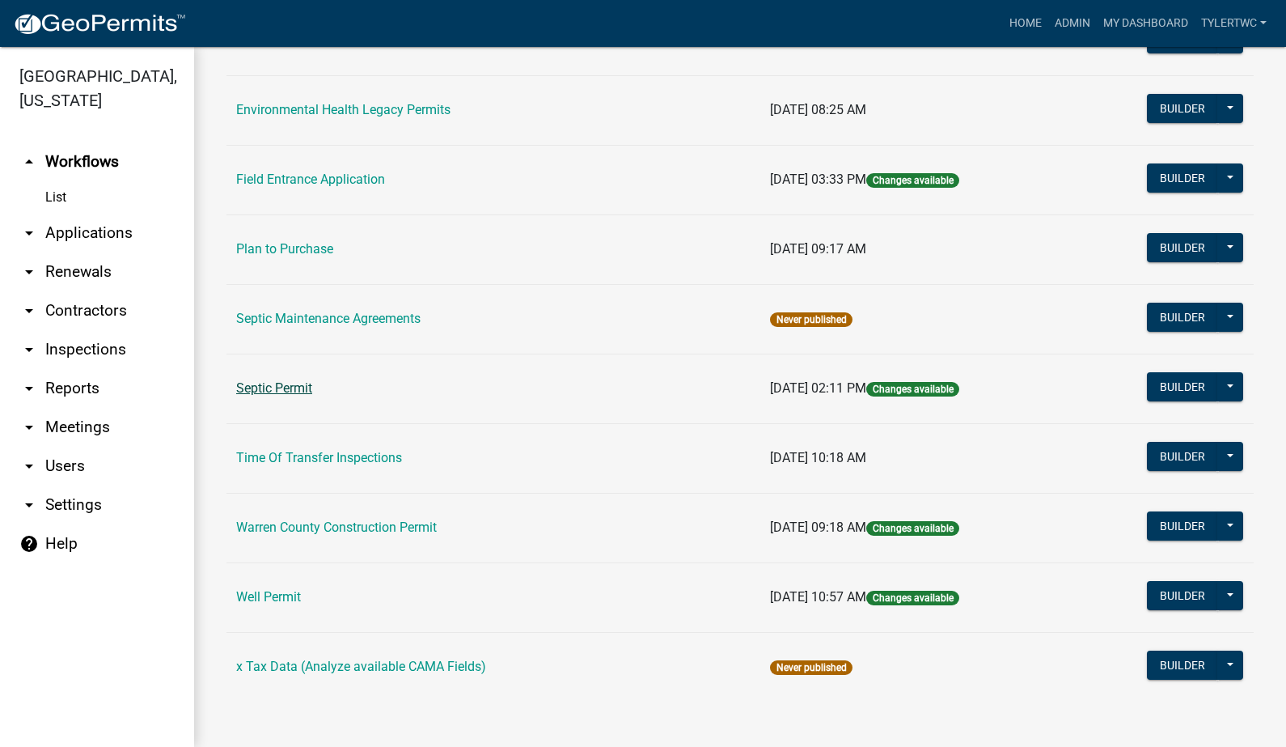
click at [283, 392] on link "Septic Permit" at bounding box center [274, 387] width 76 height 15
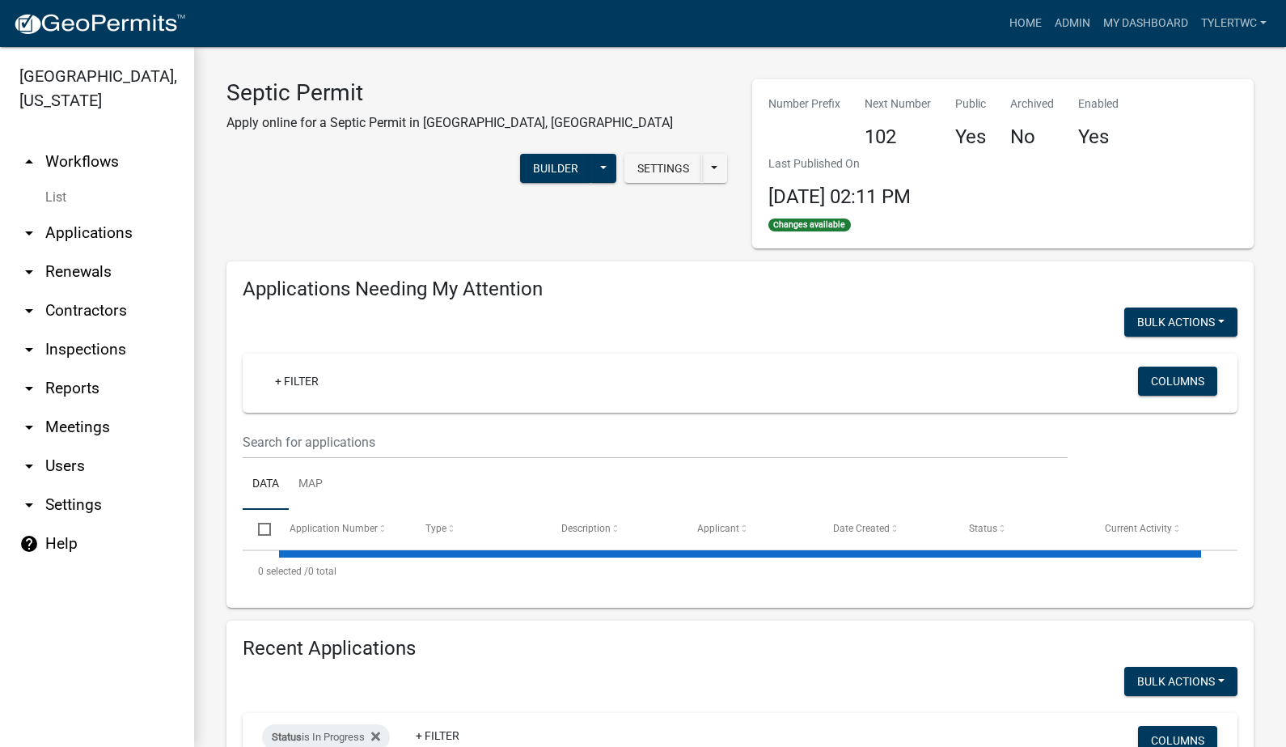
select select "2: 50"
select select "3: 100"
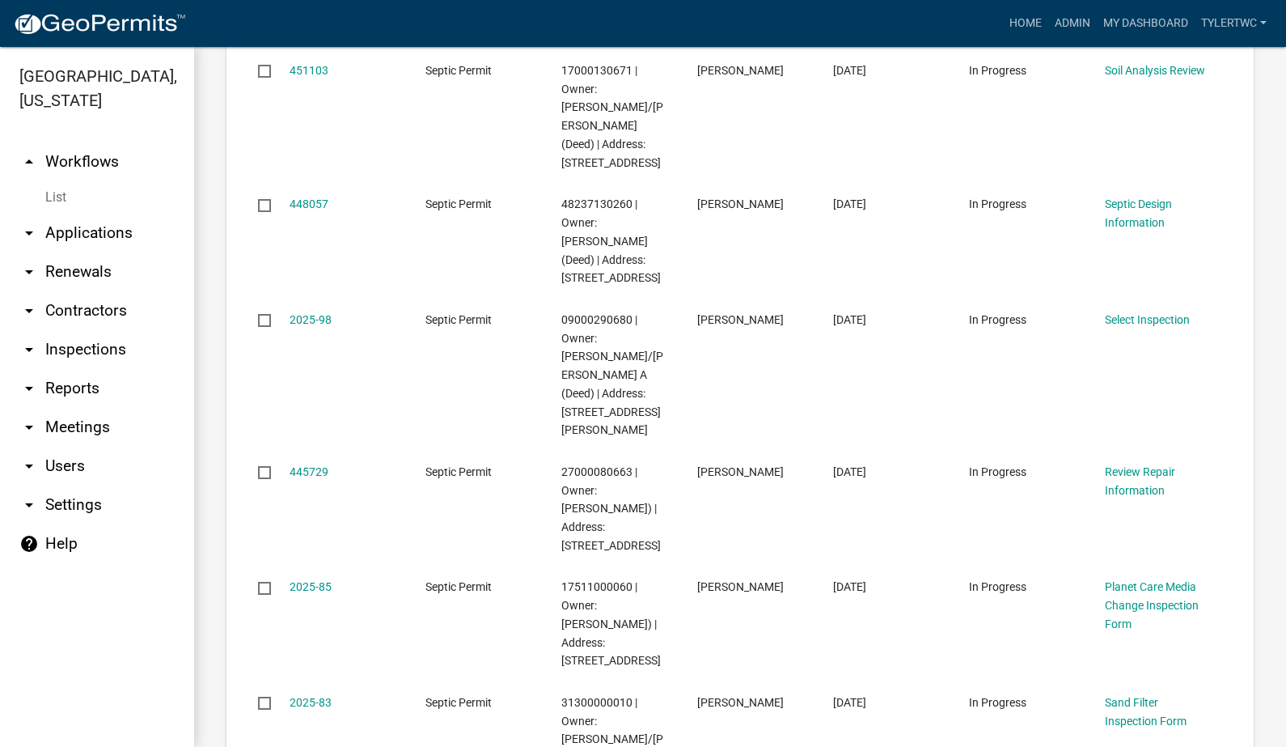
scroll to position [1132, 0]
